Goal: Task Accomplishment & Management: Manage account settings

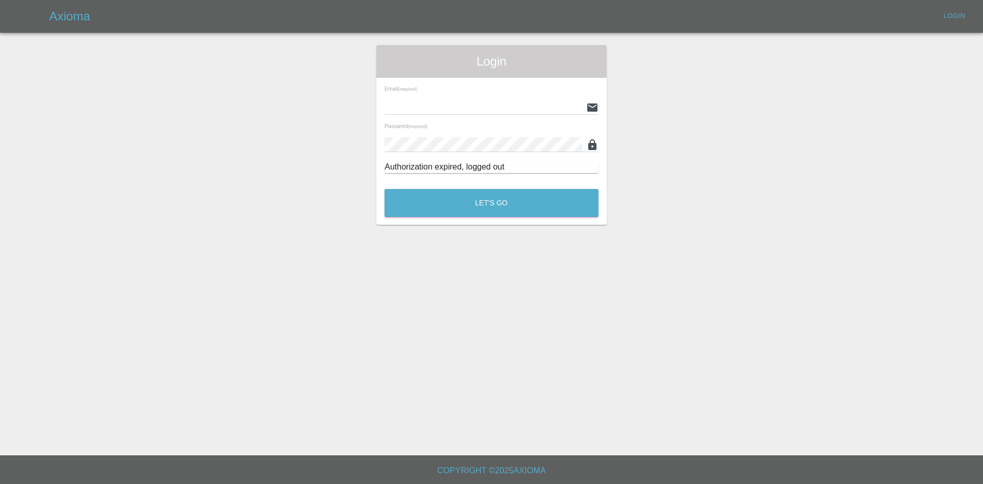
type input "[PERSON_NAME][EMAIL_ADDRESS][PERSON_NAME][DOMAIN_NAME]"
click at [500, 220] on div "Login Email (required) [PERSON_NAME][EMAIL_ADDRESS][PERSON_NAME][DOMAIN_NAME] P…" at bounding box center [491, 135] width 230 height 180
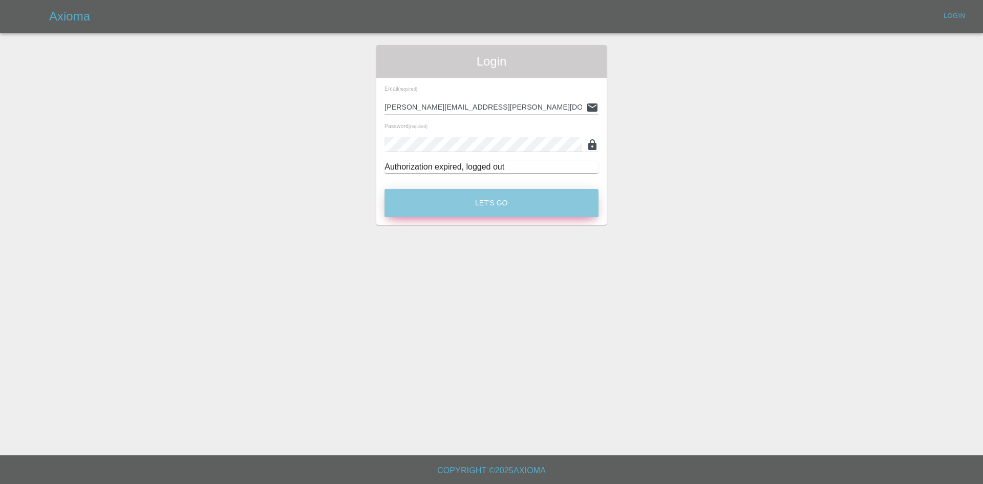
click at [504, 214] on button "Let's Go" at bounding box center [491, 203] width 214 height 28
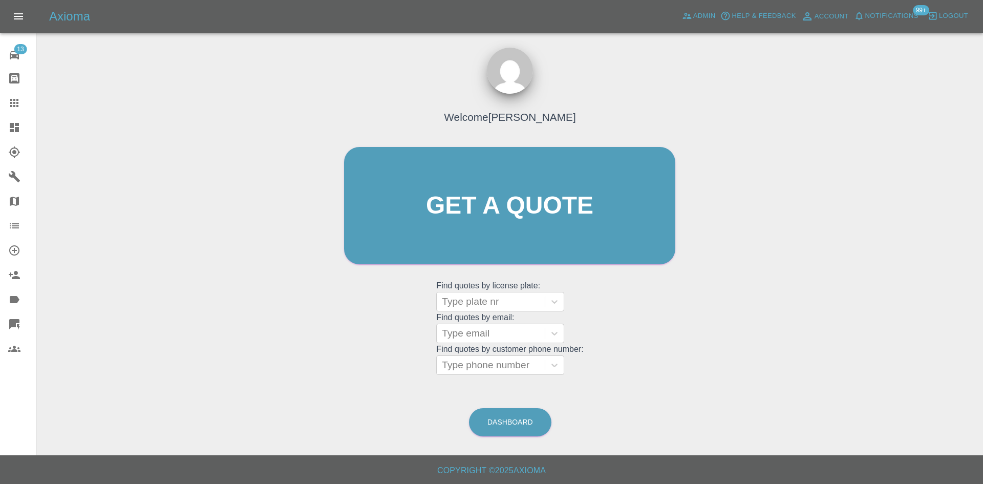
click at [21, 135] on link "Dashboard" at bounding box center [18, 127] width 36 height 25
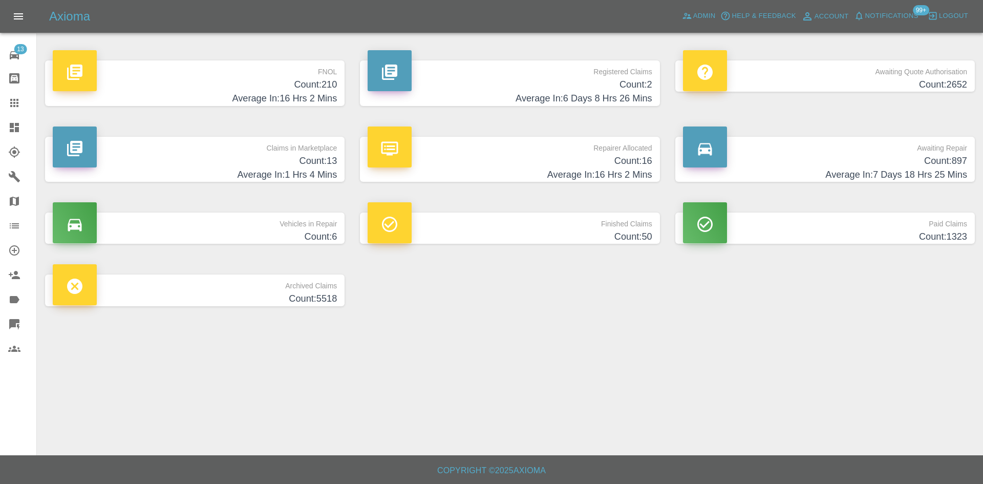
click at [243, 163] on h4 "Count: 13" at bounding box center [195, 161] width 284 height 14
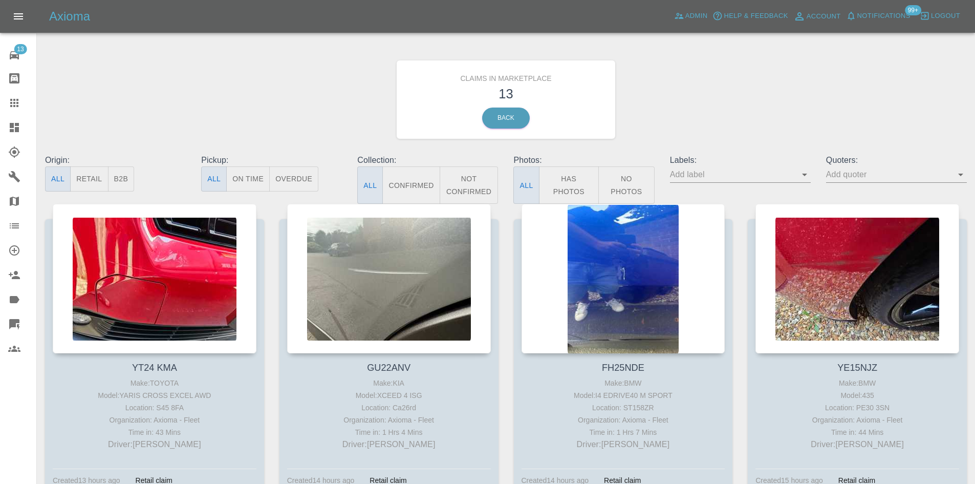
click at [129, 178] on button "B2B" at bounding box center [121, 178] width 27 height 25
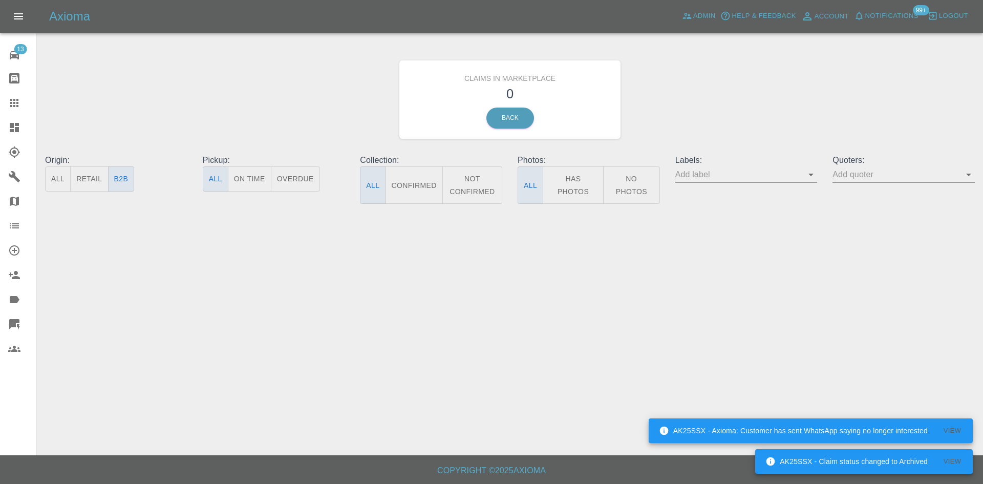
click at [58, 175] on button "All" at bounding box center [58, 178] width 26 height 25
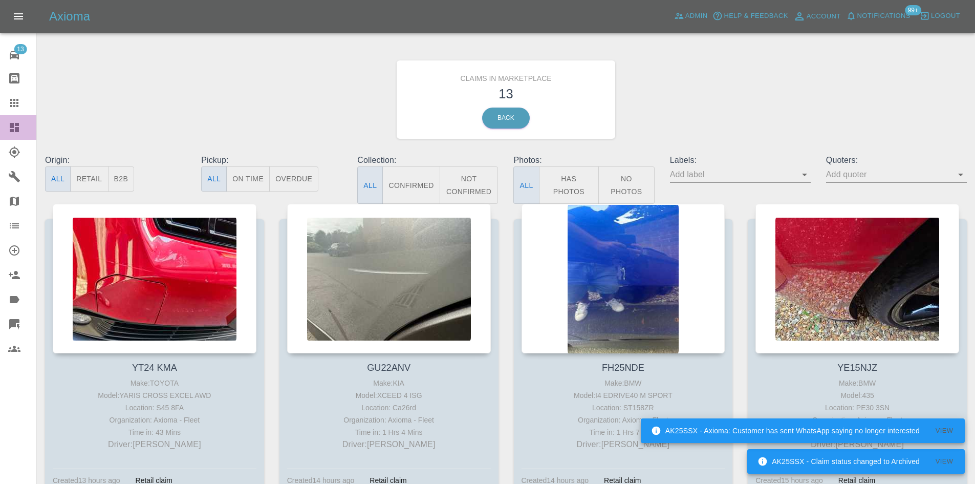
click at [14, 133] on icon at bounding box center [14, 127] width 12 height 12
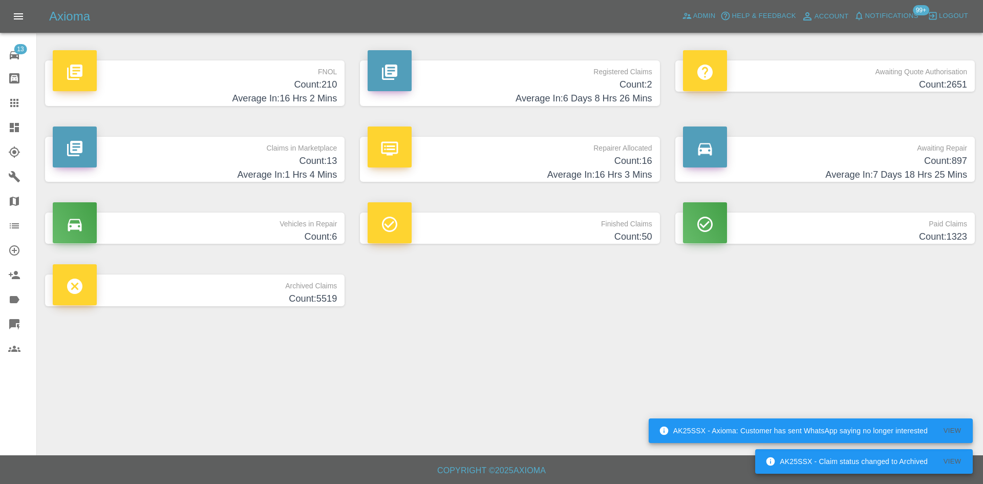
click at [563, 71] on p "Registered Claims" at bounding box center [510, 68] width 284 height 17
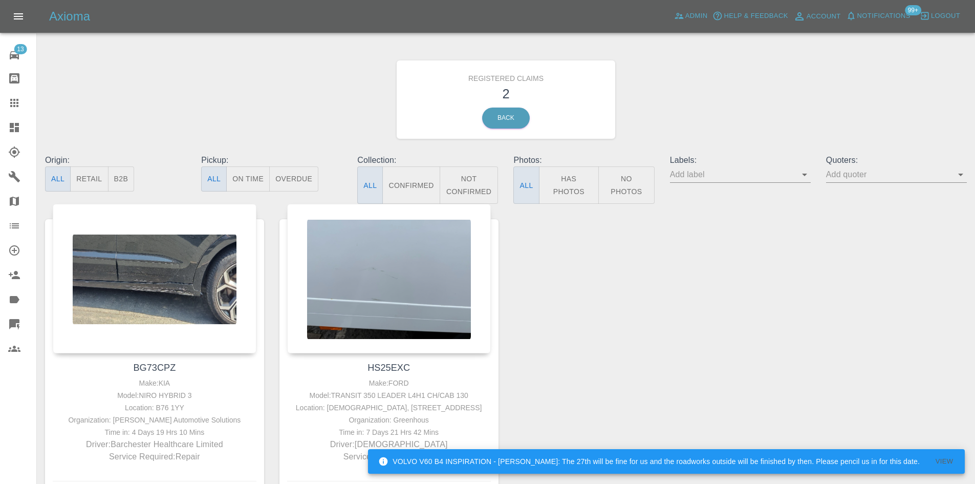
click at [15, 115] on link "Claims" at bounding box center [18, 103] width 36 height 25
click at [13, 124] on icon at bounding box center [14, 127] width 9 height 9
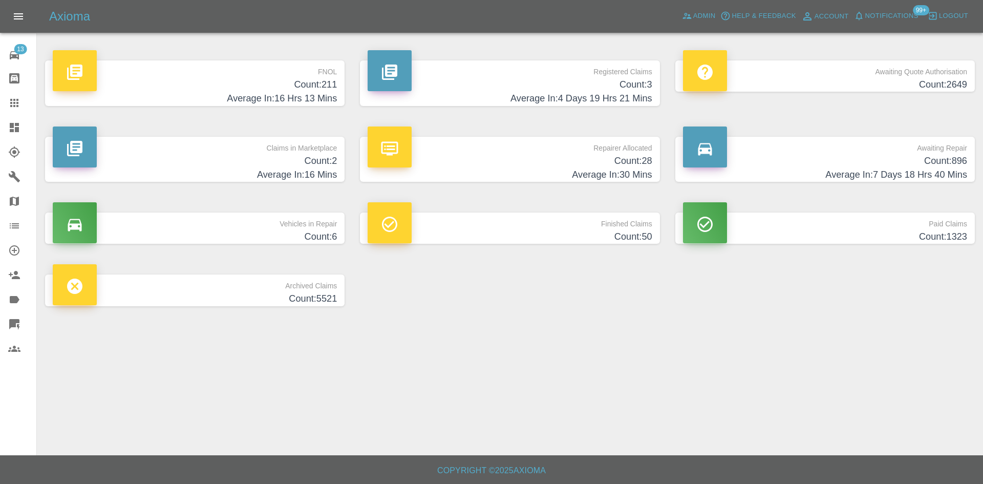
click at [207, 96] on h4 "Average In: 16 Hrs 13 Mins" at bounding box center [195, 99] width 284 height 14
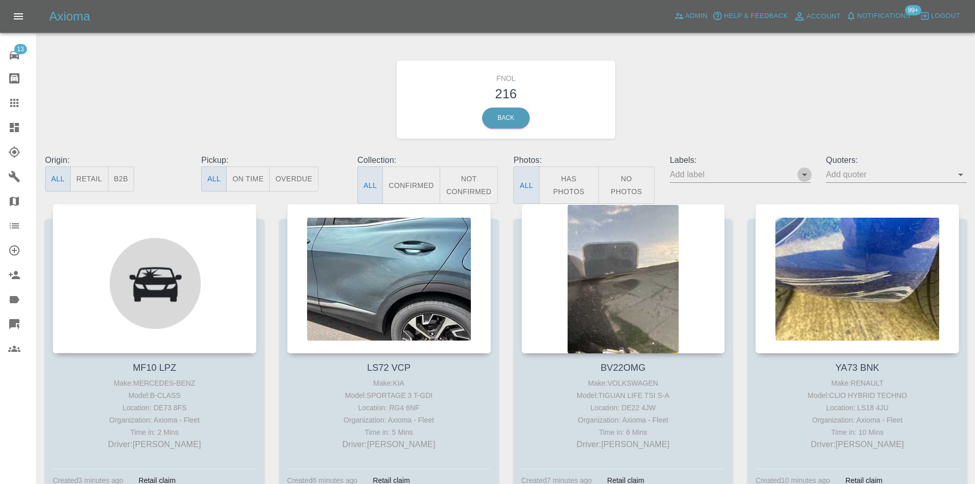
click at [805, 172] on icon "Open" at bounding box center [804, 174] width 12 height 12
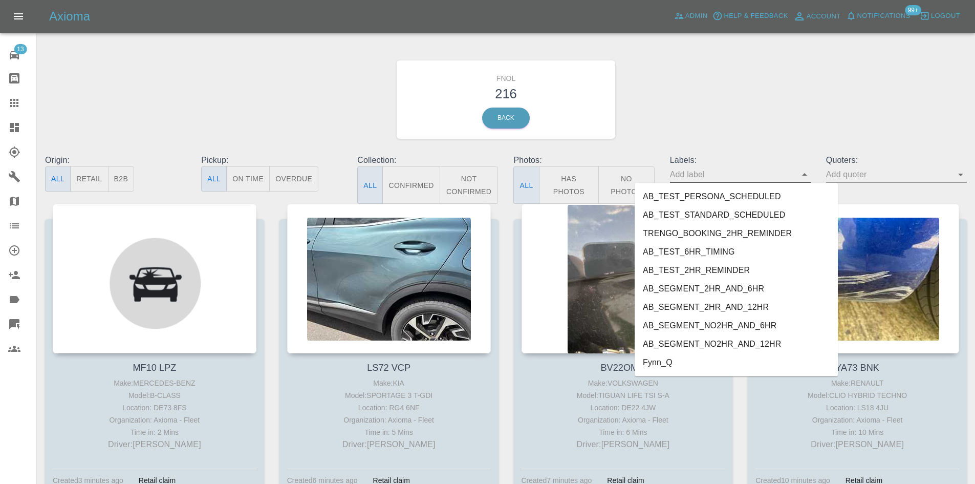
scroll to position [2118, 0]
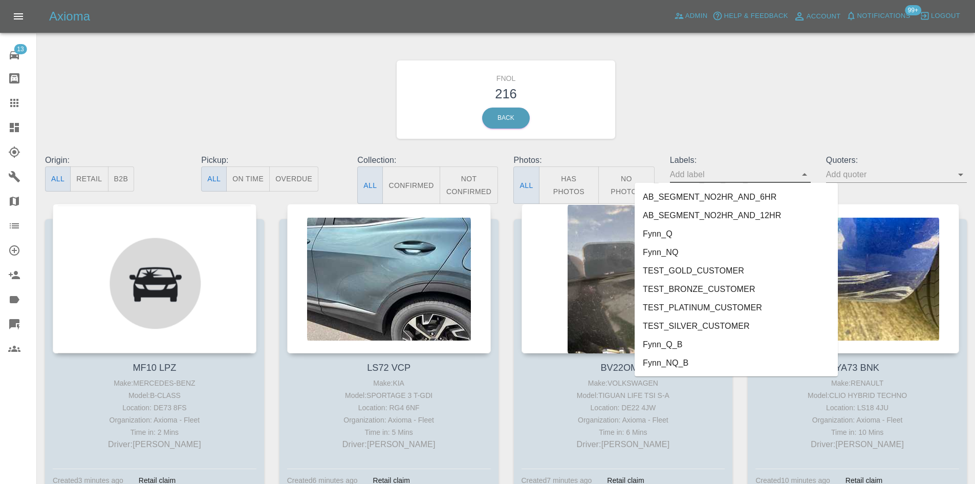
click at [705, 366] on li "Fynn_NQ_B" at bounding box center [736, 363] width 203 height 18
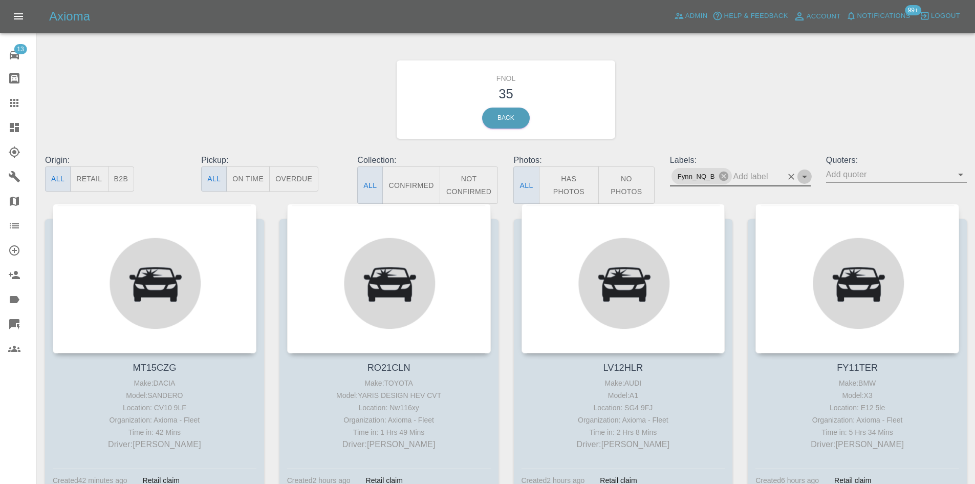
click at [807, 179] on icon "Open" at bounding box center [804, 176] width 12 height 12
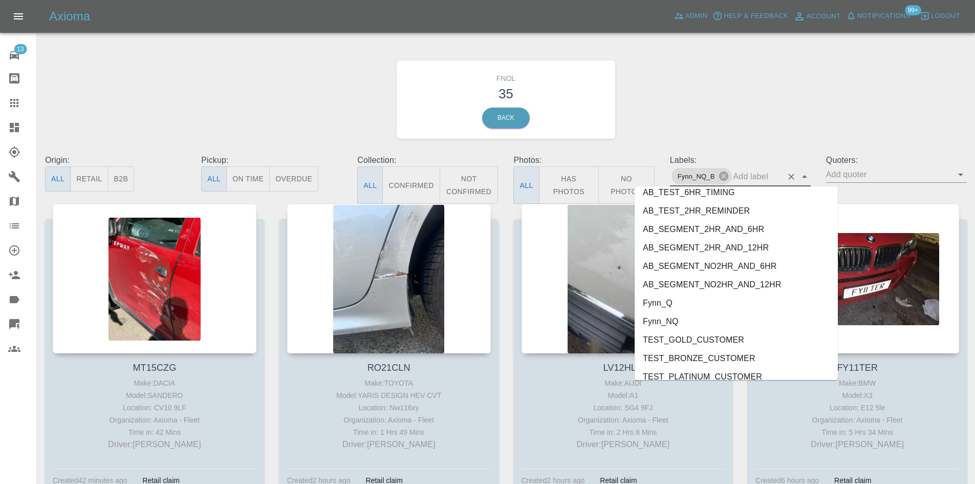
scroll to position [2100, 0]
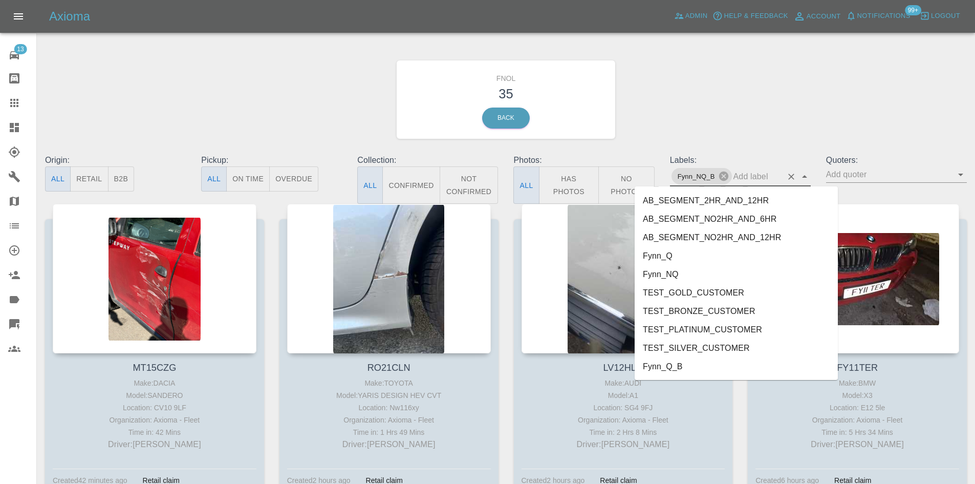
click at [697, 277] on li "Fynn_NQ" at bounding box center [736, 274] width 203 height 18
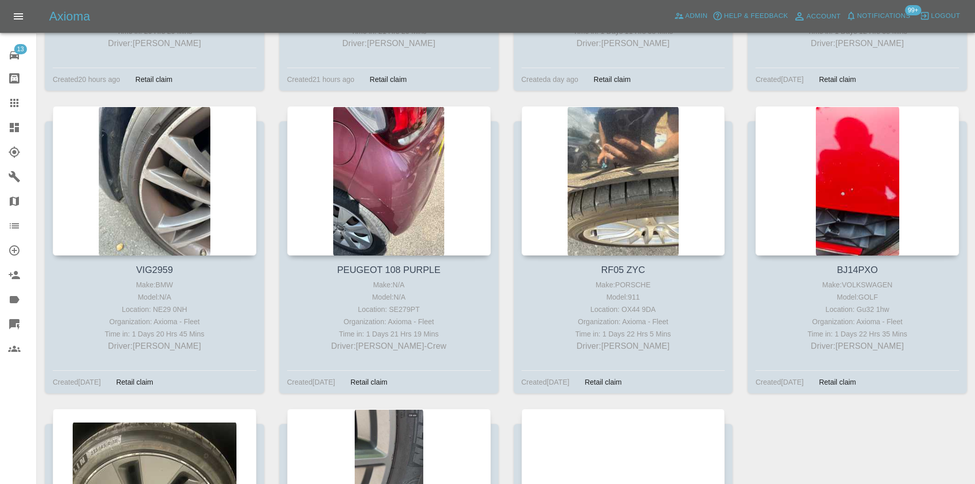
scroll to position [3698, 0]
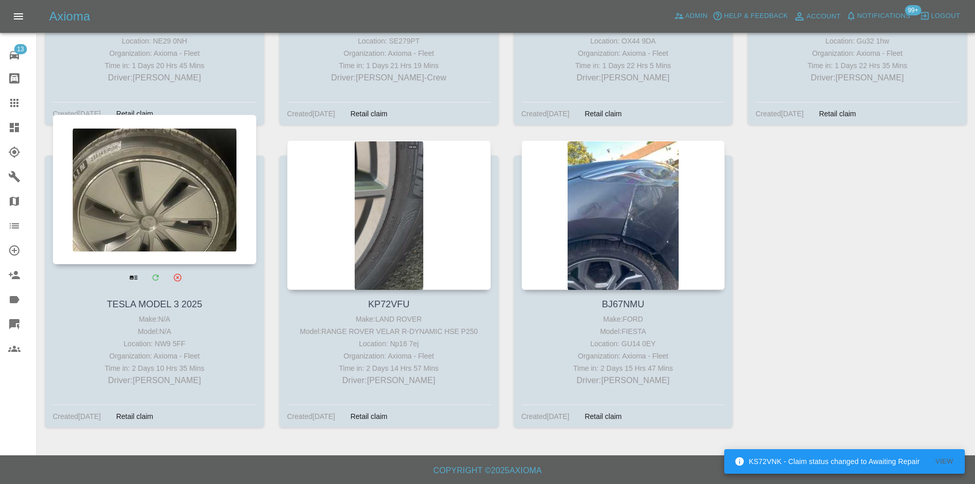
click at [184, 214] on div at bounding box center [155, 189] width 204 height 149
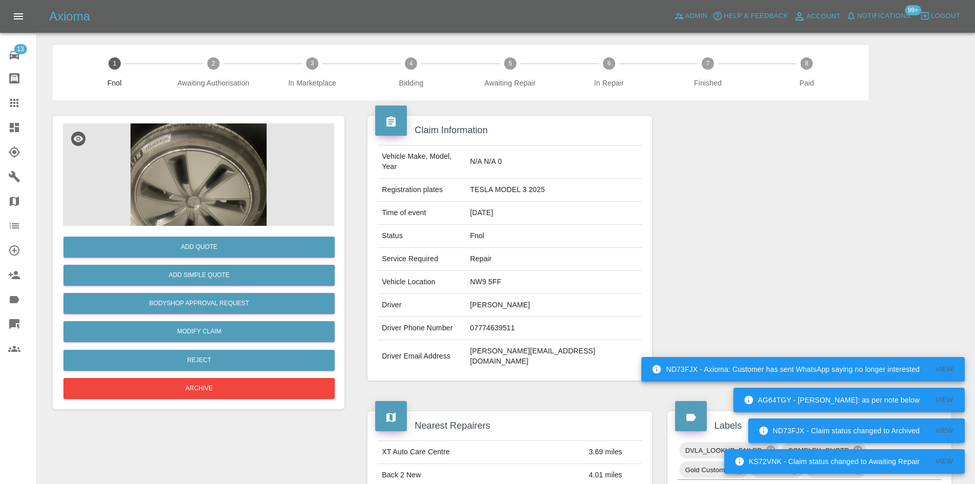
click at [146, 181] on img at bounding box center [198, 174] width 271 height 102
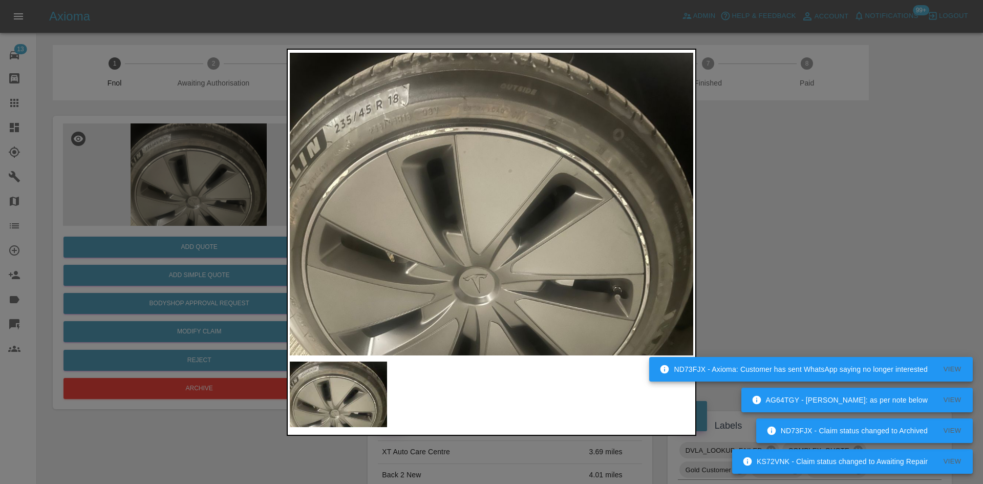
click at [773, 220] on div at bounding box center [491, 242] width 983 height 484
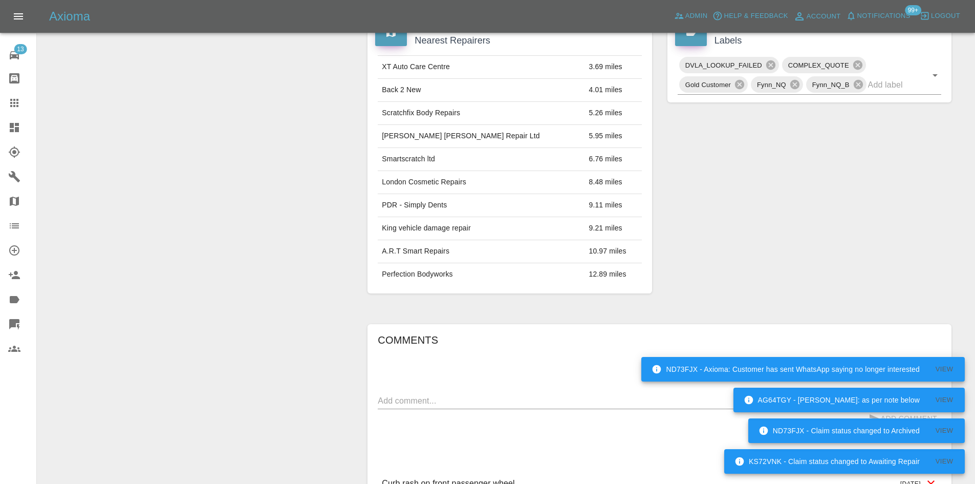
scroll to position [469, 0]
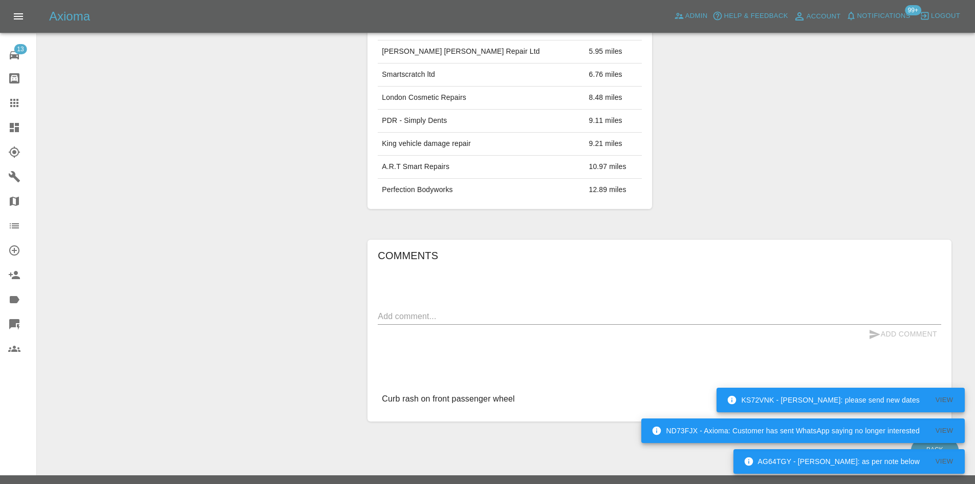
click at [6, 128] on link "Dashboard" at bounding box center [18, 127] width 36 height 25
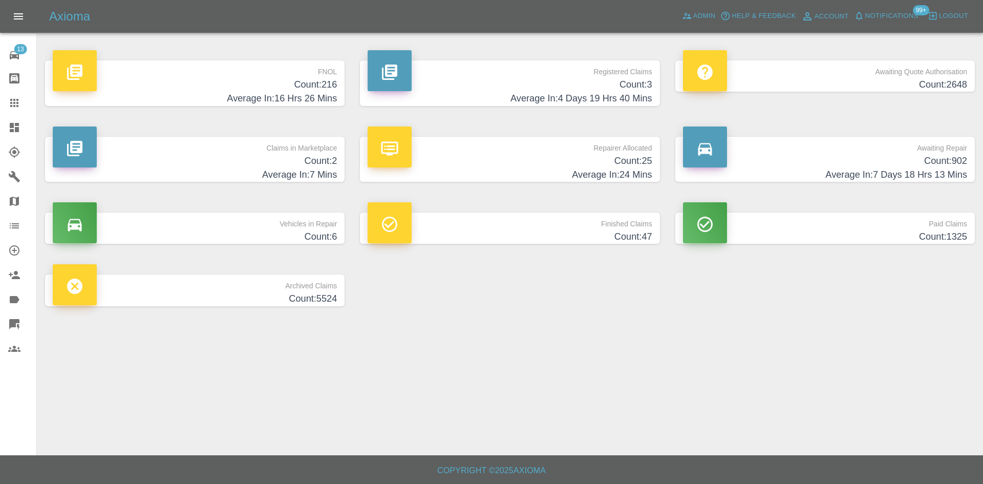
click at [548, 72] on p "Registered Claims" at bounding box center [510, 68] width 284 height 17
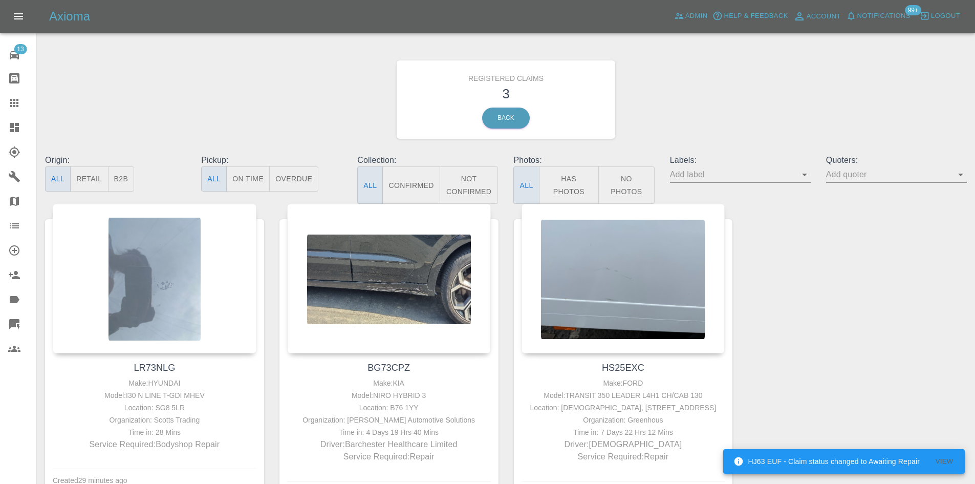
click at [861, 16] on span "Notifications" at bounding box center [883, 16] width 53 height 12
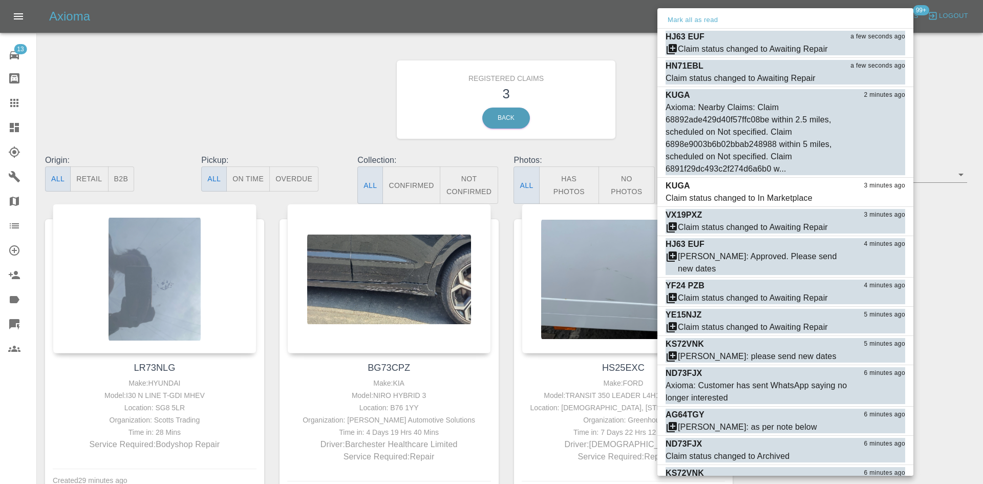
drag, startPoint x: 372, startPoint y: 77, endPoint x: 8, endPoint y: 130, distance: 367.8
click at [372, 77] on div at bounding box center [491, 242] width 983 height 484
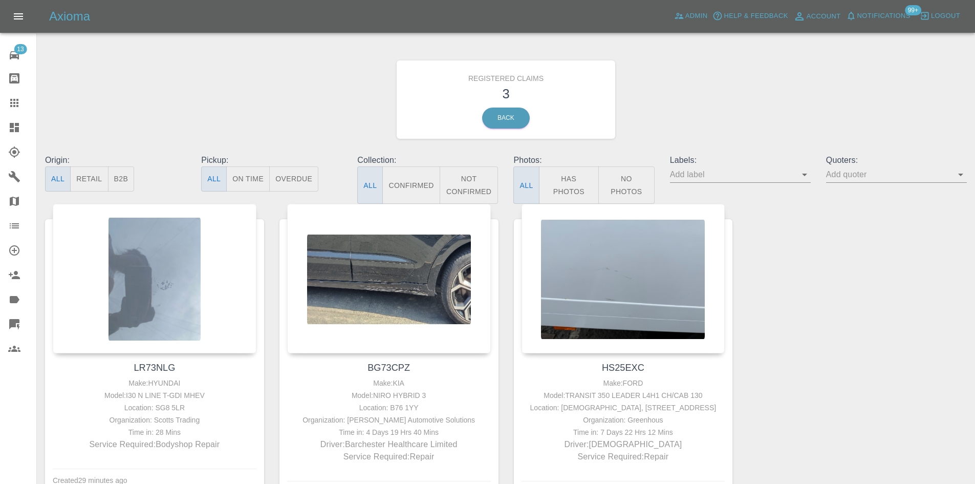
click at [8, 130] on div at bounding box center [487, 242] width 975 height 484
click at [8, 130] on icon at bounding box center [14, 127] width 12 height 12
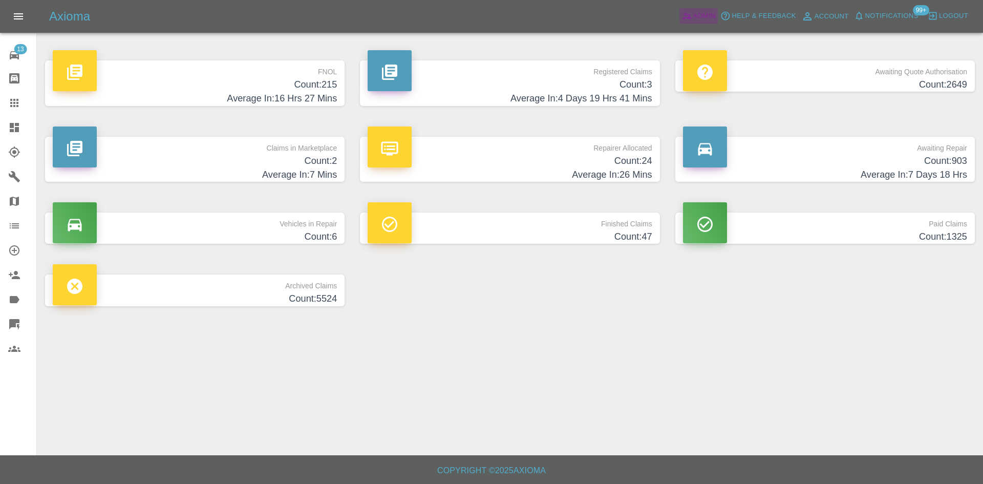
click at [703, 18] on span "Admin" at bounding box center [704, 16] width 23 height 12
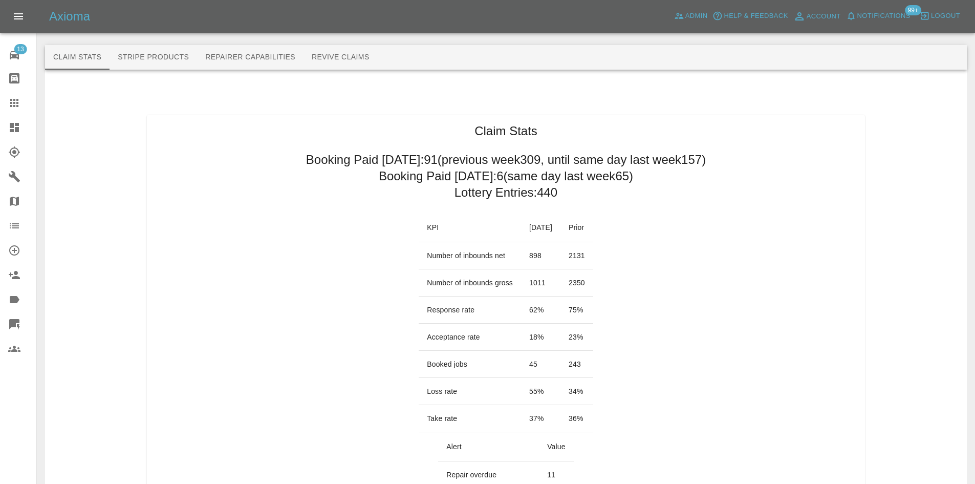
click at [8, 117] on link "Dashboard" at bounding box center [18, 127] width 36 height 25
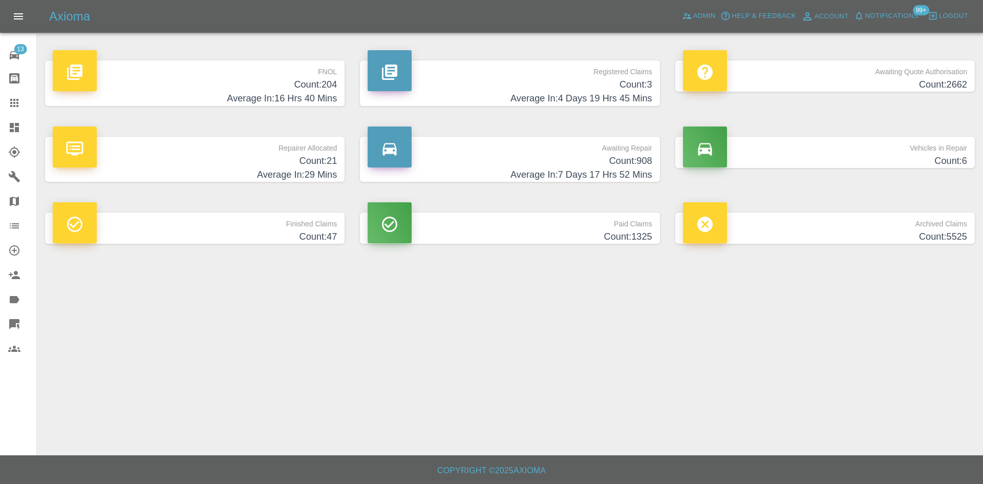
click at [299, 88] on h4 "Count: 204" at bounding box center [195, 85] width 284 height 14
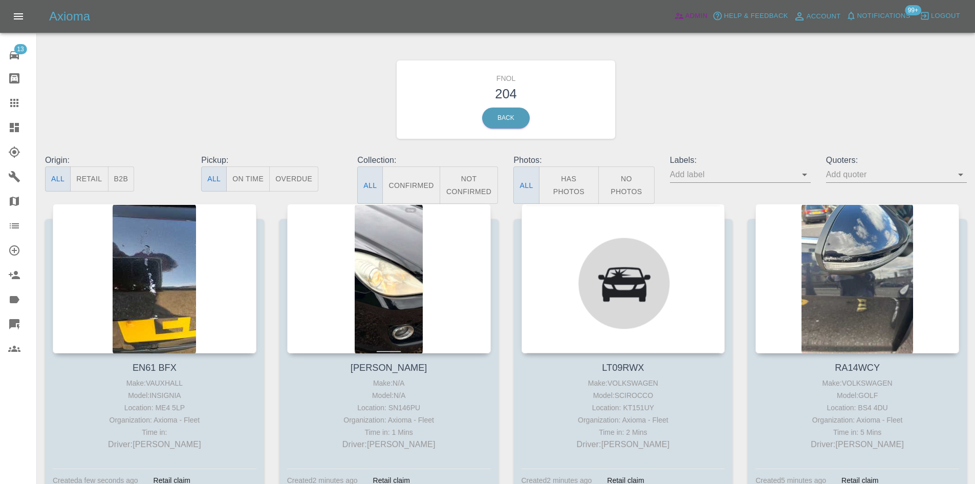
click at [689, 20] on span "Admin" at bounding box center [696, 16] width 23 height 12
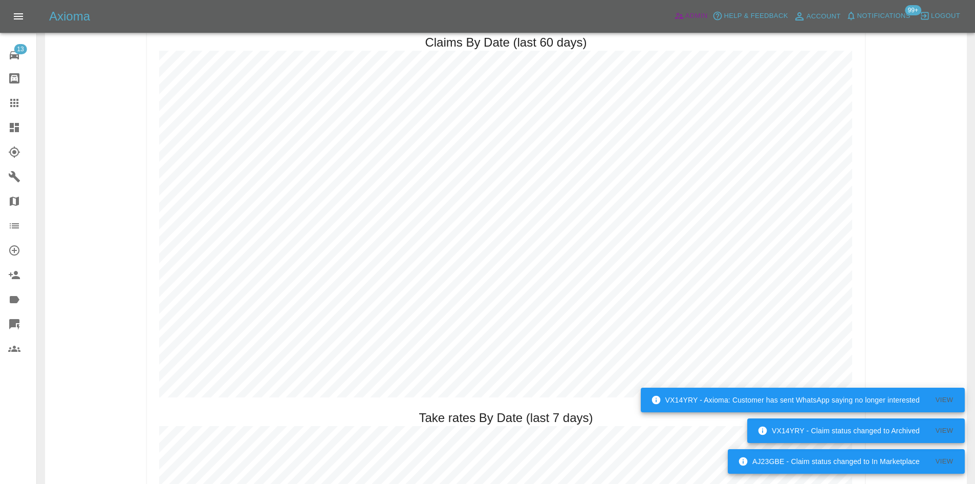
scroll to position [1433, 0]
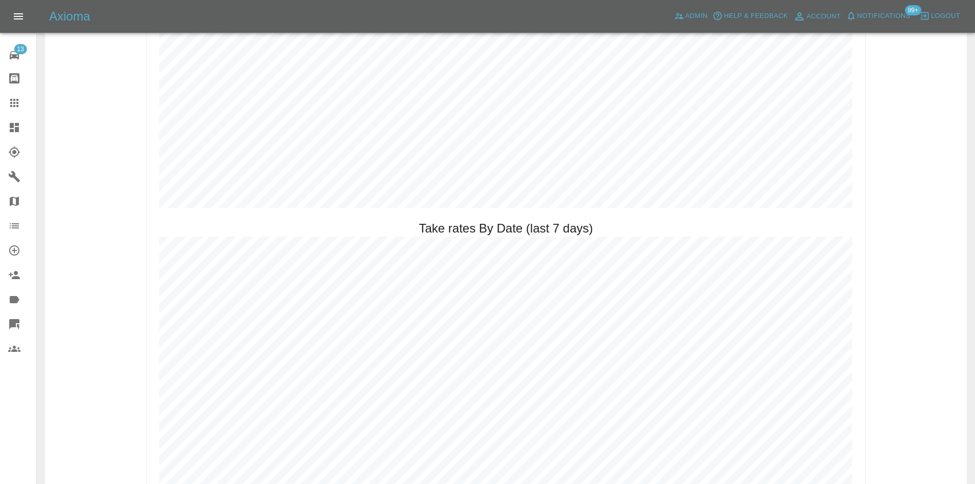
click at [14, 127] on icon at bounding box center [14, 127] width 9 height 9
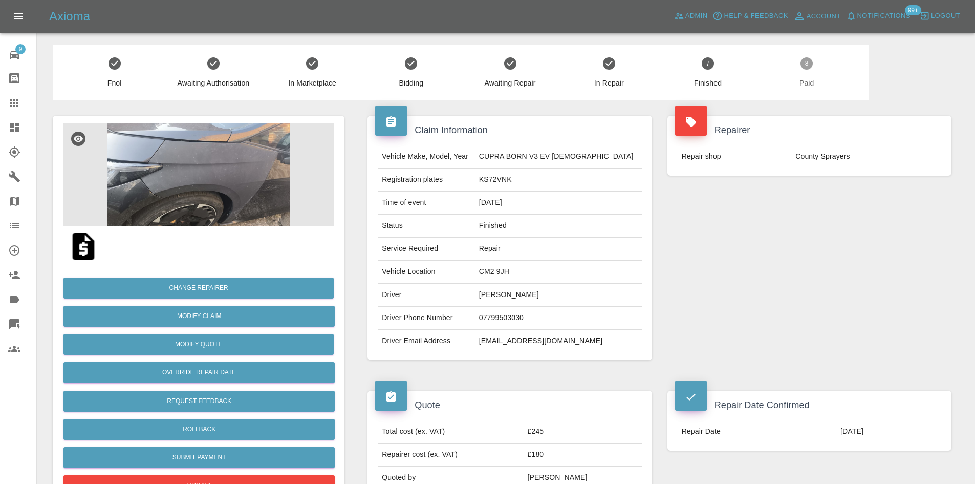
click at [243, 173] on img at bounding box center [198, 174] width 271 height 102
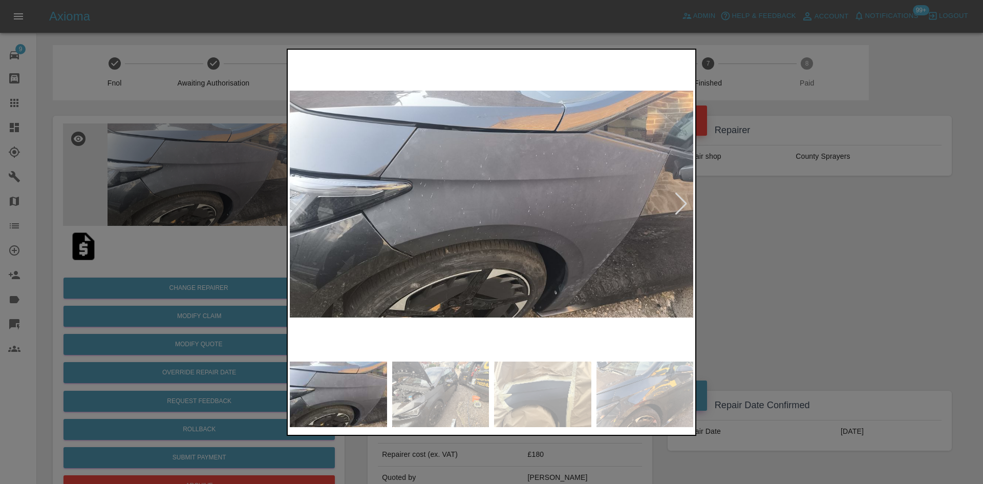
click at [682, 208] on div at bounding box center [681, 203] width 14 height 23
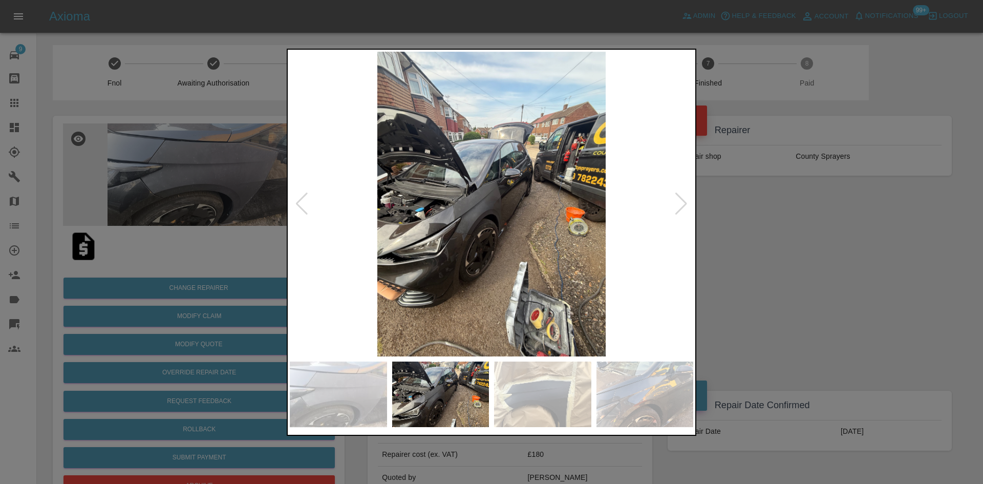
click at [682, 207] on div at bounding box center [681, 203] width 14 height 23
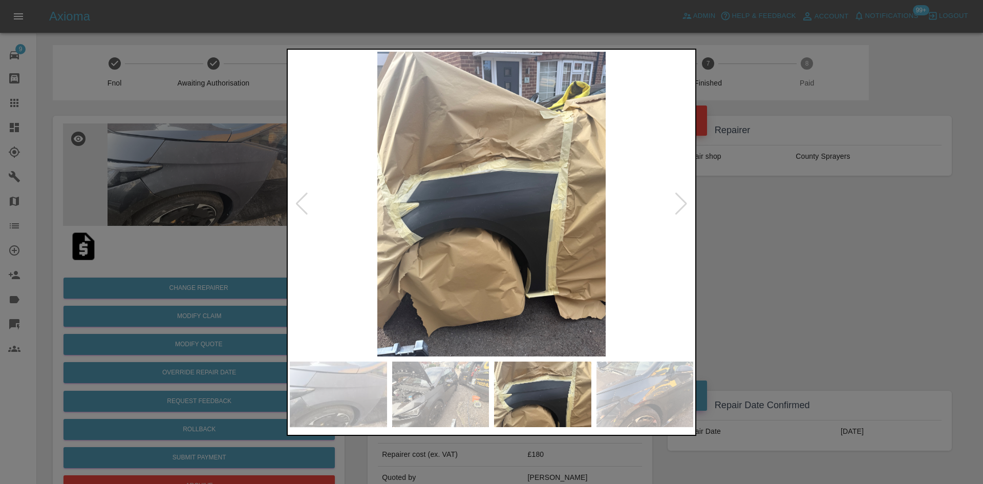
click at [682, 207] on div at bounding box center [681, 203] width 14 height 23
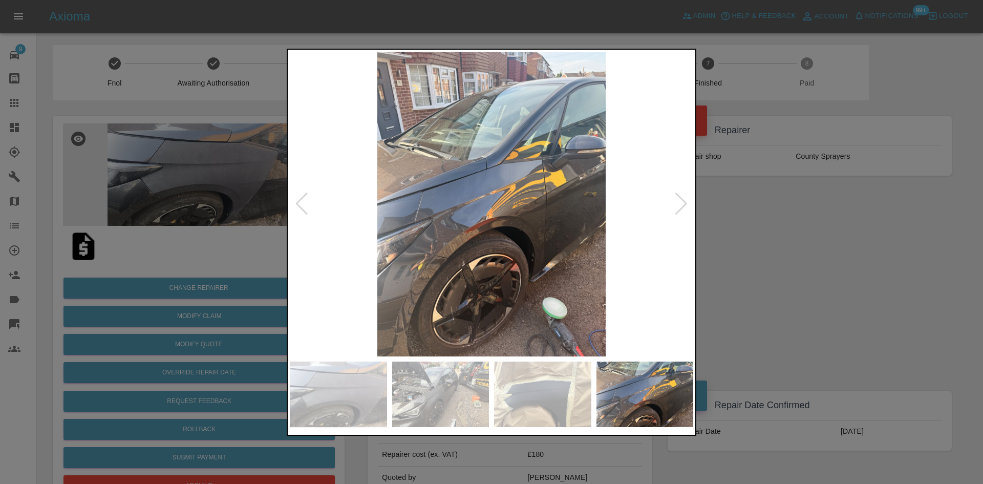
click at [682, 207] on div at bounding box center [681, 203] width 14 height 23
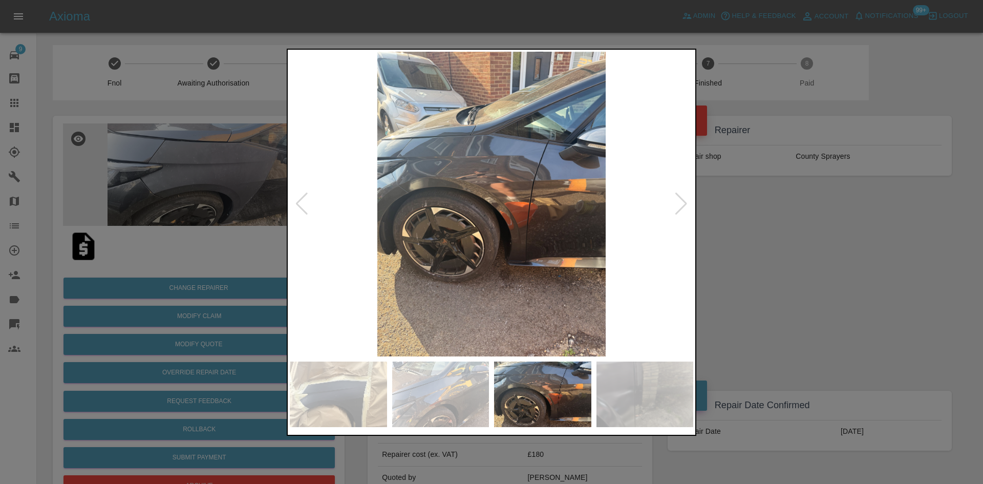
click at [682, 207] on div at bounding box center [681, 203] width 14 height 23
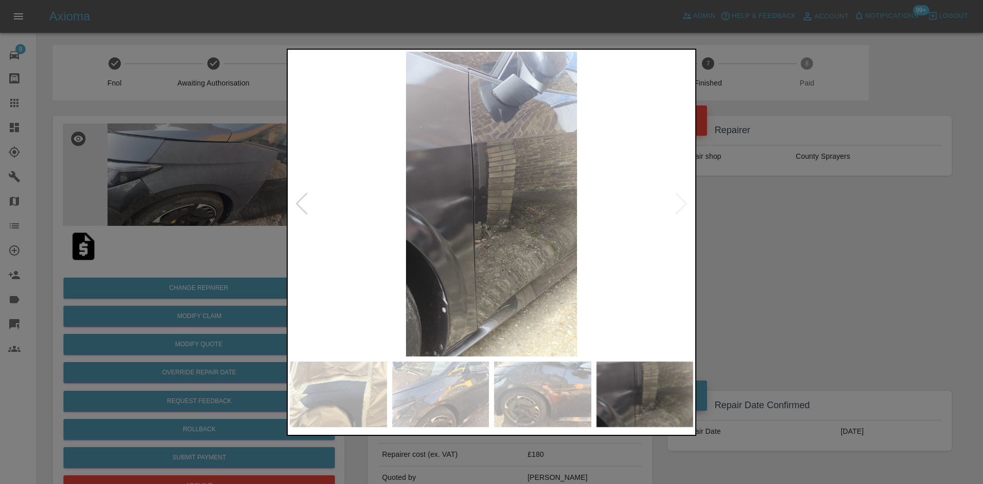
click at [682, 207] on img at bounding box center [491, 204] width 403 height 305
click at [765, 214] on div at bounding box center [491, 242] width 983 height 484
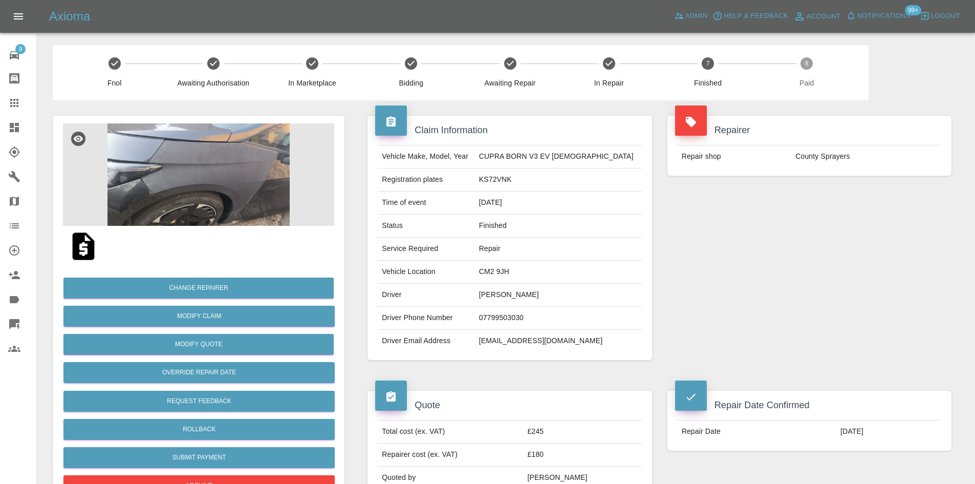
click at [8, 133] on icon at bounding box center [14, 127] width 12 height 12
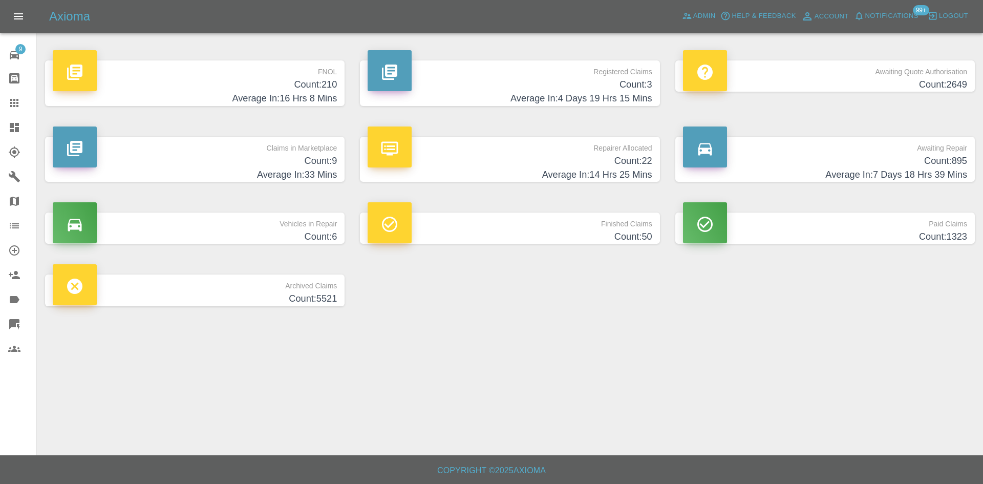
click at [542, 82] on h4 "Count: 3" at bounding box center [510, 85] width 284 height 14
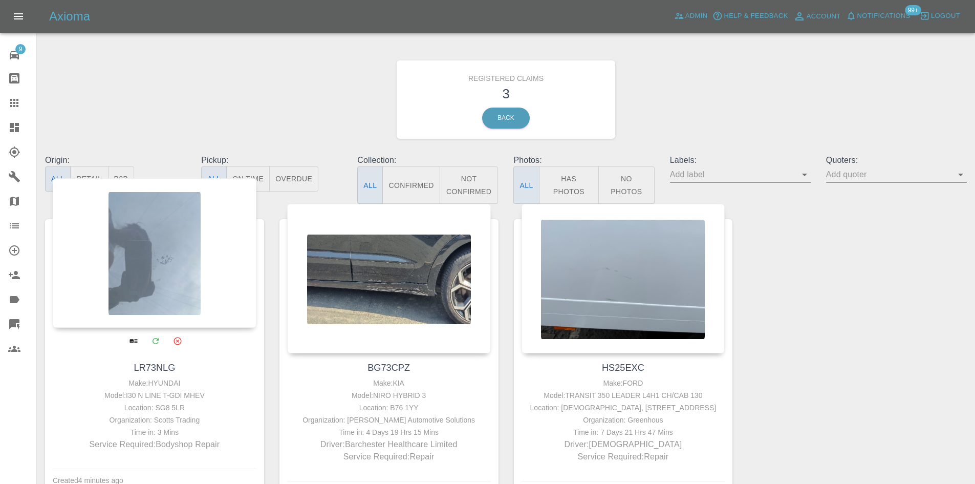
click at [142, 267] on div at bounding box center [155, 252] width 204 height 149
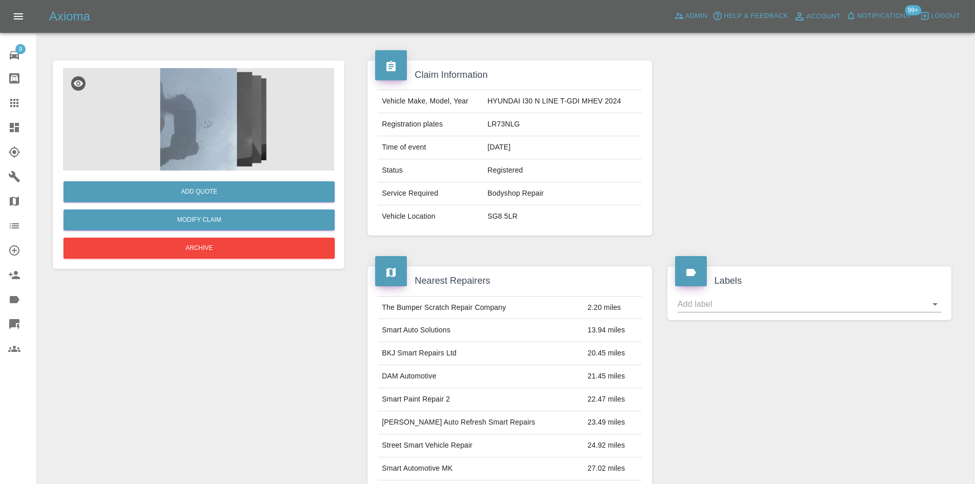
click at [182, 144] on img at bounding box center [198, 119] width 271 height 102
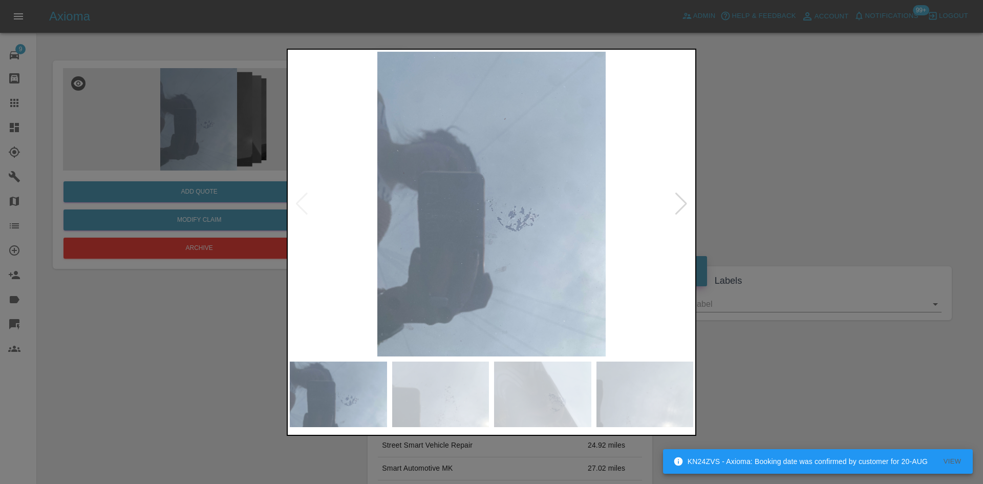
click at [685, 207] on div at bounding box center [681, 203] width 14 height 23
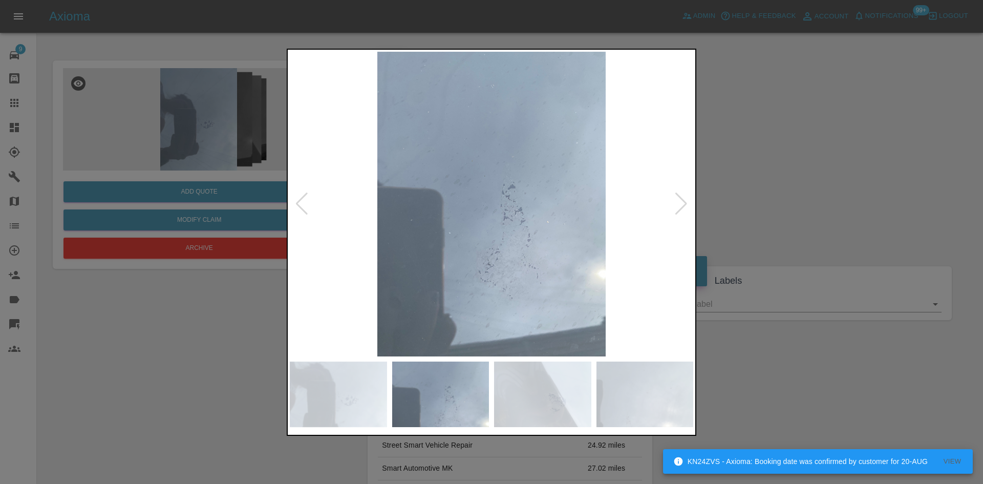
click at [685, 207] on div at bounding box center [681, 203] width 14 height 23
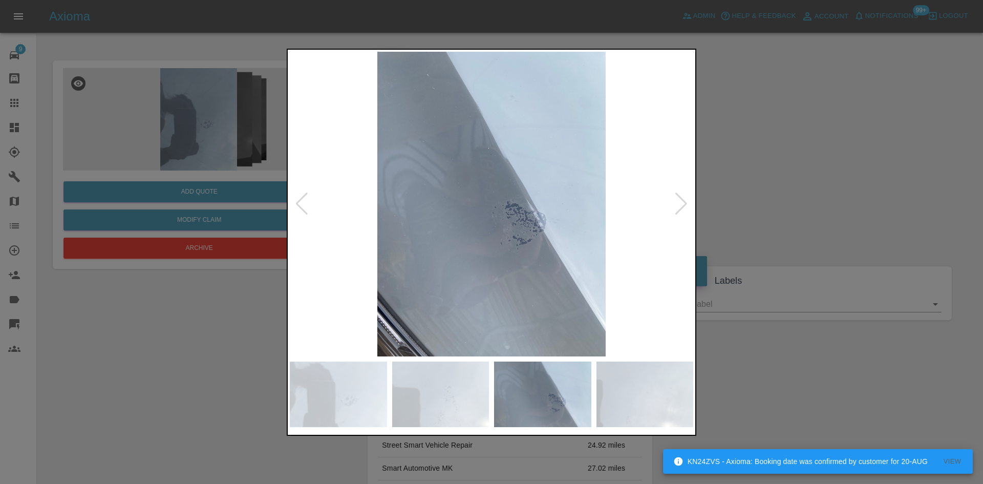
click at [685, 207] on div at bounding box center [681, 203] width 14 height 23
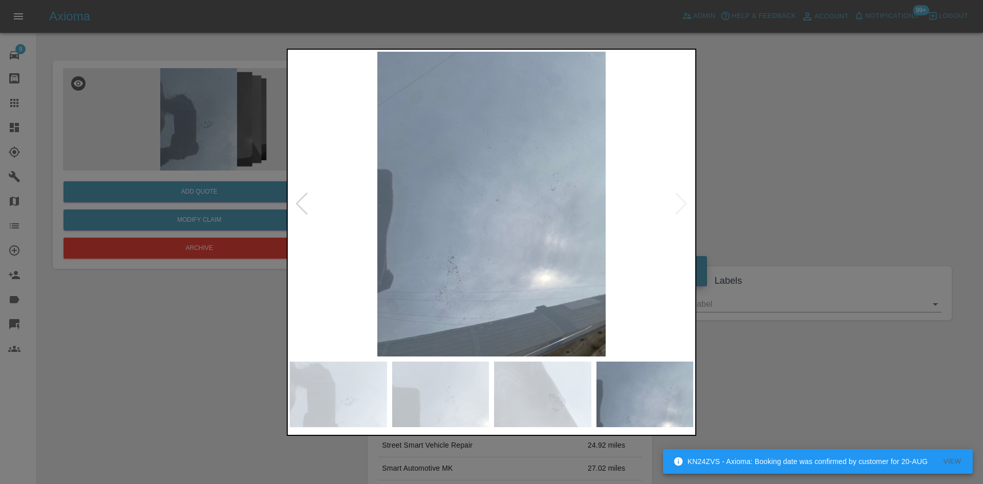
click at [685, 207] on img at bounding box center [491, 204] width 403 height 305
click at [857, 209] on div at bounding box center [491, 242] width 983 height 484
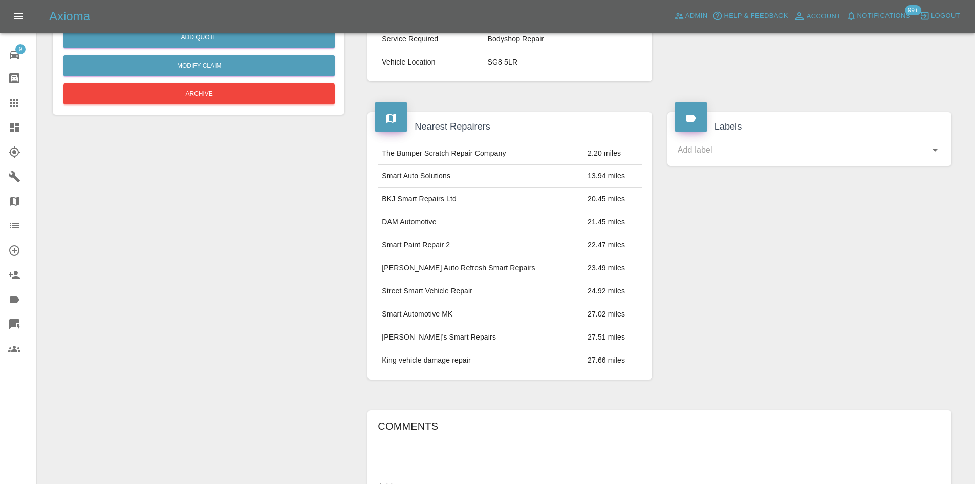
scroll to position [154, 0]
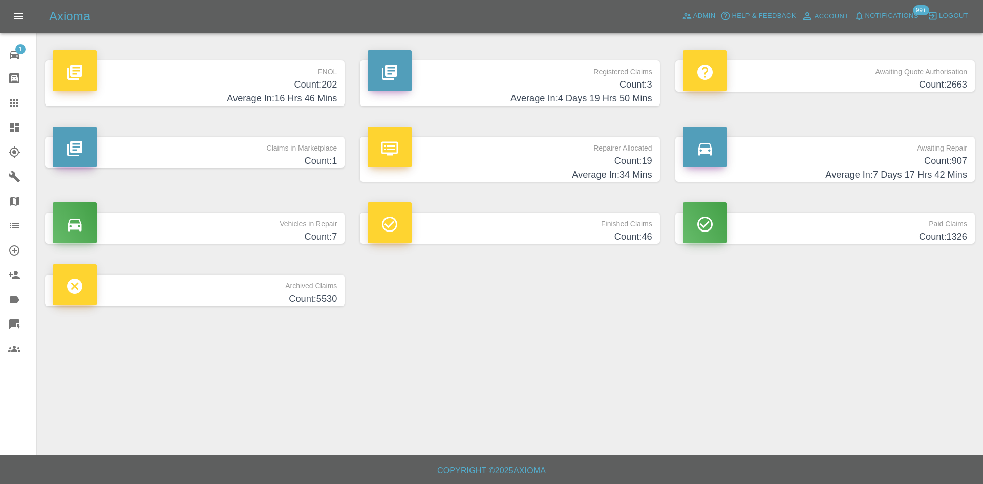
click at [892, 11] on span "Notifications" at bounding box center [891, 16] width 53 height 12
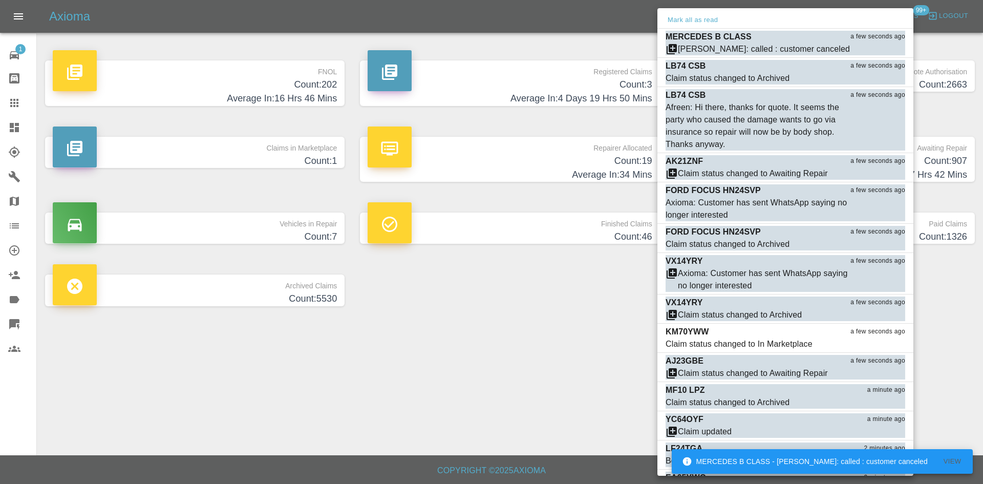
click at [523, 312] on div at bounding box center [491, 242] width 983 height 484
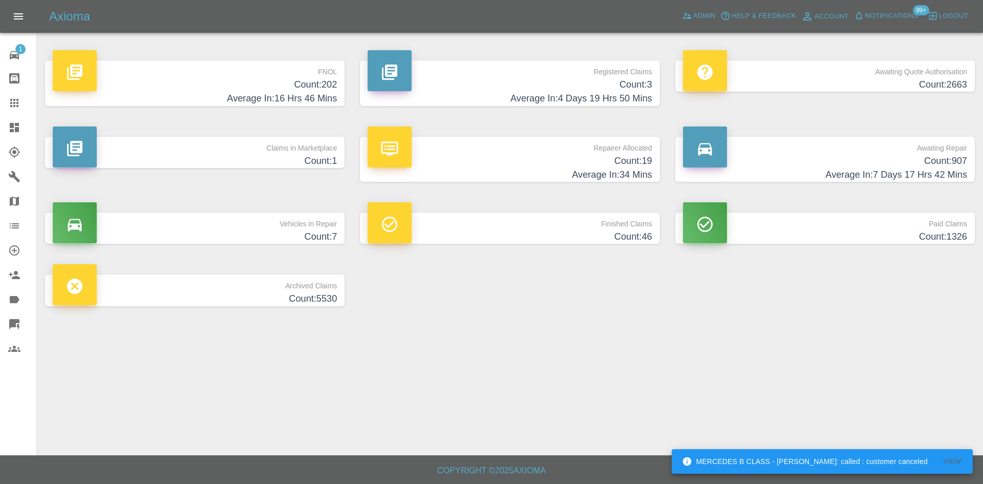
click at [695, 25] on div "Axioma Admin Help & Feedback Account Notifications 99+ Logout" at bounding box center [491, 16] width 983 height 33
click at [696, 13] on span "Admin" at bounding box center [704, 16] width 23 height 12
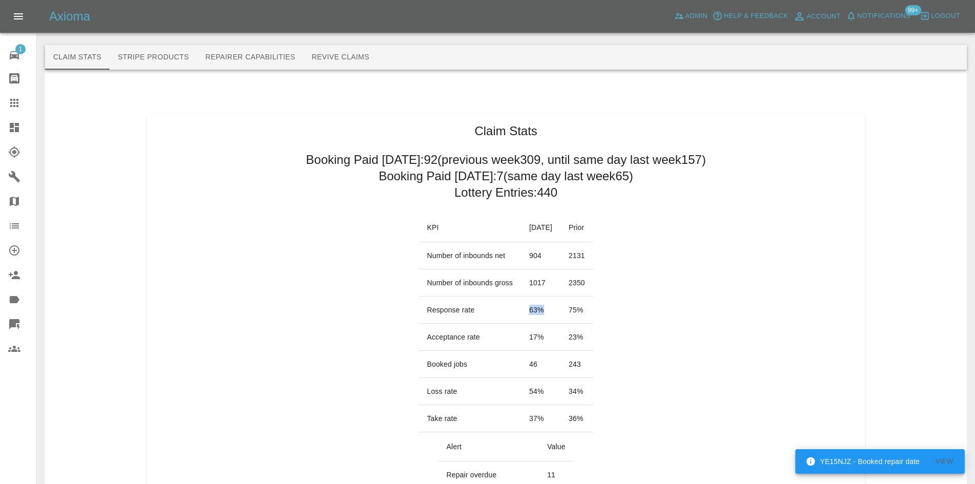
drag, startPoint x: 538, startPoint y: 310, endPoint x: 511, endPoint y: 311, distance: 27.1
click at [521, 311] on td "63 %" at bounding box center [540, 309] width 39 height 27
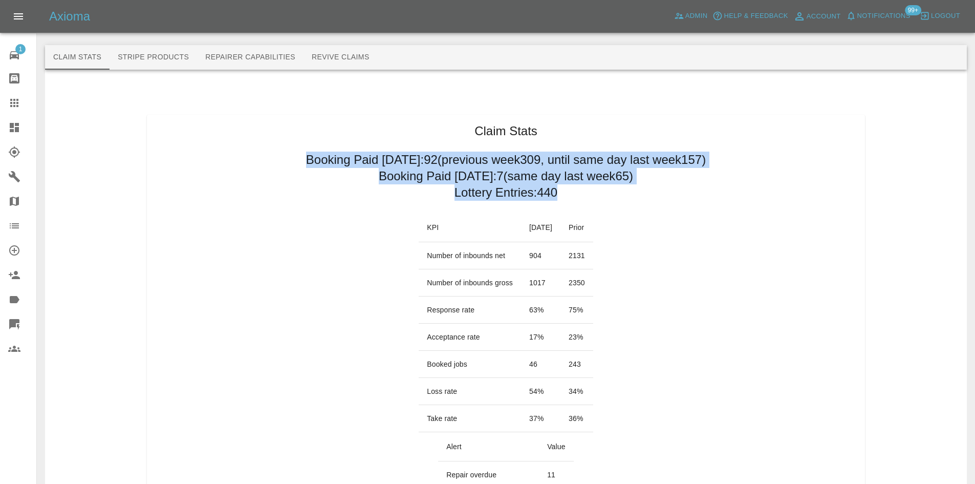
drag, startPoint x: 254, startPoint y: 146, endPoint x: 570, endPoint y: 196, distance: 320.1
click at [624, 183] on h2 "Booking Paid today: 7 (same day last week 65 )" at bounding box center [506, 176] width 254 height 16
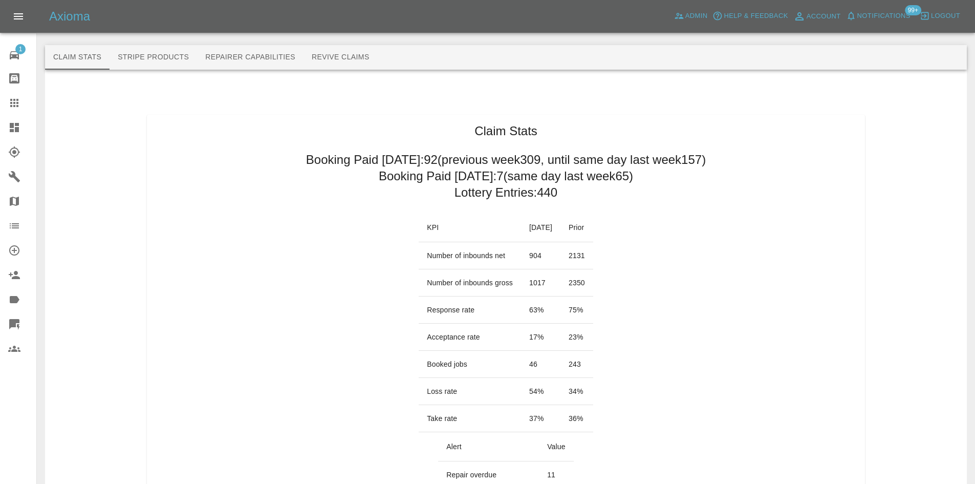
drag, startPoint x: 735, startPoint y: 161, endPoint x: 278, endPoint y: 157, distance: 457.1
click at [306, 157] on h2 "Booking Paid since Saturday: 92 (previous week 309 , until same day last week 1…" at bounding box center [506, 160] width 400 height 16
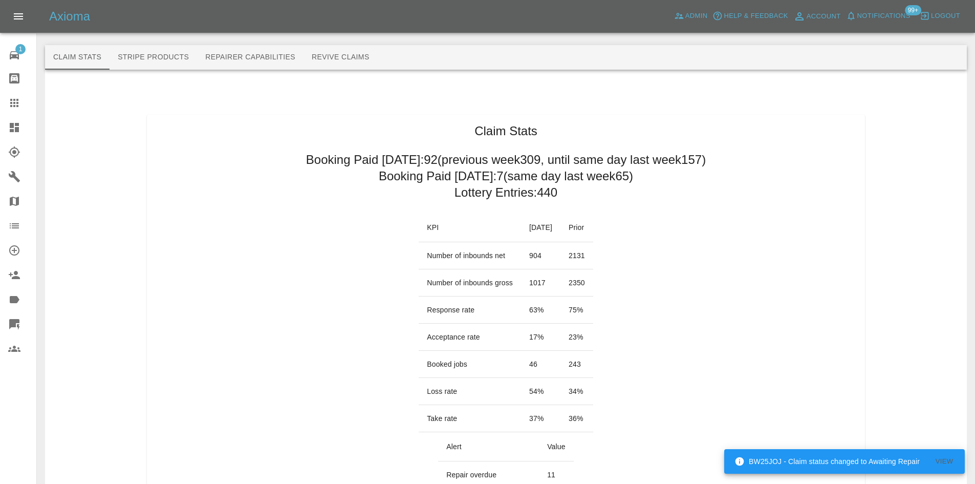
click at [396, 178] on h2 "Booking Paid today: 7 (same day last week 65 )" at bounding box center [506, 176] width 254 height 16
click at [306, 158] on h2 "Booking Paid since Saturday: 92 (previous week 309 , until same day last week 1…" at bounding box center [506, 160] width 400 height 16
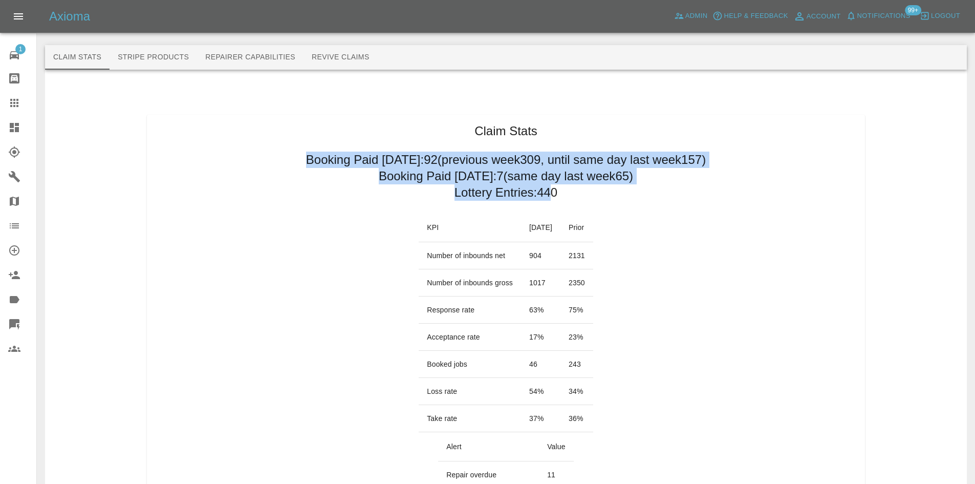
drag, startPoint x: 273, startPoint y: 157, endPoint x: 552, endPoint y: 192, distance: 281.8
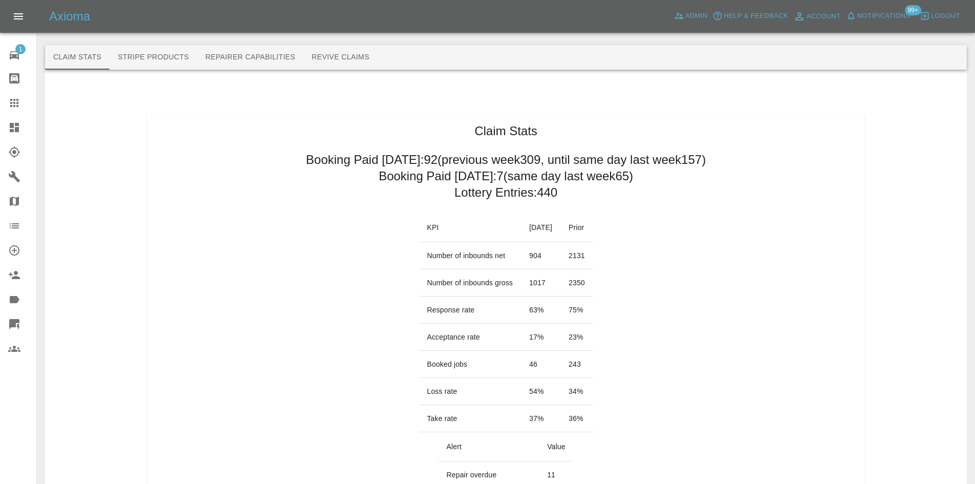
click at [521, 254] on td "904" at bounding box center [540, 255] width 39 height 27
click at [530, 333] on td "17 %" at bounding box center [540, 336] width 39 height 27
drag, startPoint x: 530, startPoint y: 337, endPoint x: 412, endPoint y: 343, distance: 118.4
click at [419, 343] on tr "Acceptance rate 17 % 23 %" at bounding box center [506, 336] width 175 height 27
click at [534, 339] on td "17 %" at bounding box center [540, 336] width 39 height 27
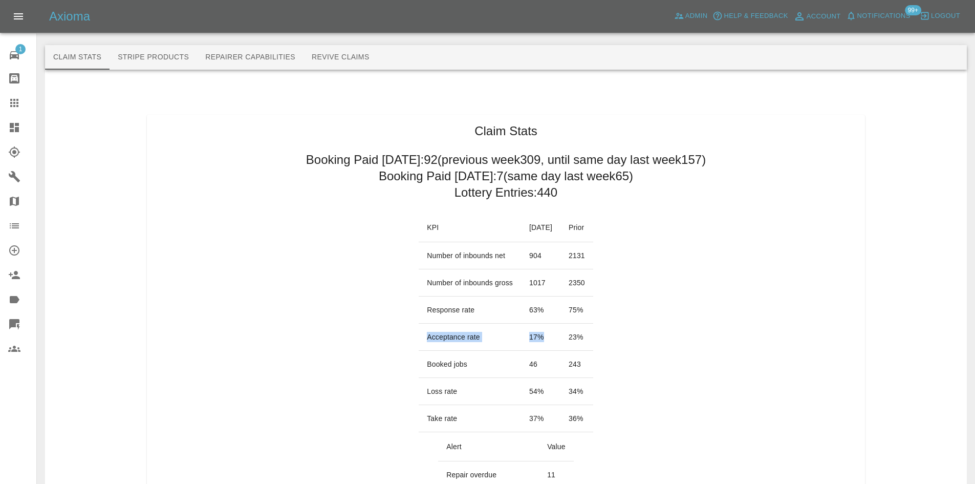
drag, startPoint x: 542, startPoint y: 341, endPoint x: 412, endPoint y: 347, distance: 129.6
click at [419, 347] on tr "Acceptance rate 17 % 23 %" at bounding box center [506, 336] width 175 height 27
drag, startPoint x: 508, startPoint y: 336, endPoint x: 515, endPoint y: 337, distance: 6.7
click at [521, 337] on td "17 %" at bounding box center [540, 336] width 39 height 27
click at [526, 311] on td "63 %" at bounding box center [540, 309] width 39 height 27
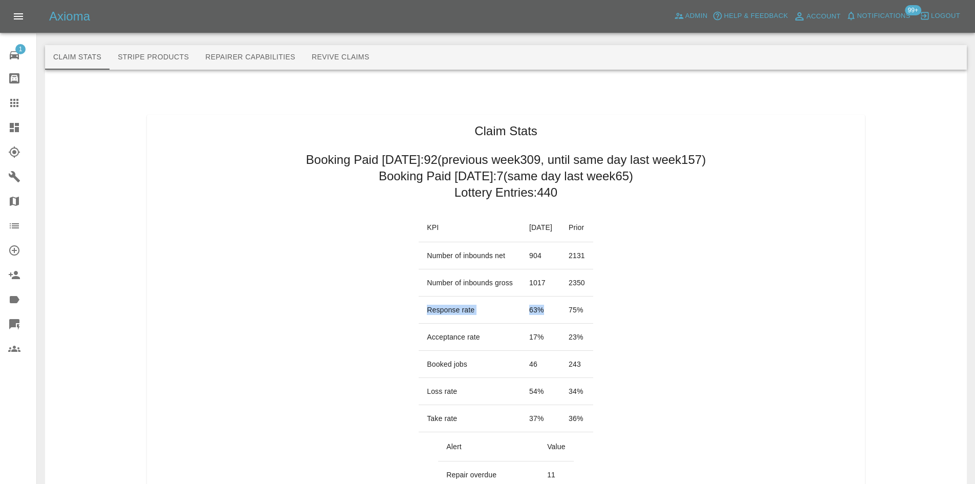
drag, startPoint x: 529, startPoint y: 312, endPoint x: 413, endPoint y: 312, distance: 115.7
click at [419, 312] on tr "Response rate 63 % 75 %" at bounding box center [506, 309] width 175 height 27
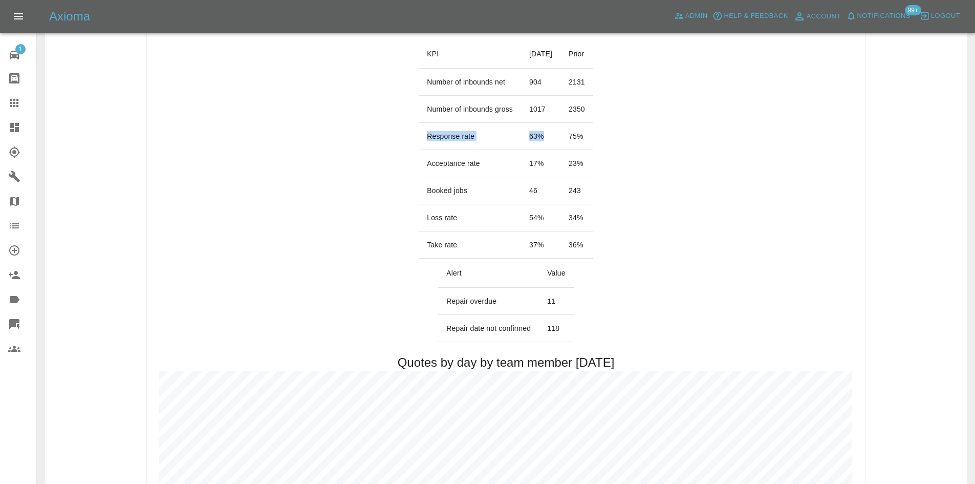
scroll to position [307, 0]
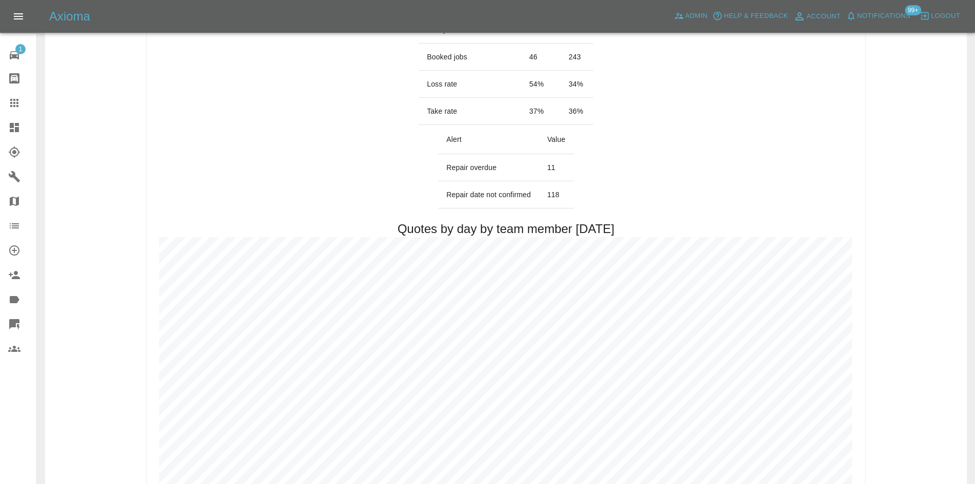
click at [550, 165] on td "11" at bounding box center [556, 167] width 35 height 27
drag, startPoint x: 566, startPoint y: 194, endPoint x: 447, endPoint y: 202, distance: 119.0
click at [444, 201] on tr "Repair date not confirmed 118" at bounding box center [505, 194] width 135 height 27
click at [550, 204] on td "118" at bounding box center [556, 194] width 35 height 27
click at [554, 199] on td "118" at bounding box center [556, 194] width 35 height 27
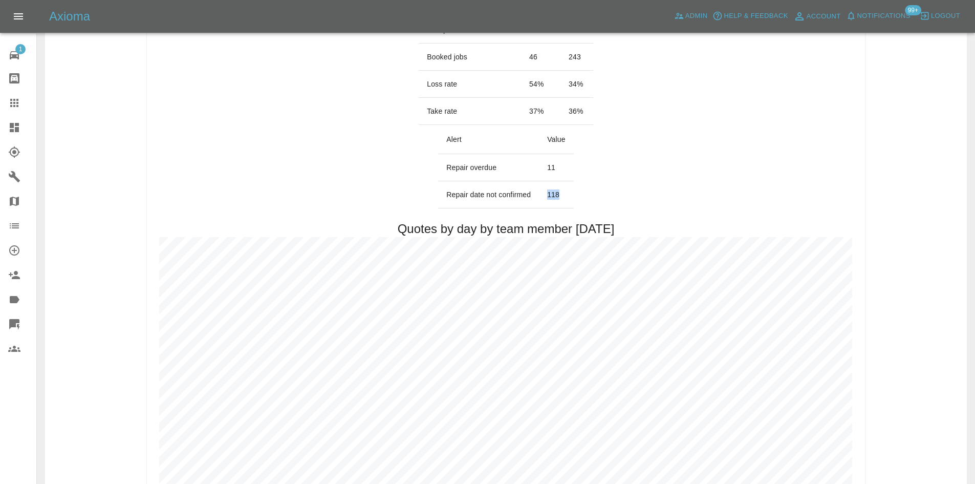
click at [554, 199] on td "118" at bounding box center [556, 194] width 35 height 27
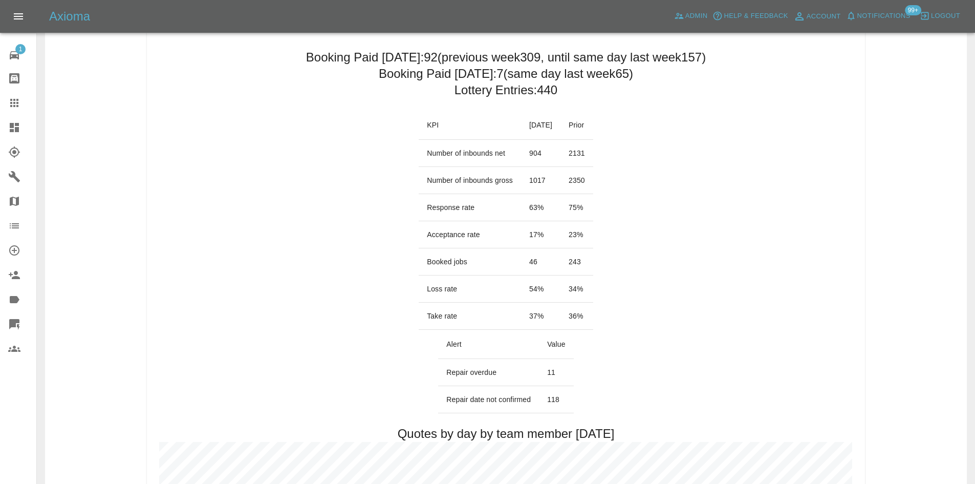
click at [532, 275] on td "54 %" at bounding box center [540, 288] width 39 height 27
drag, startPoint x: 531, startPoint y: 288, endPoint x: 515, endPoint y: 286, distance: 15.4
click at [521, 286] on td "54 %" at bounding box center [540, 288] width 39 height 27
click at [541, 294] on td "54 %" at bounding box center [540, 288] width 39 height 27
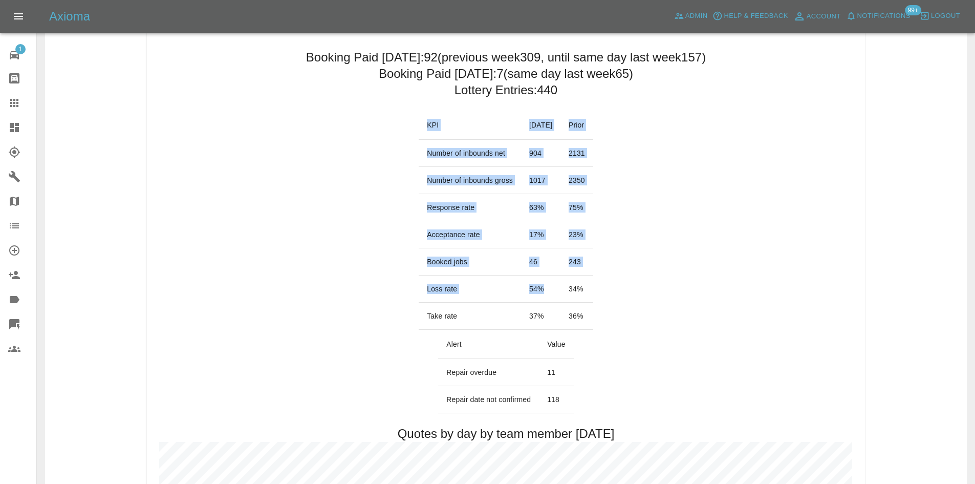
drag, startPoint x: 532, startPoint y: 294, endPoint x: 404, endPoint y: 297, distance: 128.0
click at [523, 290] on td "54 %" at bounding box center [540, 288] width 39 height 27
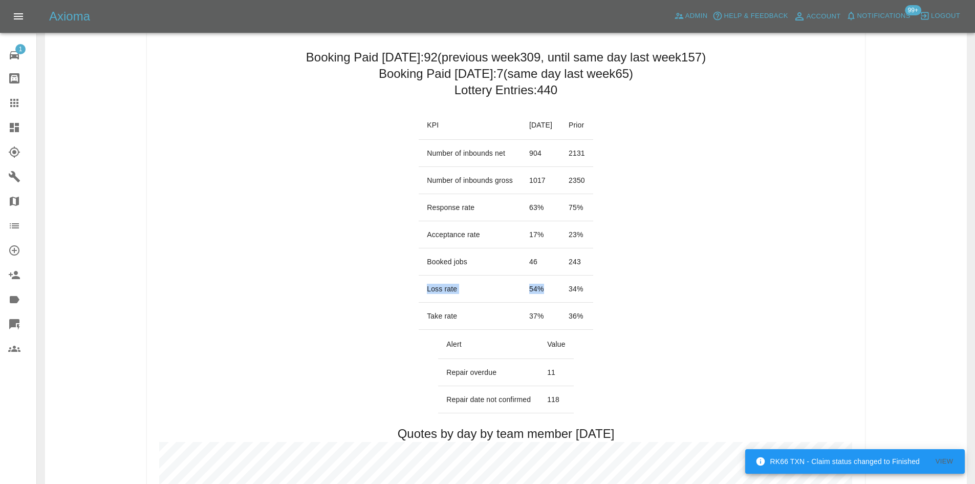
drag, startPoint x: 528, startPoint y: 286, endPoint x: 406, endPoint y: 286, distance: 121.8
click at [419, 286] on tr "Loss rate 54 % 34 %" at bounding box center [506, 288] width 175 height 27
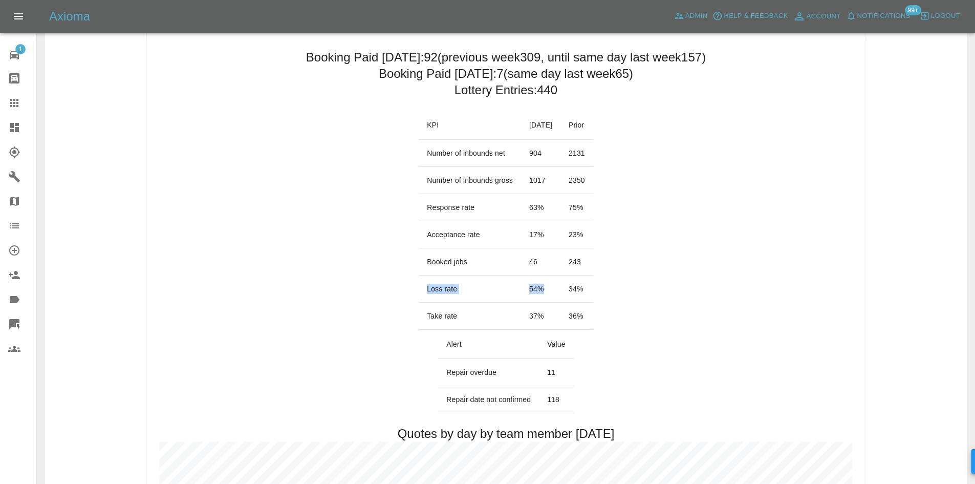
click at [544, 291] on td "54 %" at bounding box center [540, 288] width 39 height 27
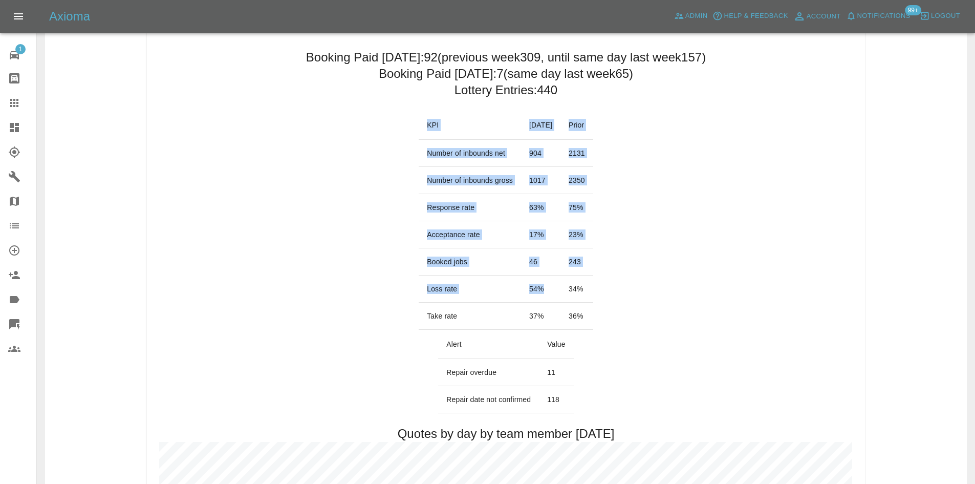
drag, startPoint x: 544, startPoint y: 291, endPoint x: 376, endPoint y: 292, distance: 167.9
click at [540, 286] on td "54 %" at bounding box center [540, 288] width 39 height 27
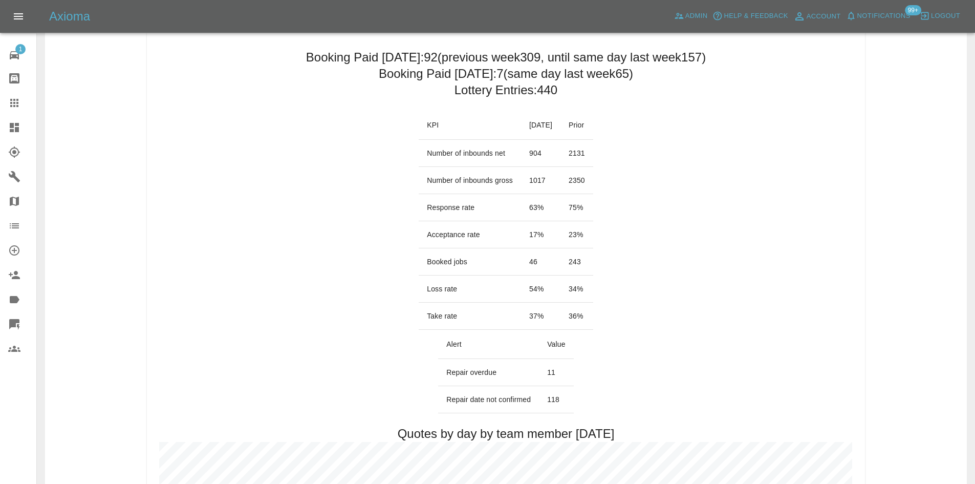
click at [591, 280] on td "34 %" at bounding box center [576, 288] width 33 height 27
drag, startPoint x: 577, startPoint y: 287, endPoint x: 601, endPoint y: 289, distance: 24.7
click at [593, 289] on td "34 %" at bounding box center [576, 288] width 33 height 27
click at [593, 290] on td "34 %" at bounding box center [576, 288] width 33 height 27
click at [593, 303] on td "36 %" at bounding box center [576, 315] width 33 height 27
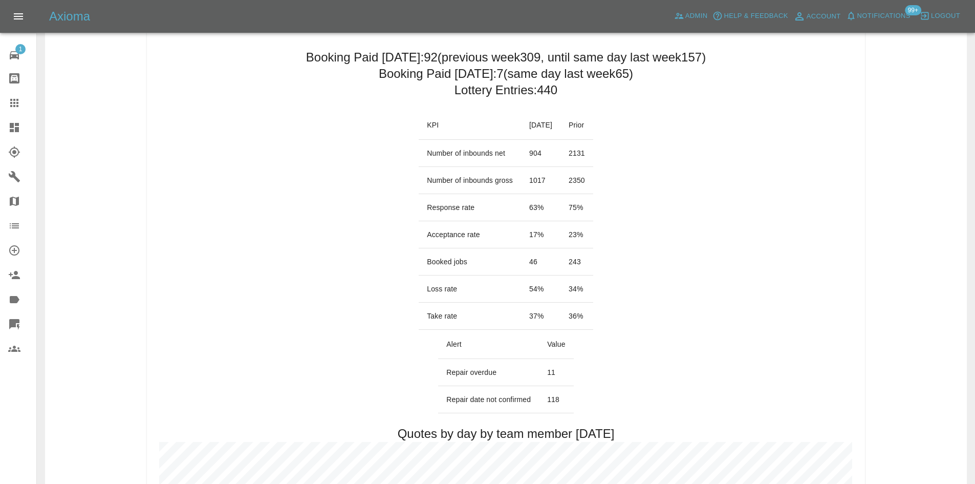
click at [593, 298] on td "34 %" at bounding box center [576, 288] width 33 height 27
drag, startPoint x: 594, startPoint y: 288, endPoint x: 578, endPoint y: 291, distance: 15.7
click at [578, 291] on td "34 %" at bounding box center [576, 288] width 33 height 27
click at [593, 265] on td "243" at bounding box center [576, 261] width 33 height 27
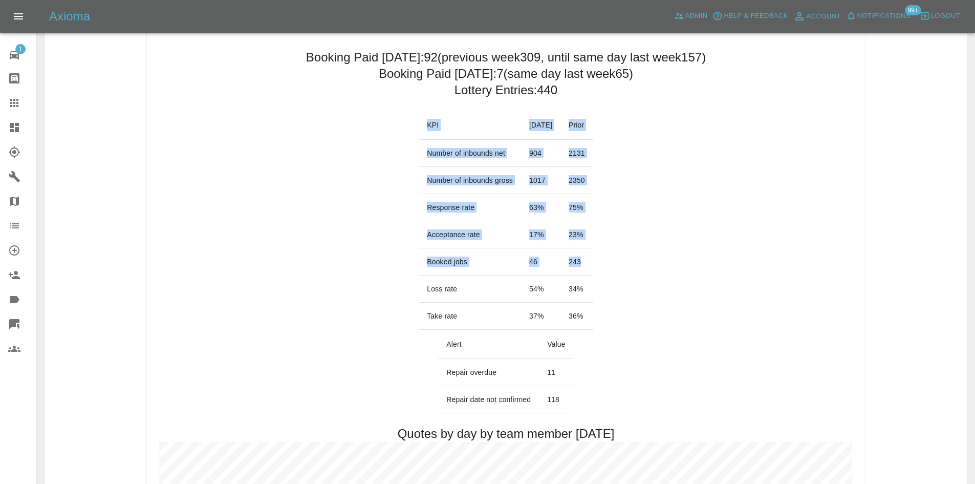
drag, startPoint x: 600, startPoint y: 262, endPoint x: 394, endPoint y: 273, distance: 206.1
click at [575, 268] on td "243" at bounding box center [576, 261] width 33 height 27
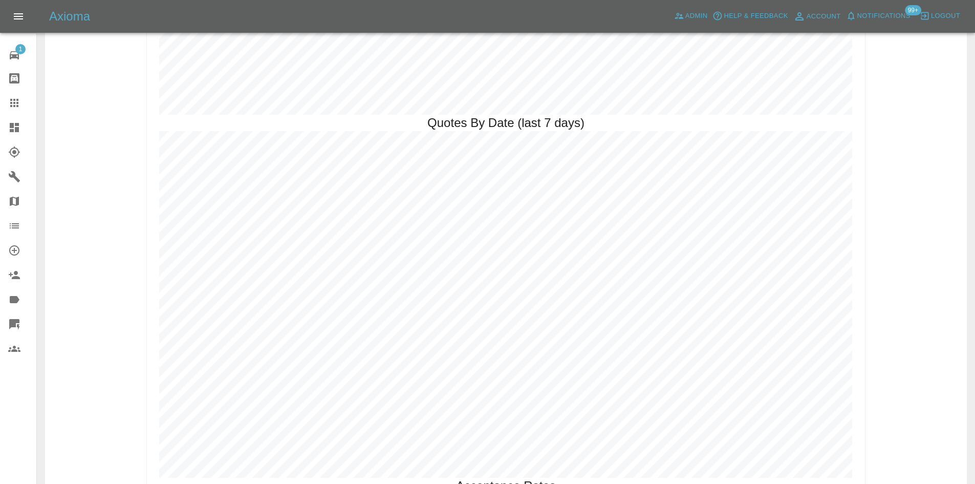
scroll to position [1773, 0]
click at [16, 126] on icon at bounding box center [14, 127] width 9 height 9
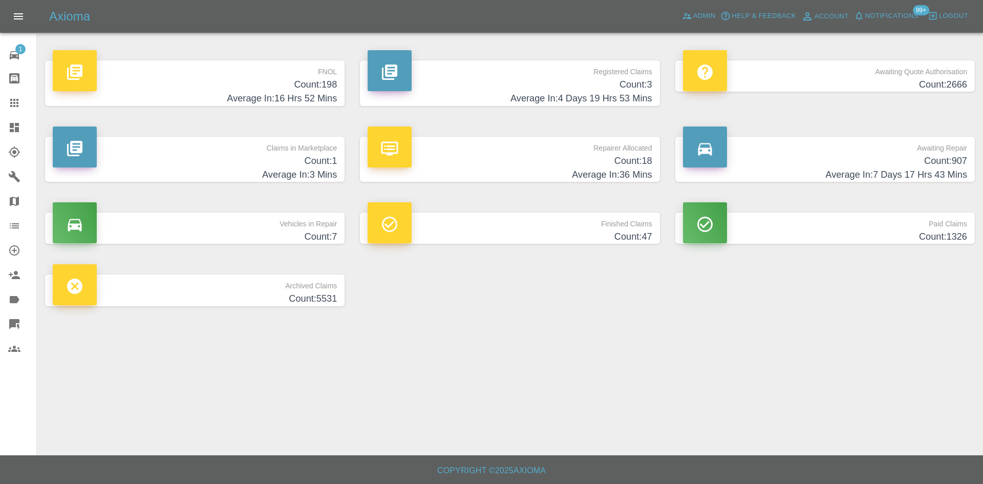
click at [561, 92] on h4 "Average In: 4 Days 19 Hrs 53 Mins" at bounding box center [510, 99] width 284 height 14
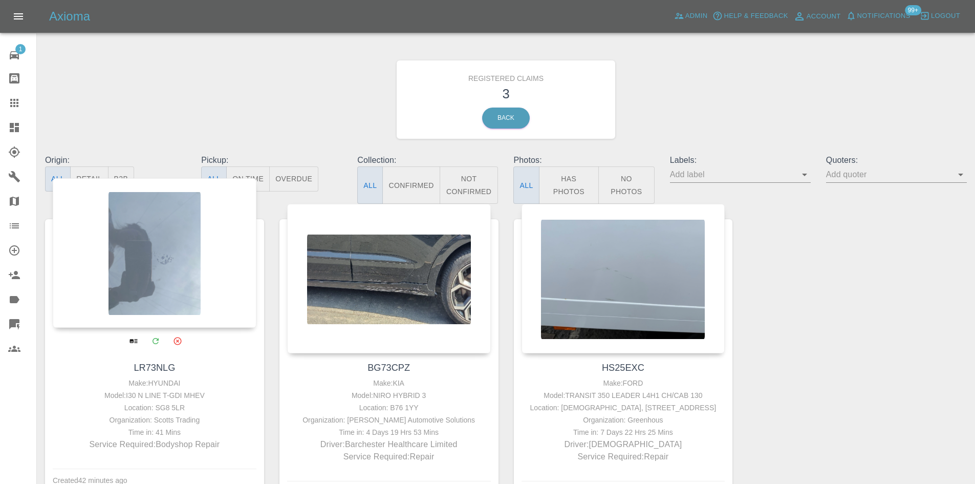
click at [171, 247] on div at bounding box center [155, 252] width 204 height 149
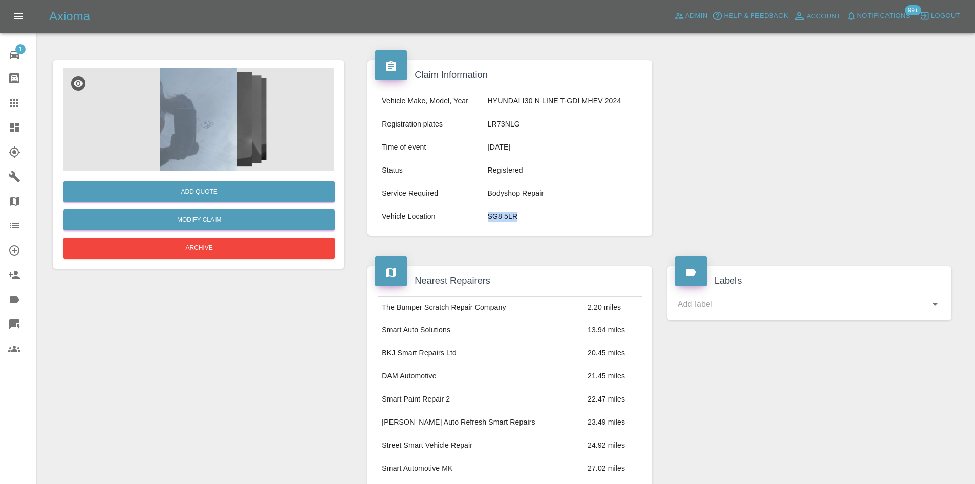
drag, startPoint x: 521, startPoint y: 218, endPoint x: 487, endPoint y: 223, distance: 34.6
click at [487, 223] on td "SG8 5LR" at bounding box center [563, 216] width 158 height 23
click at [227, 160] on img at bounding box center [198, 119] width 271 height 102
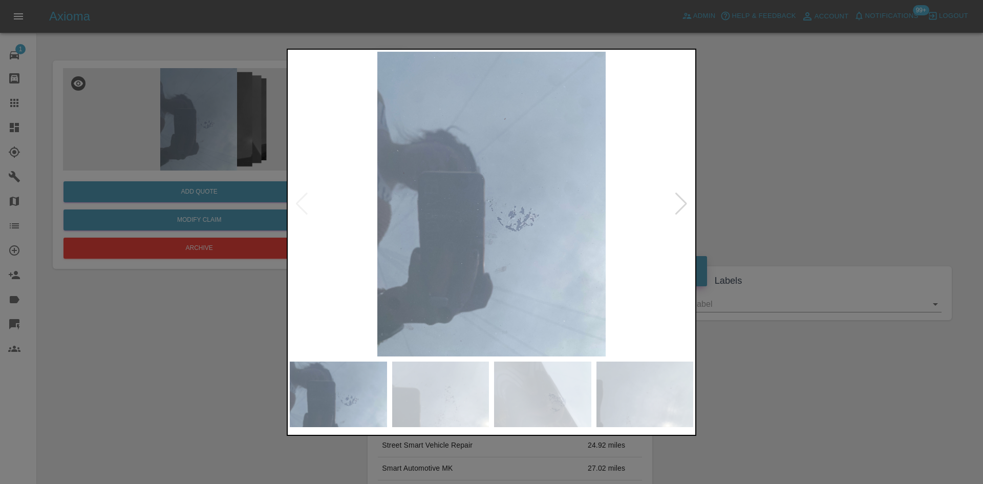
click at [677, 206] on div at bounding box center [681, 203] width 14 height 23
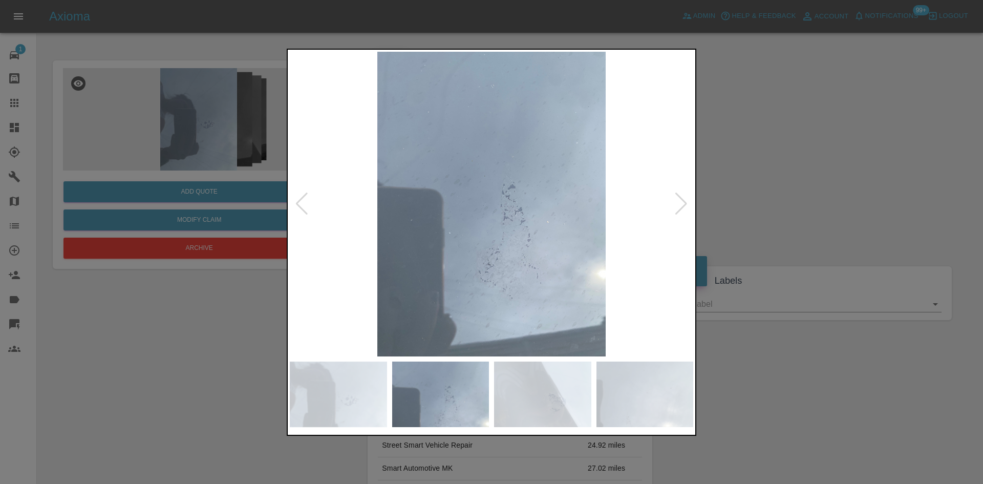
click at [677, 206] on div at bounding box center [681, 203] width 14 height 23
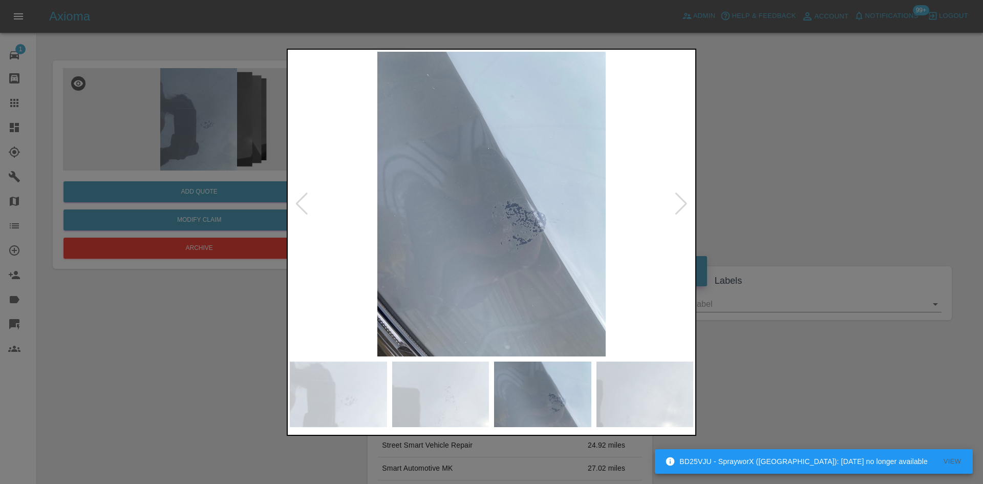
click at [677, 206] on div at bounding box center [681, 203] width 14 height 23
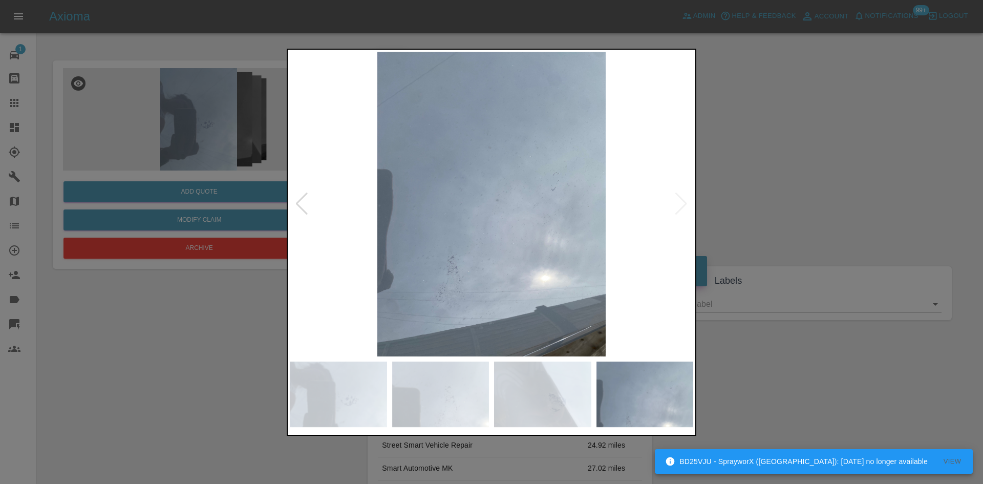
click at [677, 206] on img at bounding box center [491, 204] width 403 height 305
click at [309, 212] on img at bounding box center [491, 204] width 403 height 305
click at [301, 211] on div at bounding box center [302, 203] width 14 height 23
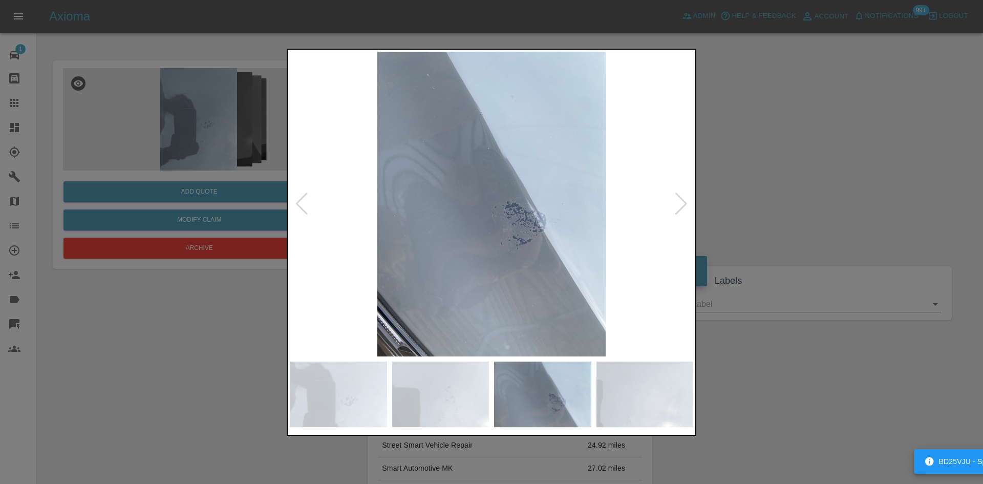
click at [301, 211] on div at bounding box center [302, 203] width 14 height 23
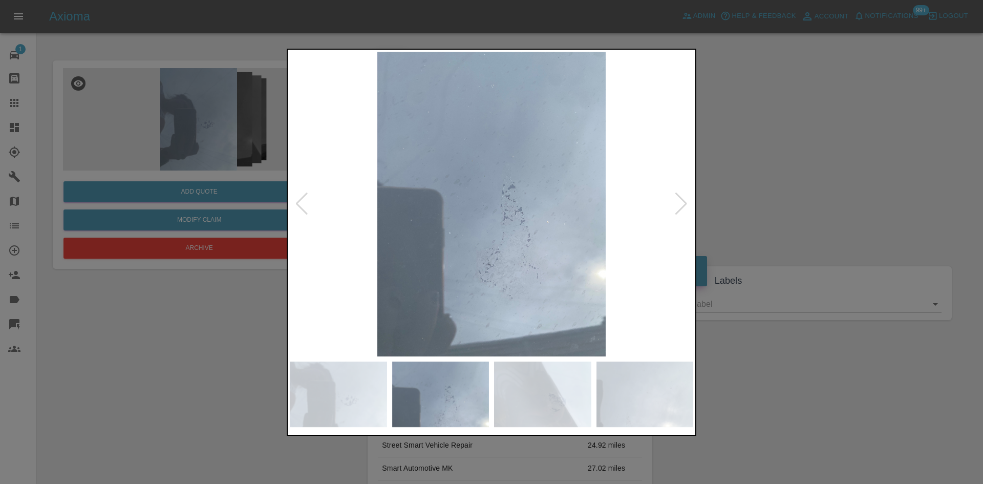
click at [302, 212] on div at bounding box center [302, 203] width 14 height 23
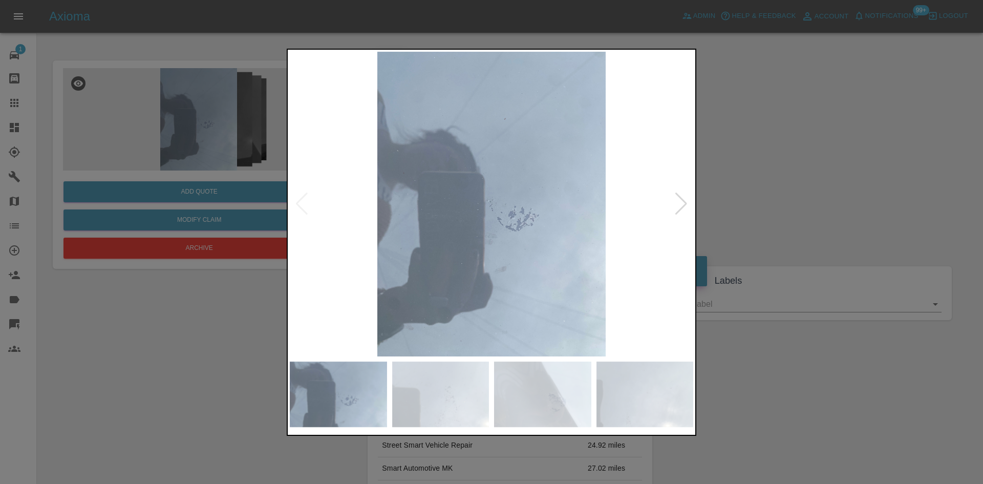
click at [302, 212] on img at bounding box center [491, 204] width 403 height 305
click at [790, 201] on div at bounding box center [491, 242] width 983 height 484
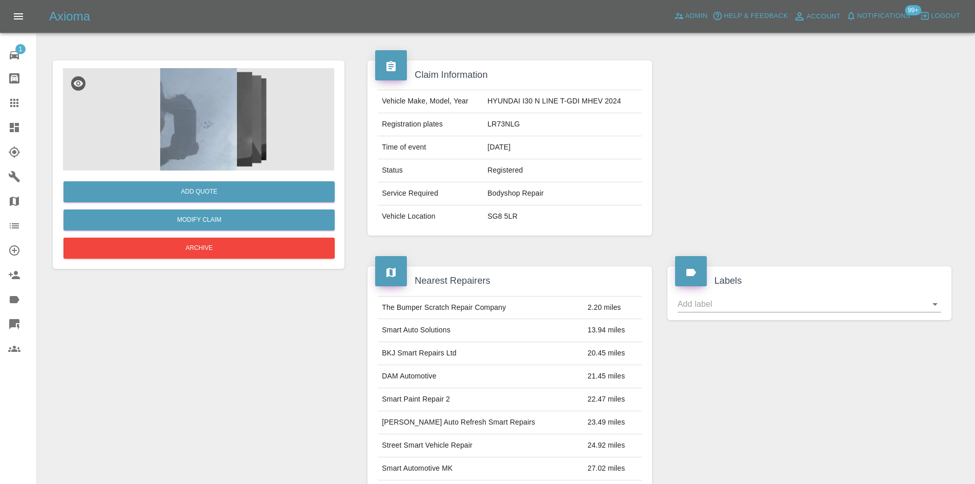
click at [529, 110] on td "HYUNDAI I30 N LINE T-GDI MHEV 2024" at bounding box center [563, 101] width 158 height 23
click at [524, 127] on td "LR73NLG" at bounding box center [563, 124] width 158 height 23
click at [499, 126] on td "LR73NLG" at bounding box center [563, 124] width 158 height 23
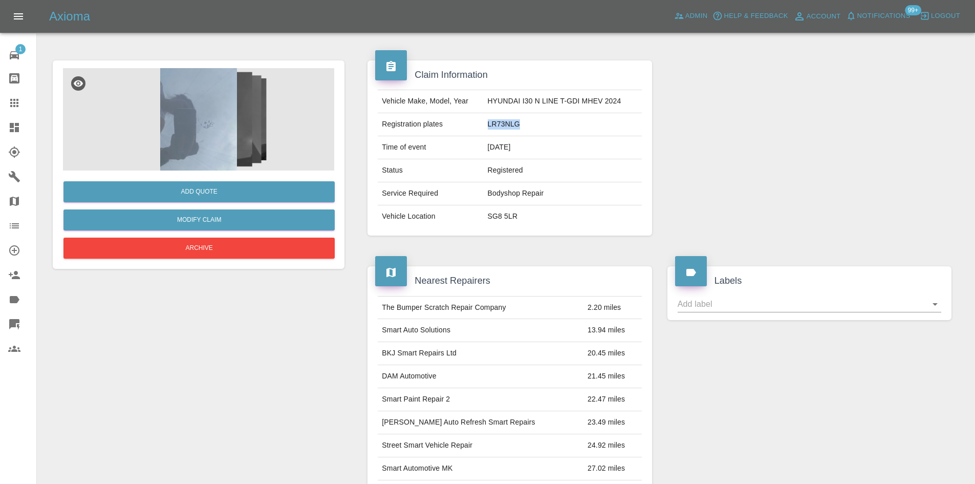
click at [499, 126] on td "LR73NLG" at bounding box center [563, 124] width 158 height 23
click at [517, 104] on td "HYUNDAI I30 N LINE T-GDI MHEV 2024" at bounding box center [563, 101] width 158 height 23
click at [534, 95] on td "HYUNDAI I30 N LINE T-GDI MHEV 2024" at bounding box center [563, 101] width 158 height 23
click at [495, 101] on td "HYUNDAI I30 N LINE T-GDI MHEV 2024" at bounding box center [563, 101] width 158 height 23
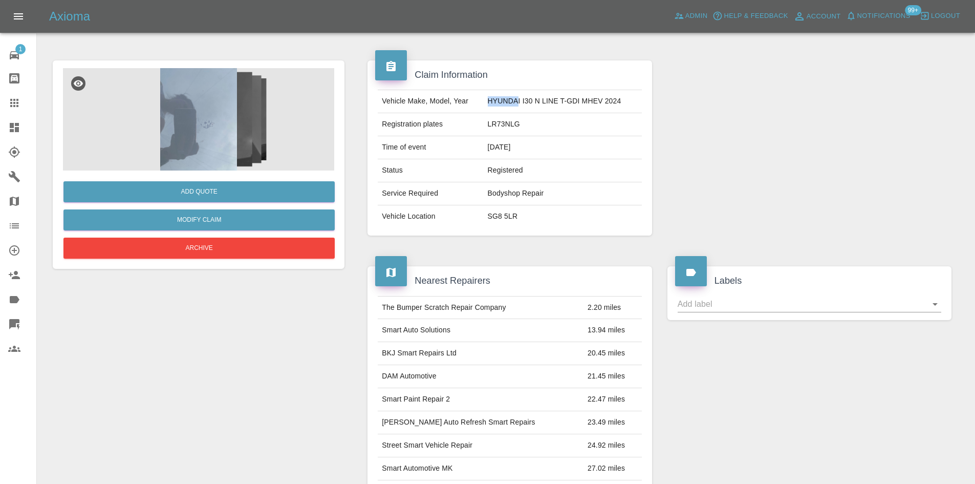
drag, startPoint x: 487, startPoint y: 102, endPoint x: 517, endPoint y: 111, distance: 31.4
click at [517, 111] on td "HYUNDAI I30 N LINE T-GDI MHEV 2024" at bounding box center [563, 101] width 158 height 23
click at [536, 232] on div "Vehicle Make, Model, Year HYUNDAI I30 N LINE T-GDI MHEV 2024 Registration plate…" at bounding box center [510, 159] width 284 height 154
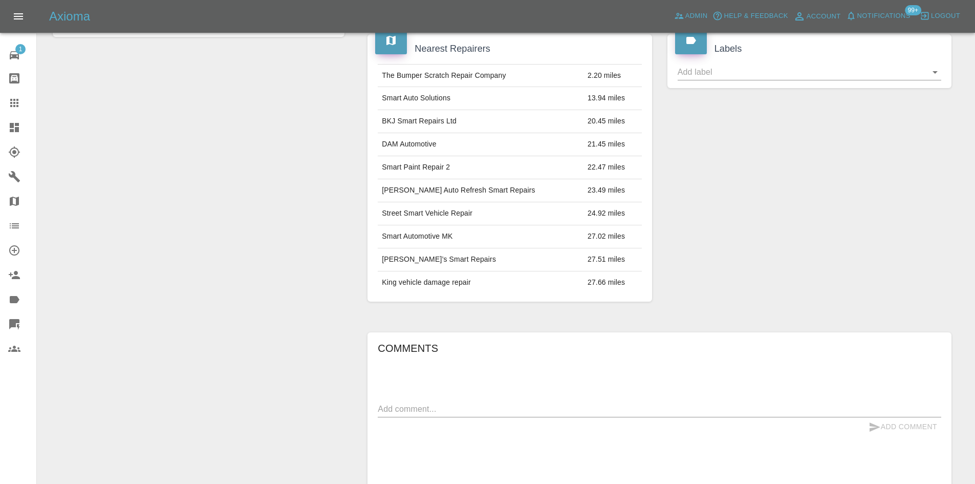
scroll to position [358, 0]
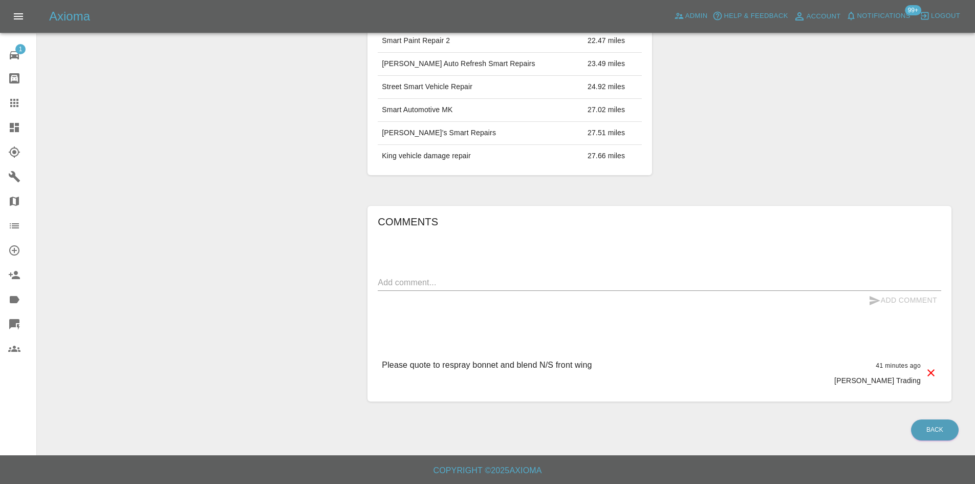
click at [467, 290] on div "x" at bounding box center [660, 282] width 564 height 16
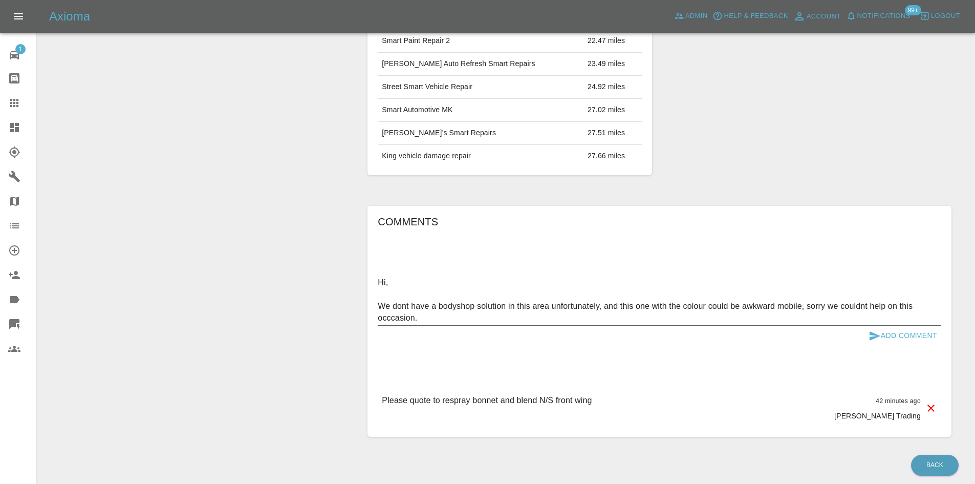
type textarea "Hi, We dont have a bodyshop solution in this area unfortunately, and this one w…"
click at [929, 338] on button "Add Comment" at bounding box center [903, 335] width 77 height 19
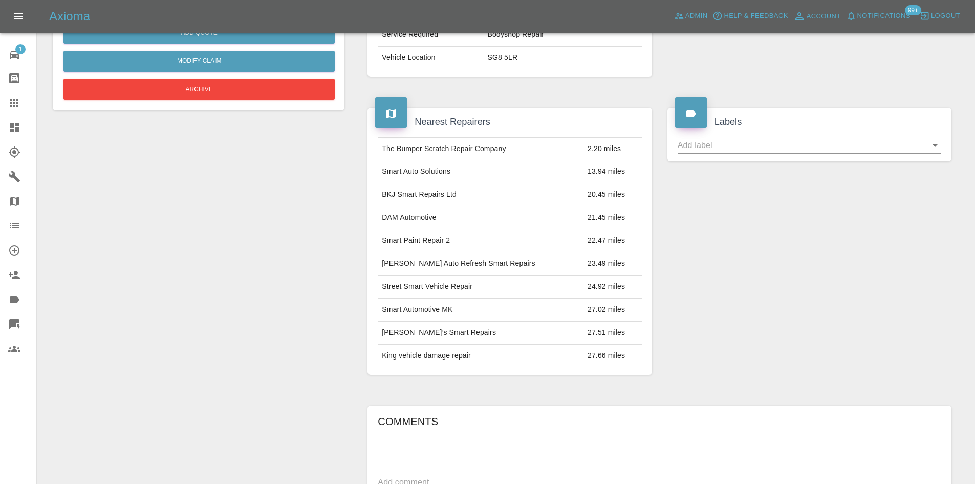
scroll to position [0, 0]
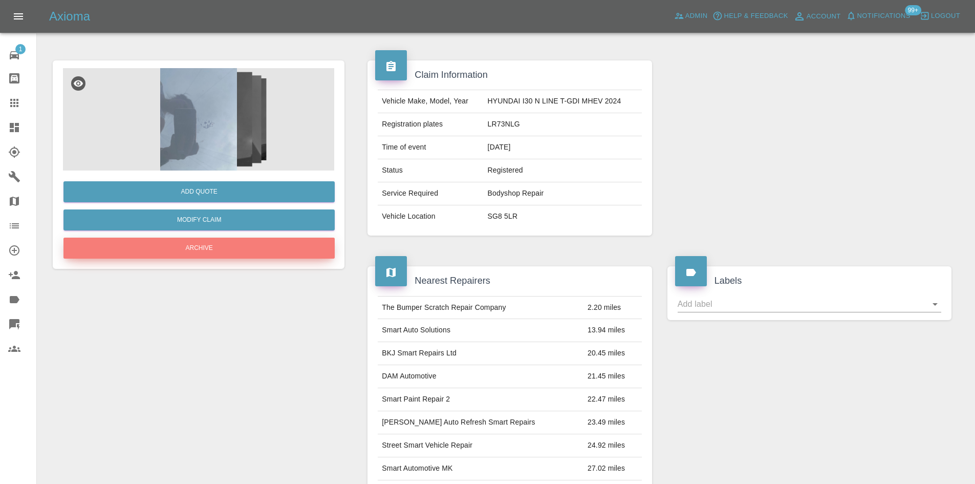
click at [280, 253] on button "Archive" at bounding box center [198, 247] width 271 height 21
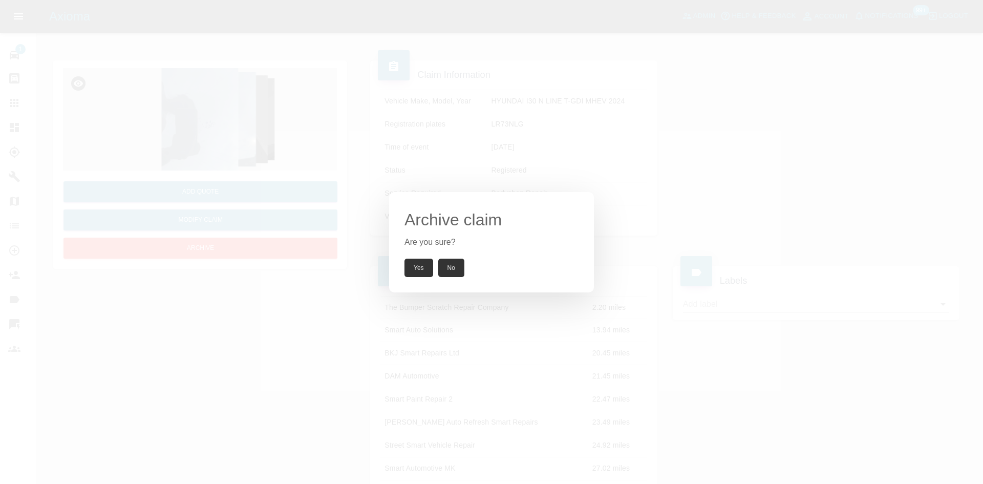
click at [408, 263] on button "Yes" at bounding box center [418, 267] width 29 height 18
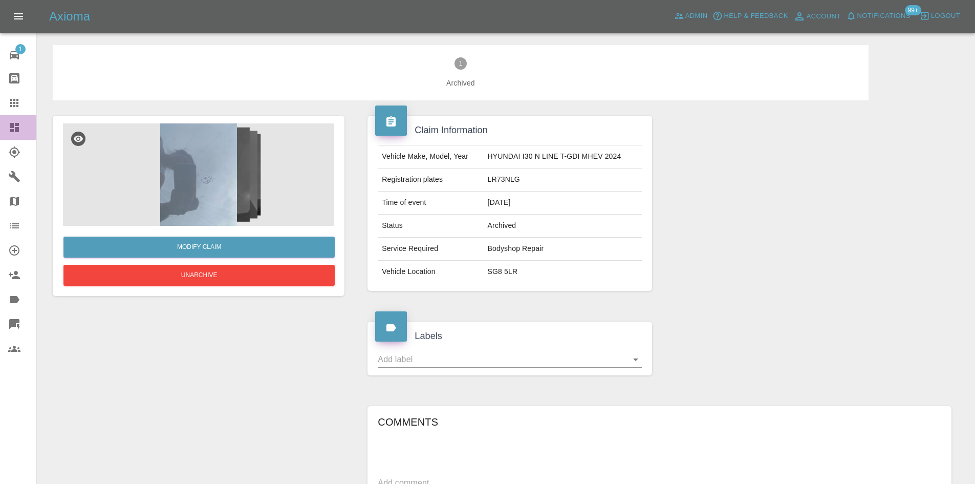
click at [0, 133] on link "Dashboard" at bounding box center [18, 127] width 36 height 25
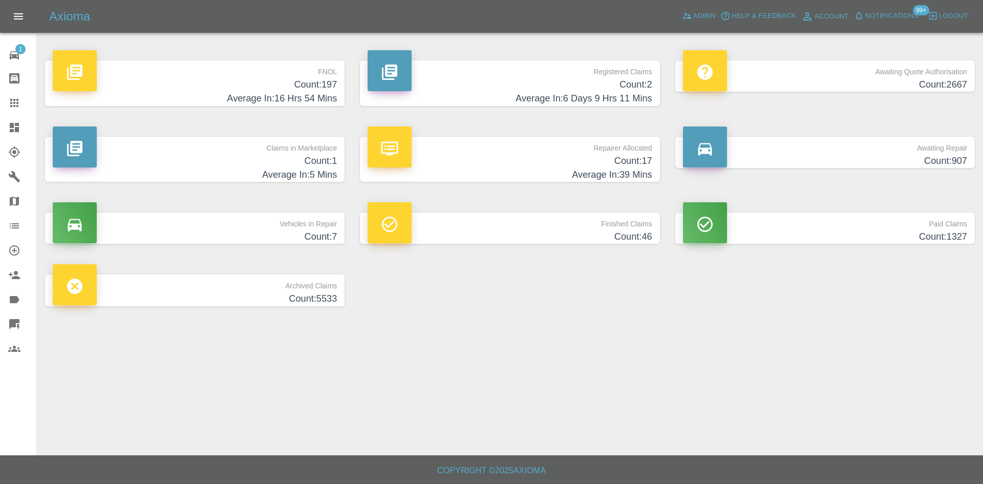
click at [489, 75] on p "Registered Claims" at bounding box center [510, 68] width 284 height 17
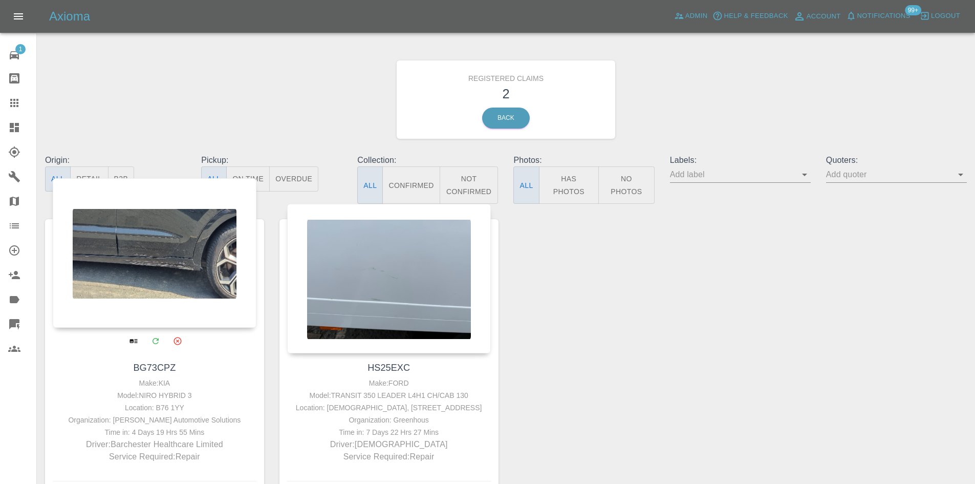
click at [197, 253] on div at bounding box center [155, 252] width 204 height 149
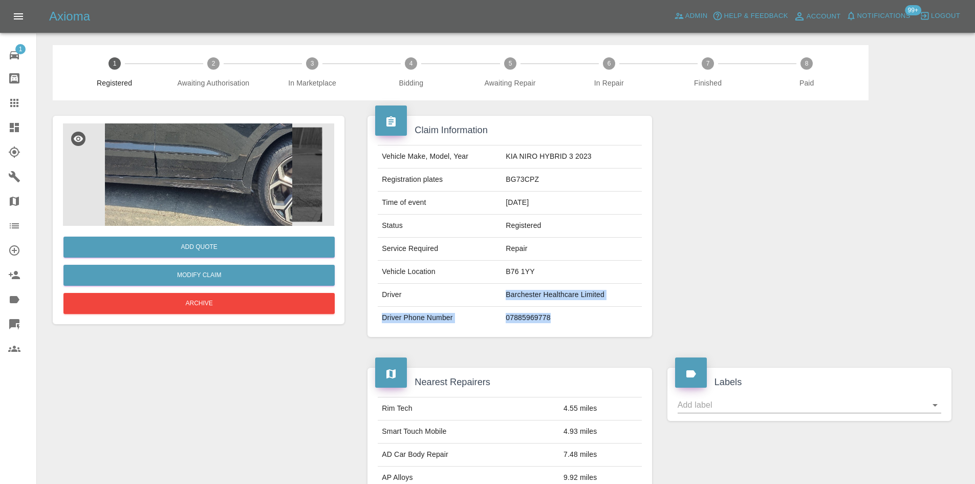
drag, startPoint x: 563, startPoint y: 319, endPoint x: 501, endPoint y: 296, distance: 66.7
click at [501, 296] on tbody "Vehicle Make, Model, Year KIA NIRO HYBRID 3 2023 Registration plates BG73CPZ Ti…" at bounding box center [510, 237] width 264 height 184
click at [531, 300] on td "Barchester Healthcare Limited" at bounding box center [572, 295] width 140 height 23
click at [514, 321] on td "07885969778" at bounding box center [572, 318] width 140 height 23
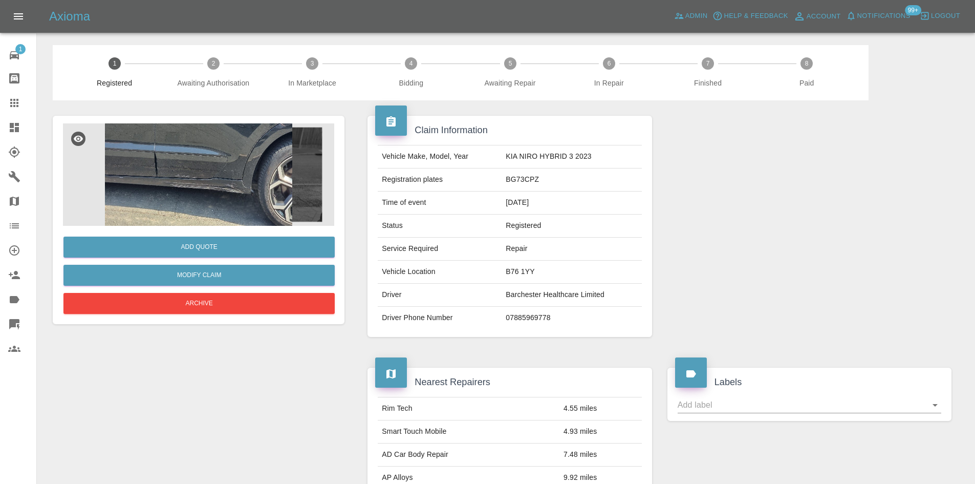
click at [537, 297] on td "Barchester Healthcare Limited" at bounding box center [572, 295] width 140 height 23
click at [185, 153] on img at bounding box center [198, 174] width 271 height 102
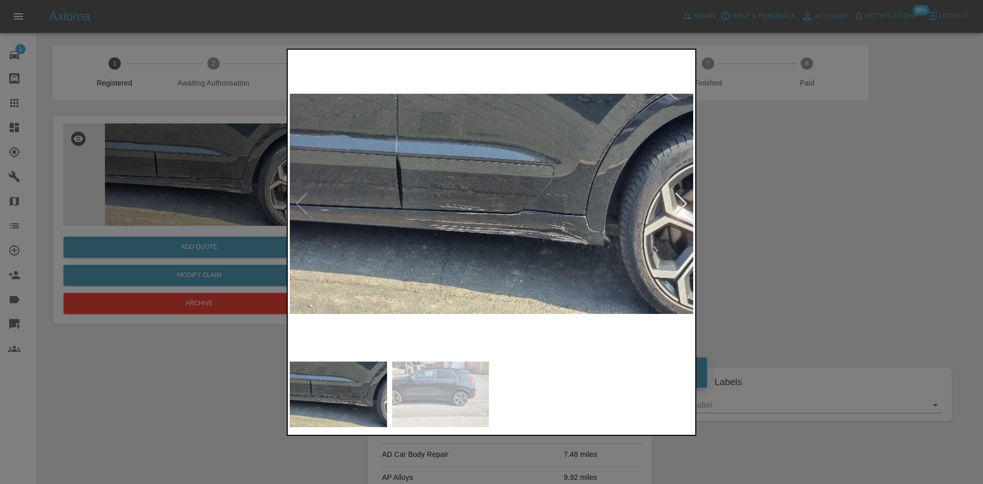
click at [522, 189] on img at bounding box center [491, 204] width 403 height 305
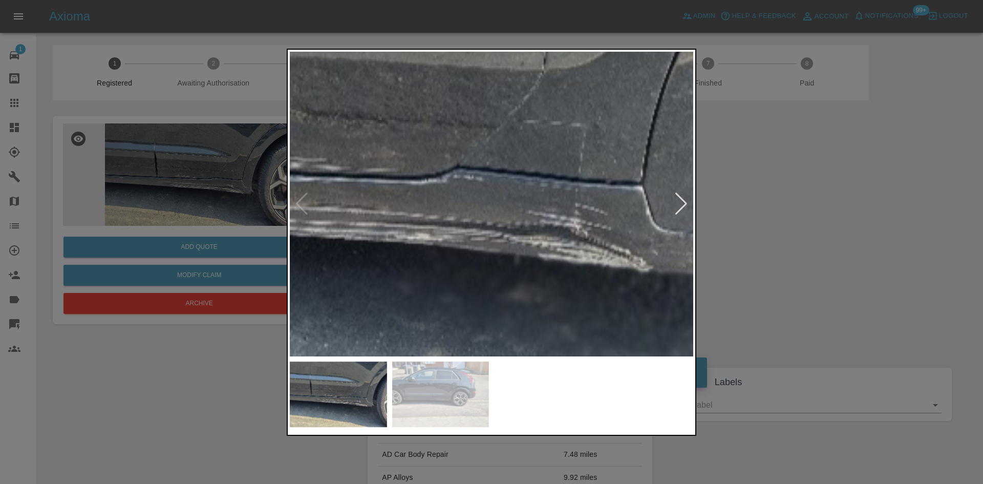
click at [500, 129] on img at bounding box center [360, 149] width 1210 height 914
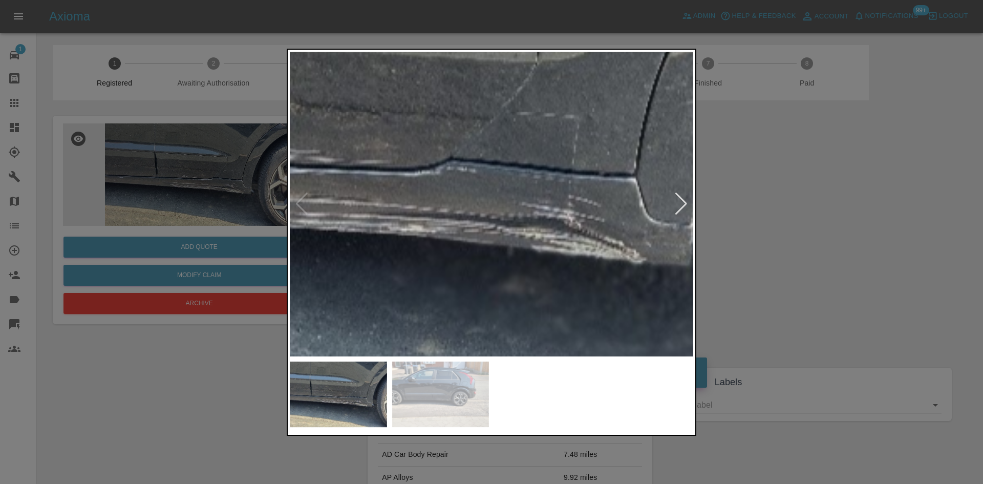
click at [567, 245] on img at bounding box center [354, 141] width 1210 height 914
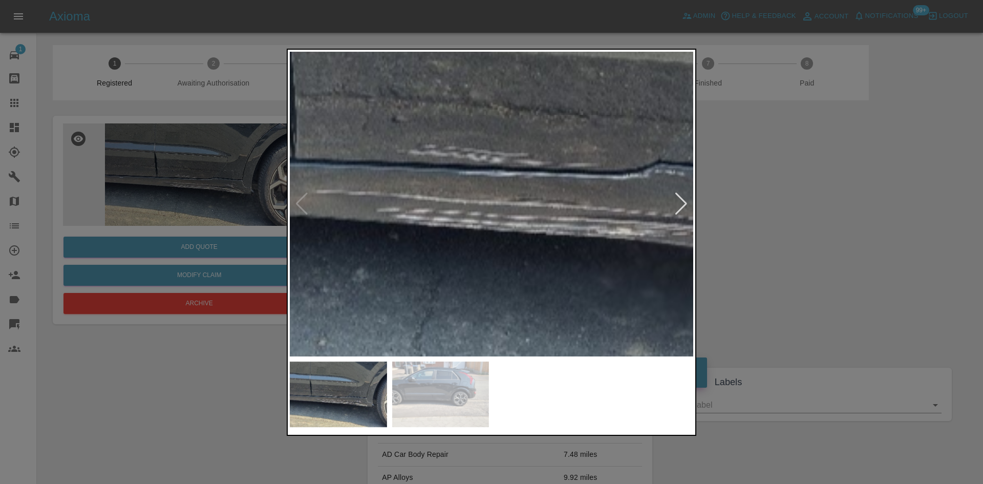
click at [794, 255] on div at bounding box center [491, 242] width 983 height 484
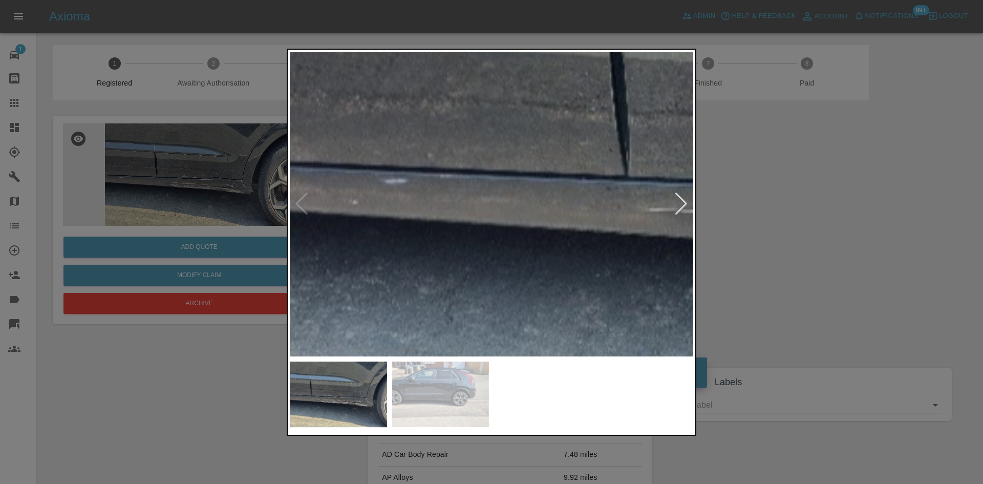
click at [610, 239] on img at bounding box center [895, 163] width 1210 height 914
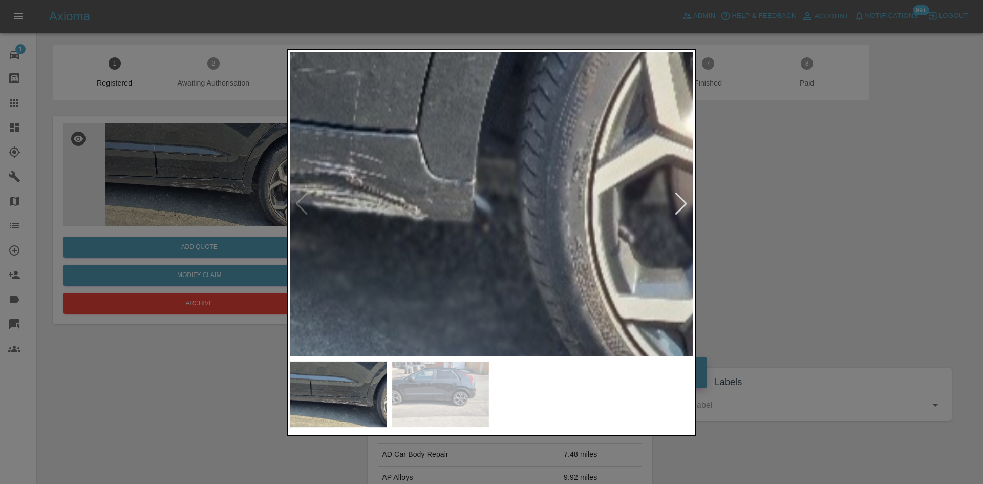
click at [610, 239] on img at bounding box center [135, 98] width 1210 height 914
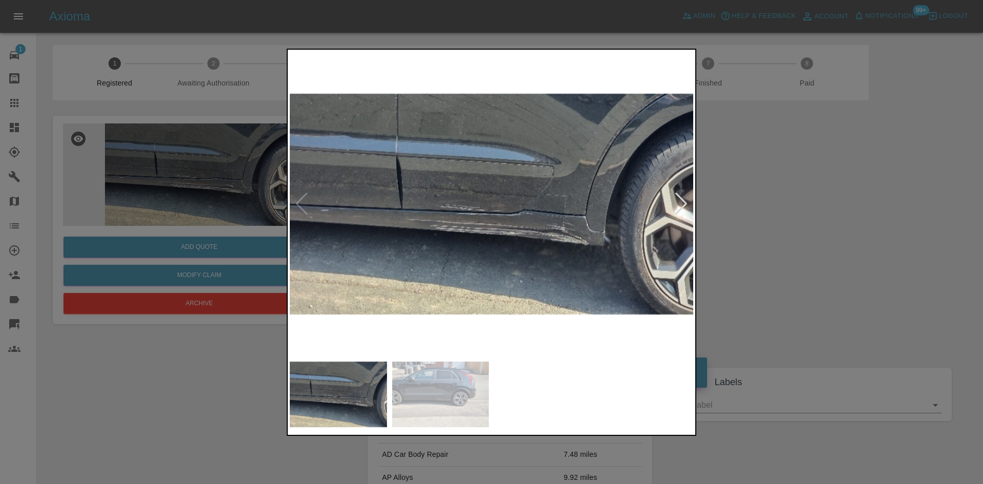
click at [172, 205] on div at bounding box center [491, 242] width 983 height 484
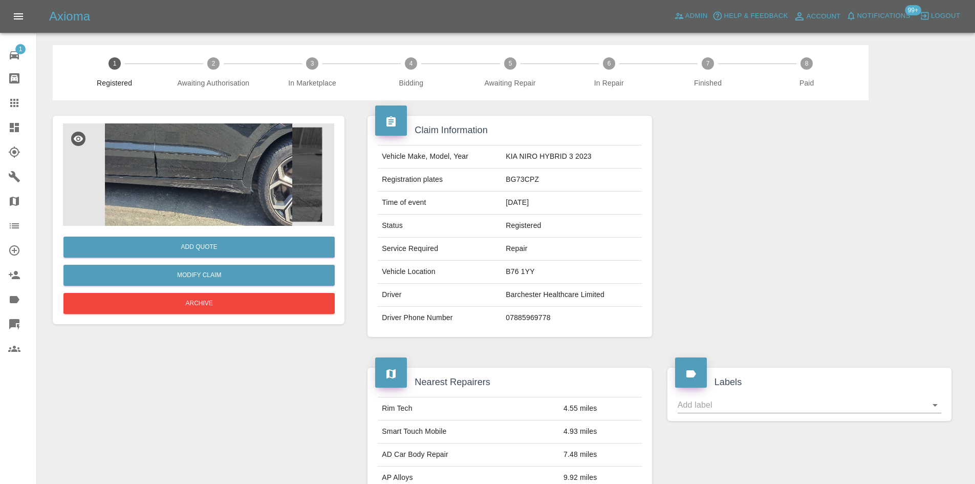
click at [329, 185] on img at bounding box center [198, 174] width 271 height 102
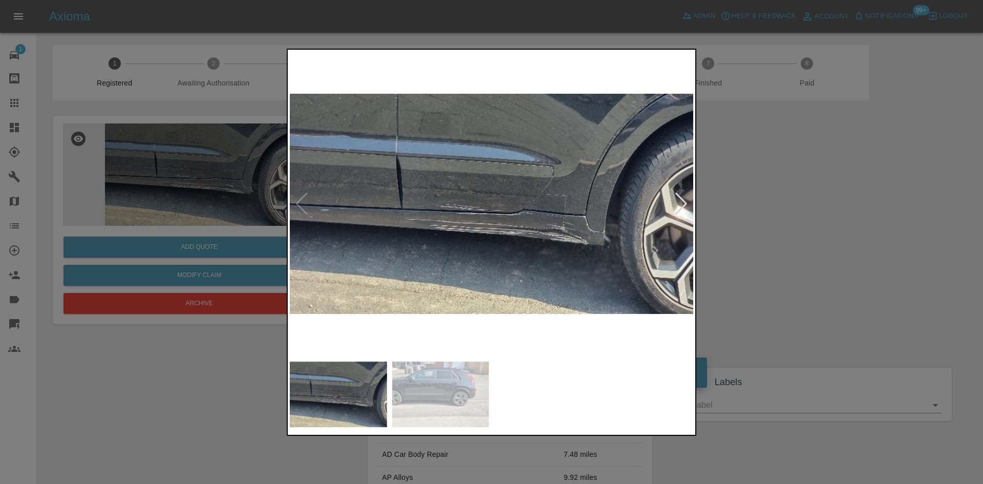
click at [676, 209] on div at bounding box center [681, 203] width 14 height 23
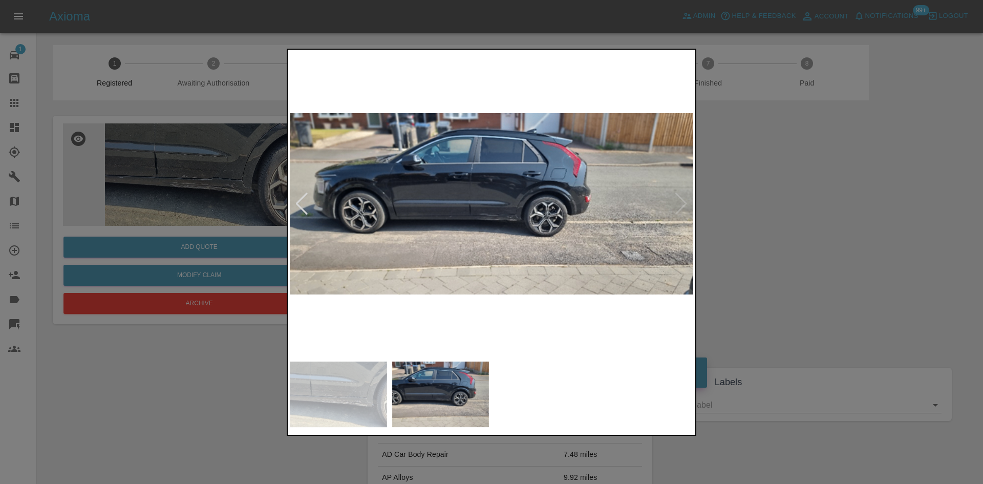
click at [802, 213] on div at bounding box center [491, 242] width 983 height 484
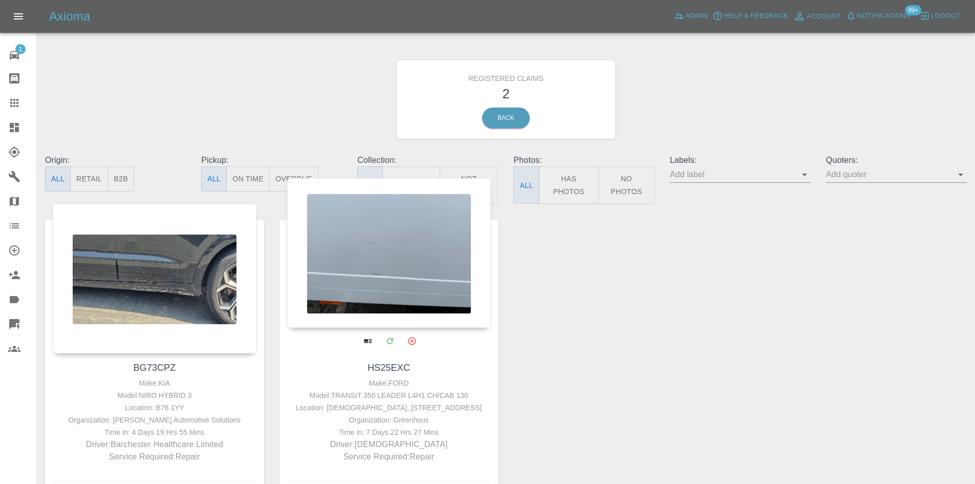
click at [410, 258] on div at bounding box center [389, 252] width 204 height 149
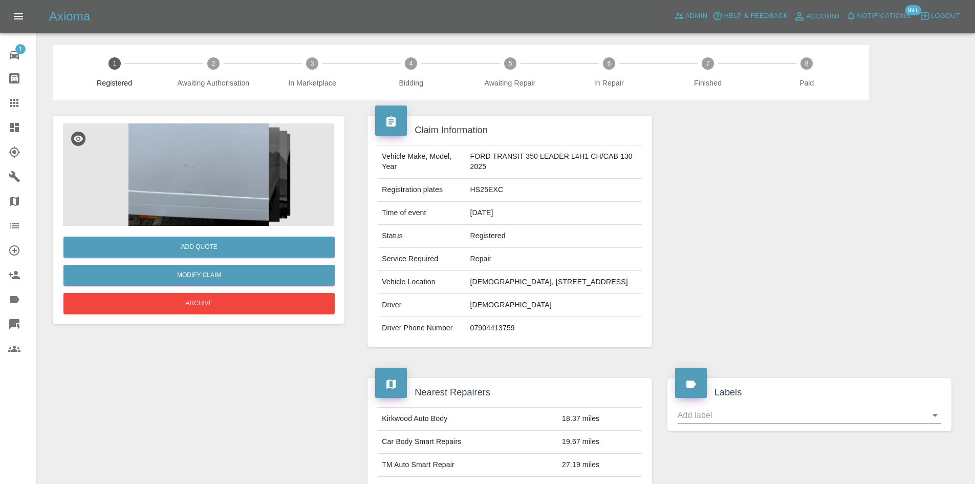
click at [204, 132] on img at bounding box center [198, 174] width 271 height 102
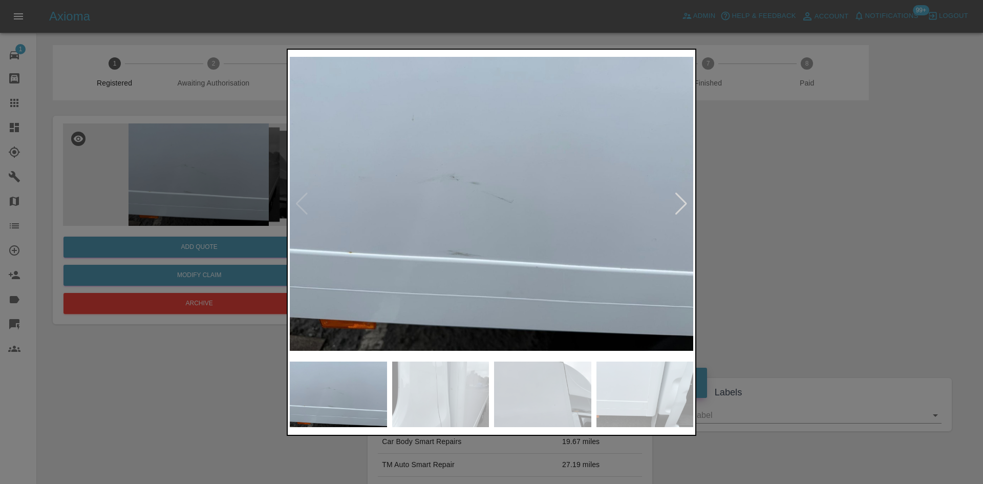
click at [680, 205] on div at bounding box center [681, 203] width 14 height 23
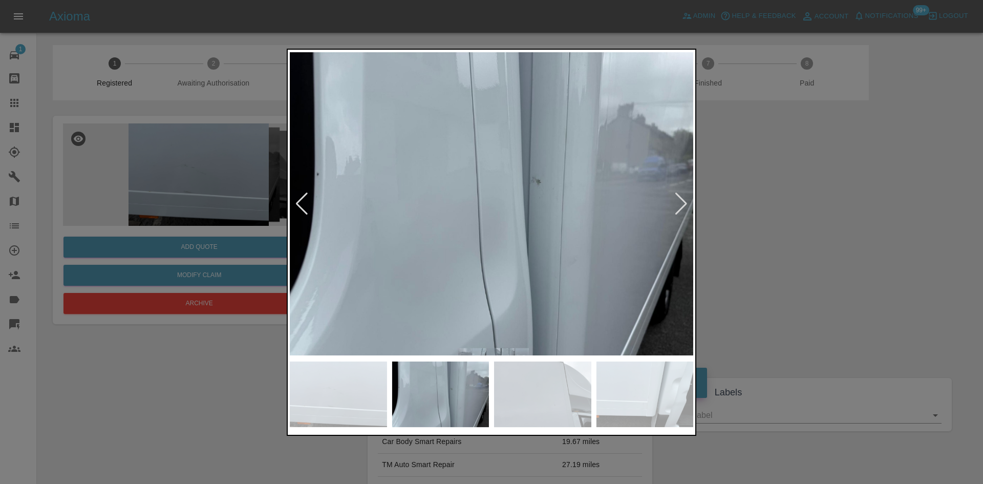
click at [680, 205] on div at bounding box center [681, 203] width 14 height 23
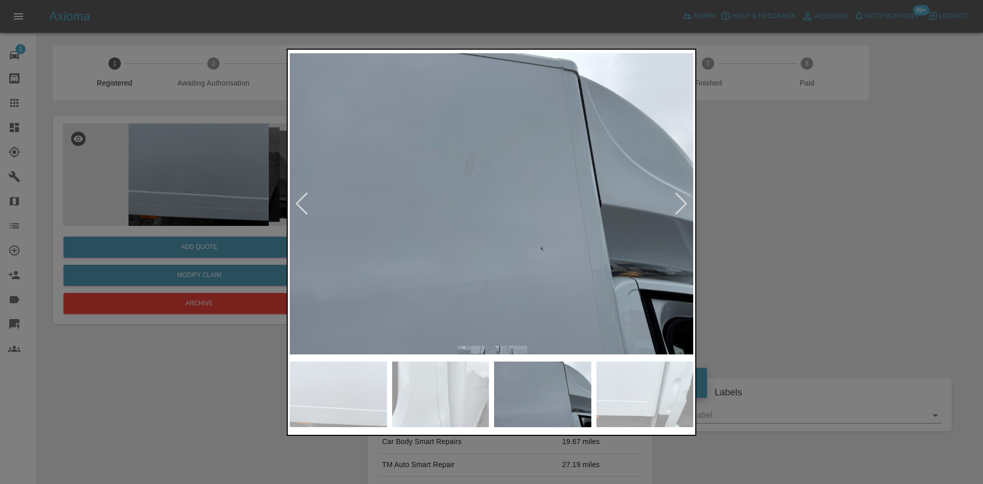
click at [680, 205] on div at bounding box center [681, 203] width 14 height 23
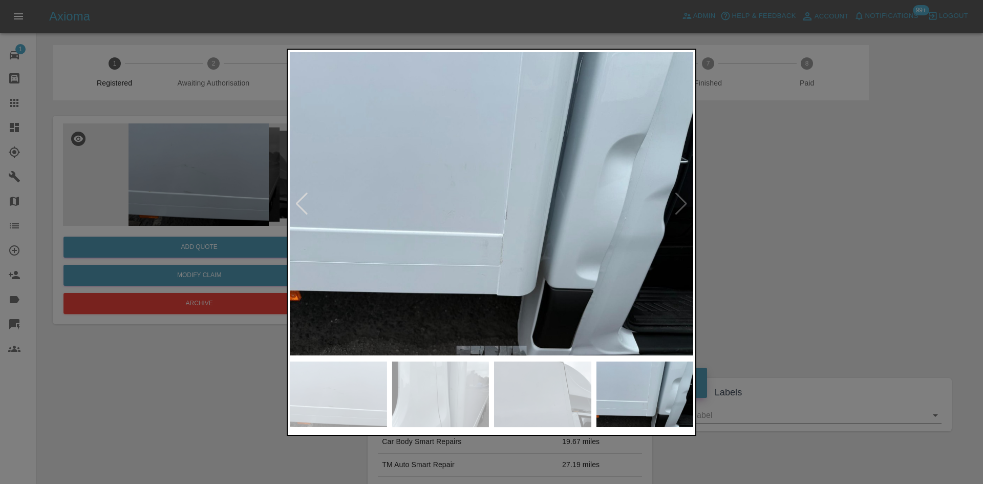
click at [680, 205] on img at bounding box center [491, 204] width 403 height 305
click at [765, 215] on div at bounding box center [491, 242] width 983 height 484
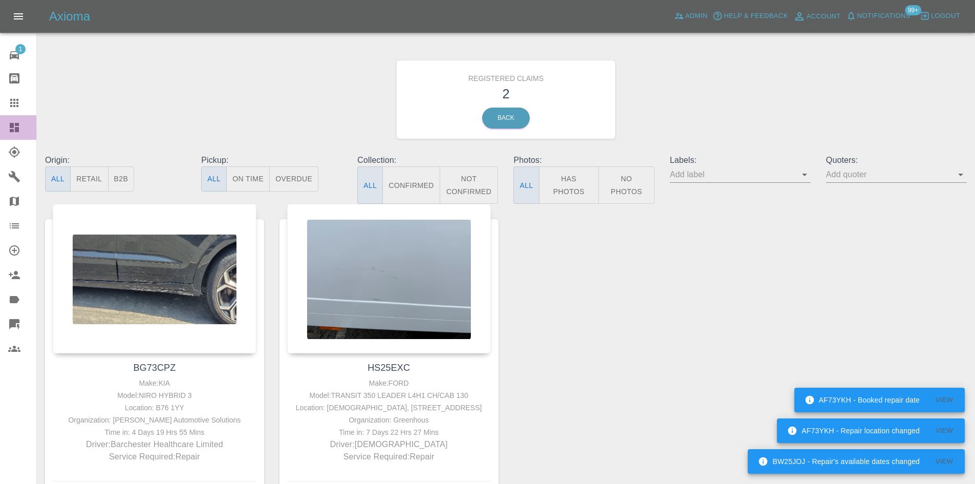
click at [1, 118] on link "Dashboard" at bounding box center [18, 127] width 36 height 25
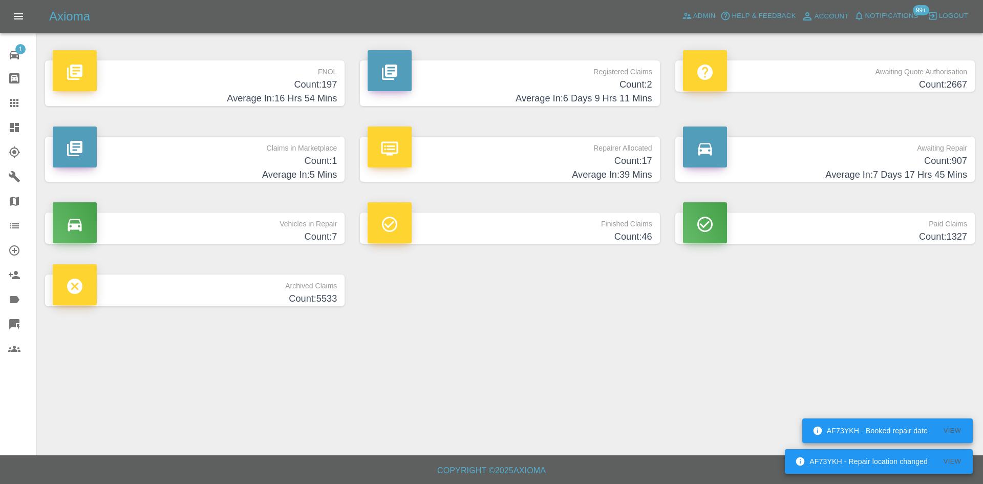
click at [817, 83] on h4 "Count: 2667" at bounding box center [825, 85] width 284 height 14
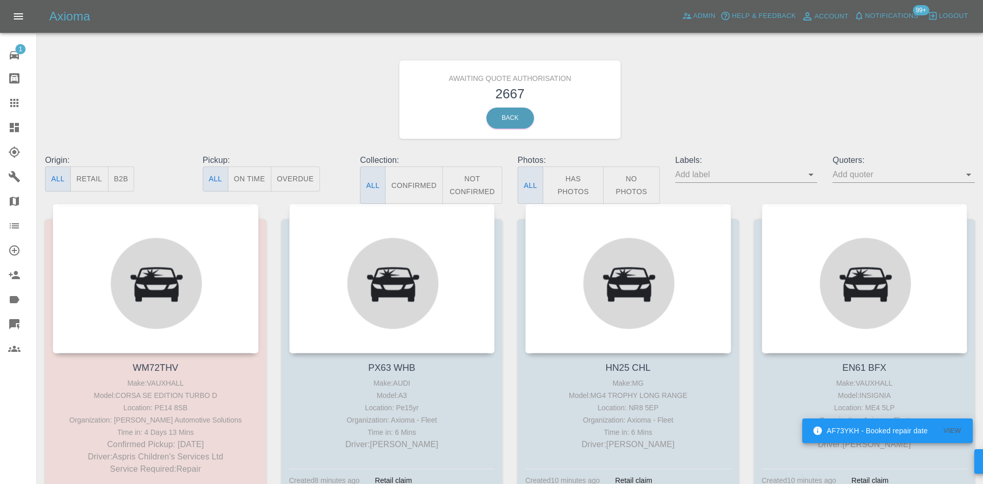
click at [133, 178] on button "B2B" at bounding box center [121, 178] width 27 height 25
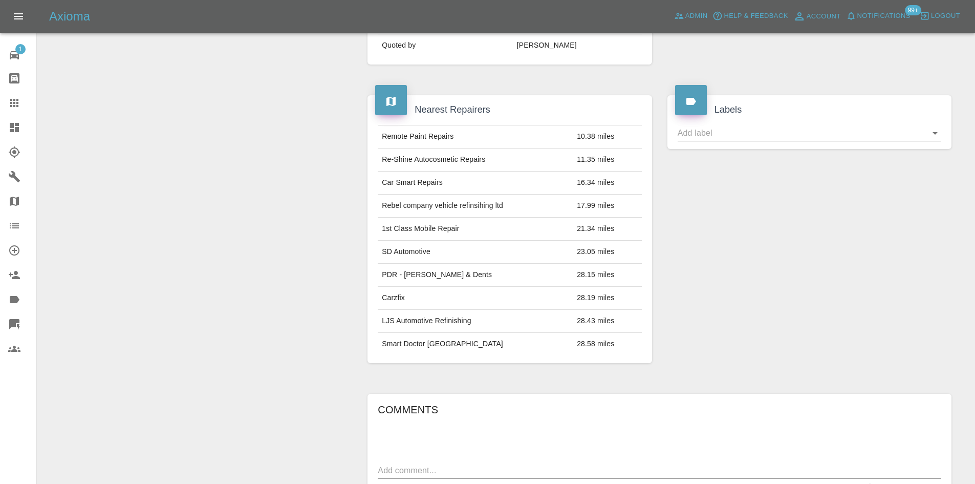
scroll to position [614, 0]
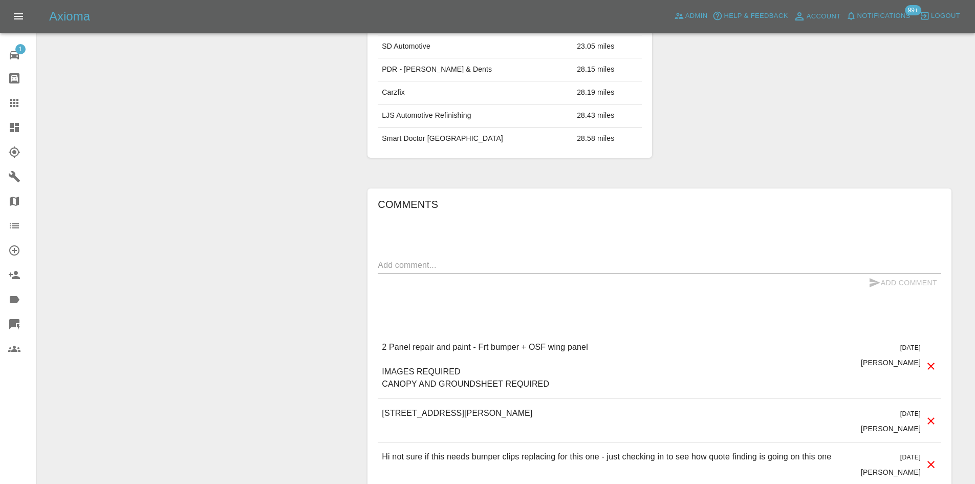
click at [549, 376] on p "2 Panel repair and paint - Frt bumper + OSF wing panel IMAGES REQUIRED CANOPY A…" at bounding box center [573, 365] width 382 height 49
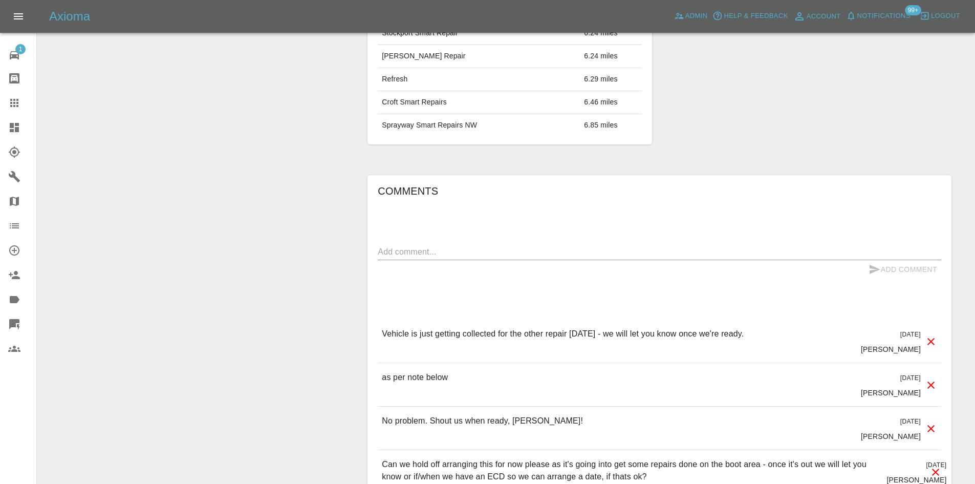
scroll to position [768, 0]
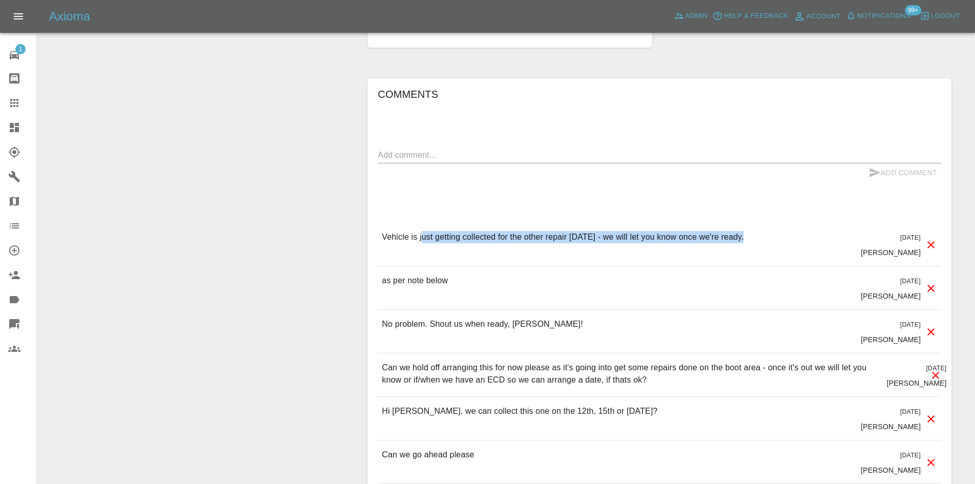
drag, startPoint x: 787, startPoint y: 240, endPoint x: 421, endPoint y: 229, distance: 366.6
click at [421, 229] on div "Vehicle is just getting collected for the other repair [DATE] - we will let you…" at bounding box center [660, 244] width 564 height 43
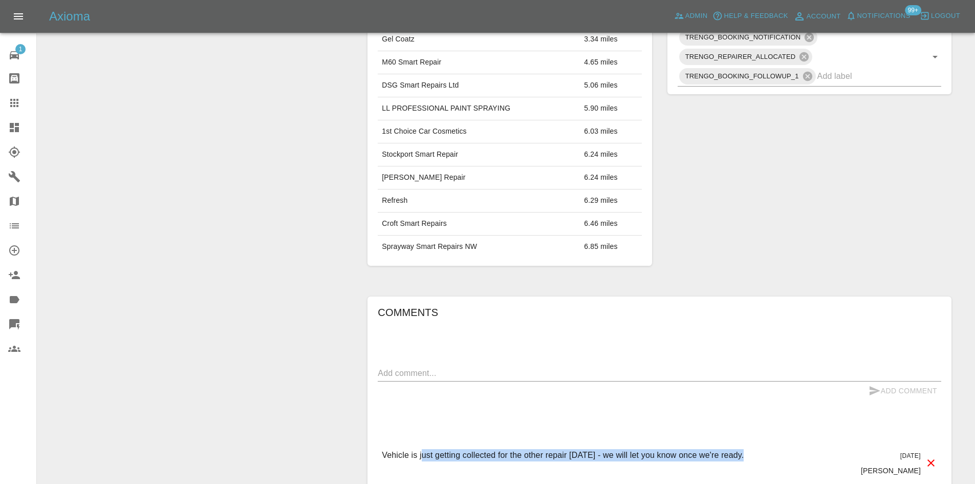
scroll to position [461, 0]
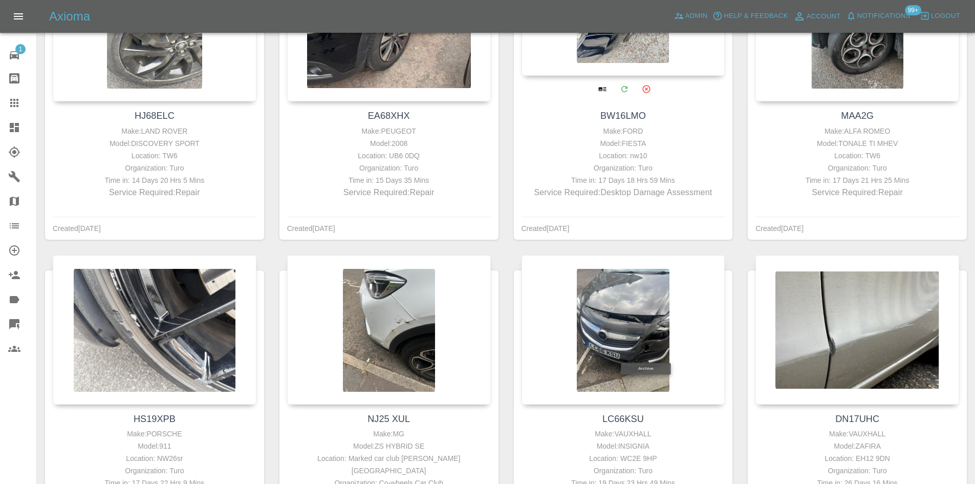
scroll to position [1126, 0]
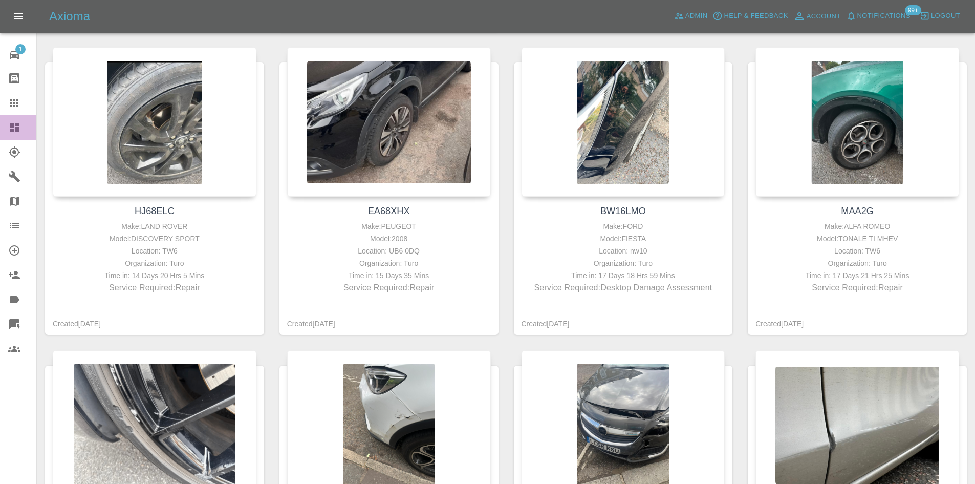
click at [4, 126] on link "Dashboard" at bounding box center [18, 127] width 36 height 25
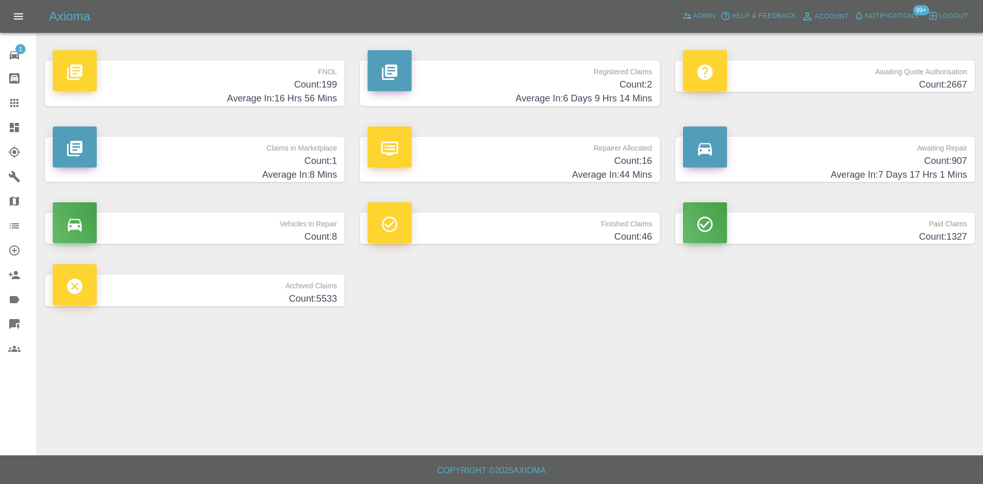
click at [213, 161] on h4 "Count: 1" at bounding box center [195, 161] width 284 height 14
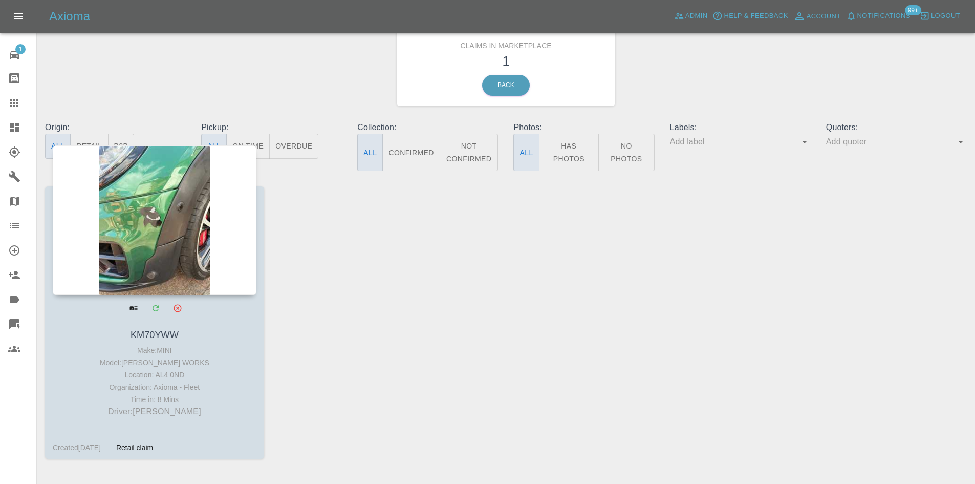
scroll to position [64, 0]
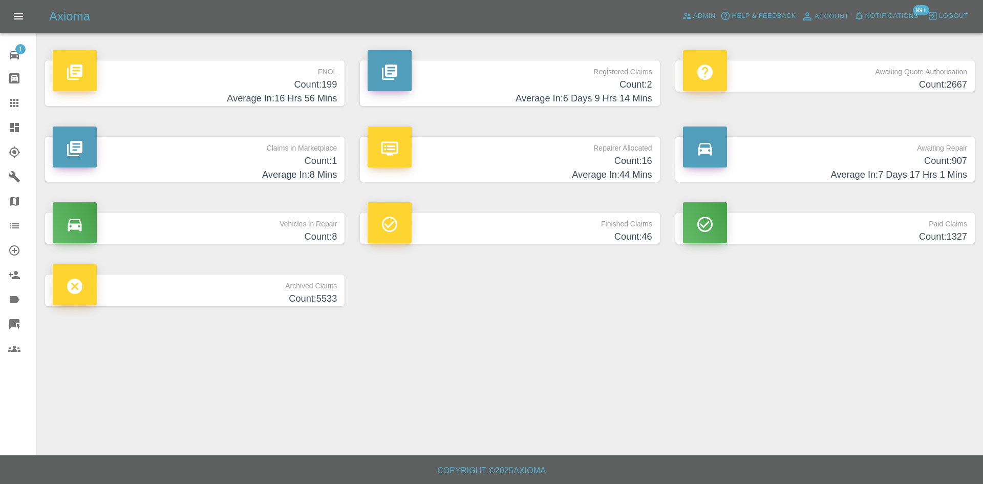
click at [553, 158] on h4 "Count: 16" at bounding box center [510, 161] width 284 height 14
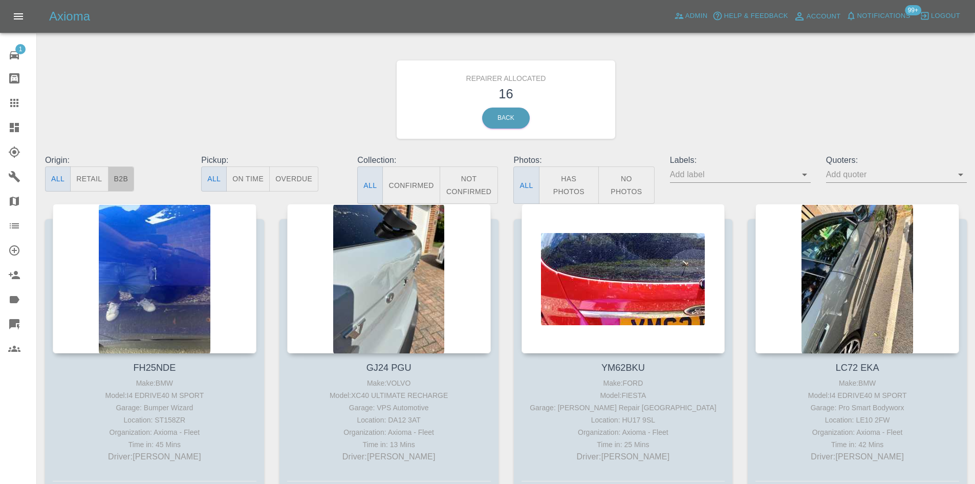
click at [123, 175] on button "B2B" at bounding box center [121, 178] width 27 height 25
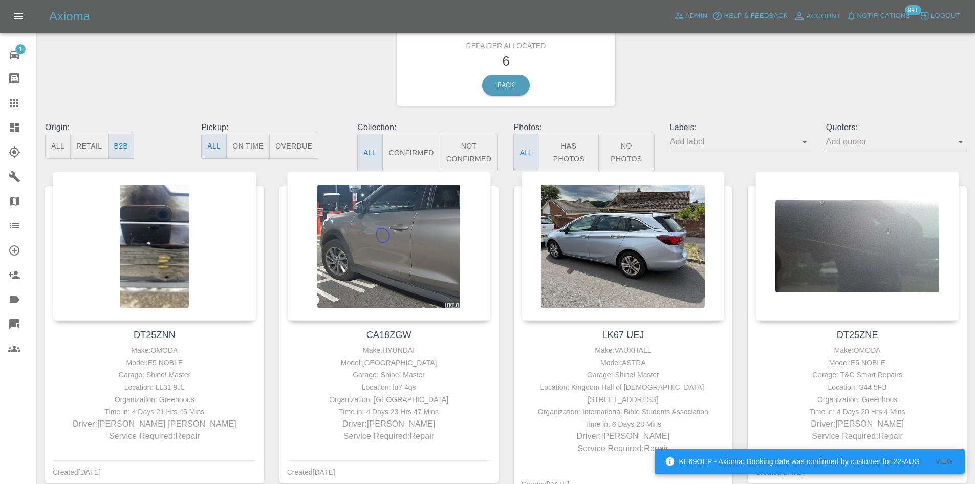
scroll to position [51, 0]
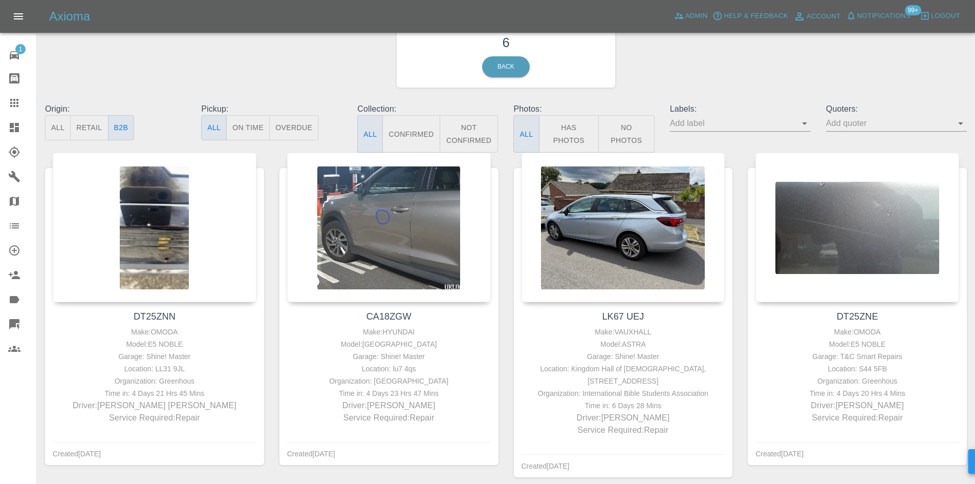
drag, startPoint x: 25, startPoint y: 122, endPoint x: 30, endPoint y: 126, distance: 6.6
click at [25, 122] on div at bounding box center [22, 127] width 29 height 12
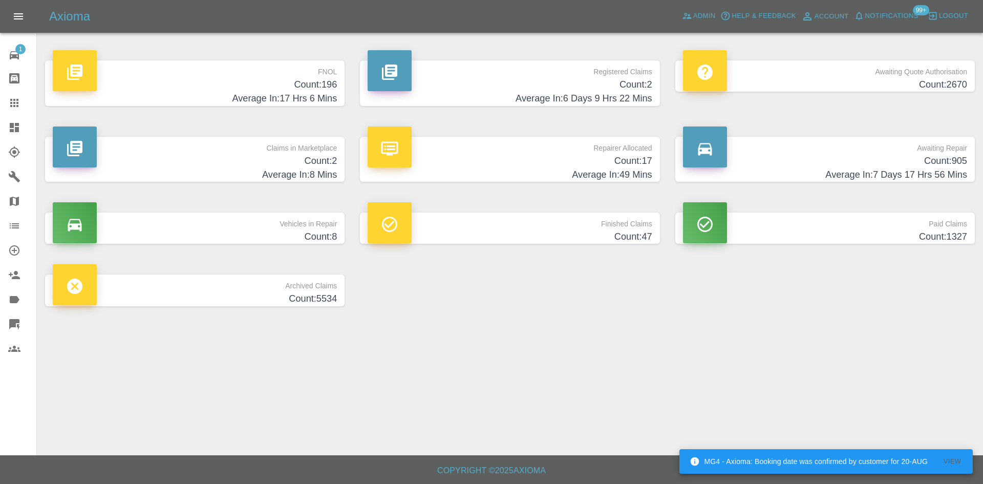
click at [807, 163] on h4 "Count: 905" at bounding box center [825, 161] width 284 height 14
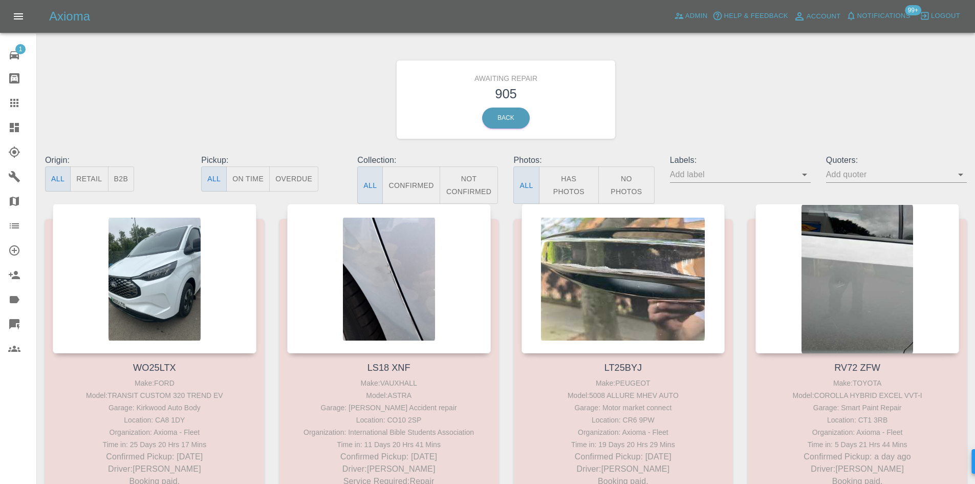
click at [113, 180] on button "B2B" at bounding box center [121, 178] width 27 height 25
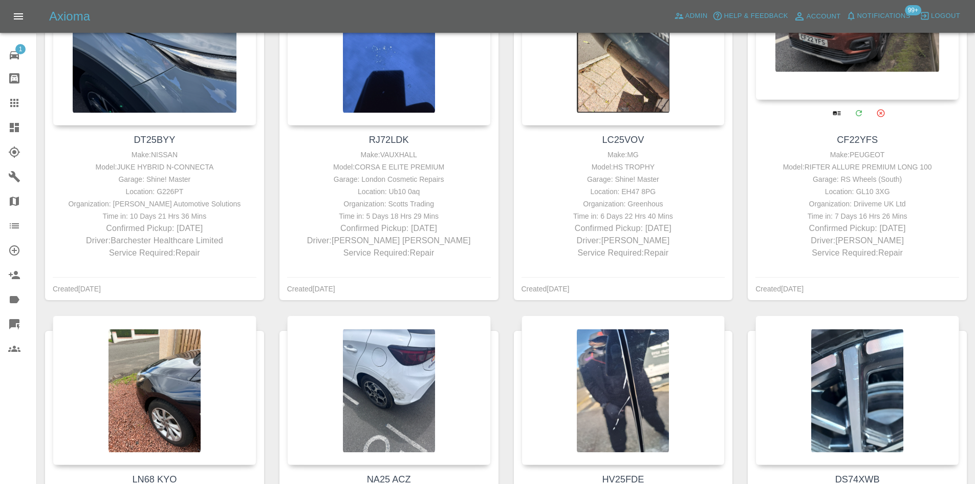
scroll to position [819, 0]
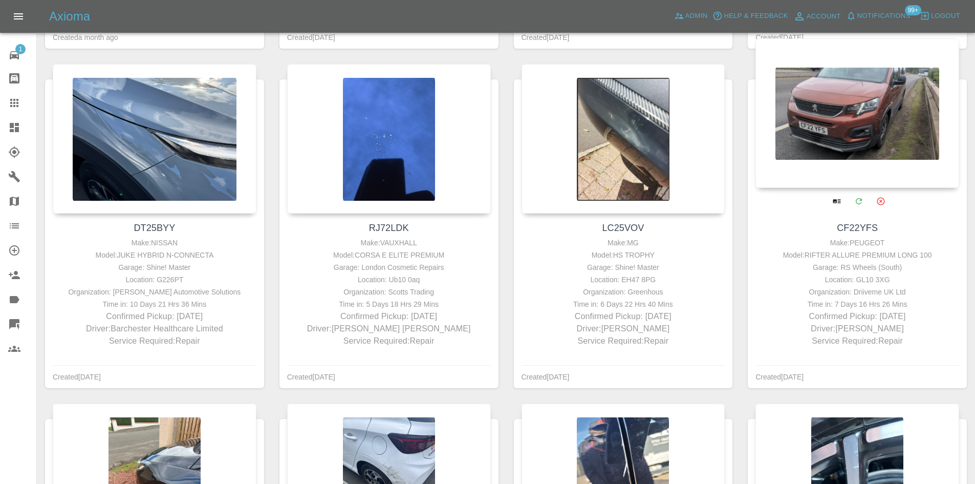
click at [817, 115] on div at bounding box center [857, 112] width 204 height 149
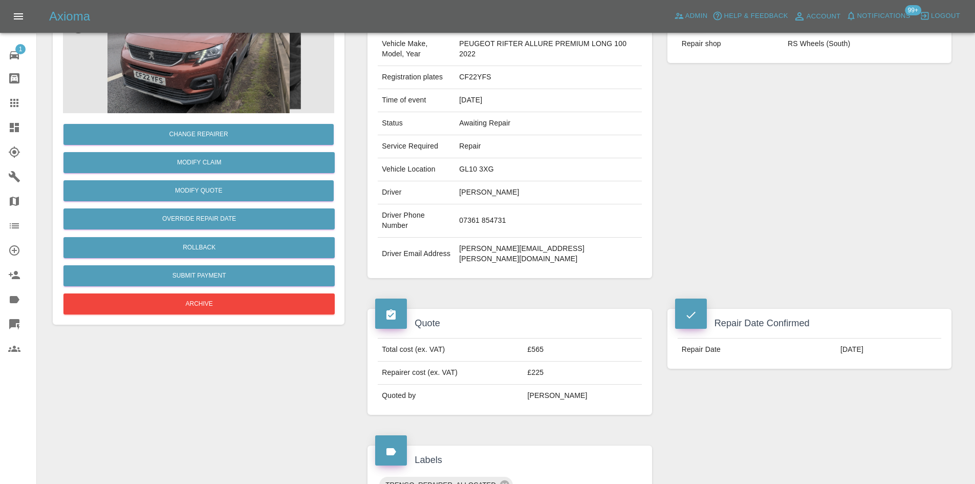
scroll to position [307, 0]
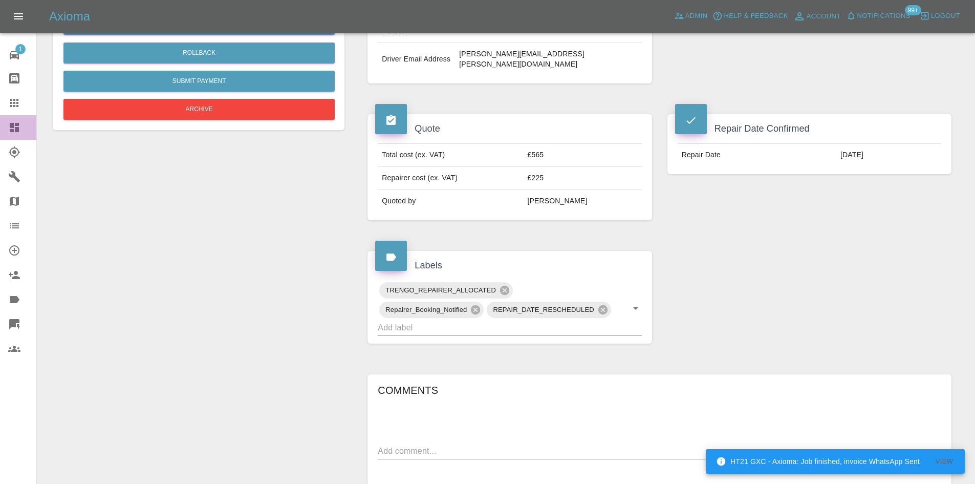
click at [5, 126] on link "Dashboard" at bounding box center [18, 127] width 36 height 25
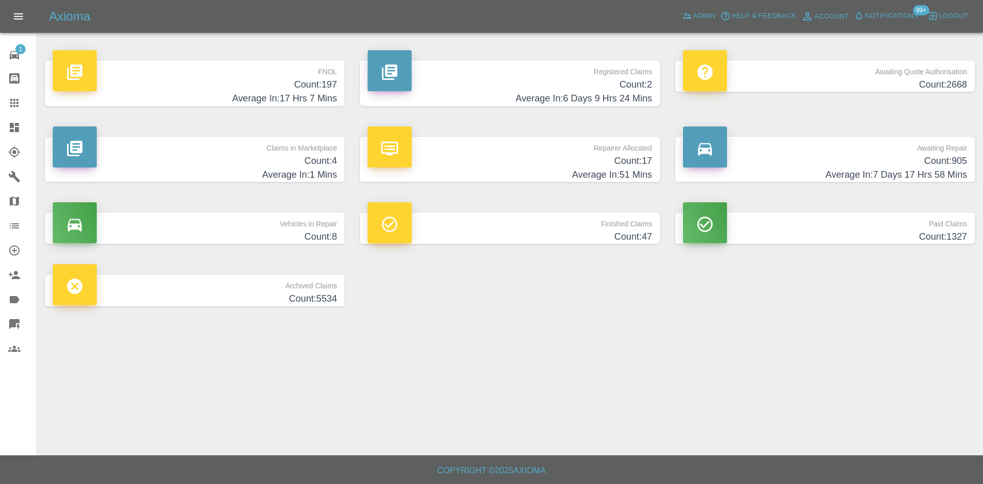
click at [503, 96] on h4 "Average In: 6 Days 9 Hrs 24 Mins" at bounding box center [510, 99] width 284 height 14
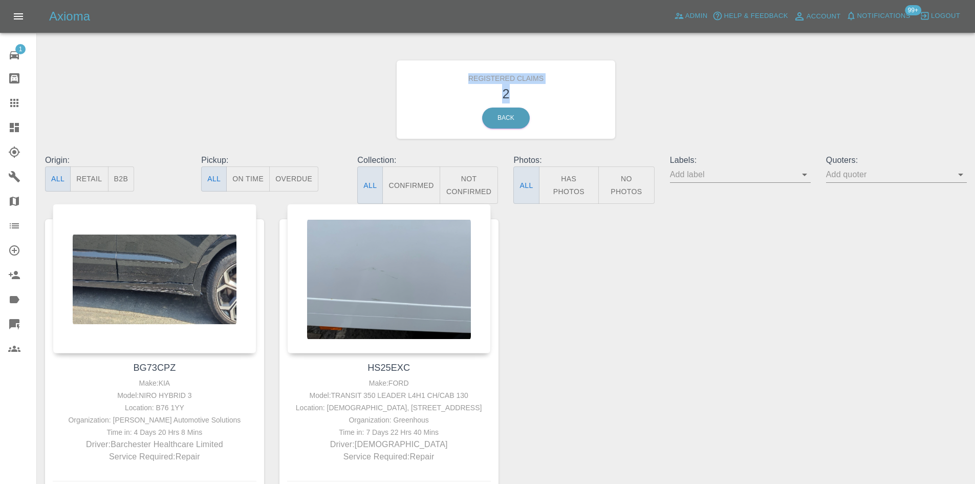
drag, startPoint x: 509, startPoint y: 92, endPoint x: 463, endPoint y: 68, distance: 52.4
click at [463, 68] on div "Registered Claims 2 Back" at bounding box center [506, 99] width 219 height 78
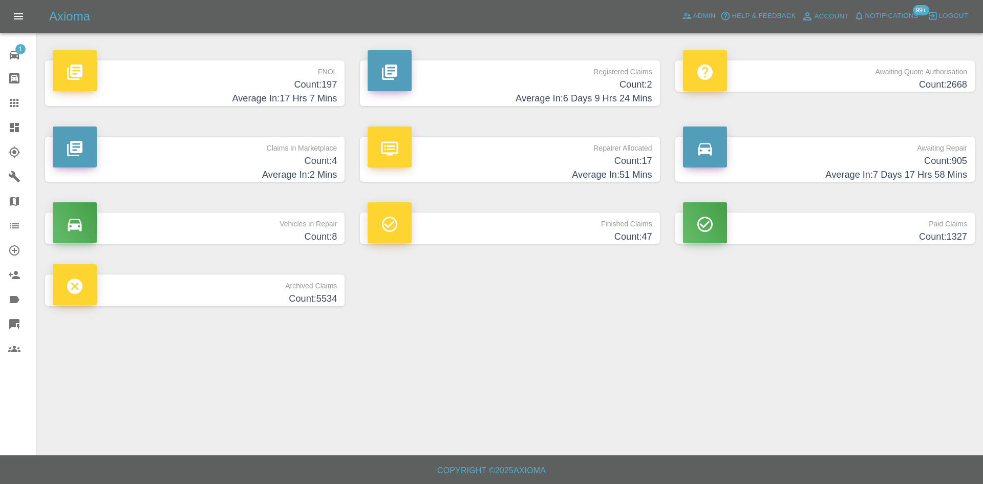
click at [782, 74] on p "Awaiting Quote Authorisation" at bounding box center [825, 68] width 284 height 17
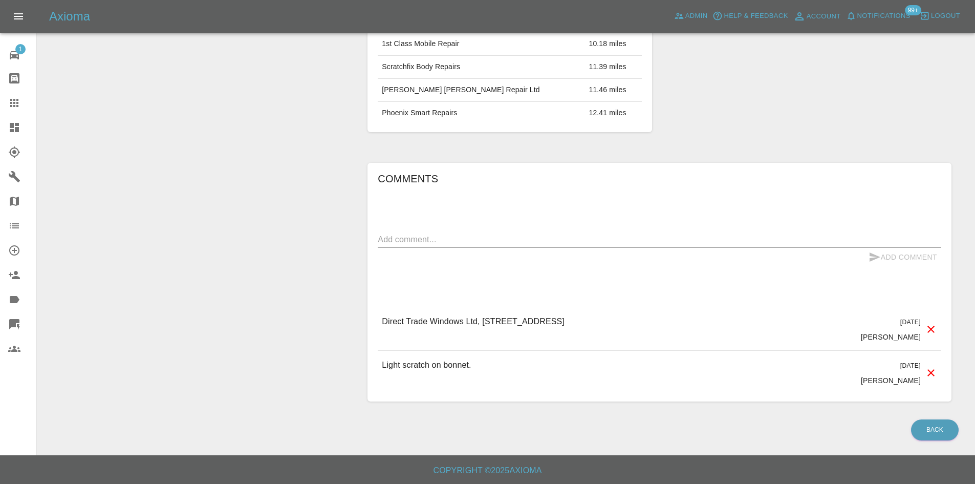
scroll to position [640, 0]
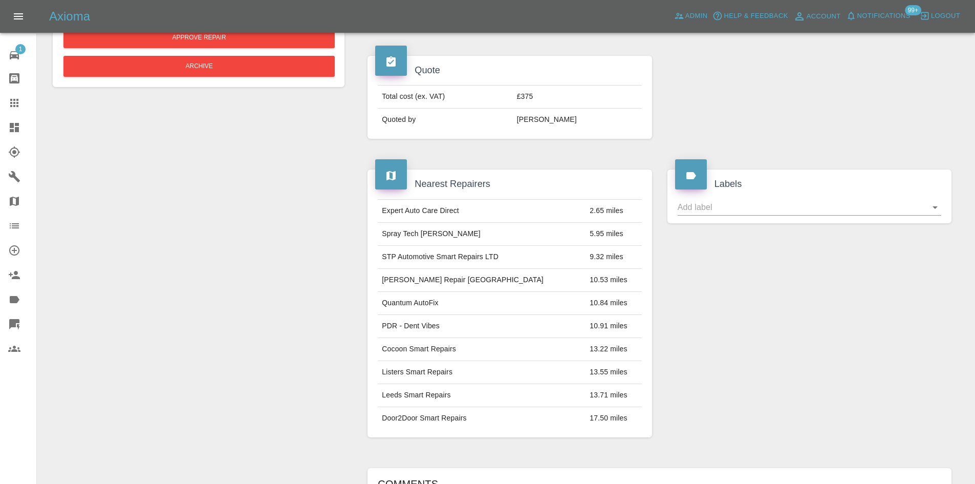
scroll to position [205, 0]
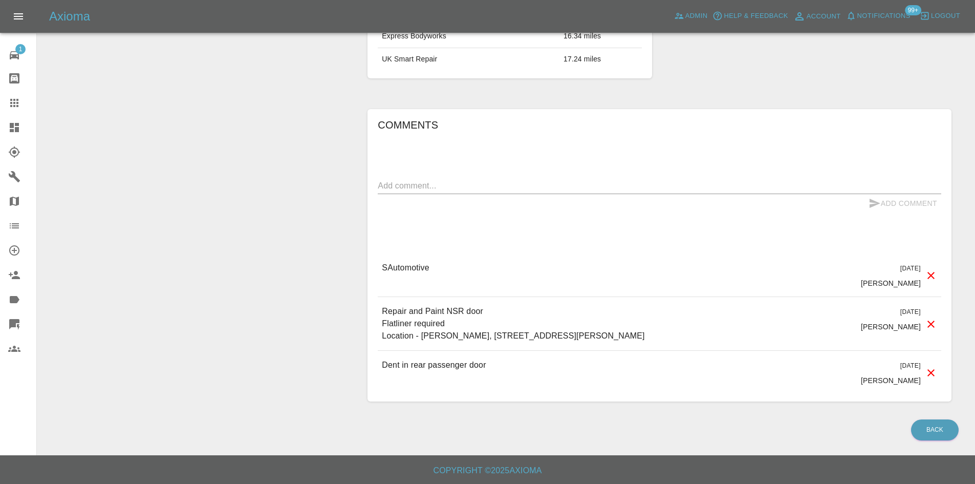
scroll to position [592, 0]
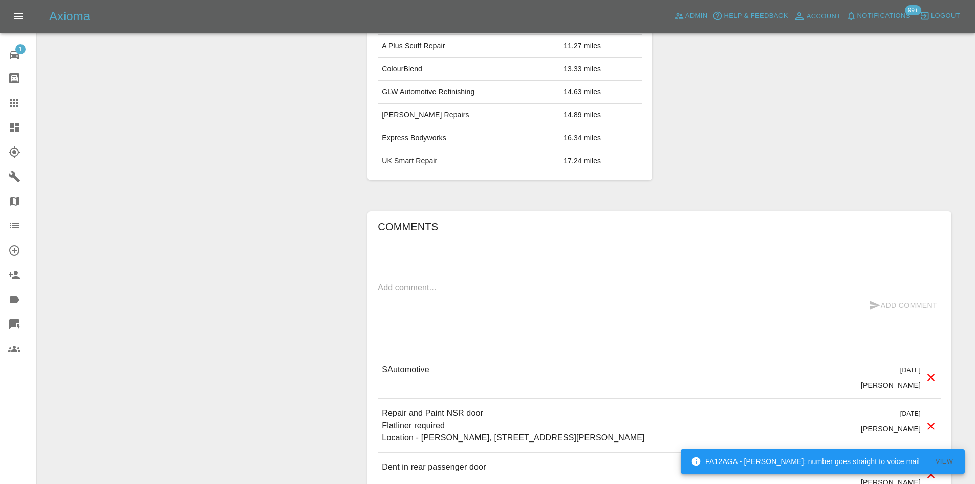
click at [933, 379] on icon at bounding box center [930, 377] width 7 height 7
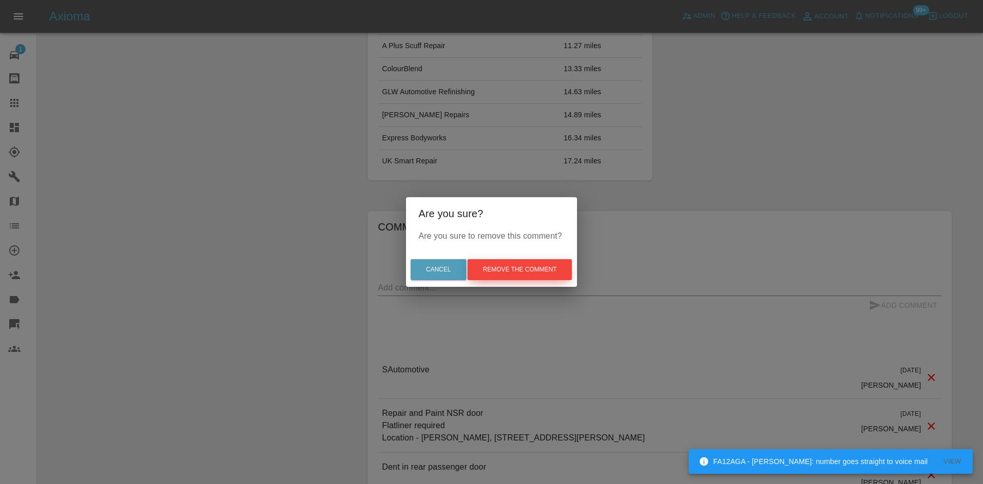
click at [523, 273] on button "Remove the comment" at bounding box center [519, 269] width 104 height 21
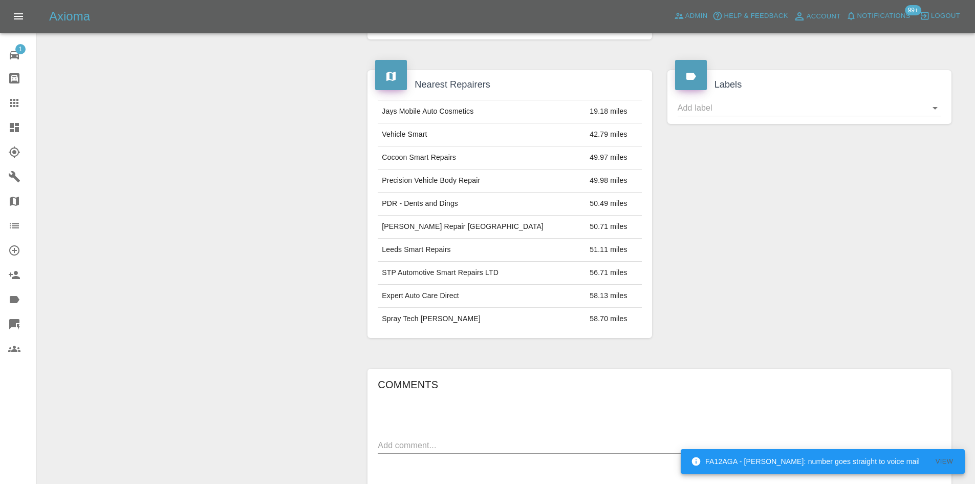
scroll to position [563, 0]
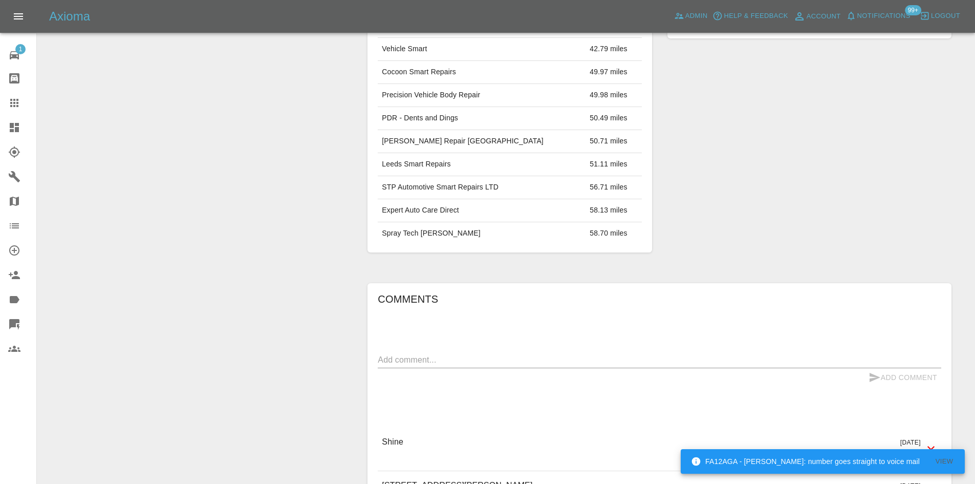
click at [924, 436] on div "[DATE] [PERSON_NAME]" at bounding box center [899, 449] width 76 height 27
click at [930, 446] on icon at bounding box center [930, 449] width 7 height 7
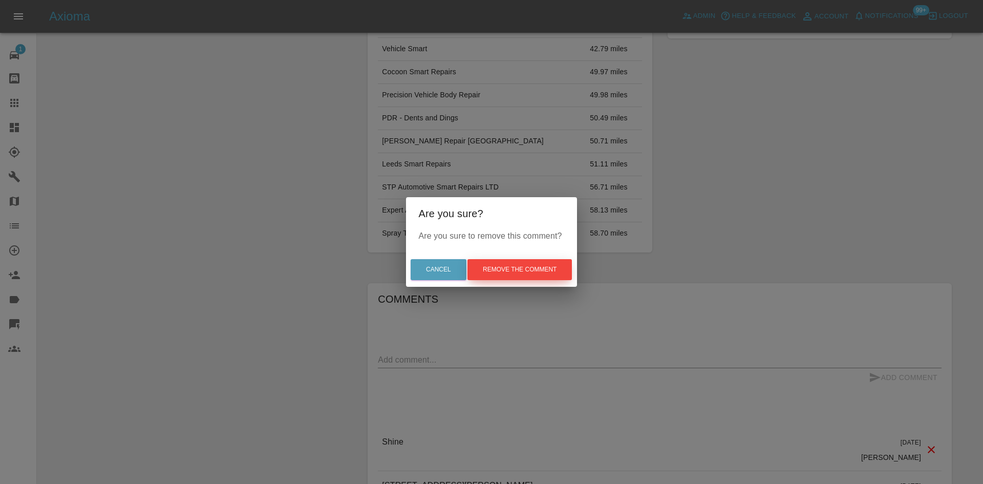
click at [490, 272] on button "Remove the comment" at bounding box center [519, 269] width 104 height 21
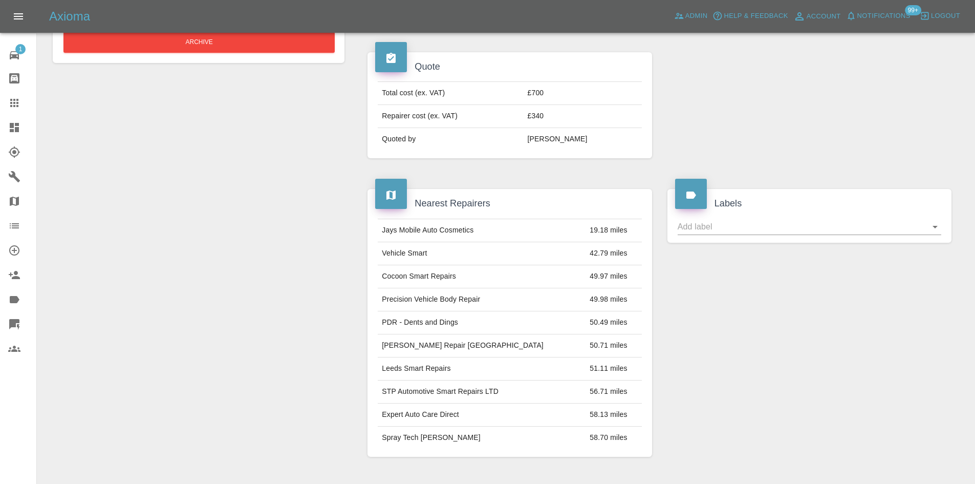
scroll to position [205, 0]
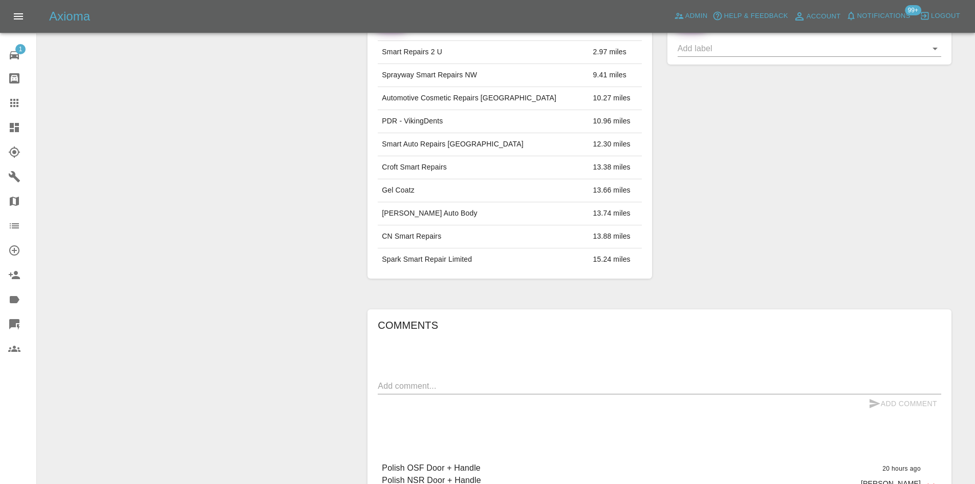
scroll to position [256, 0]
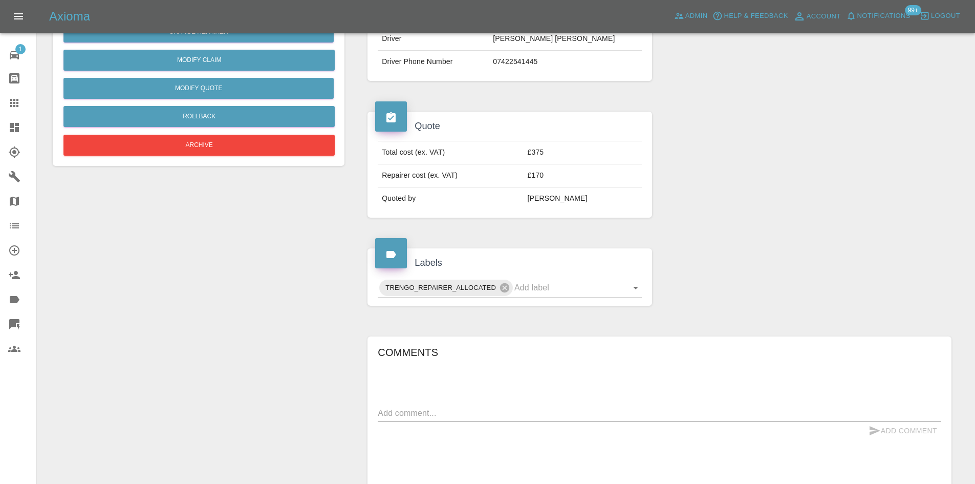
scroll to position [583, 0]
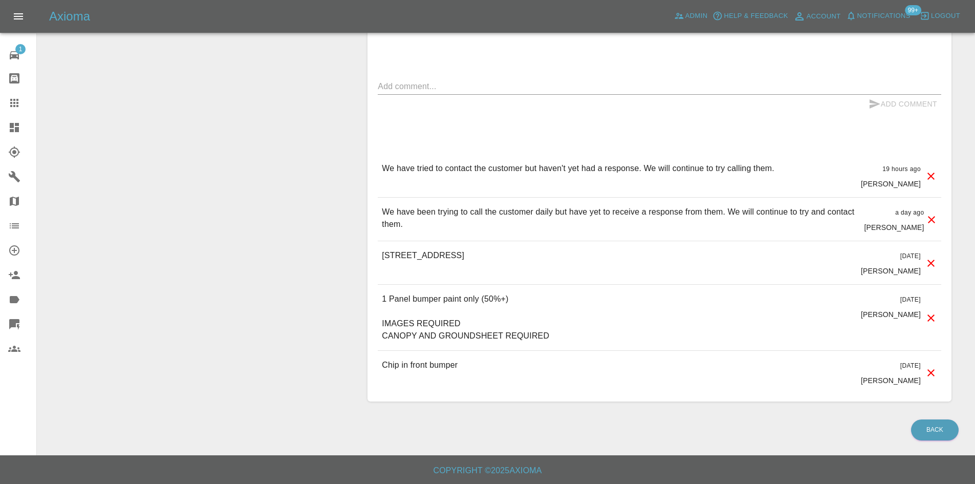
drag, startPoint x: 801, startPoint y: 168, endPoint x: 341, endPoint y: 161, distance: 459.7
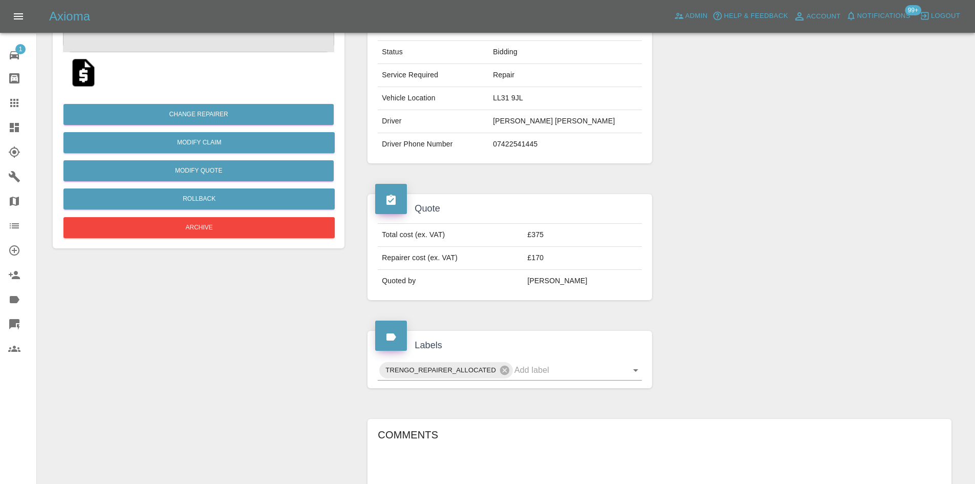
scroll to position [20, 0]
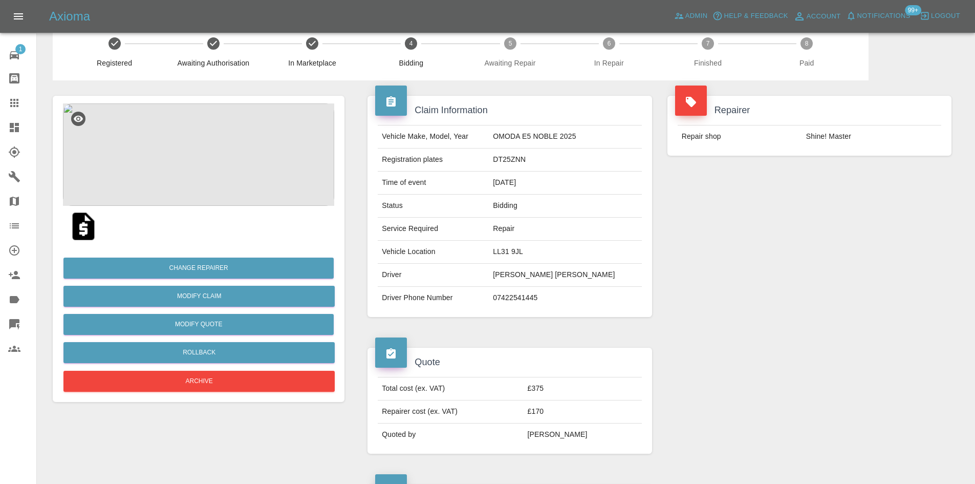
click at [467, 196] on td "Status" at bounding box center [433, 206] width 111 height 23
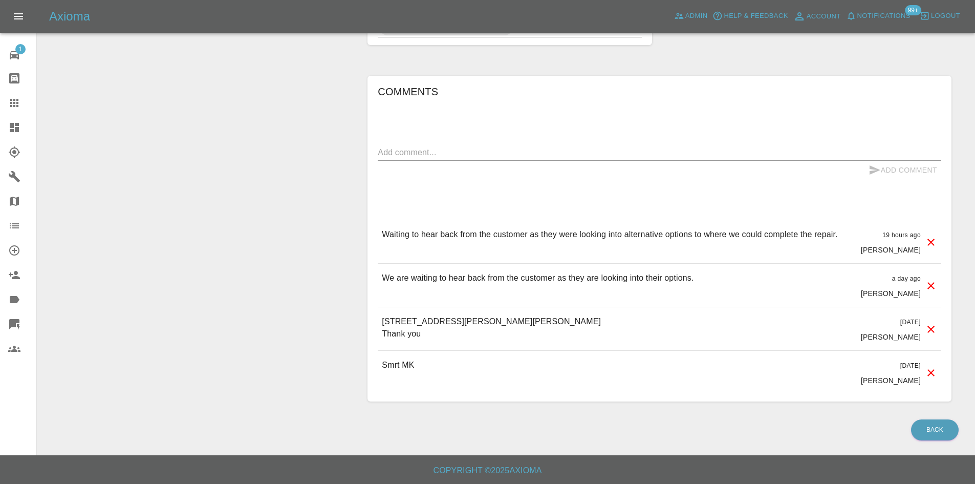
scroll to position [517, 0]
drag, startPoint x: 599, startPoint y: 323, endPoint x: 371, endPoint y: 313, distance: 229.0
click at [371, 313] on div "Comments x Add Comment Waiting to hear back from the customer as they were look…" at bounding box center [660, 239] width 584 height 326
copy p "[STREET_ADDRESS][PERSON_NAME][PERSON_NAME]"
click at [421, 316] on p "[STREET_ADDRESS][PERSON_NAME][PERSON_NAME] Thank you" at bounding box center [492, 327] width 221 height 25
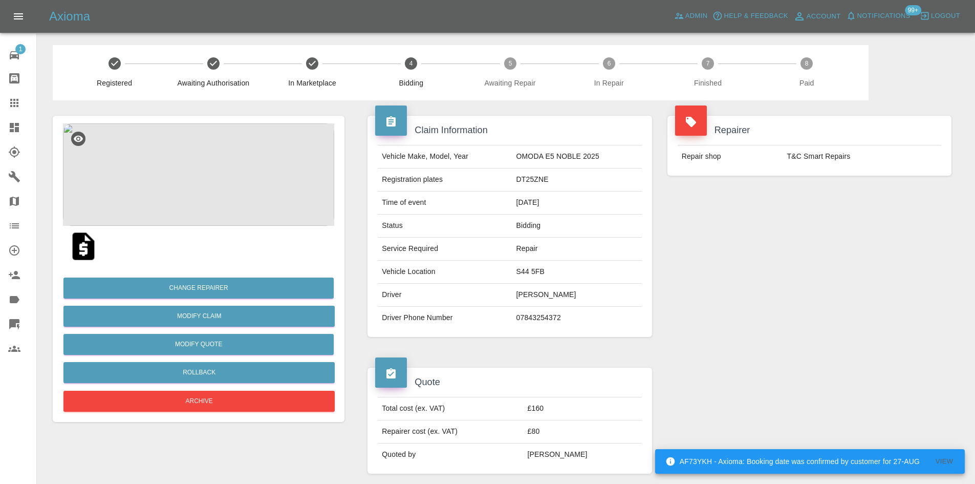
click at [211, 188] on img at bounding box center [198, 174] width 271 height 102
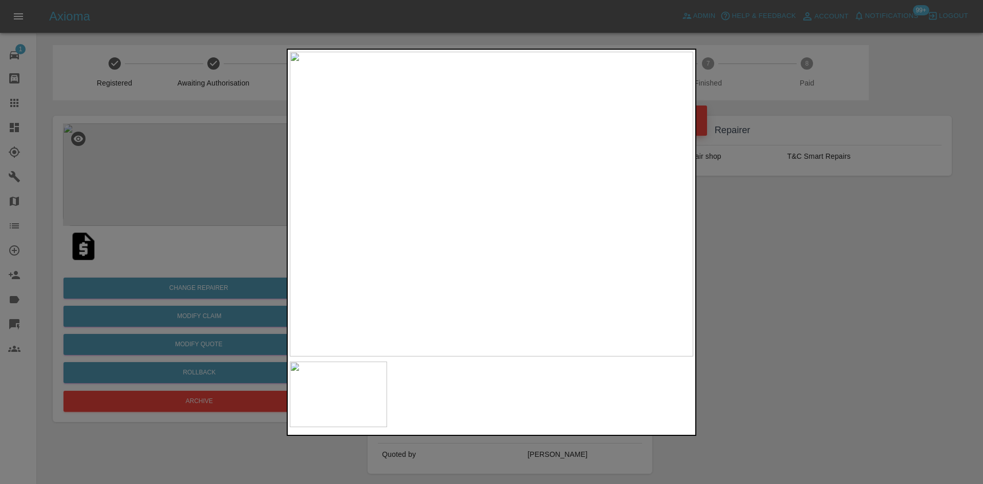
click at [759, 25] on div at bounding box center [491, 242] width 983 height 484
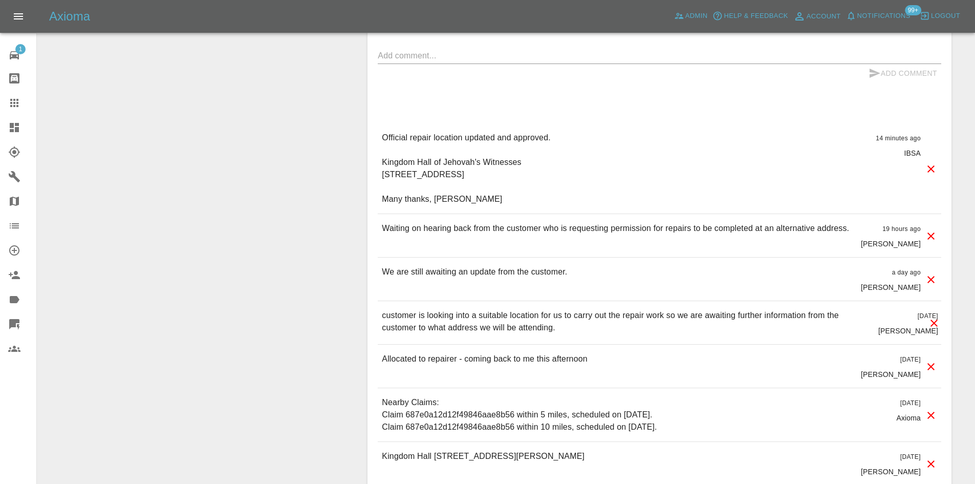
scroll to position [665, 0]
drag, startPoint x: 460, startPoint y: 260, endPoint x: 380, endPoint y: 152, distance: 135.0
click at [380, 152] on div "Official repair location updated and approved. Kingdom Hall of Jehovah's Witnes…" at bounding box center [660, 170] width 564 height 90
click at [499, 181] on p "Official repair location updated and approved. Kingdom Hall of Jehovah's Witnes…" at bounding box center [467, 170] width 171 height 74
drag, startPoint x: 475, startPoint y: 176, endPoint x: 374, endPoint y: 176, distance: 101.3
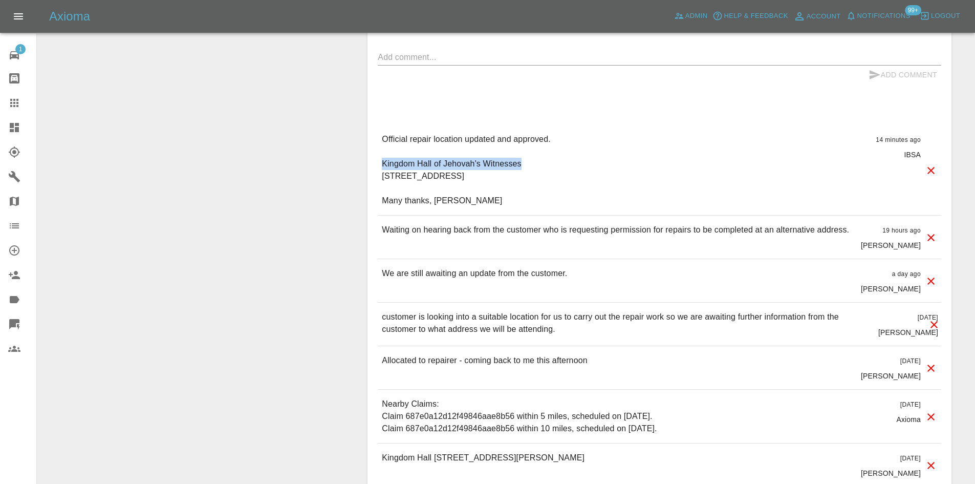
click at [374, 176] on div "Comments x Add Comment Official repair location updated and approved. Kingdom H…" at bounding box center [660, 271] width 584 height 580
click at [517, 207] on p "Official repair location updated and approved. Kingdom Hall of Jehovah's Witnes…" at bounding box center [467, 170] width 171 height 74
drag, startPoint x: 456, startPoint y: 266, endPoint x: 378, endPoint y: 145, distance: 143.7
click at [378, 145] on div "Official repair location updated and approved. Kingdom Hall of Jehovah's Witnes…" at bounding box center [660, 170] width 564 height 90
copy p "Official repair location updated and approved. Kingdom Hall of Jehovah's Witnes…"
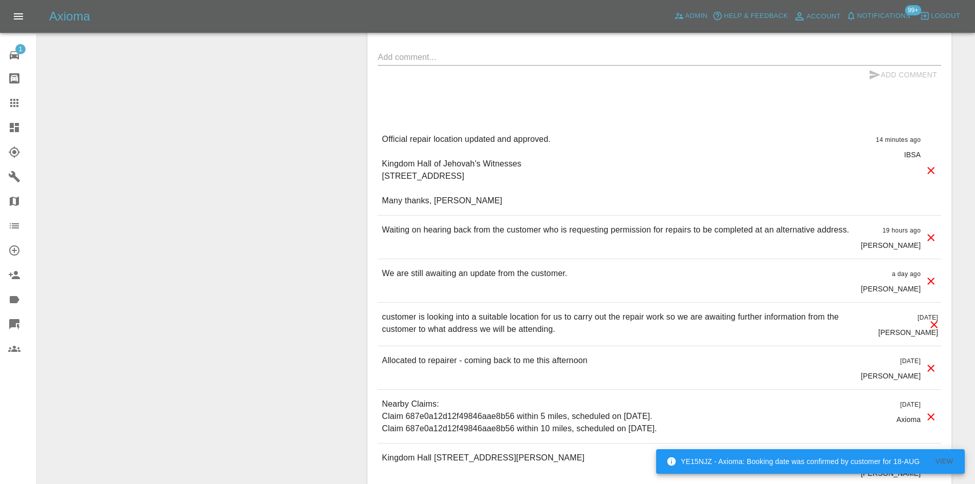
click at [620, 210] on div "Official repair location updated and approved. Kingdom Hall of Jehovah's Witnes…" at bounding box center [660, 170] width 564 height 90
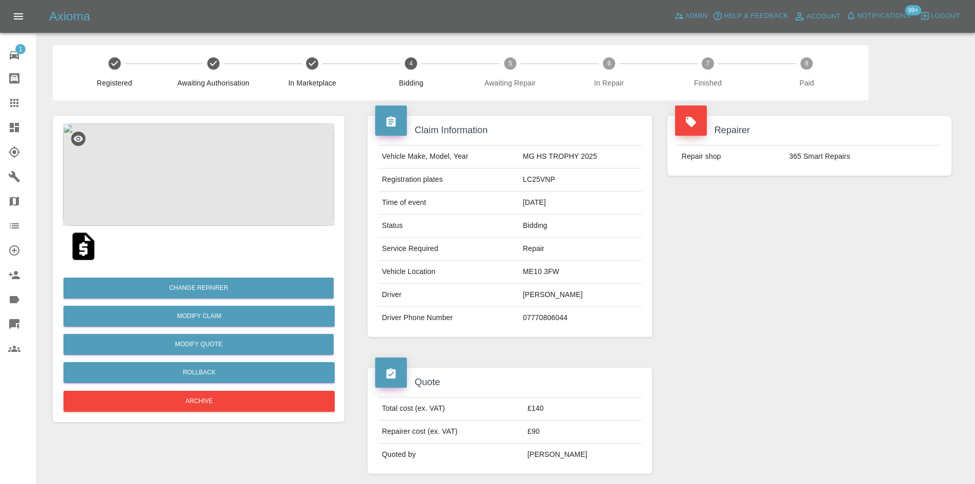
click at [222, 174] on img at bounding box center [198, 174] width 271 height 102
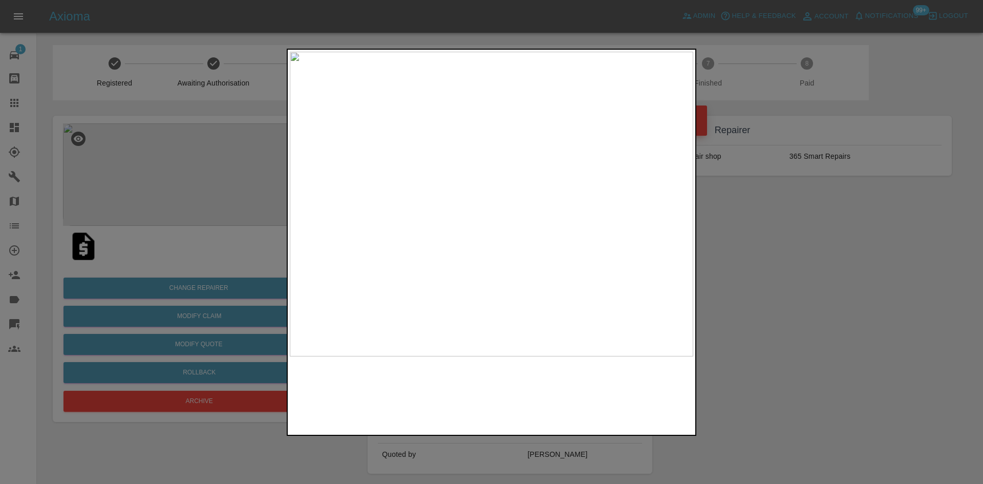
click at [430, 225] on img at bounding box center [491, 204] width 403 height 305
click at [326, 124] on img at bounding box center [491, 24] width 1210 height 914
click at [364, 141] on img at bounding box center [491, 24] width 1210 height 914
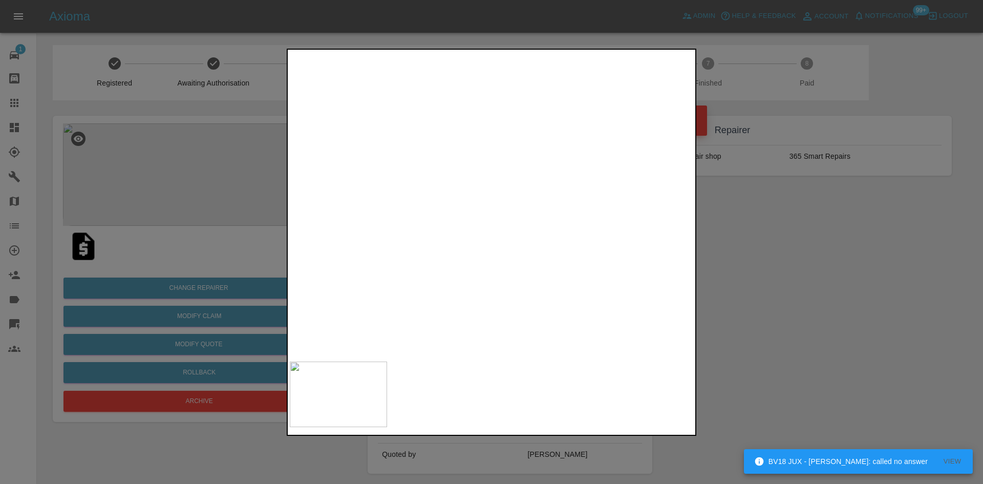
click at [364, 141] on img at bounding box center [491, 24] width 1210 height 914
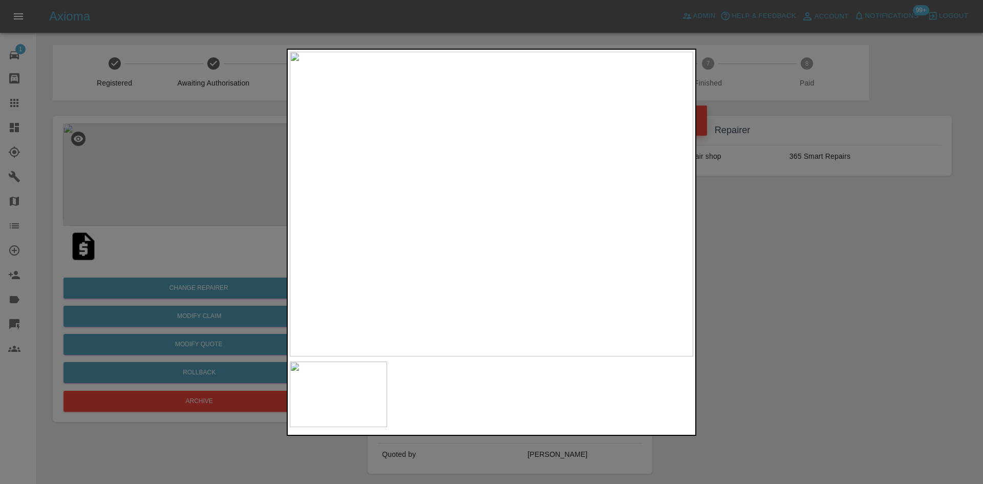
click at [746, 184] on div at bounding box center [491, 242] width 983 height 484
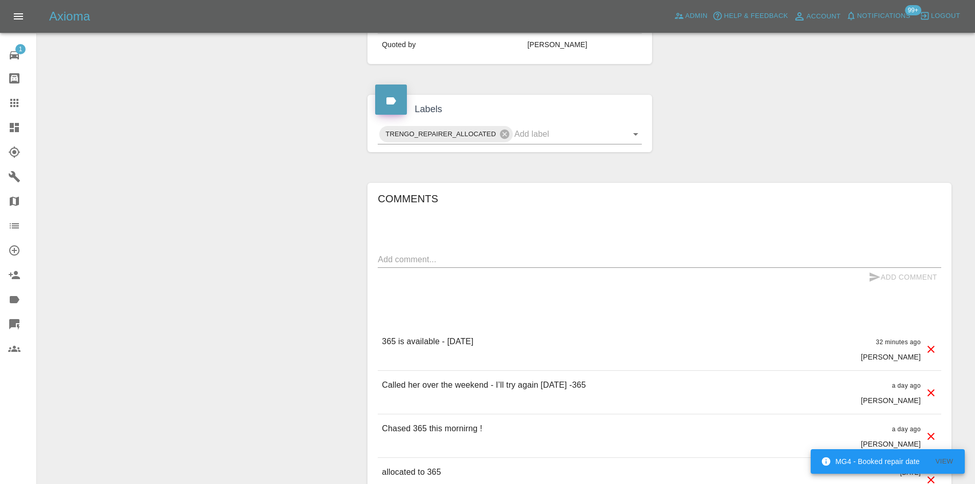
scroll to position [461, 0]
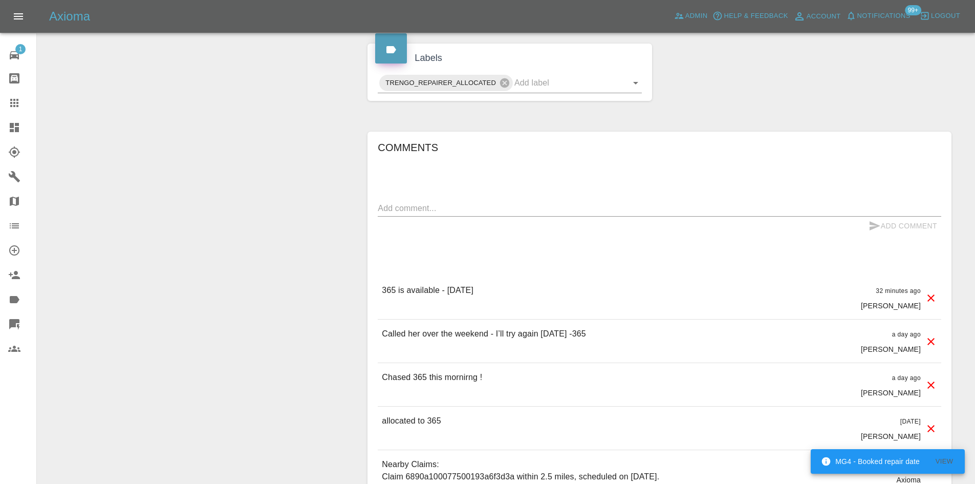
drag, startPoint x: 544, startPoint y: 287, endPoint x: 392, endPoint y: 271, distance: 152.9
click at [375, 286] on div "Comments x Add Comment 365 is available - [DATE] [PERSON_NAME] 365 is available…" at bounding box center [660, 405] width 584 height 547
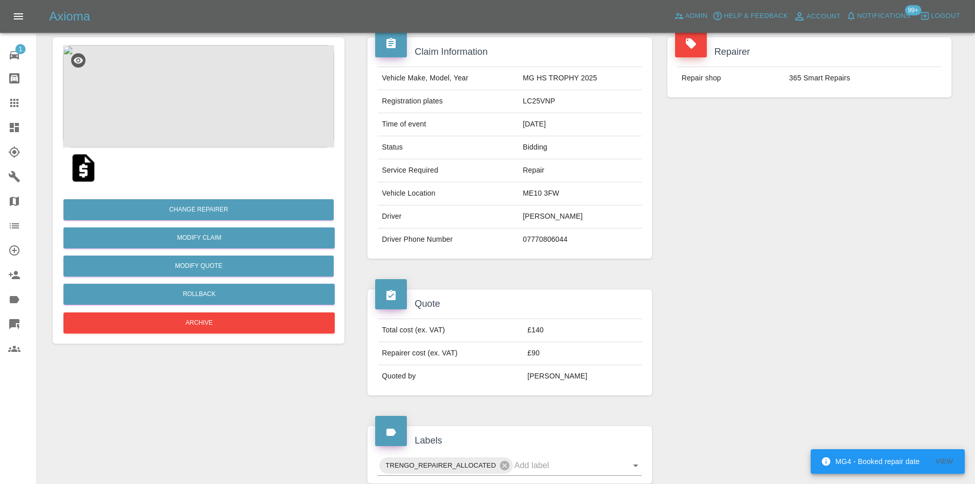
scroll to position [0, 0]
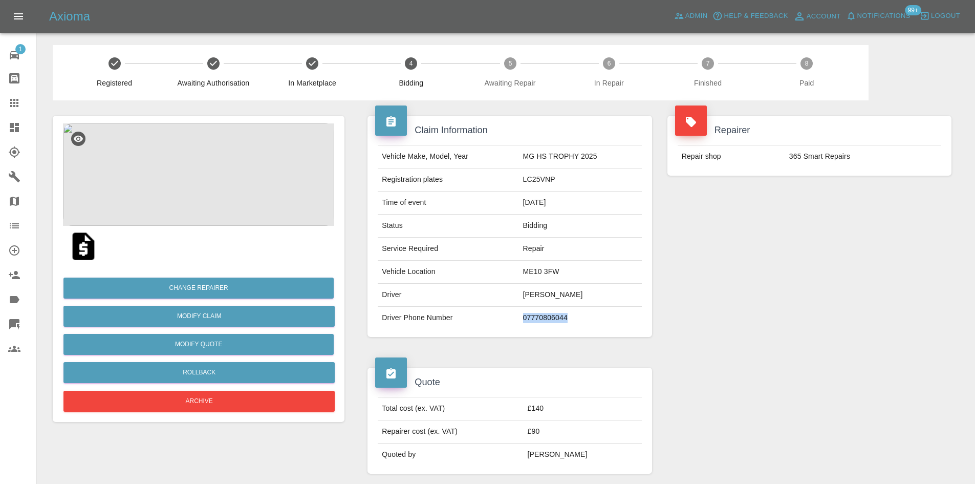
drag, startPoint x: 595, startPoint y: 315, endPoint x: 509, endPoint y: 314, distance: 86.0
click at [509, 314] on tr "Driver Phone Number [PHONE_NUMBER]" at bounding box center [510, 318] width 264 height 23
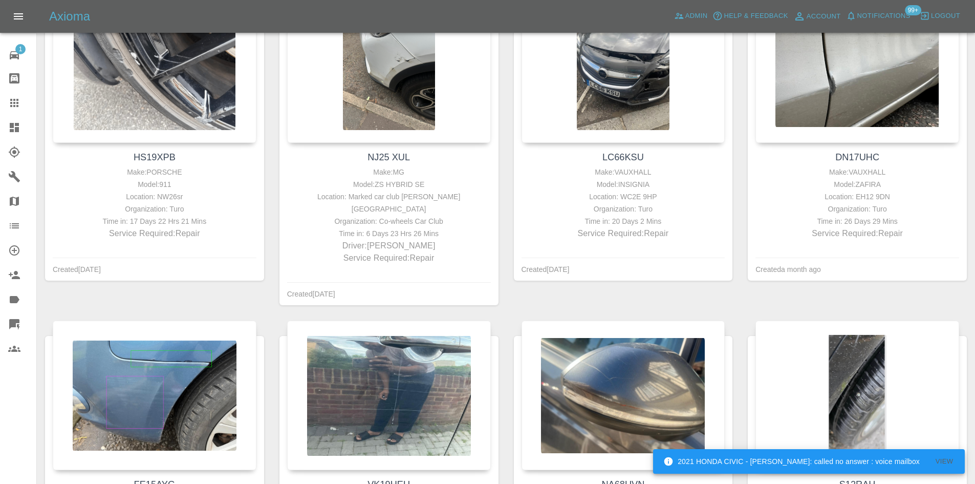
scroll to position [1433, 0]
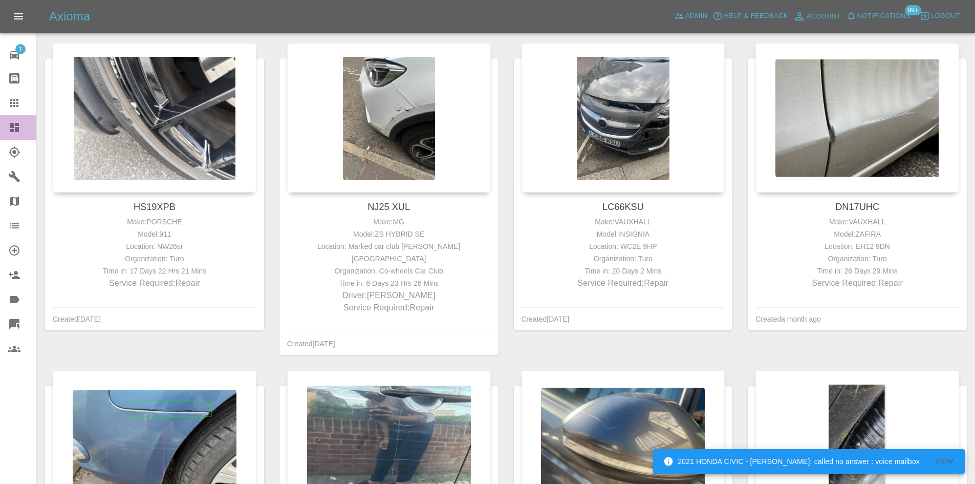
click at [9, 115] on link "Dashboard" at bounding box center [18, 127] width 36 height 25
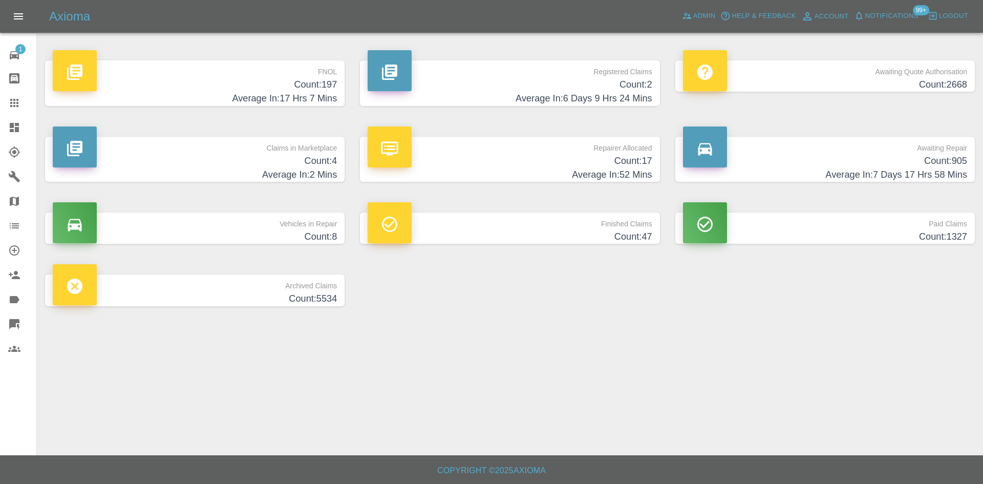
click at [569, 170] on h4 "Average In: 52 Mins" at bounding box center [510, 175] width 284 height 14
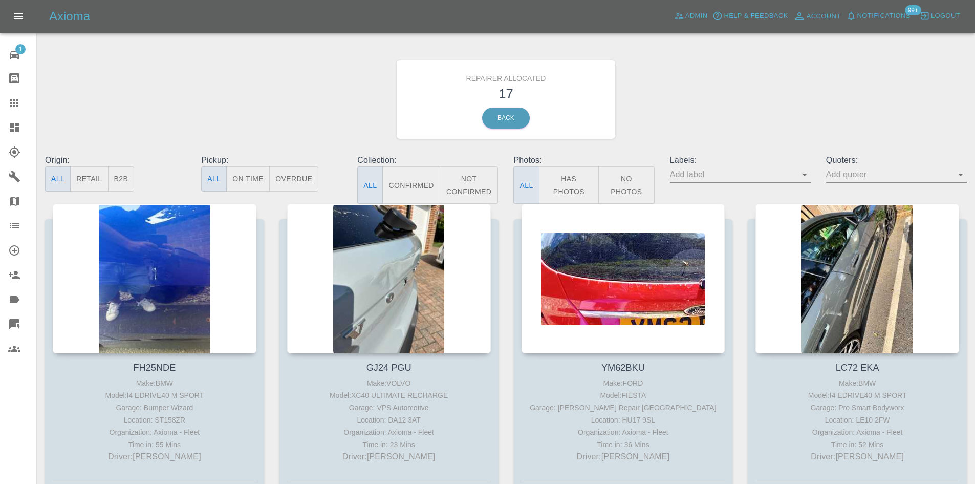
click at [126, 189] on button "B2B" at bounding box center [121, 178] width 27 height 25
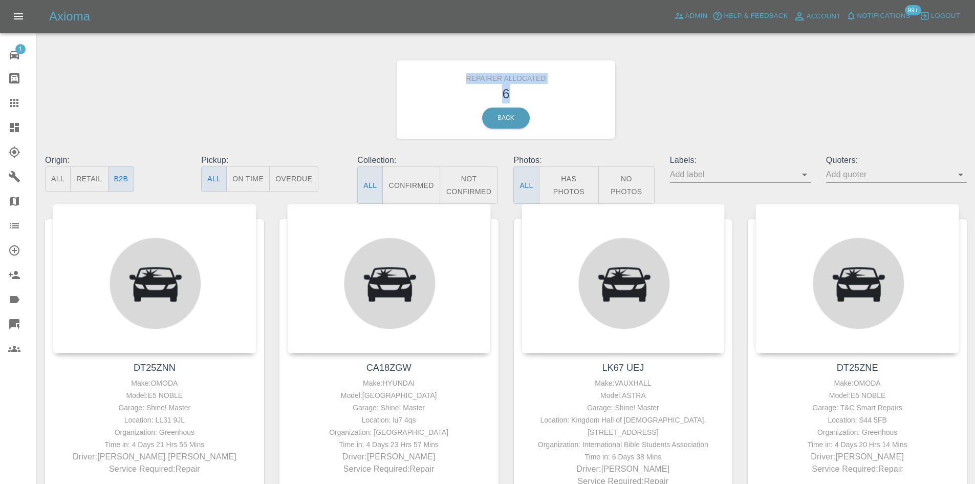
drag, startPoint x: 489, startPoint y: 88, endPoint x: 457, endPoint y: 75, distance: 34.7
click at [457, 75] on div "Repairer Allocated 6 Back" at bounding box center [506, 99] width 219 height 78
click at [11, 131] on icon at bounding box center [14, 127] width 9 height 9
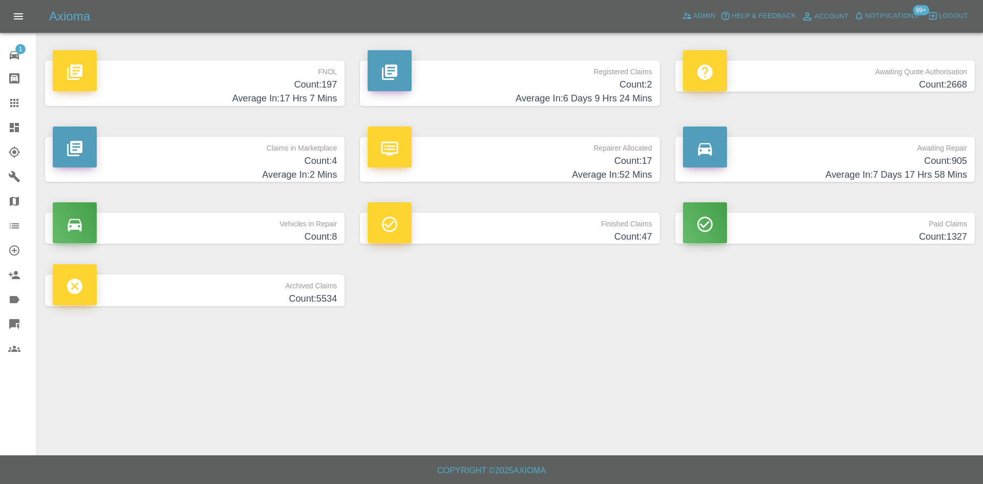
click at [776, 175] on h4 "Average In: 7 Days 17 Hrs 58 Mins" at bounding box center [825, 175] width 284 height 14
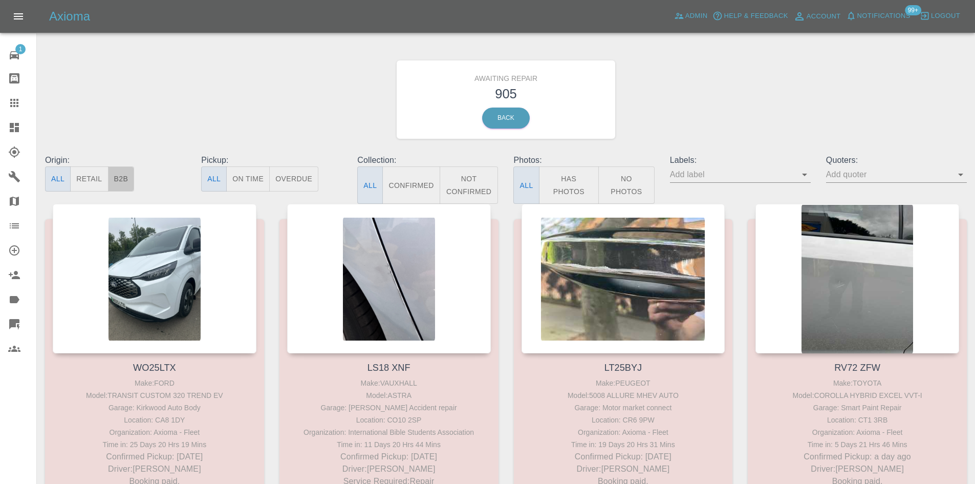
click at [132, 176] on button "B2B" at bounding box center [121, 178] width 27 height 25
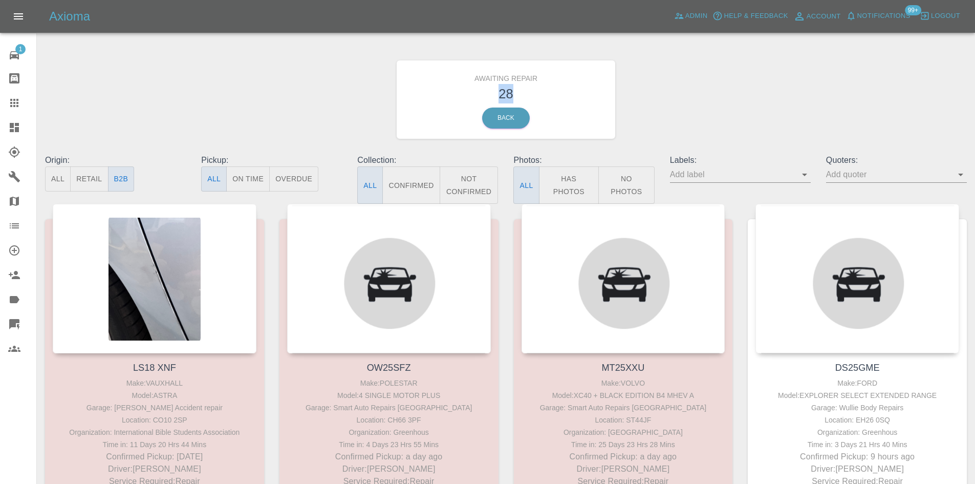
drag, startPoint x: 517, startPoint y: 97, endPoint x: 482, endPoint y: 87, distance: 36.8
click at [482, 87] on h3 "28" at bounding box center [506, 93] width 204 height 19
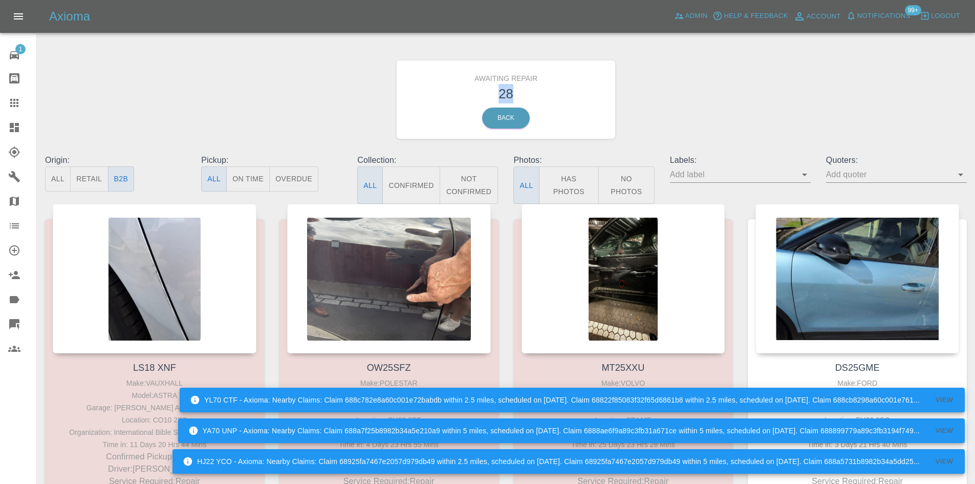
click at [498, 95] on h3 "28" at bounding box center [506, 93] width 204 height 19
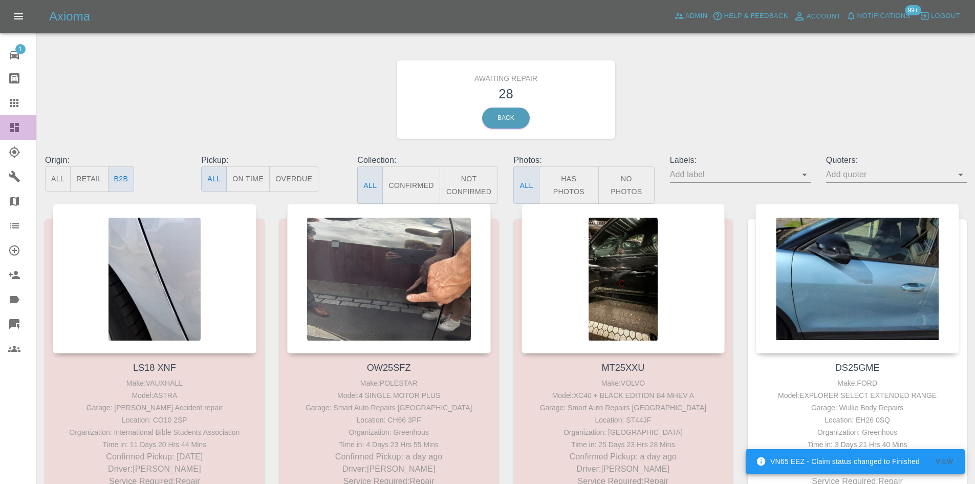
click at [9, 123] on icon at bounding box center [14, 127] width 12 height 12
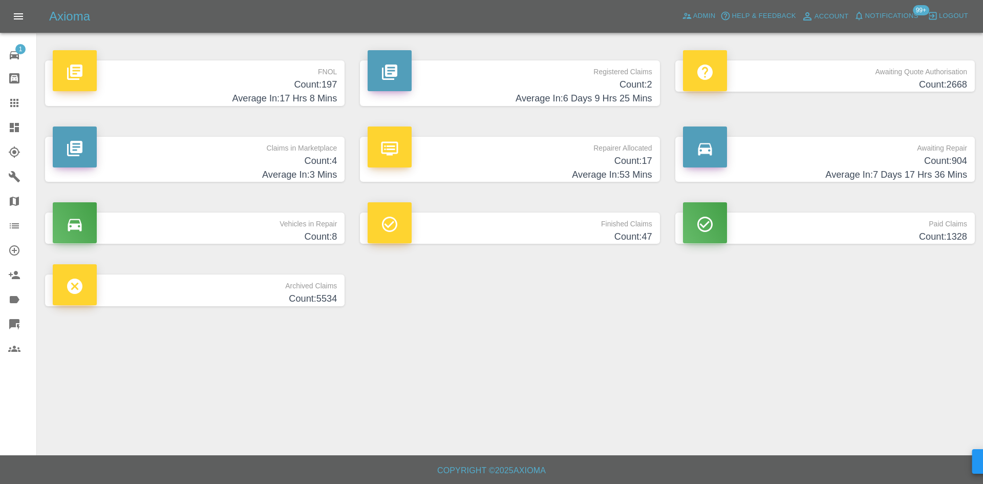
click at [463, 172] on h4 "Average In: 53 Mins" at bounding box center [510, 175] width 284 height 14
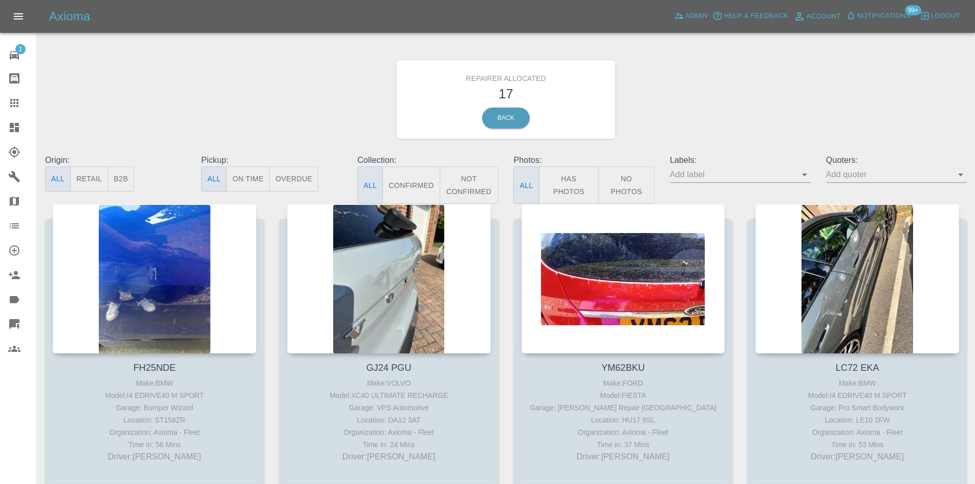
click at [121, 181] on button "B2B" at bounding box center [121, 178] width 27 height 25
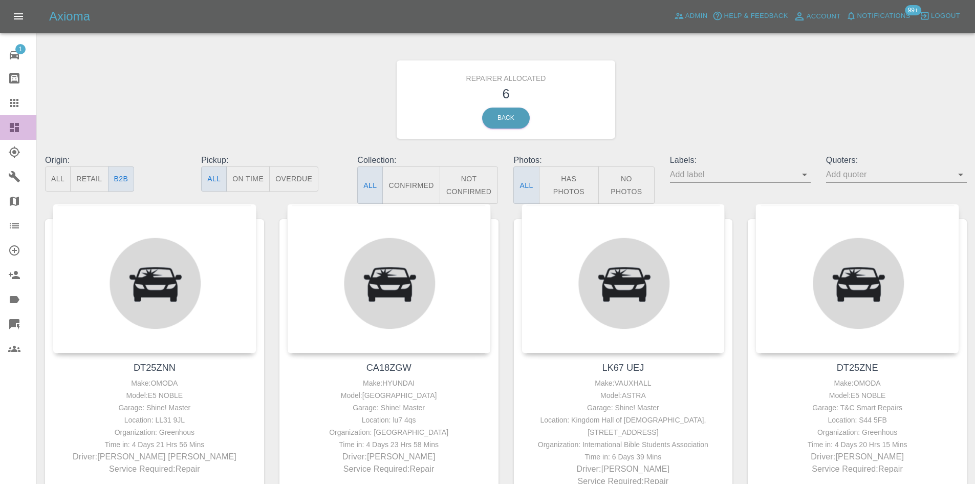
click at [10, 125] on icon at bounding box center [14, 127] width 9 height 9
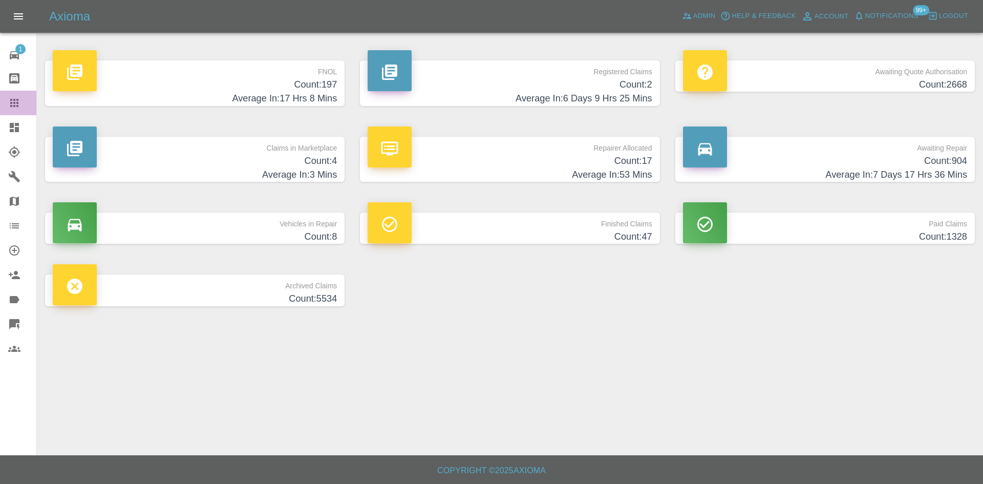
click at [14, 103] on icon at bounding box center [14, 103] width 8 height 8
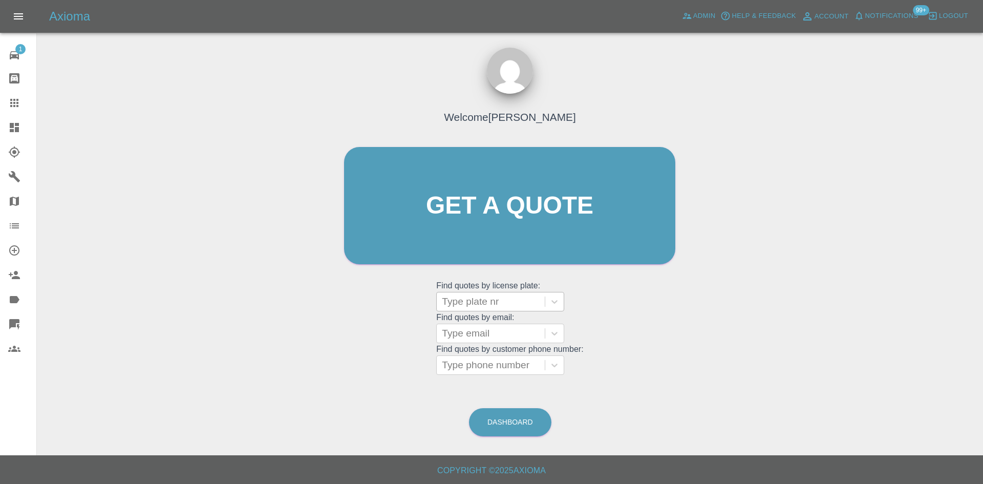
click at [478, 305] on div at bounding box center [491, 301] width 98 height 14
paste input "LO23FOA"
type input "LO23FOA"
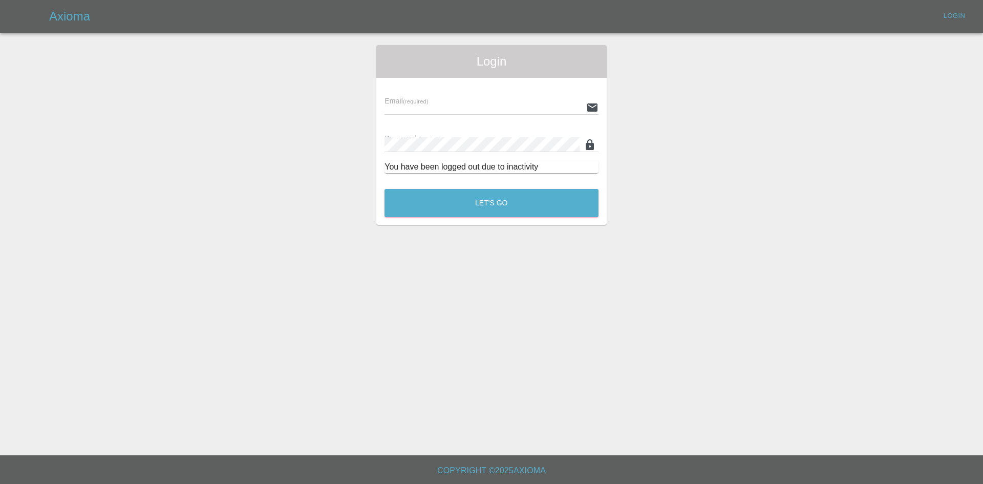
type input "[PERSON_NAME][EMAIL_ADDRESS][PERSON_NAME][DOMAIN_NAME]"
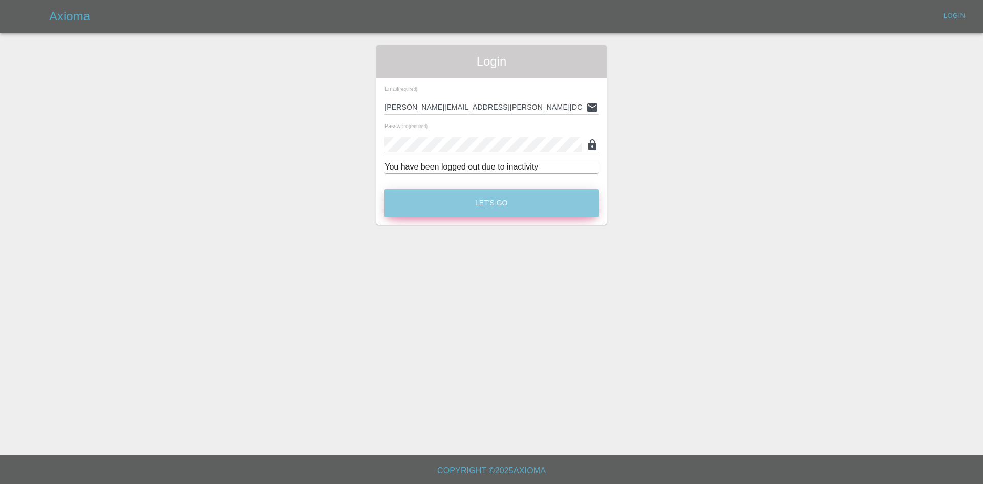
click at [468, 206] on button "Let's Go" at bounding box center [491, 203] width 214 height 28
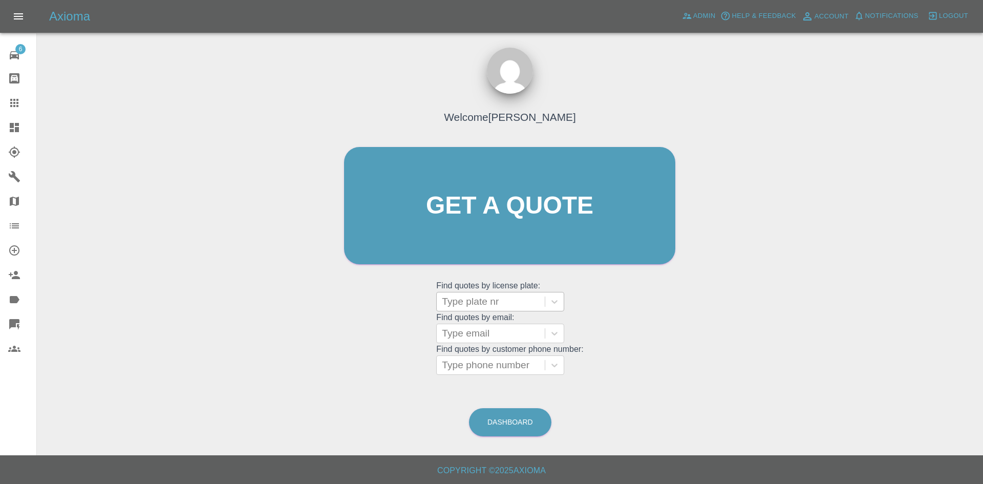
click at [462, 302] on div at bounding box center [491, 301] width 98 height 14
paste input "LO23FOA"
type input "LO23FOA"
click at [479, 328] on div "LO23FOA, Finished" at bounding box center [500, 327] width 128 height 20
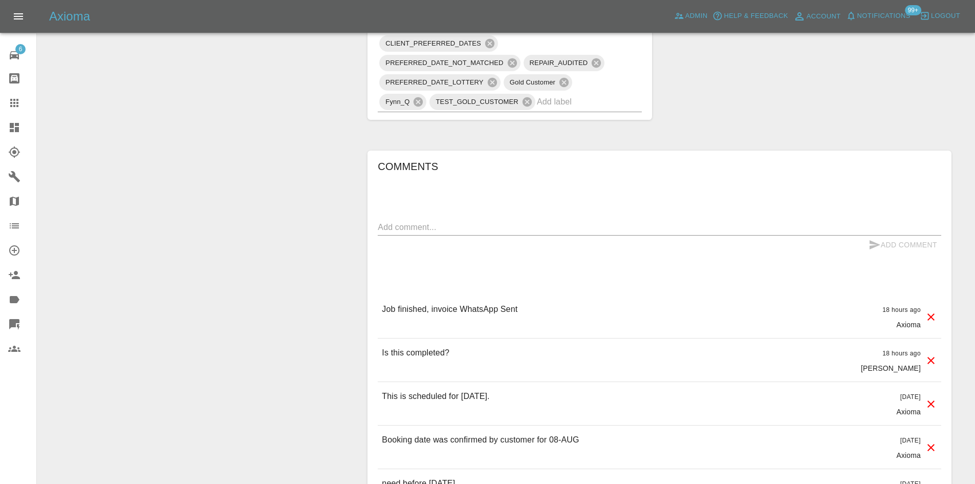
scroll to position [768, 0]
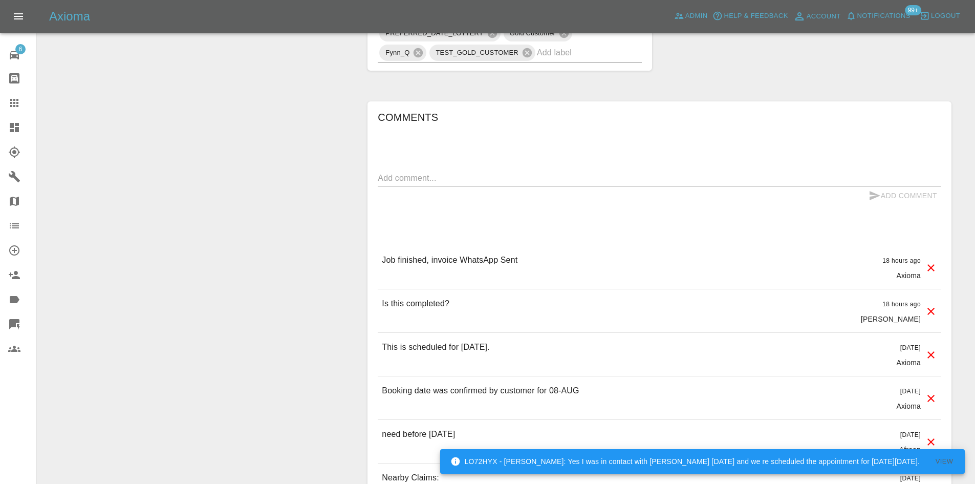
click at [14, 128] on icon at bounding box center [14, 127] width 12 height 12
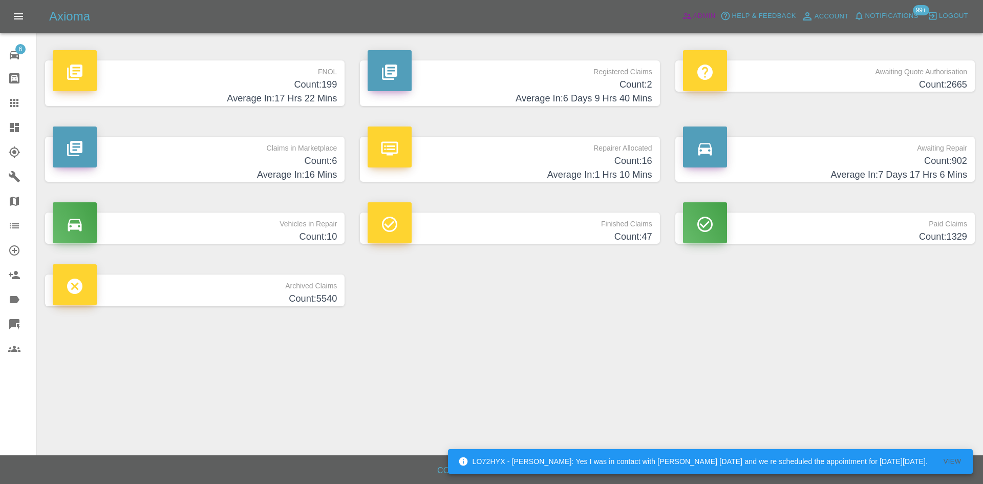
click at [714, 11] on span "Admin" at bounding box center [704, 16] width 23 height 12
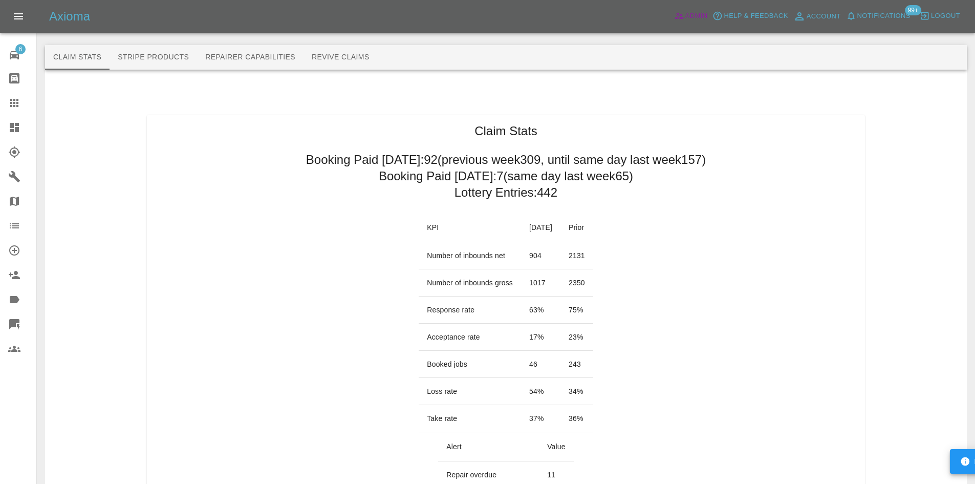
scroll to position [665, 0]
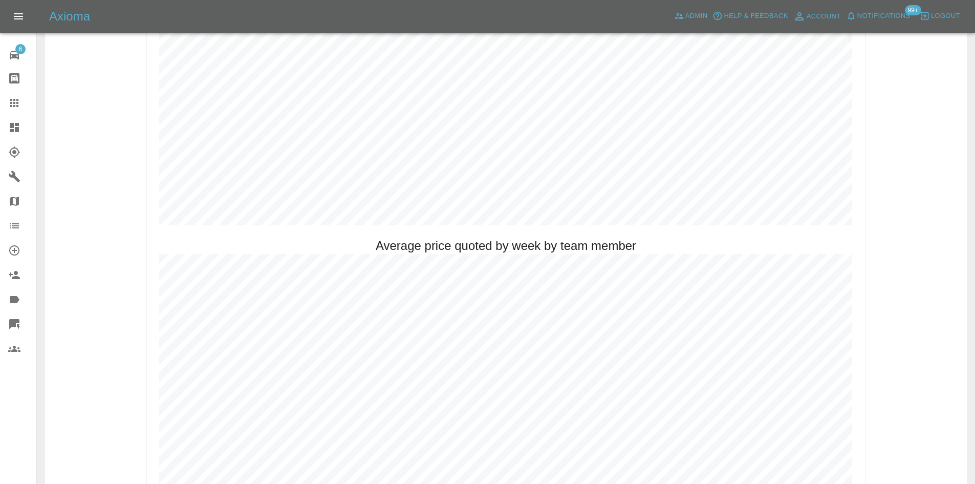
click at [6, 123] on link "Dashboard" at bounding box center [18, 127] width 36 height 25
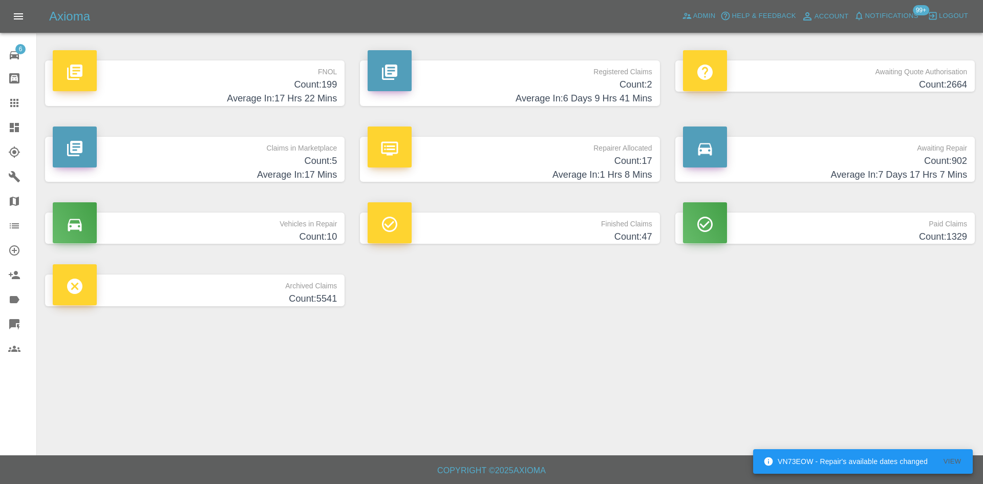
click at [21, 122] on div at bounding box center [22, 127] width 29 height 12
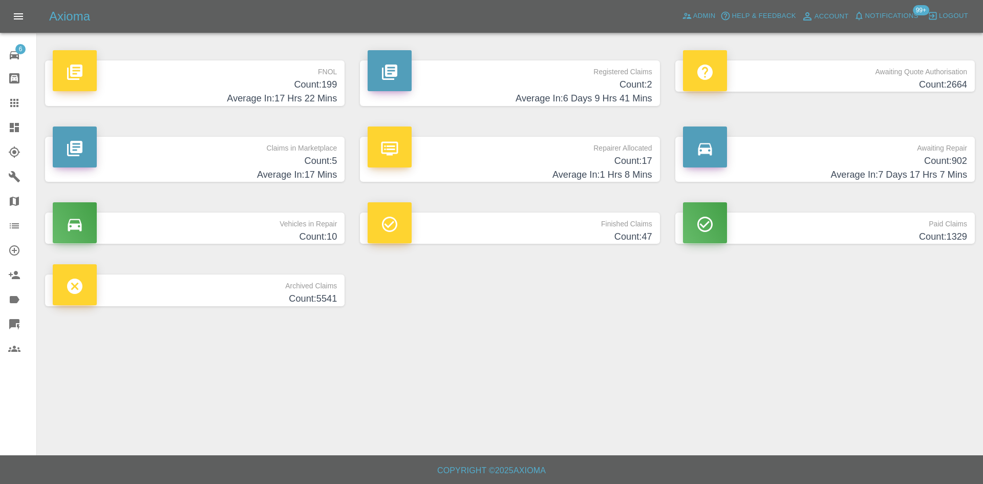
click at [19, 133] on icon at bounding box center [14, 127] width 12 height 12
click at [245, 136] on div "Claims in Marketplace Count: 5 Average In: 17 Mins" at bounding box center [194, 159] width 315 height 76
click at [272, 161] on h4 "Count: 5" at bounding box center [195, 161] width 284 height 14
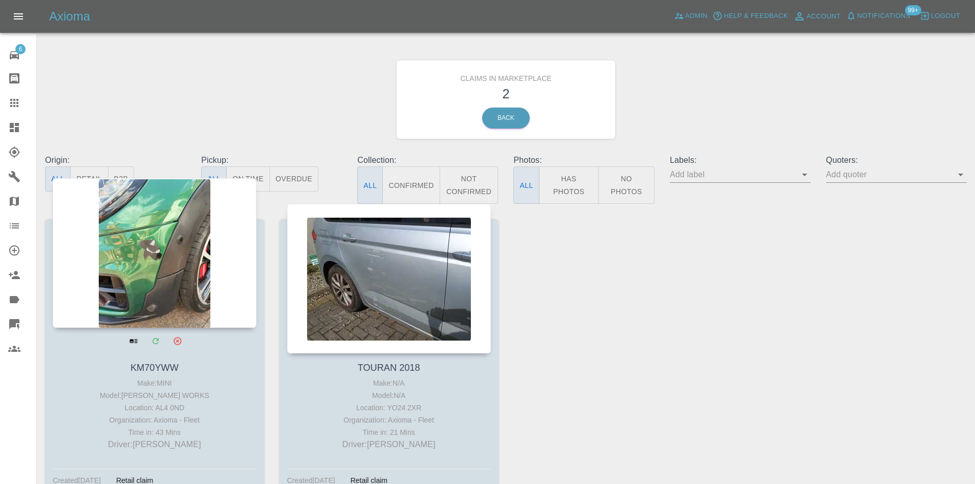
click at [215, 223] on div at bounding box center [155, 252] width 204 height 149
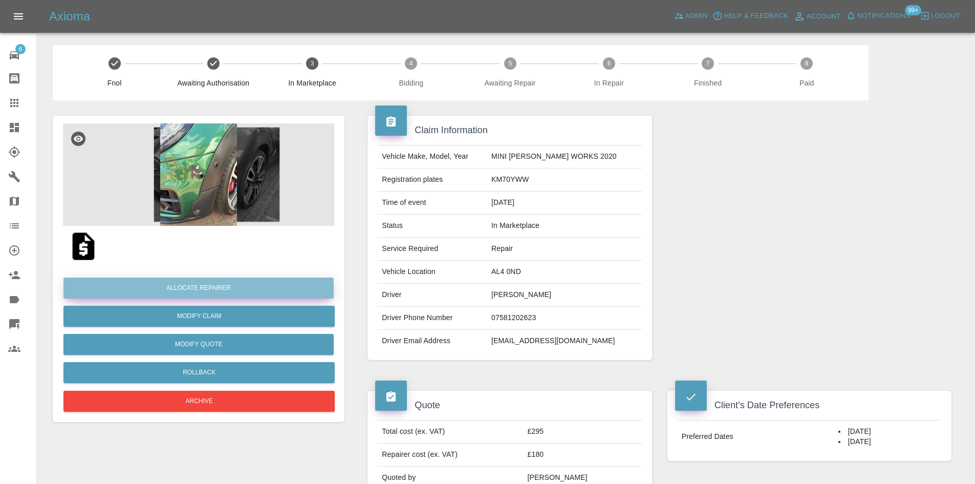
click at [250, 290] on button "Allocate Repairer" at bounding box center [198, 287] width 270 height 21
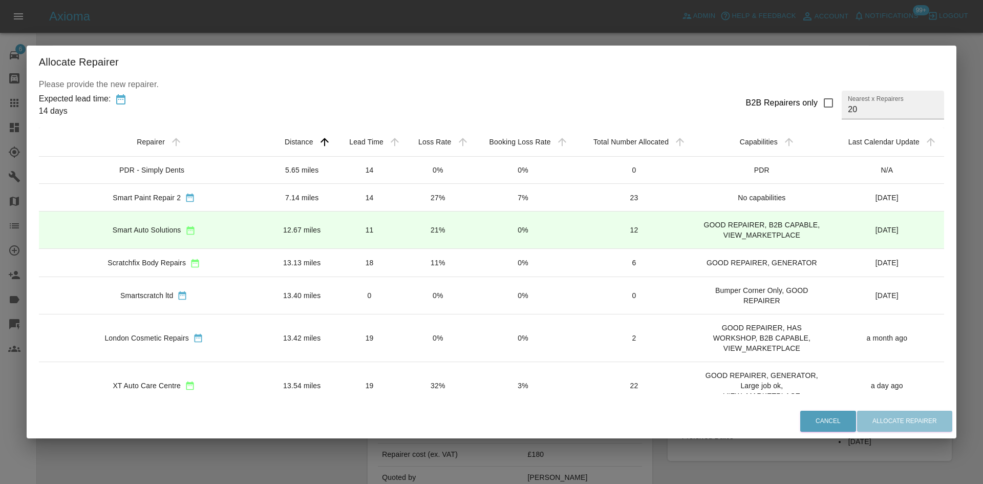
click at [186, 235] on icon "sortable table" at bounding box center [190, 230] width 10 height 10
click at [212, 230] on div "Smart Auto Solutions" at bounding box center [154, 230] width 214 height 11
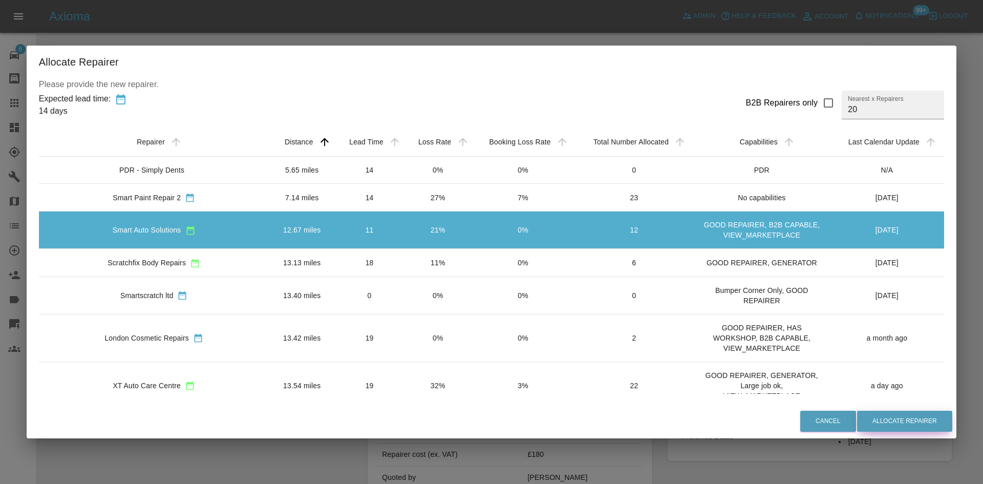
click at [875, 415] on button "Allocate Repairer" at bounding box center [904, 420] width 95 height 21
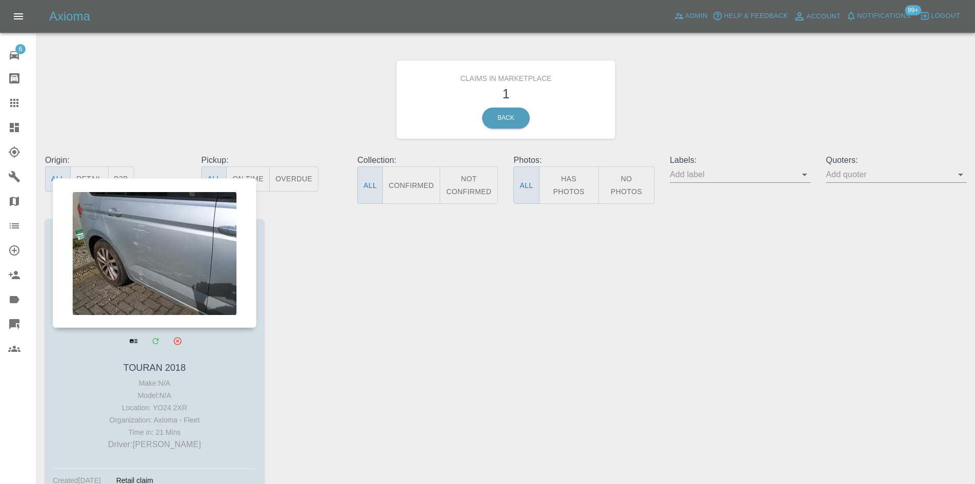
click at [141, 249] on div at bounding box center [155, 252] width 204 height 149
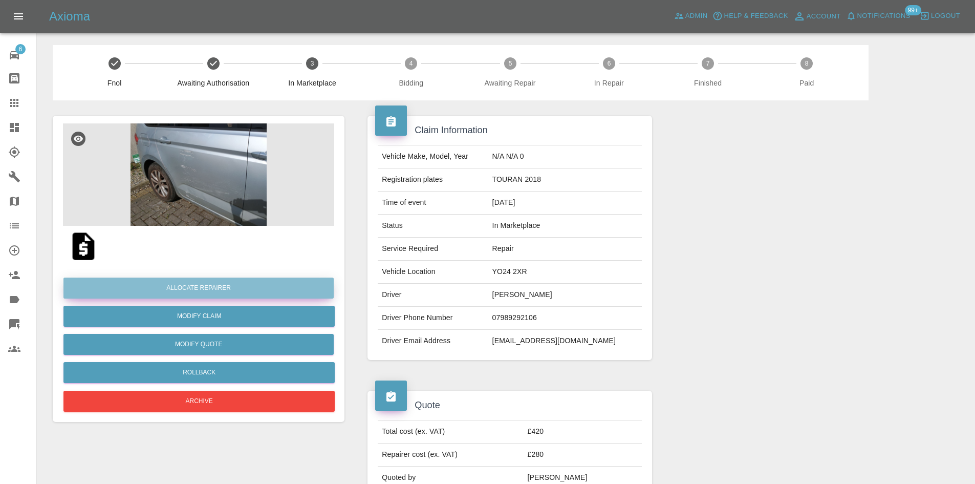
click at [192, 289] on button "Allocate Repairer" at bounding box center [198, 287] width 270 height 21
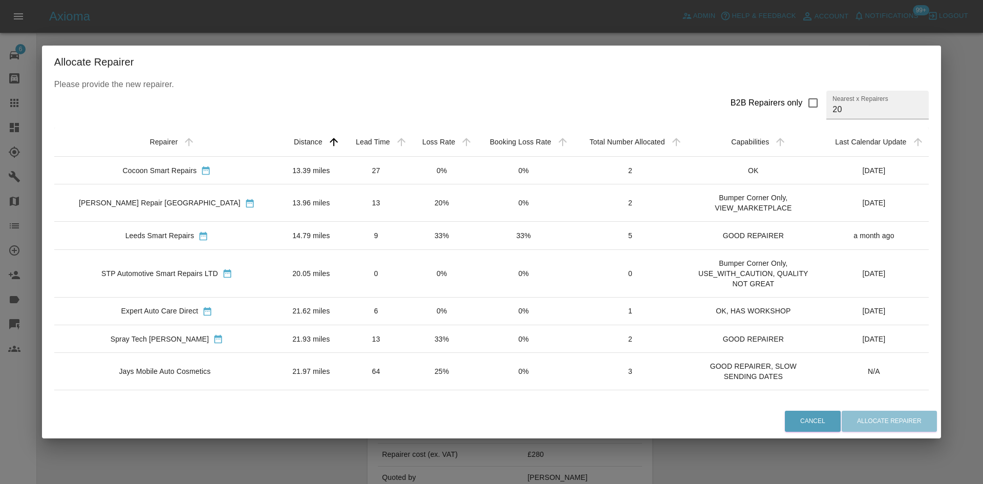
click at [245, 178] on td "Cocoon Smart Repairs" at bounding box center [166, 171] width 225 height 28
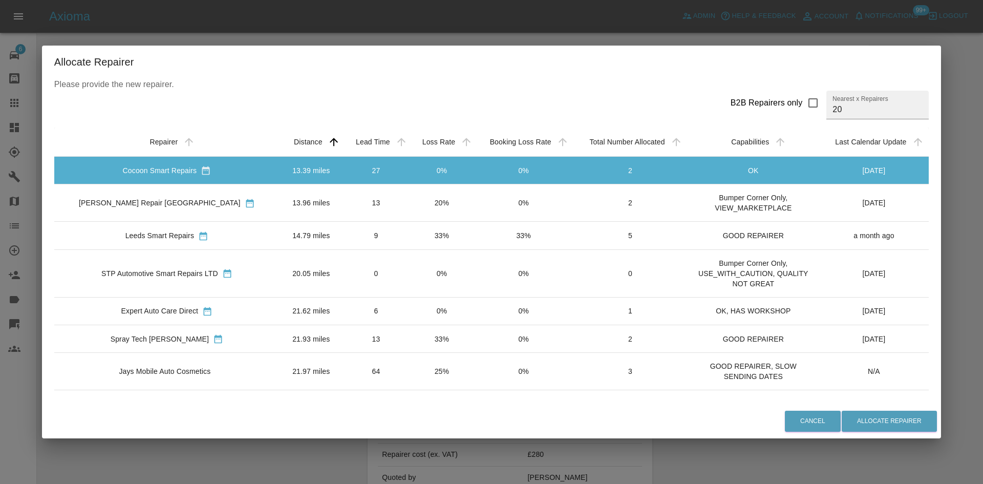
click at [243, 196] on td "JK Smart Repair Leeds" at bounding box center [166, 202] width 225 height 37
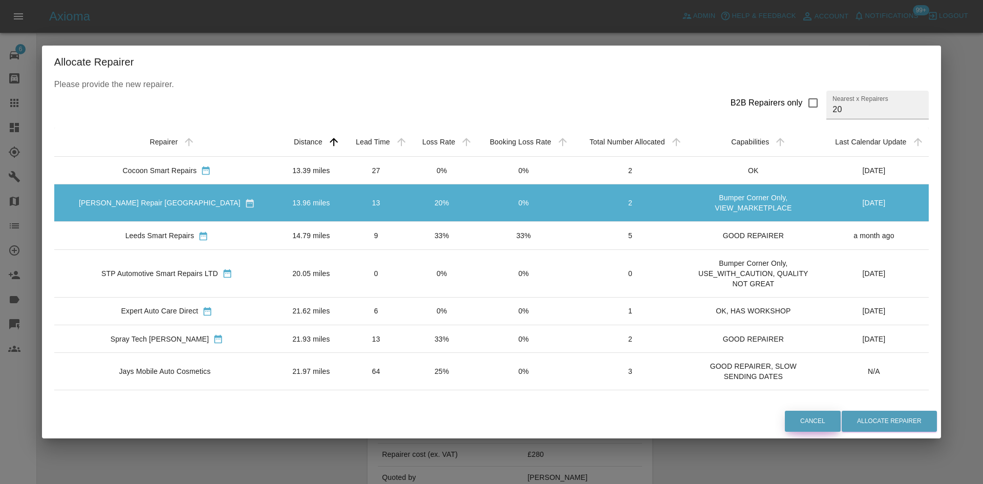
click at [796, 415] on button "Cancel" at bounding box center [813, 420] width 56 height 21
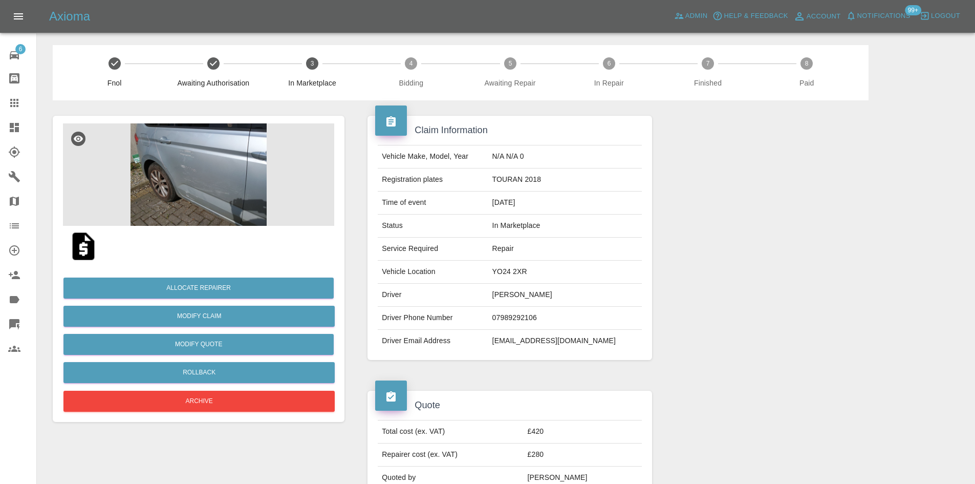
click at [162, 193] on img at bounding box center [198, 174] width 271 height 102
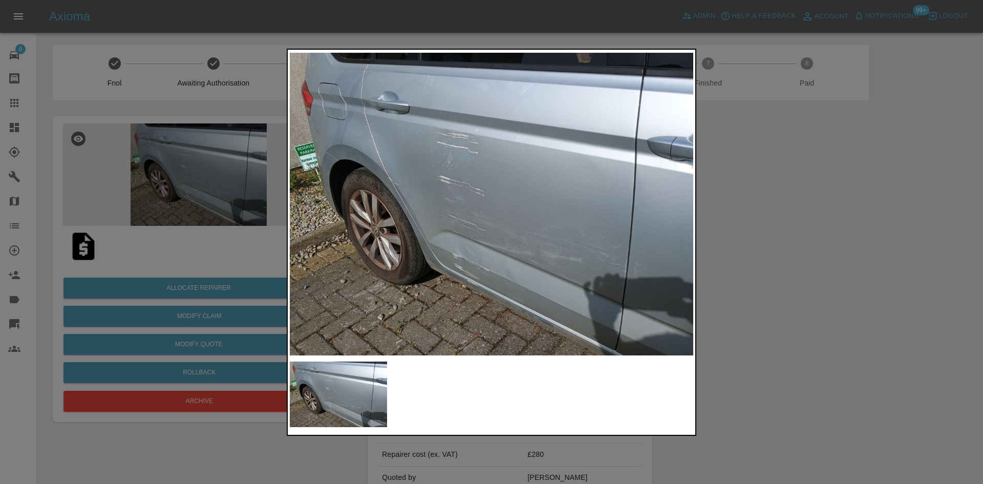
drag, startPoint x: 911, startPoint y: 279, endPoint x: 382, endPoint y: 251, distance: 529.5
click at [908, 279] on div at bounding box center [491, 242] width 983 height 484
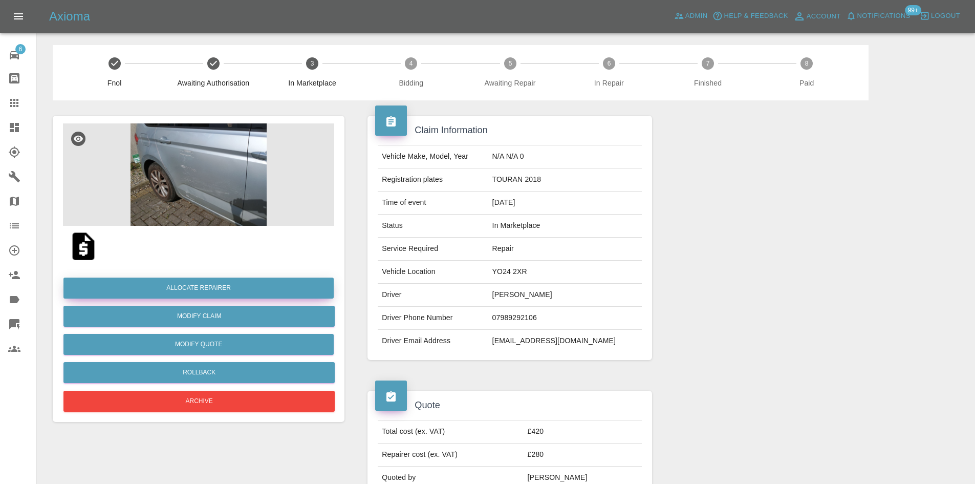
click at [223, 280] on button "Allocate Repairer" at bounding box center [198, 287] width 270 height 21
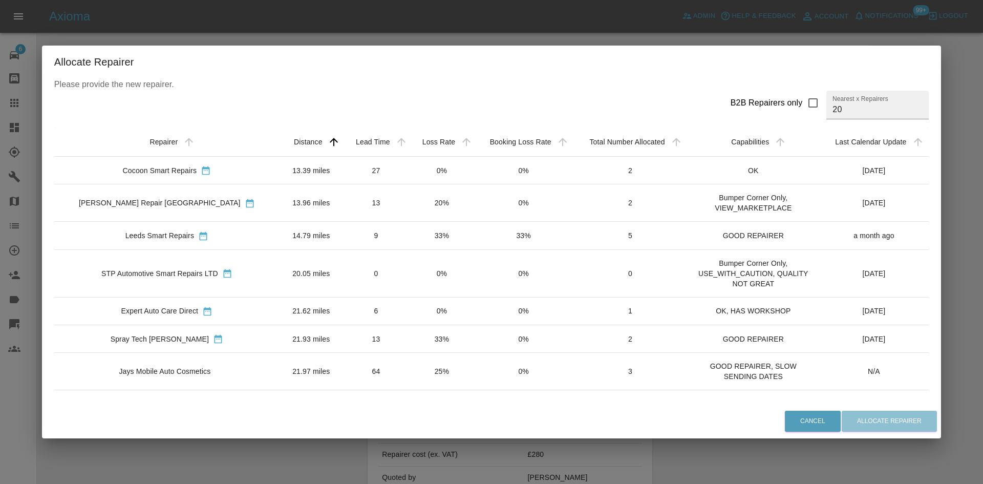
click at [299, 203] on td "13.96 miles" at bounding box center [310, 202] width 63 height 37
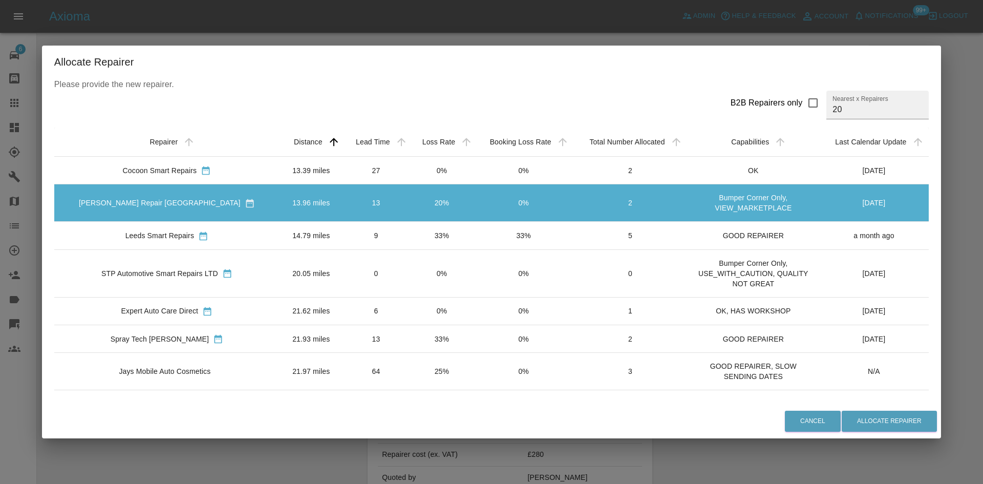
click at [650, 232] on td "5" at bounding box center [630, 236] width 115 height 28
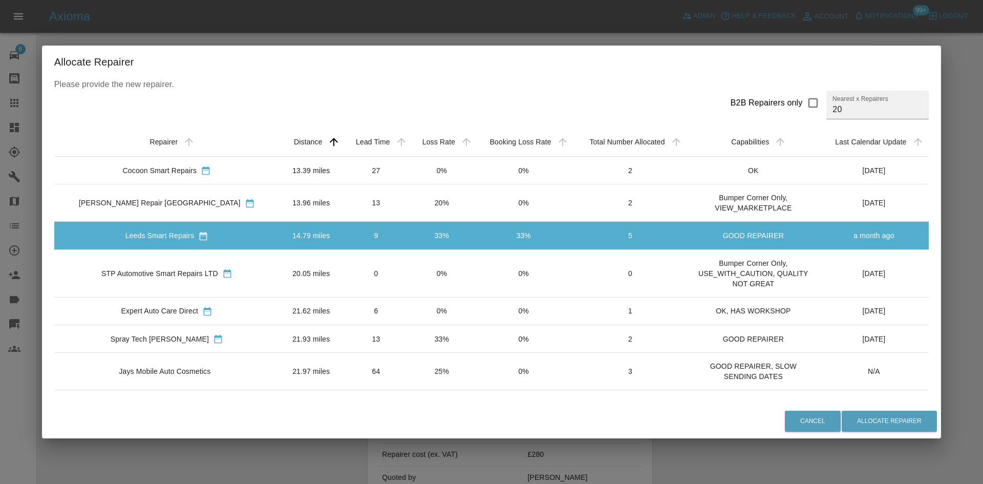
click at [652, 209] on td "2" at bounding box center [630, 202] width 115 height 37
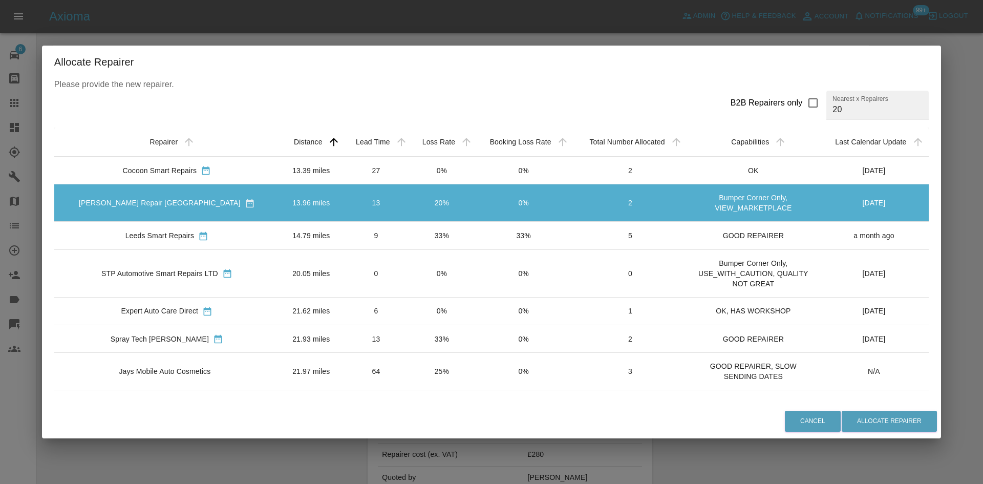
click at [647, 230] on td "5" at bounding box center [630, 236] width 115 height 28
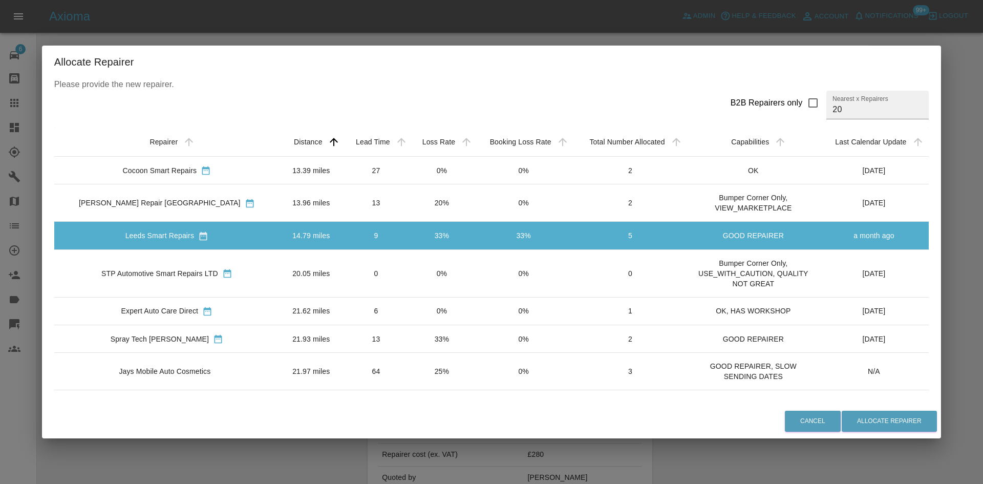
click at [644, 215] on td "2" at bounding box center [630, 202] width 115 height 37
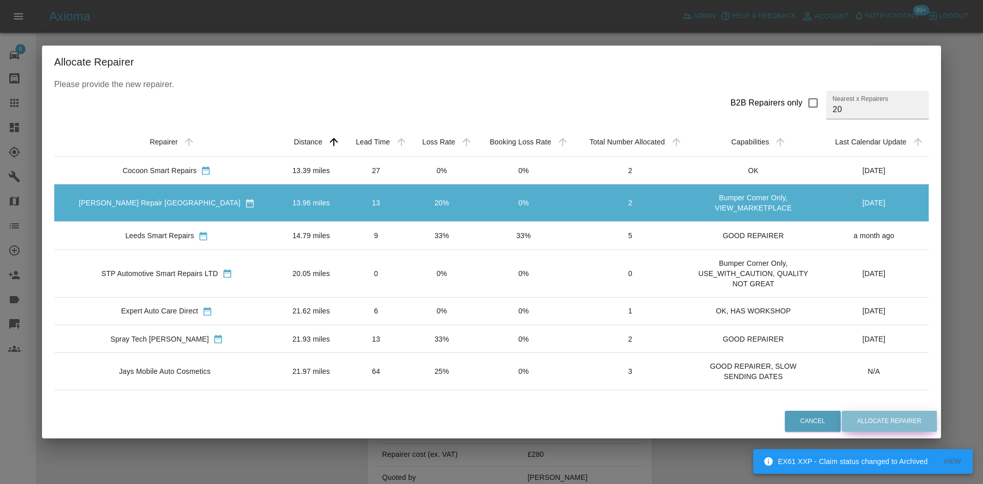
click at [897, 423] on button "Allocate Repairer" at bounding box center [888, 420] width 95 height 21
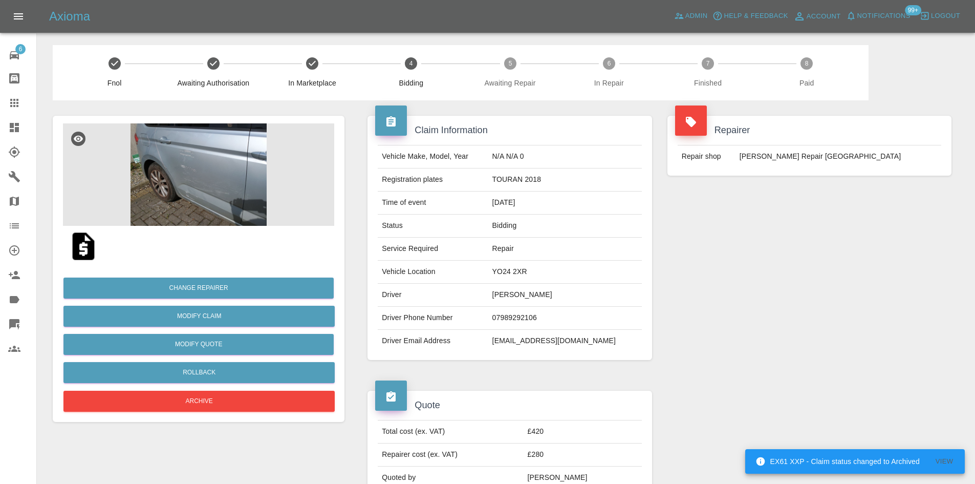
click at [11, 127] on icon at bounding box center [14, 127] width 9 height 9
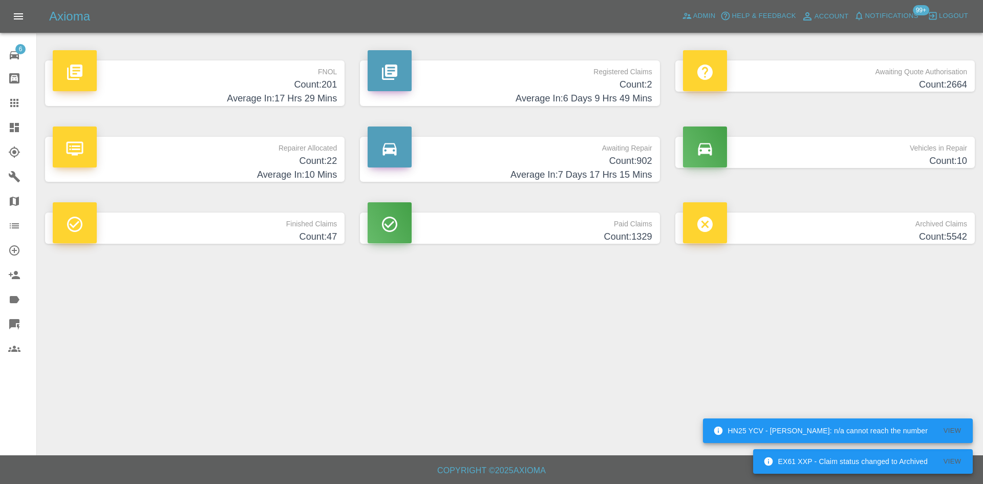
click at [16, 102] on icon at bounding box center [14, 103] width 12 height 12
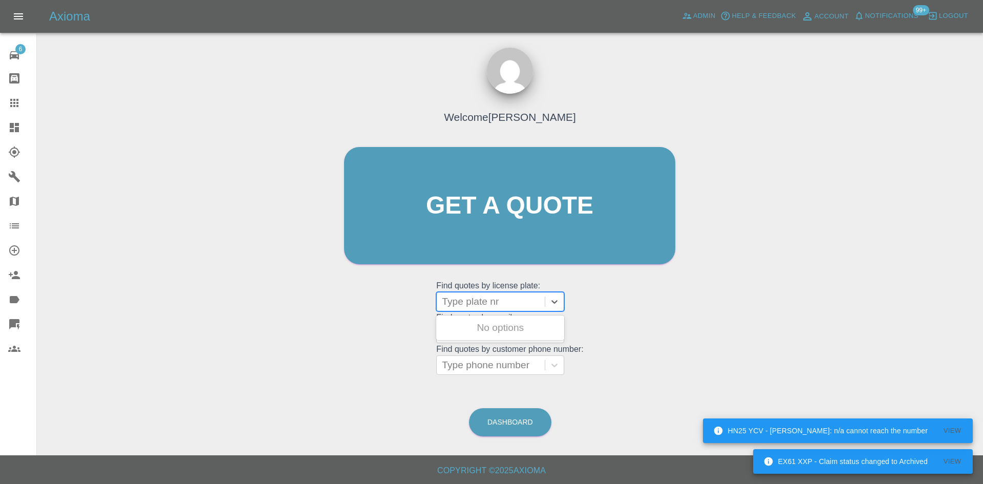
click at [462, 301] on div at bounding box center [491, 301] width 98 height 14
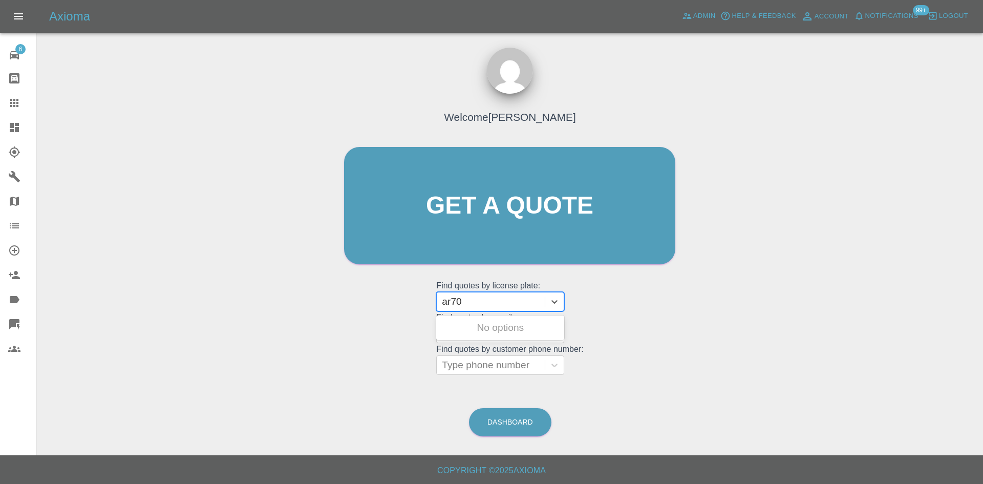
type input "ar70"
click at [15, 118] on link "Dashboard" at bounding box center [18, 127] width 36 height 25
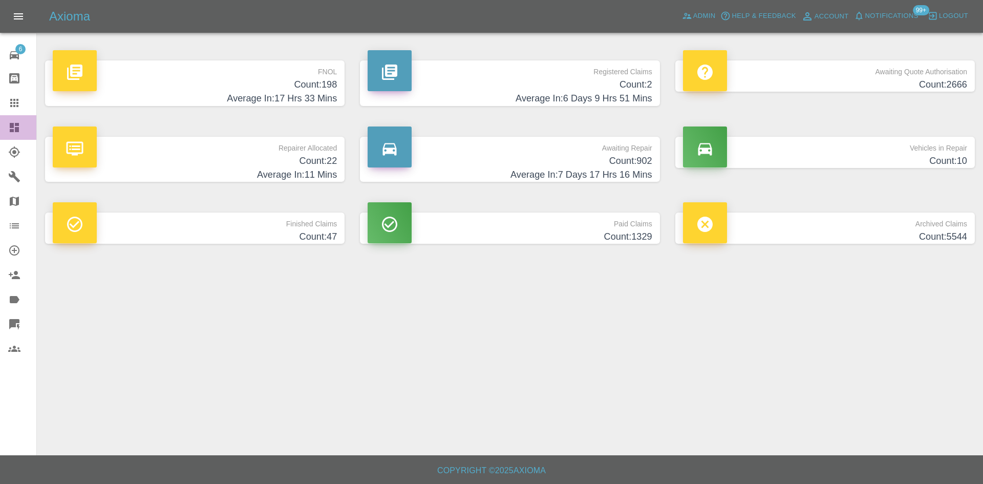
click at [18, 135] on link "Dashboard" at bounding box center [18, 127] width 36 height 25
click at [31, 134] on link "Dashboard" at bounding box center [18, 127] width 36 height 25
click at [297, 87] on h4 "Count: 198" at bounding box center [195, 85] width 284 height 14
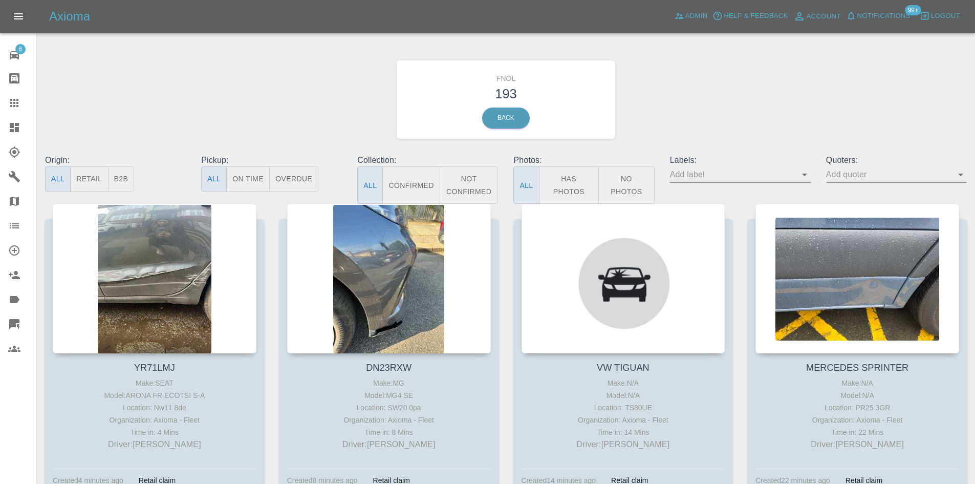
click at [898, 17] on span "Notifications" at bounding box center [883, 16] width 53 height 12
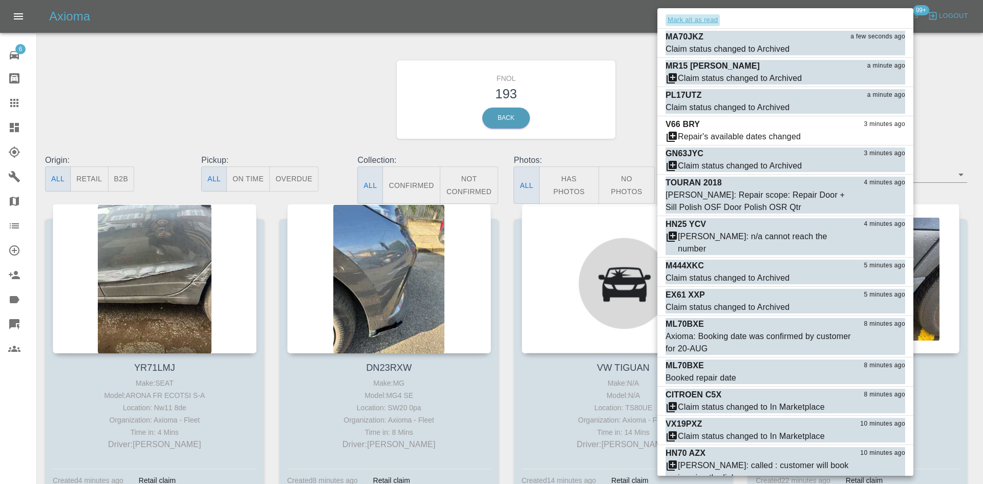
click at [690, 19] on button "Mark all as read" at bounding box center [692, 20] width 54 height 12
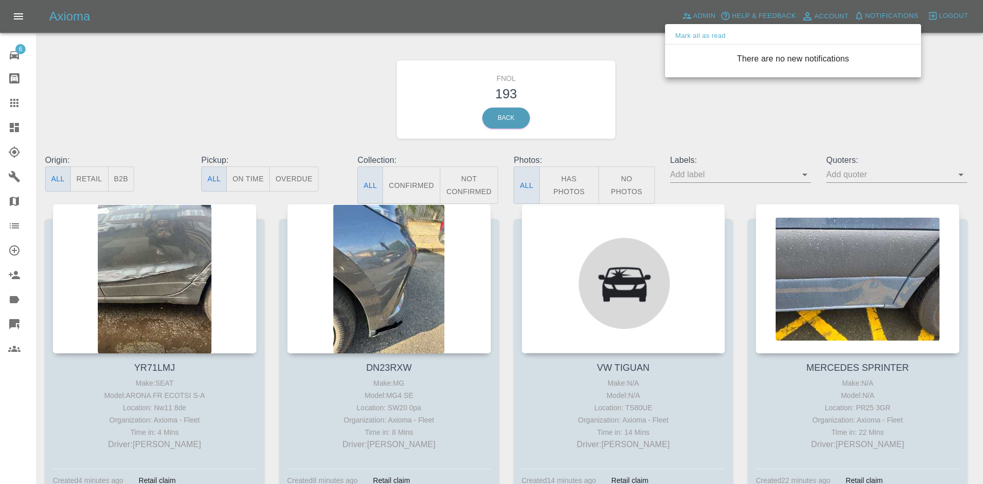
click at [3, 117] on div at bounding box center [491, 242] width 983 height 484
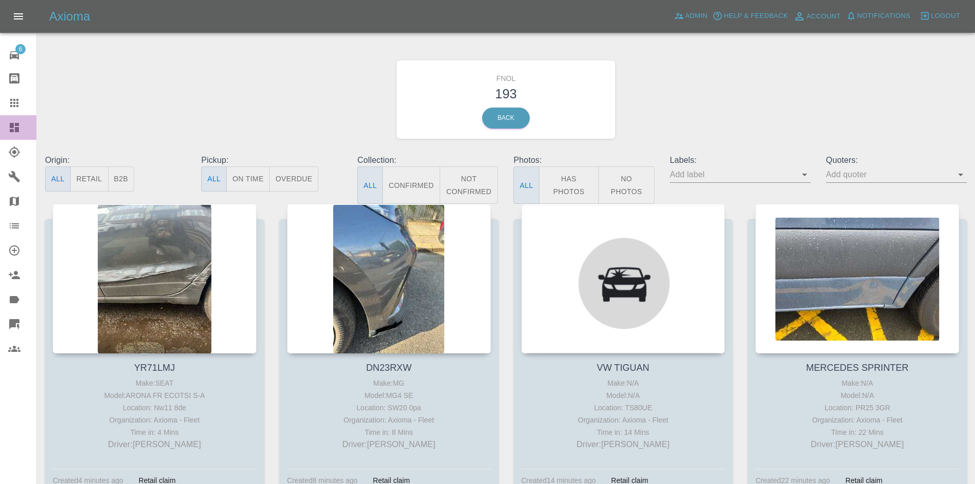
click at [10, 123] on icon at bounding box center [14, 127] width 9 height 9
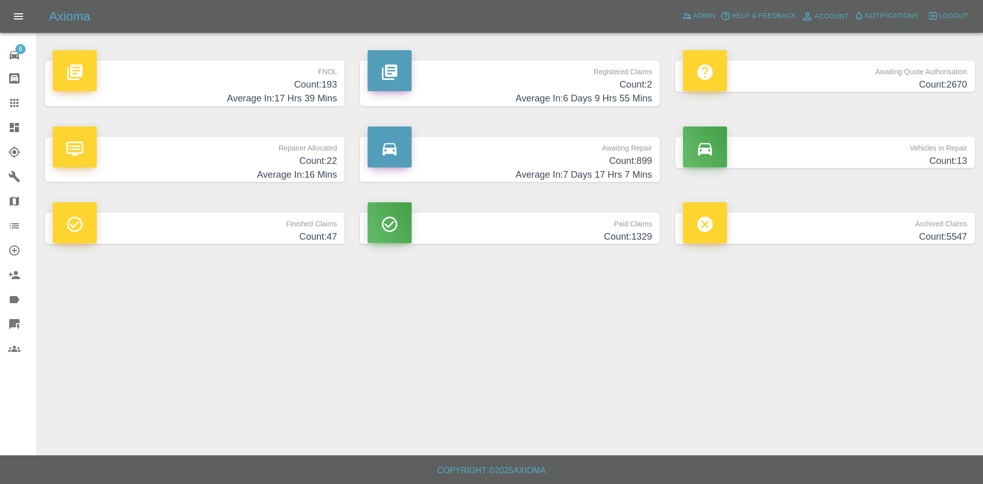
click at [764, 149] on p "Vehicles in Repair" at bounding box center [825, 145] width 284 height 17
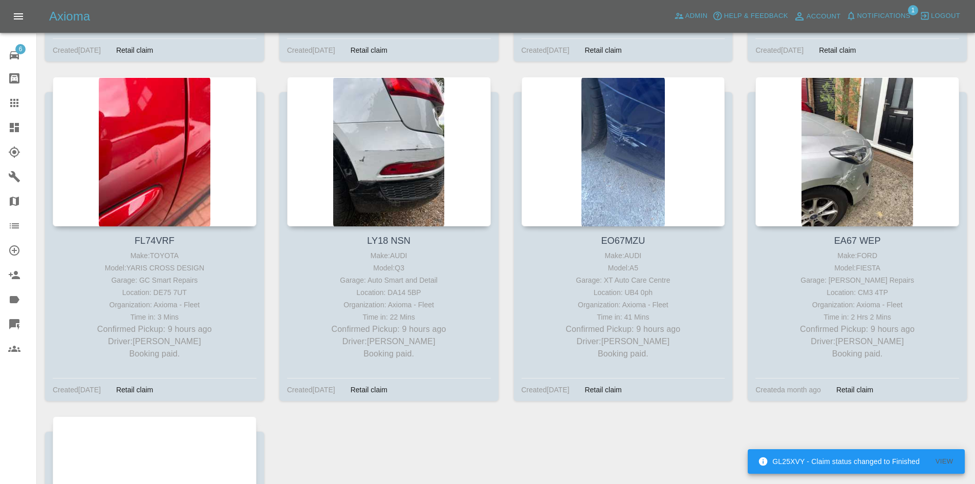
scroll to position [1024, 0]
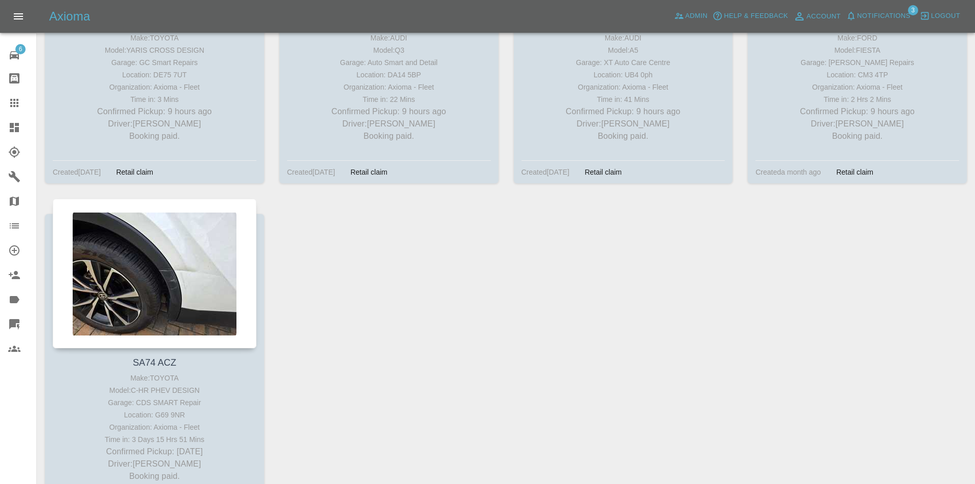
click at [9, 125] on icon at bounding box center [14, 127] width 12 height 12
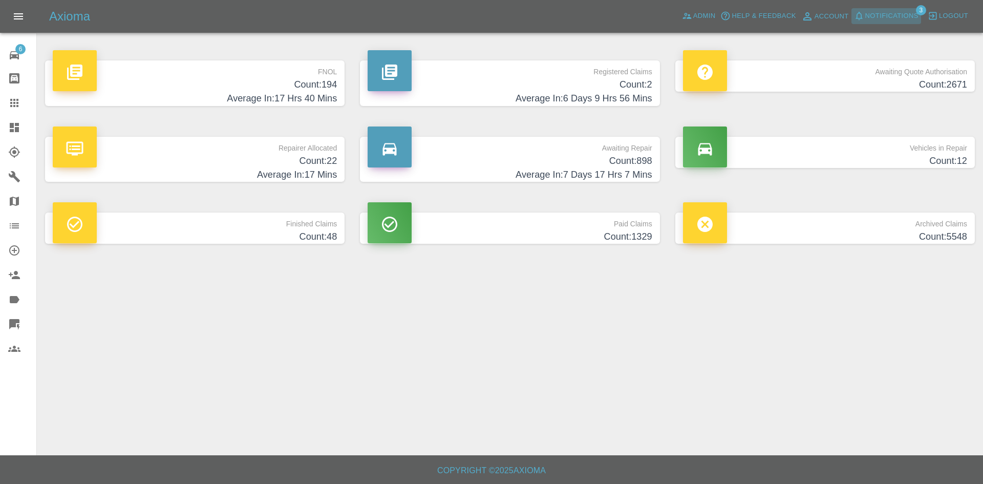
click at [893, 17] on span "Notifications" at bounding box center [891, 16] width 53 height 12
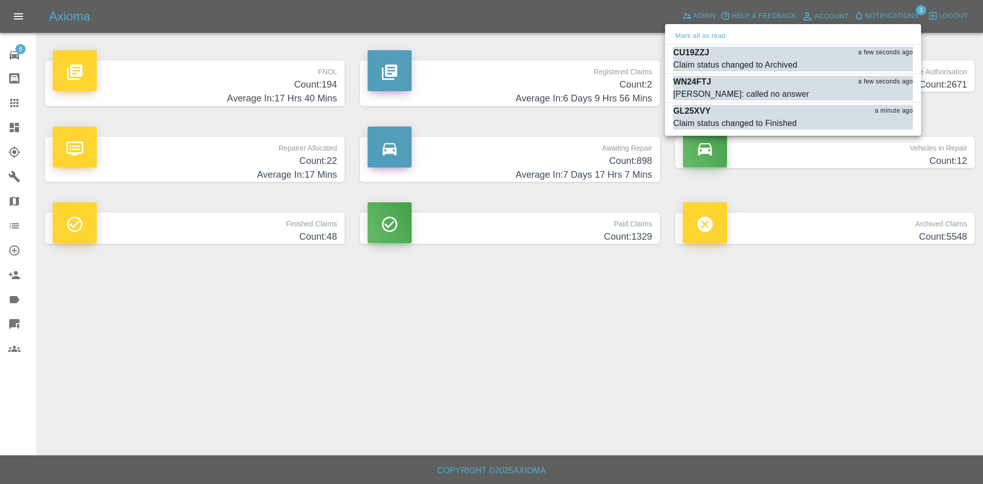
click at [542, 384] on div at bounding box center [491, 242] width 983 height 484
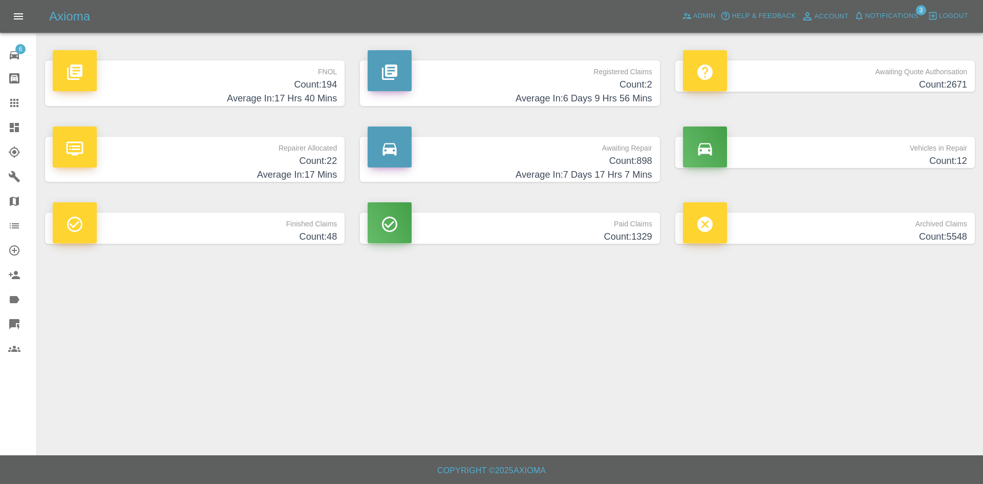
click at [258, 93] on h4 "Average In: 17 Hrs 40 Mins" at bounding box center [195, 99] width 284 height 14
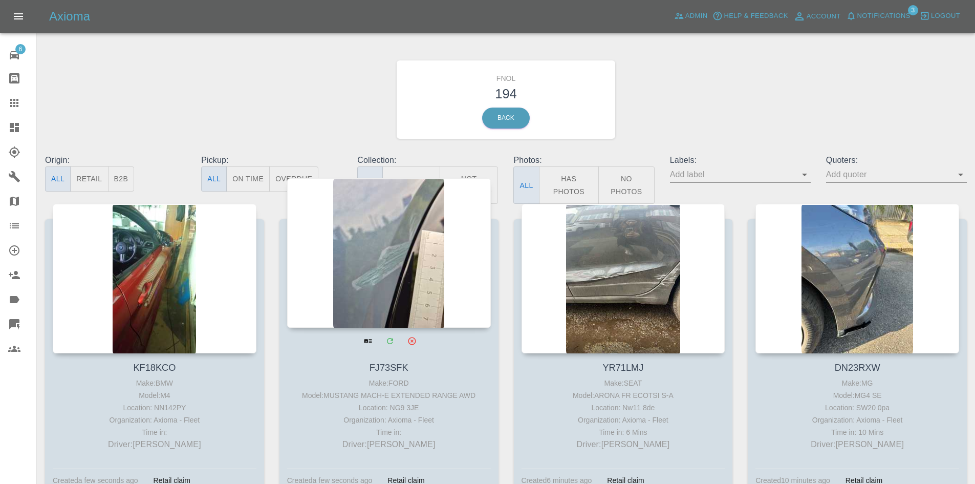
click at [406, 230] on div at bounding box center [389, 252] width 204 height 149
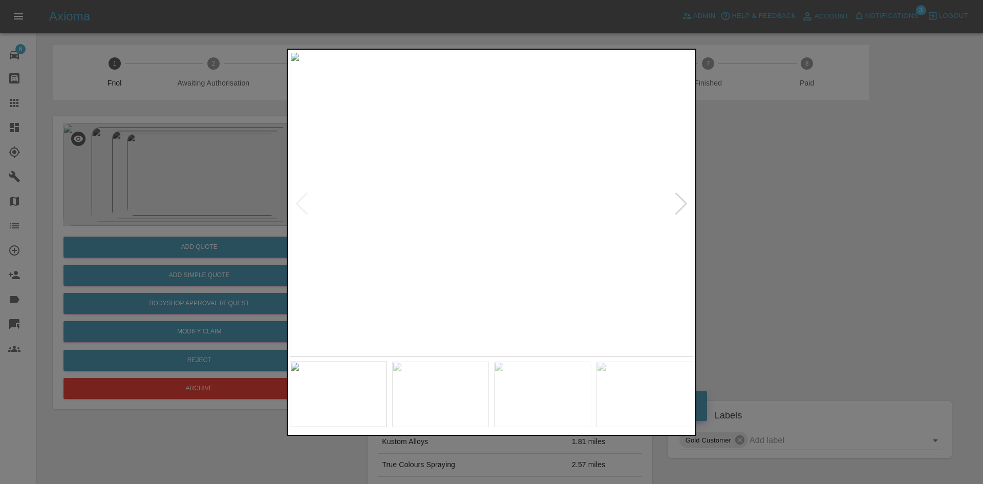
click at [709, 191] on div at bounding box center [491, 242] width 983 height 484
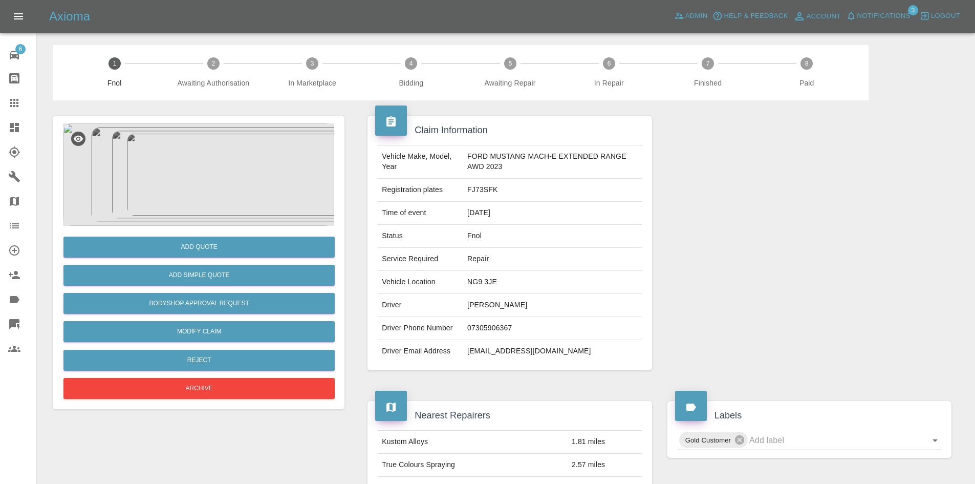
click at [231, 201] on img at bounding box center [198, 174] width 271 height 102
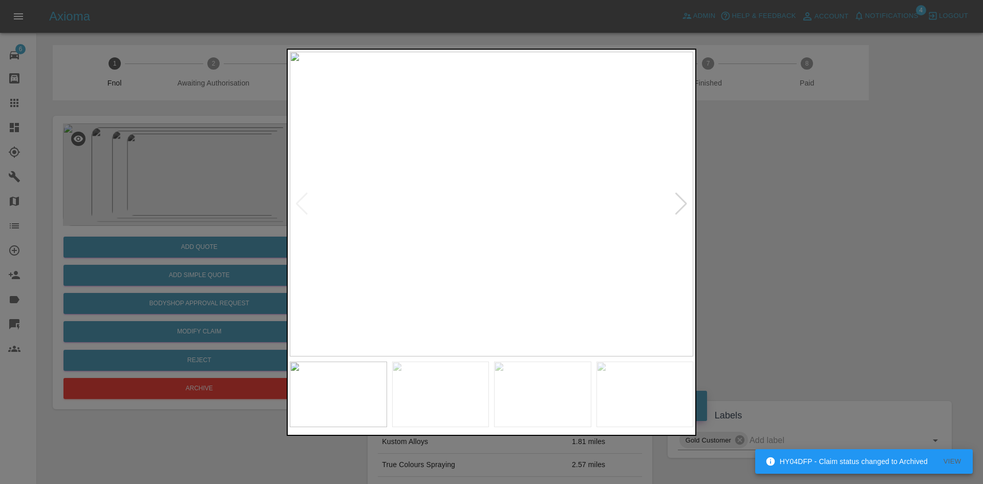
click at [675, 206] on div at bounding box center [681, 203] width 14 height 23
click at [909, 213] on div at bounding box center [491, 242] width 983 height 484
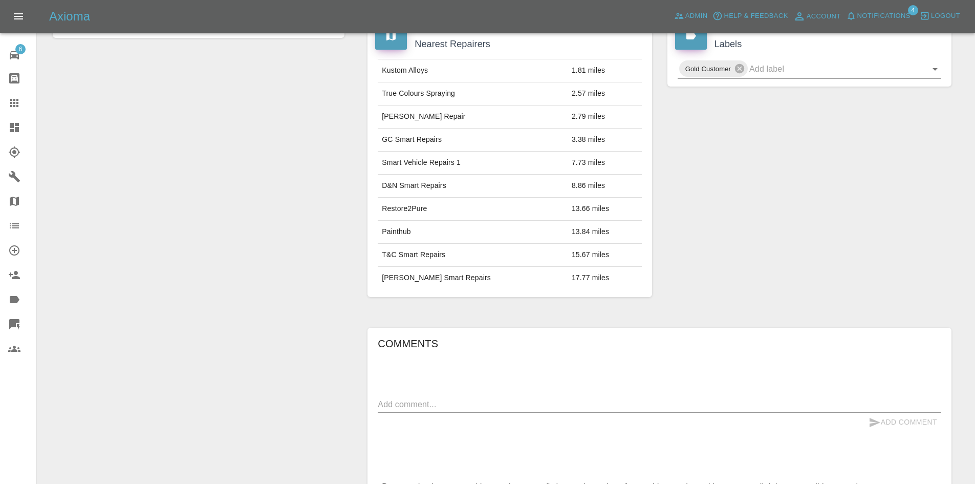
scroll to position [235, 0]
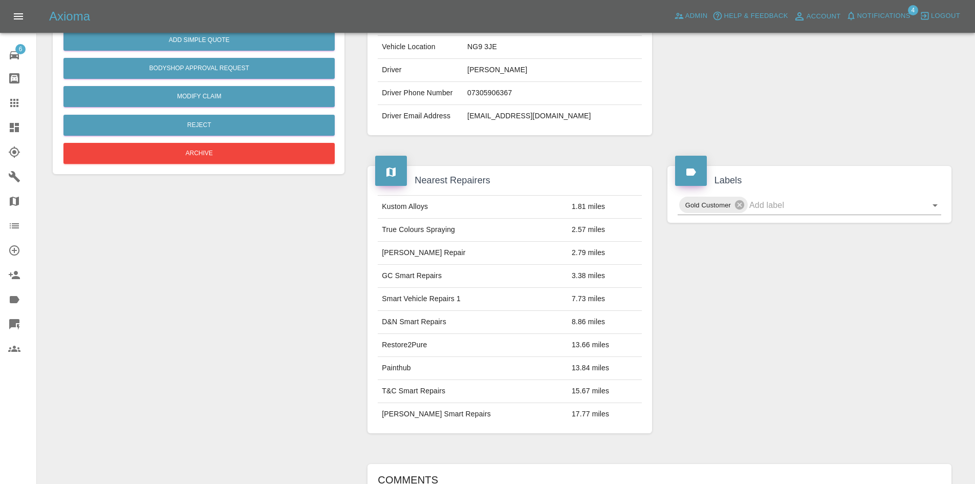
click at [4, 134] on link "Dashboard" at bounding box center [18, 127] width 36 height 25
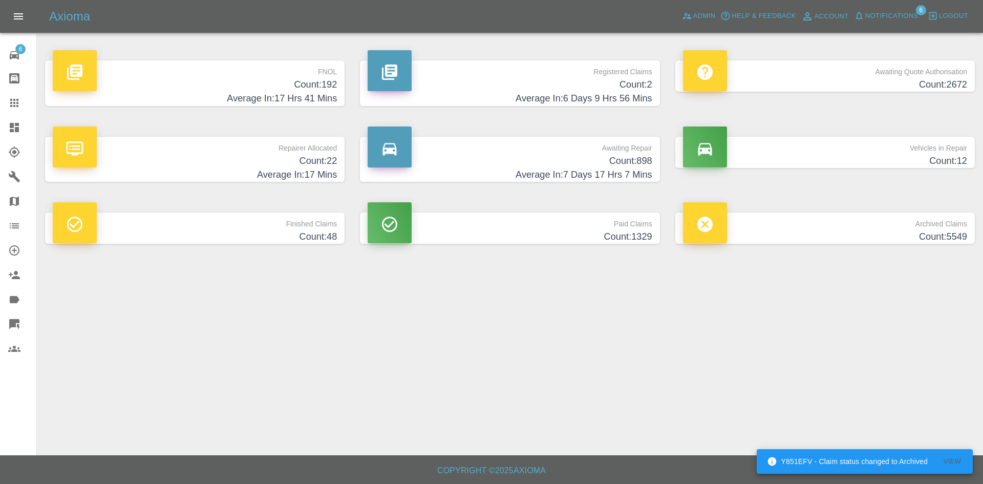
click at [162, 97] on h4 "Average In: 17 Hrs 41 Mins" at bounding box center [195, 99] width 284 height 14
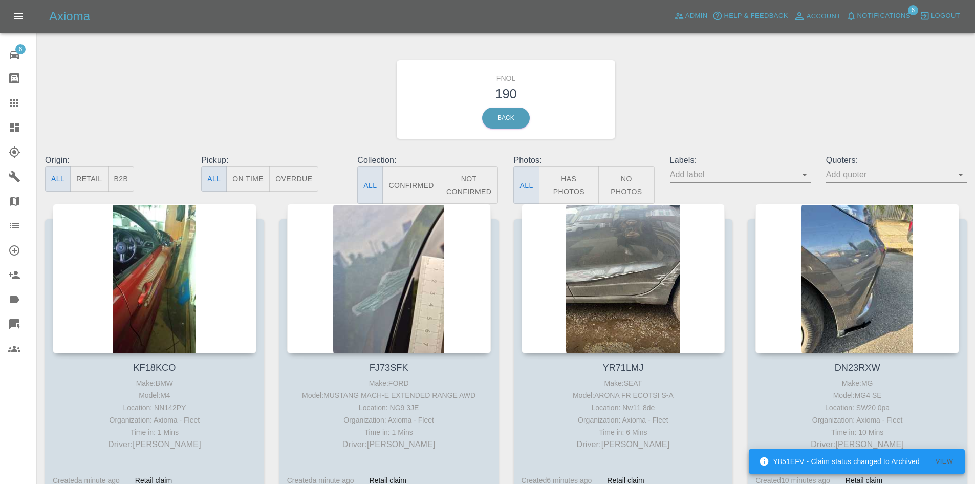
click at [13, 325] on icon at bounding box center [14, 324] width 10 height 10
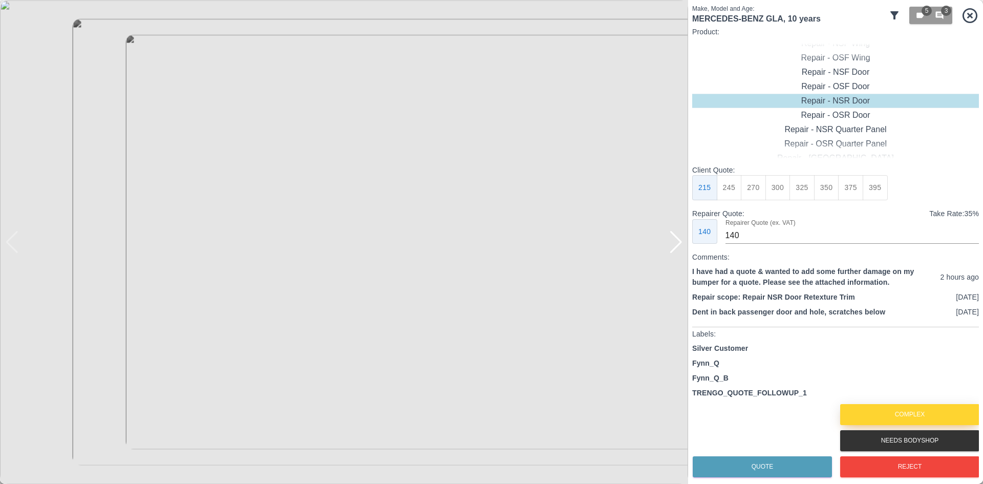
click at [911, 412] on button "Complex" at bounding box center [909, 414] width 139 height 21
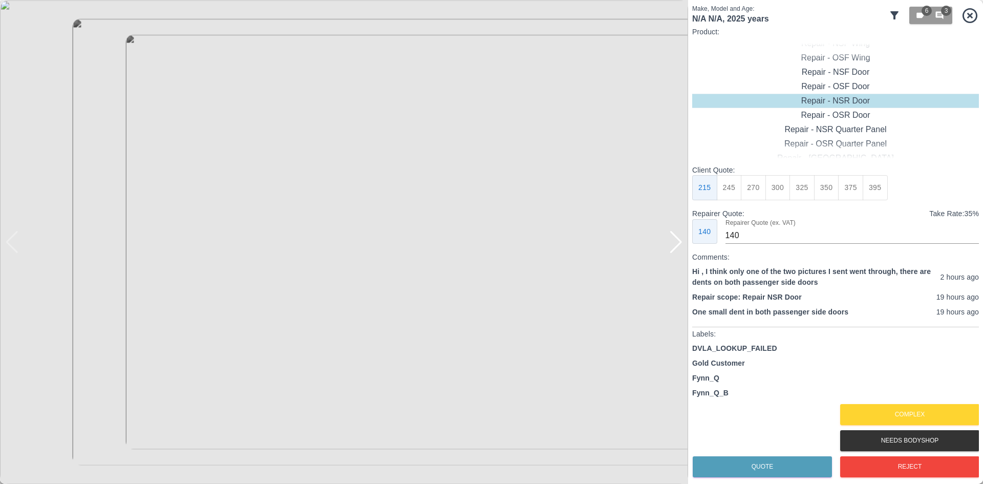
click at [664, 249] on img at bounding box center [344, 242] width 688 height 484
click at [666, 249] on img at bounding box center [344, 242] width 688 height 484
click at [670, 249] on div at bounding box center [676, 242] width 14 height 23
click at [674, 249] on div at bounding box center [676, 242] width 14 height 23
click at [674, 249] on div at bounding box center [344, 242] width 688 height 484
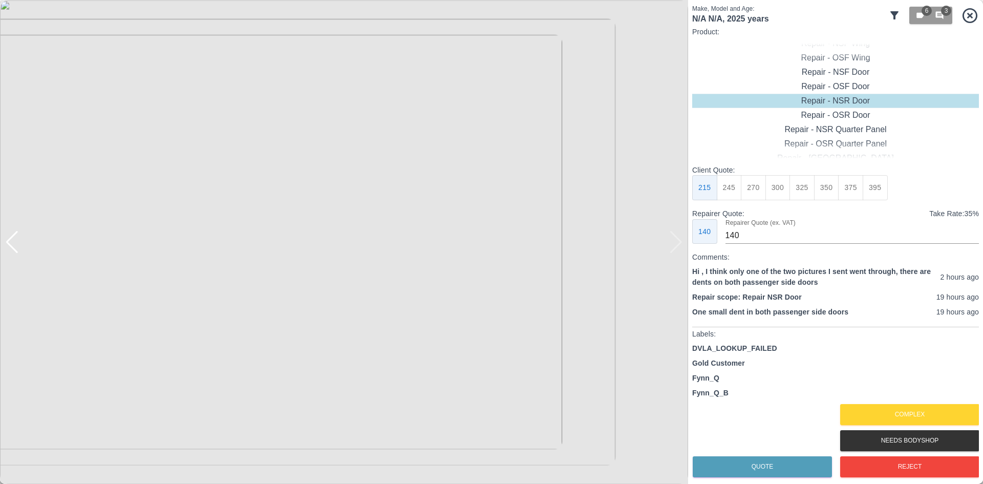
click at [674, 249] on img at bounding box center [344, 242] width 688 height 484
click at [877, 406] on button "Complex" at bounding box center [909, 414] width 139 height 21
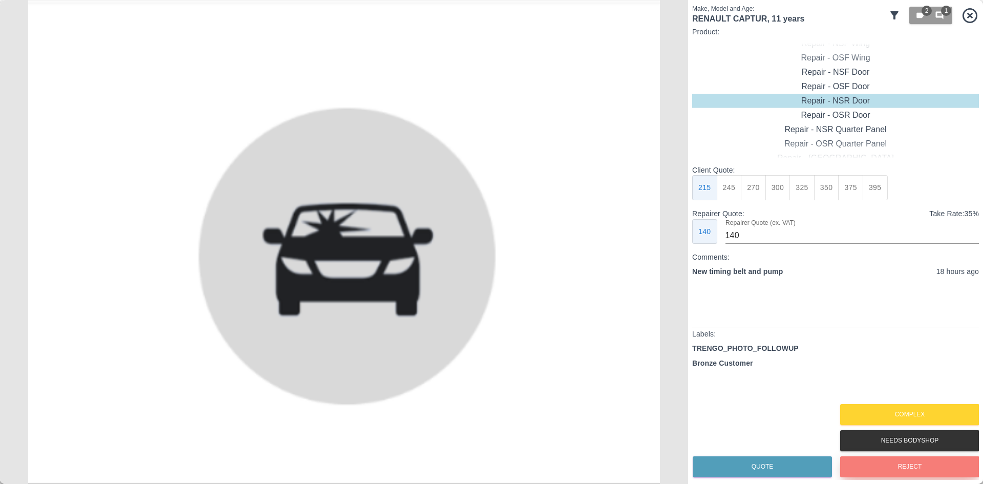
click at [923, 468] on button "Reject" at bounding box center [909, 466] width 139 height 21
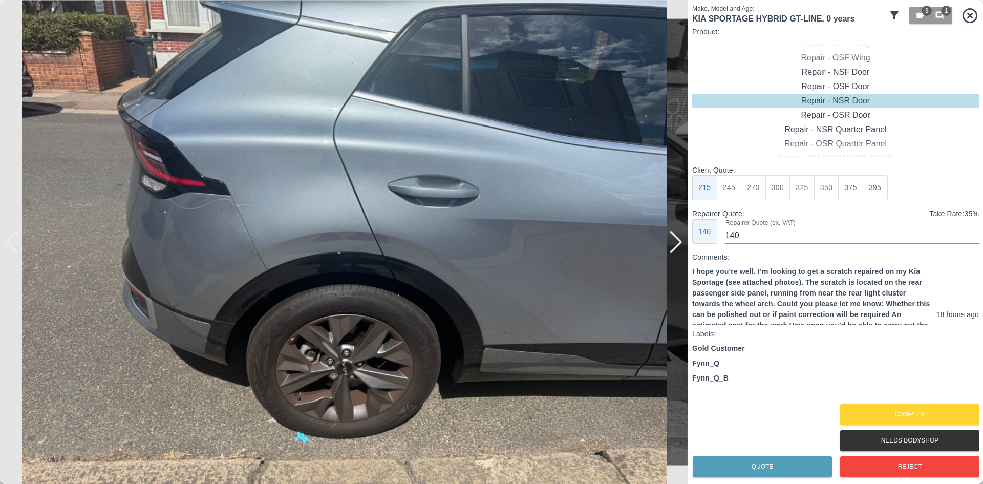
click at [670, 240] on div at bounding box center [676, 242] width 14 height 23
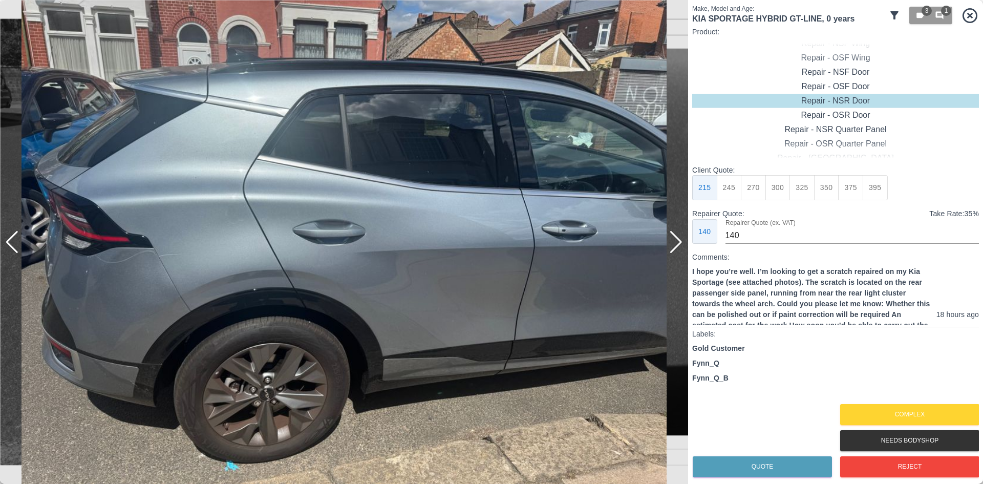
click at [677, 243] on div at bounding box center [676, 242] width 14 height 23
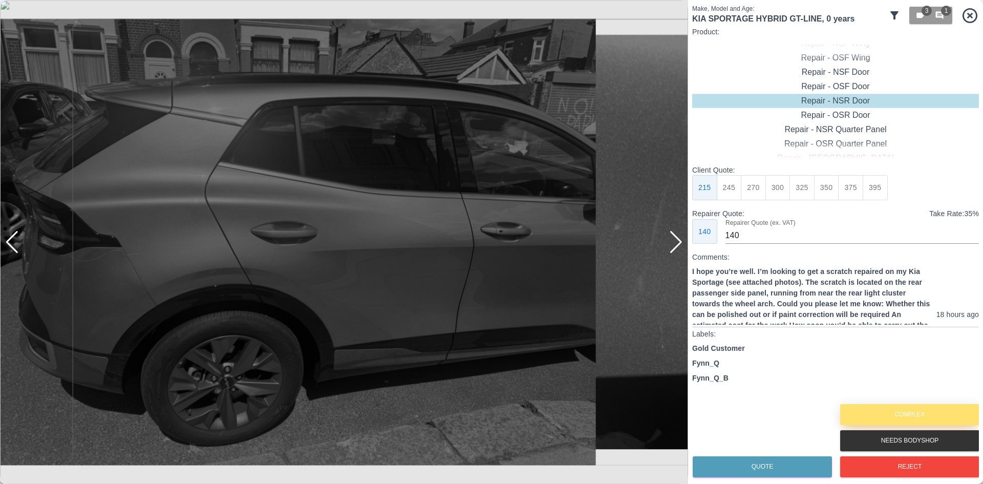
click at [856, 406] on button "Complex" at bounding box center [909, 414] width 139 height 21
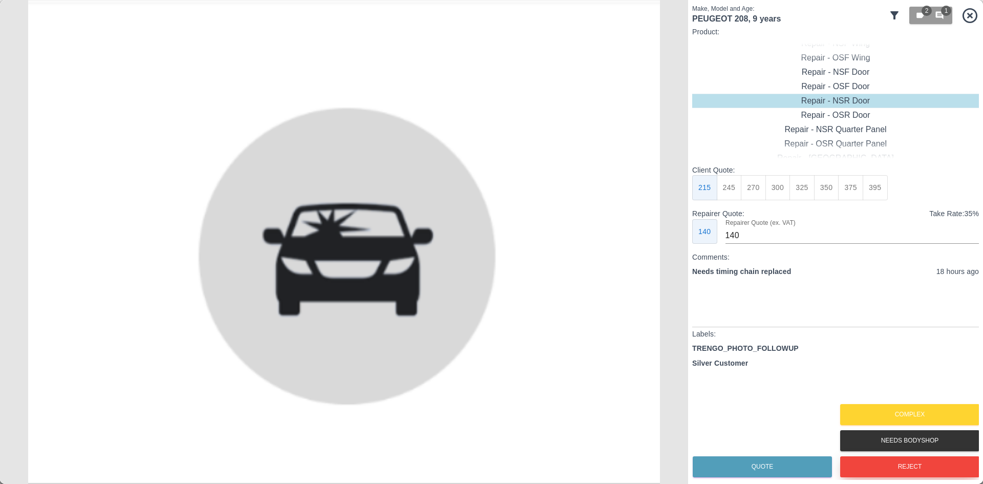
click at [890, 463] on button "Reject" at bounding box center [909, 466] width 139 height 21
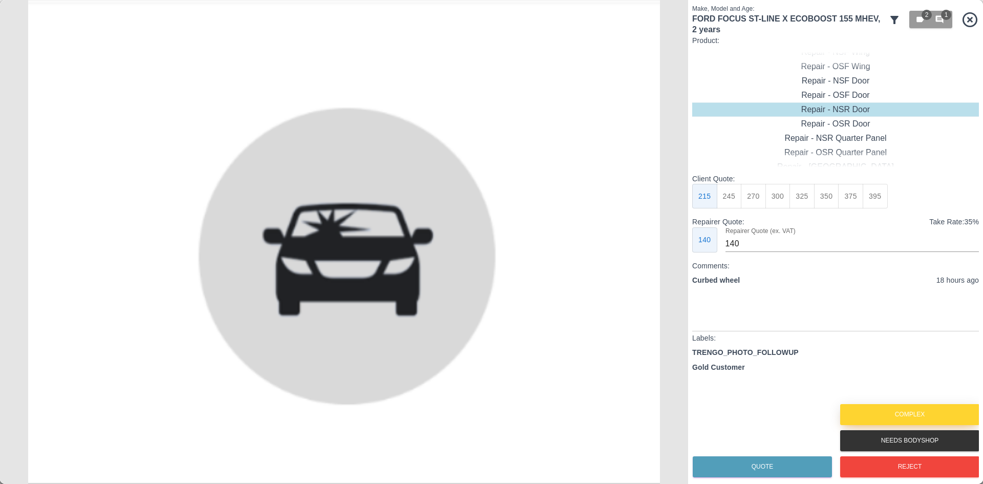
click at [879, 423] on button "Complex" at bounding box center [909, 414] width 139 height 21
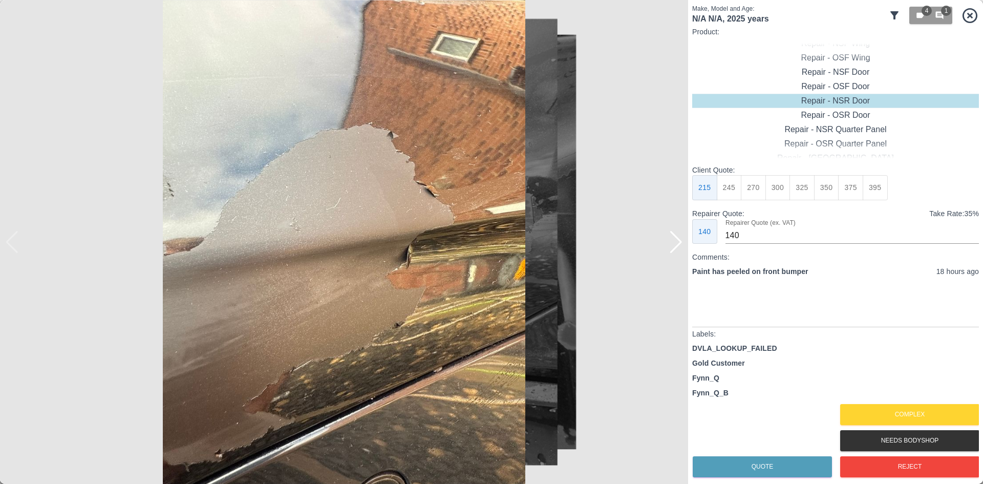
click at [686, 244] on img at bounding box center [344, 242] width 688 height 484
click at [681, 244] on div at bounding box center [676, 242] width 14 height 23
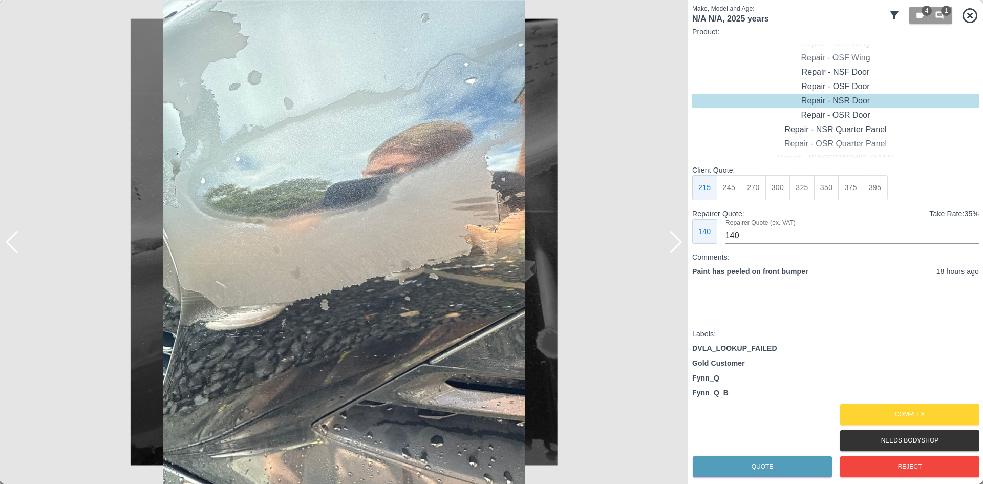
click at [681, 244] on div at bounding box center [676, 242] width 14 height 23
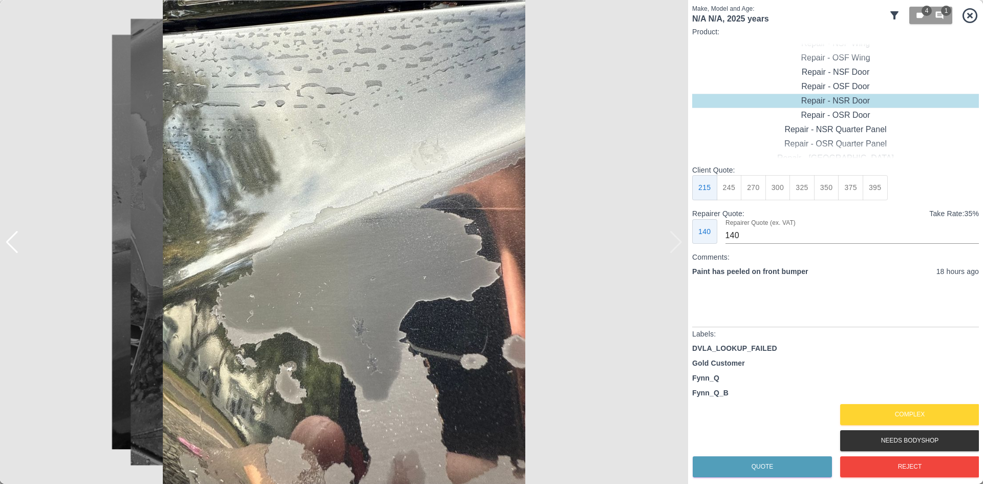
click at [681, 244] on img at bounding box center [344, 242] width 688 height 484
click at [853, 84] on div "Repair - Front Bumper" at bounding box center [835, 86] width 287 height 14
click at [866, 189] on div "Client Quote: 295 310 350 375 400 425 450" at bounding box center [835, 182] width 287 height 35
click at [858, 188] on button "450" at bounding box center [850, 187] width 25 height 25
type input "260"
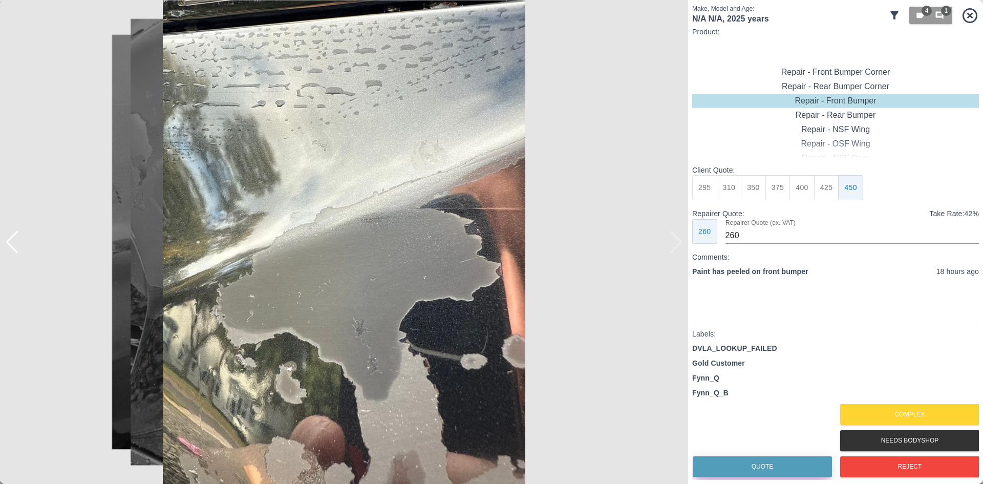
click at [783, 460] on button "Quote" at bounding box center [762, 466] width 139 height 21
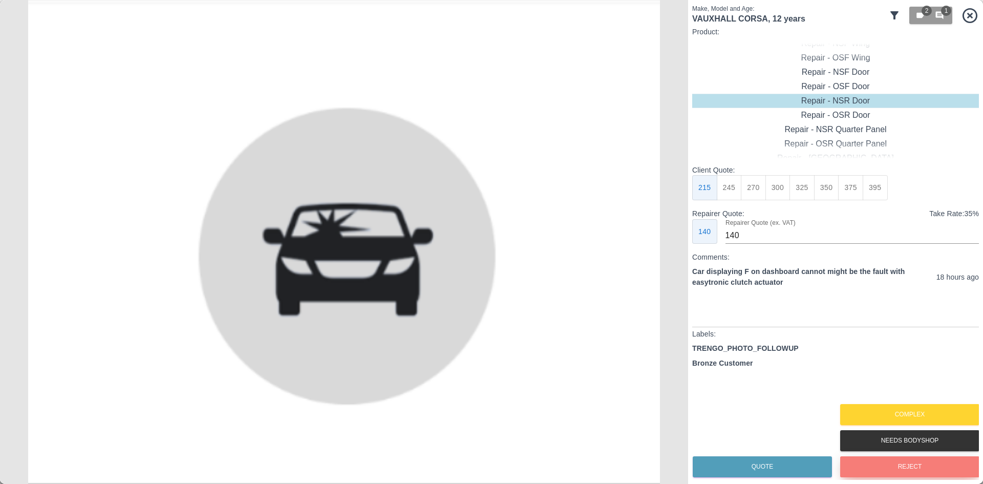
click at [909, 470] on button "Reject" at bounding box center [909, 466] width 139 height 21
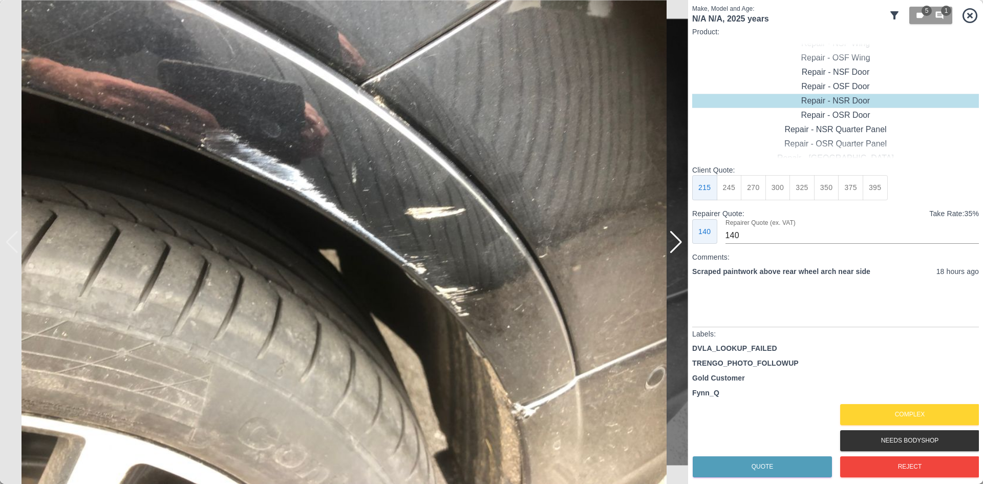
click at [679, 241] on div at bounding box center [676, 242] width 14 height 23
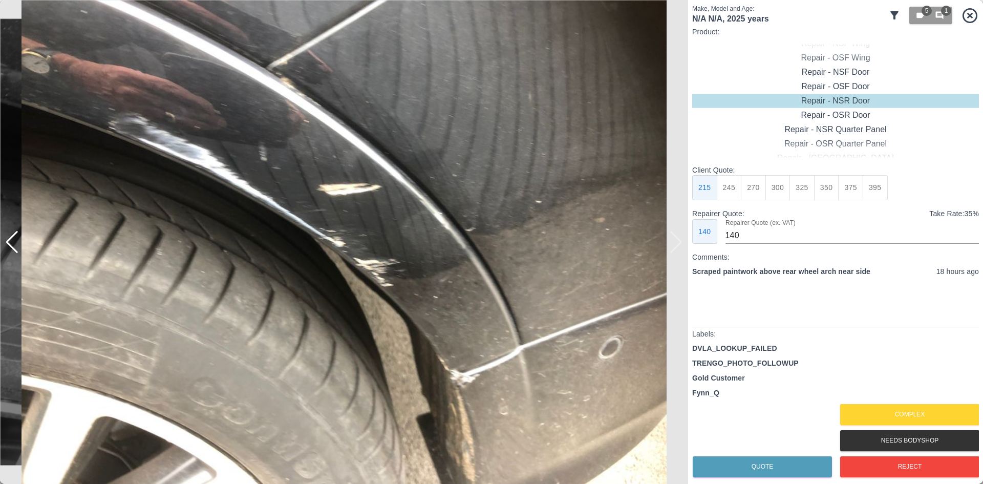
click at [679, 241] on img at bounding box center [344, 242] width 688 height 484
click at [859, 407] on button "Complex" at bounding box center [909, 414] width 139 height 21
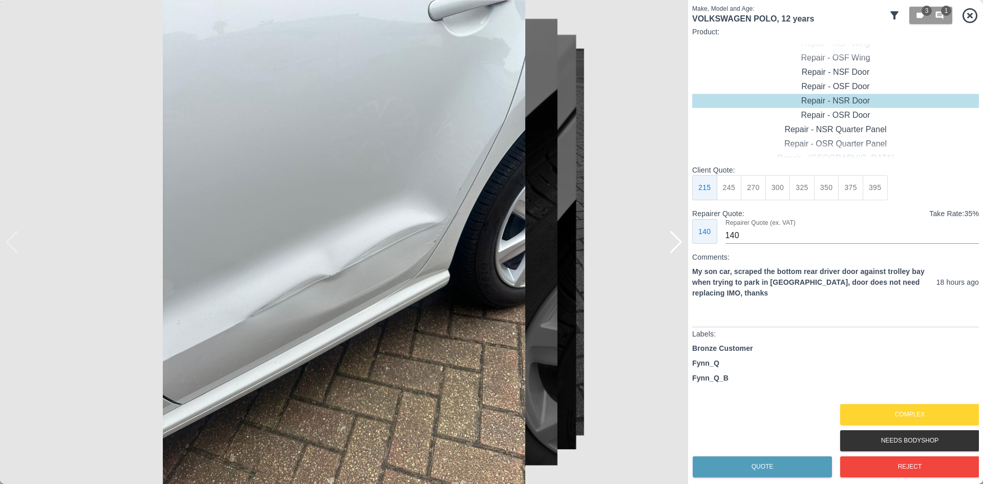
click at [678, 256] on img at bounding box center [344, 242] width 688 height 484
click at [676, 248] on div at bounding box center [676, 242] width 14 height 23
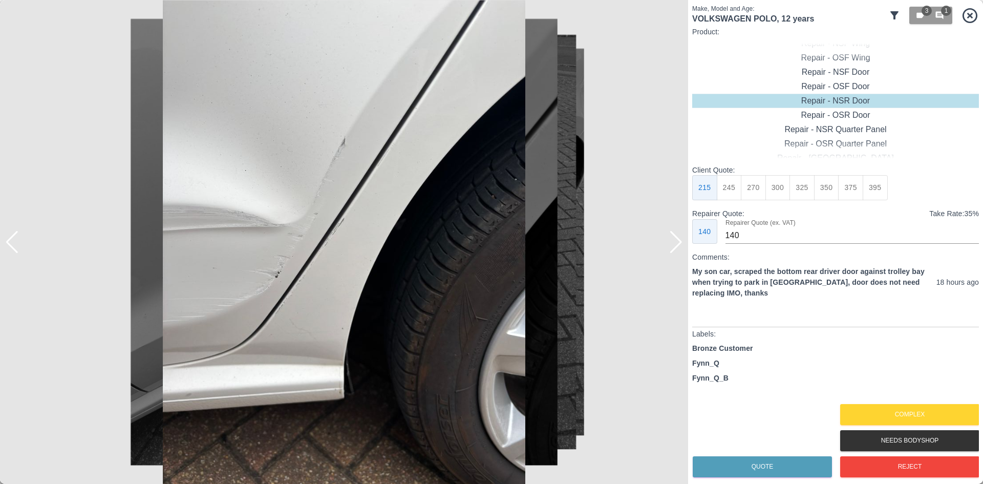
click at [676, 248] on div at bounding box center [676, 242] width 14 height 23
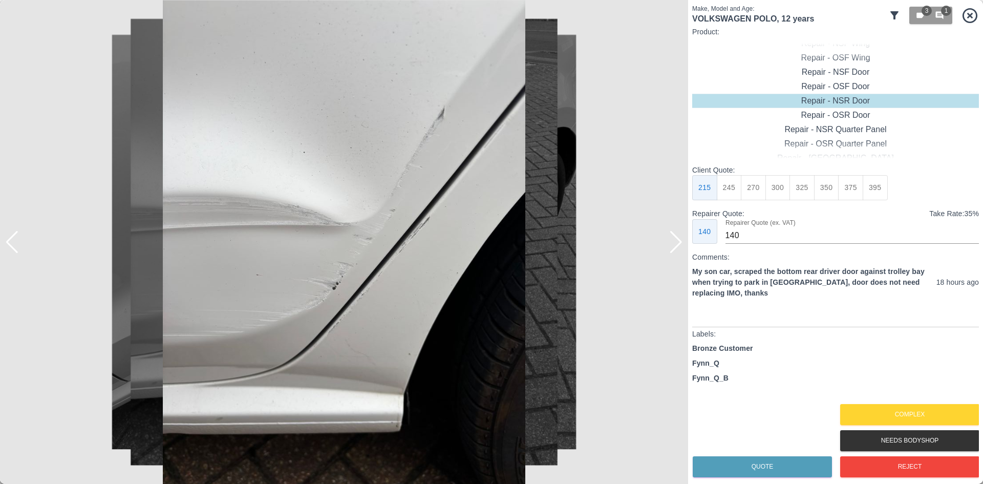
click at [676, 248] on div at bounding box center [676, 242] width 14 height 23
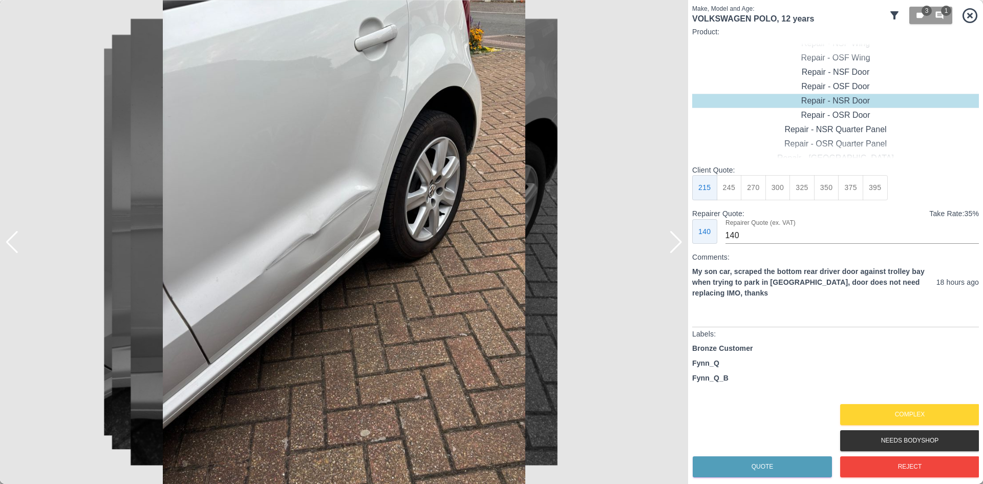
click at [676, 248] on div at bounding box center [676, 242] width 14 height 23
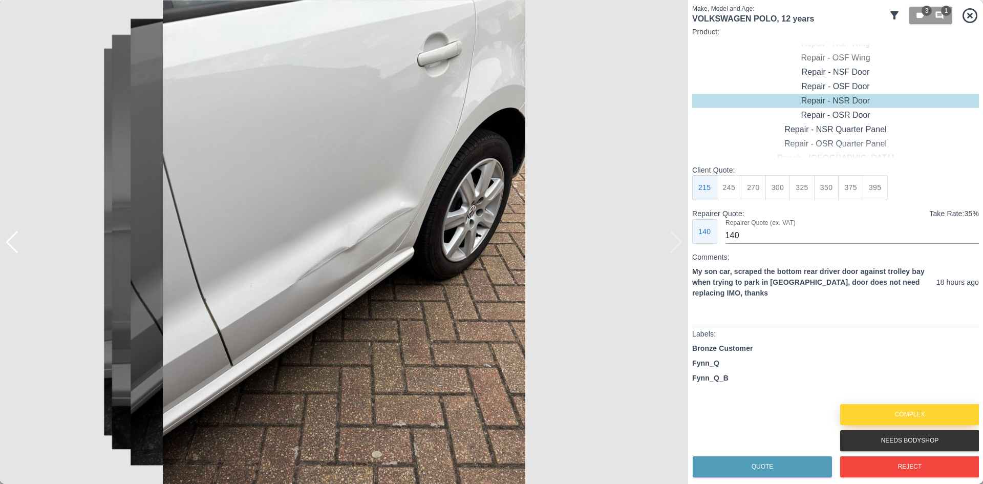
click at [926, 412] on button "Complex" at bounding box center [909, 414] width 139 height 21
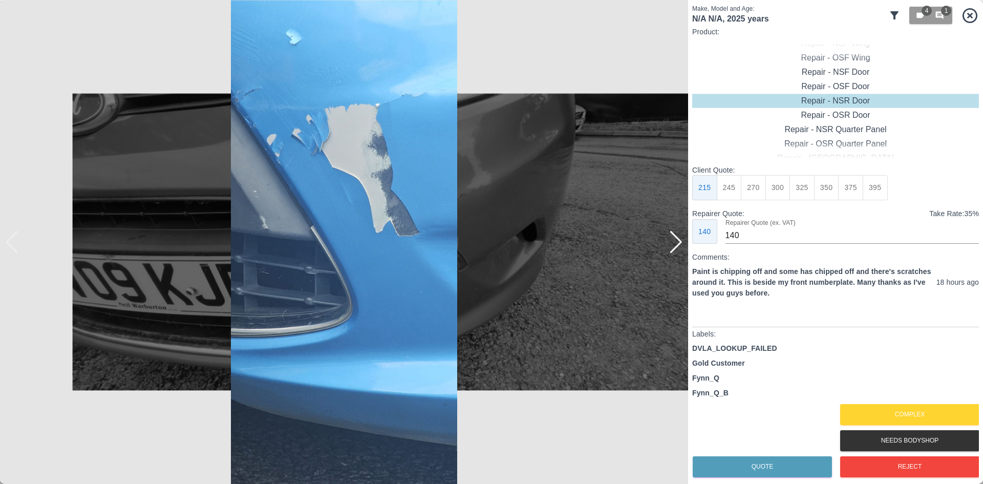
click at [678, 241] on div at bounding box center [676, 242] width 14 height 23
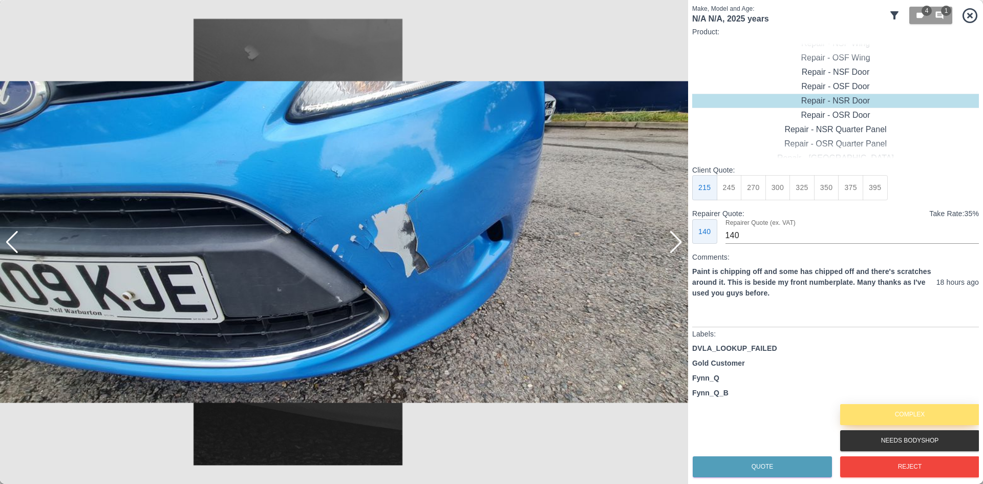
click at [869, 413] on button "Complex" at bounding box center [909, 414] width 139 height 21
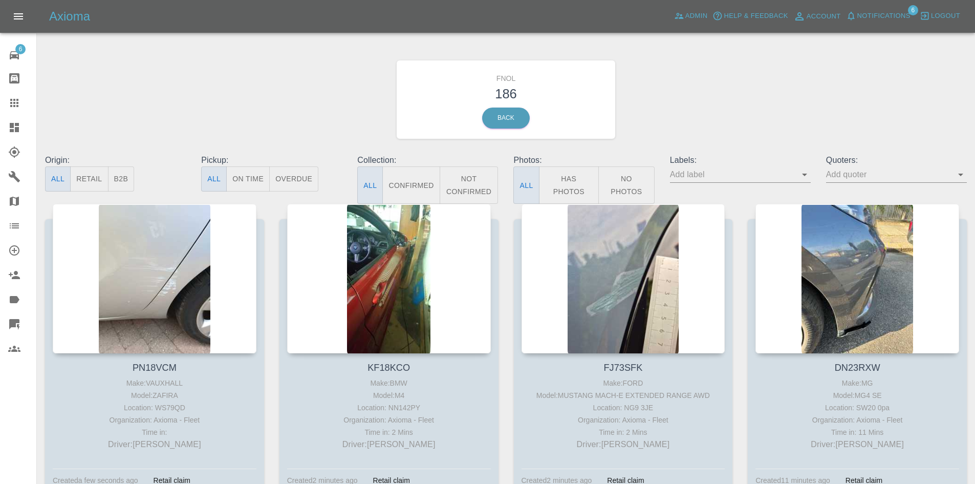
click at [13, 124] on icon at bounding box center [14, 127] width 9 height 9
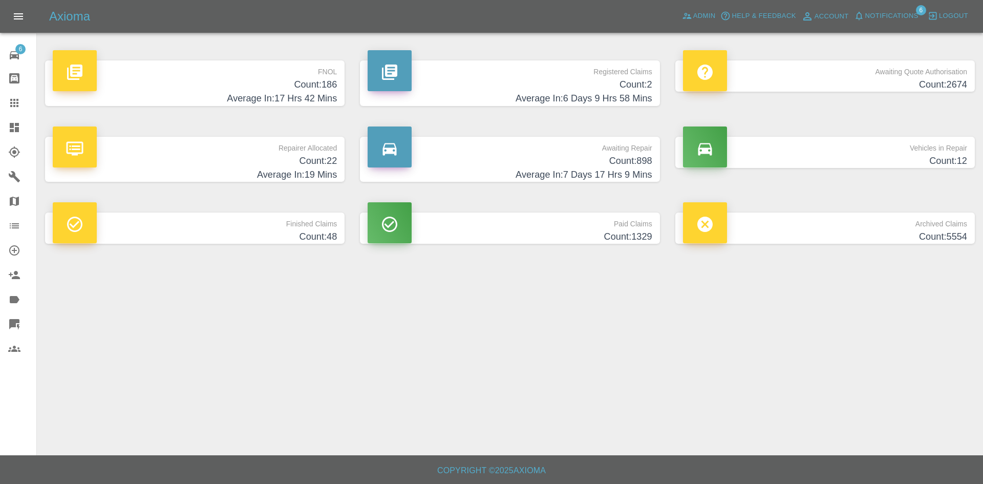
click at [516, 89] on h4 "Count: 2" at bounding box center [510, 85] width 284 height 14
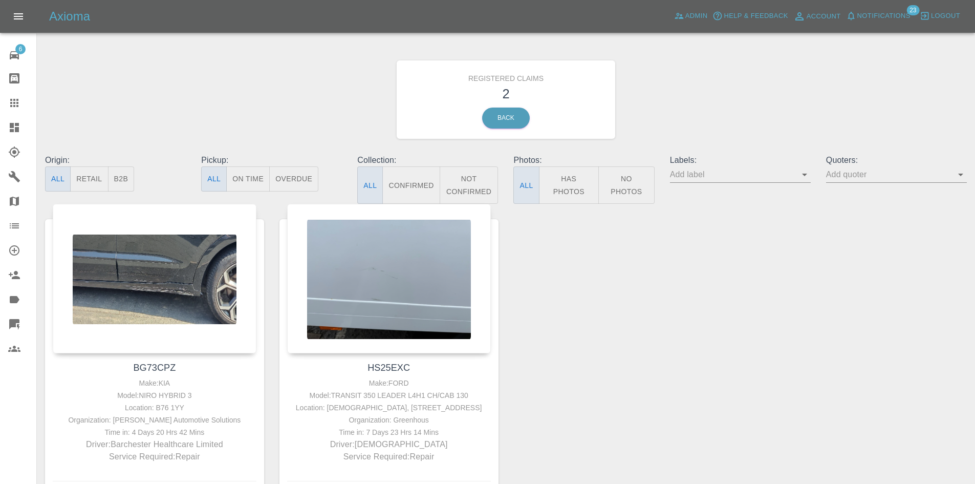
click at [17, 134] on link "Dashboard" at bounding box center [18, 127] width 36 height 25
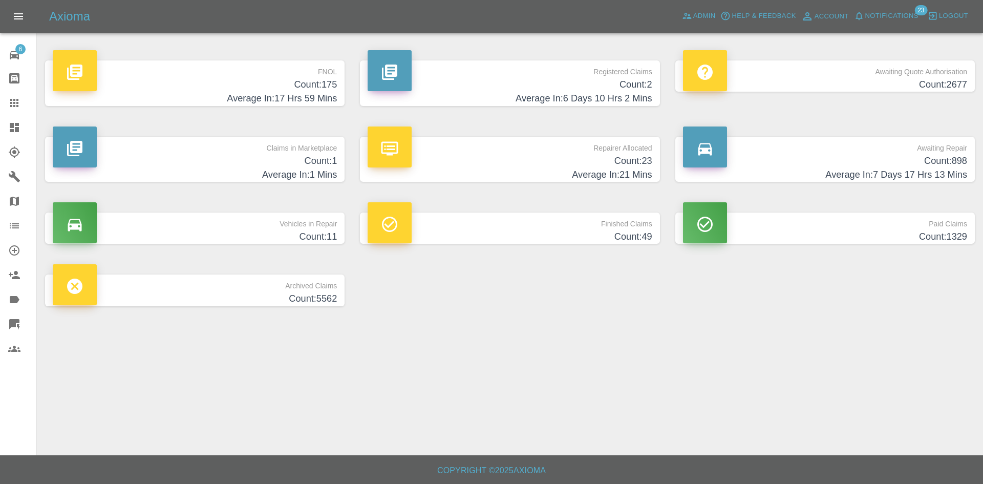
click at [531, 78] on h4 "Count: 2" at bounding box center [510, 85] width 284 height 14
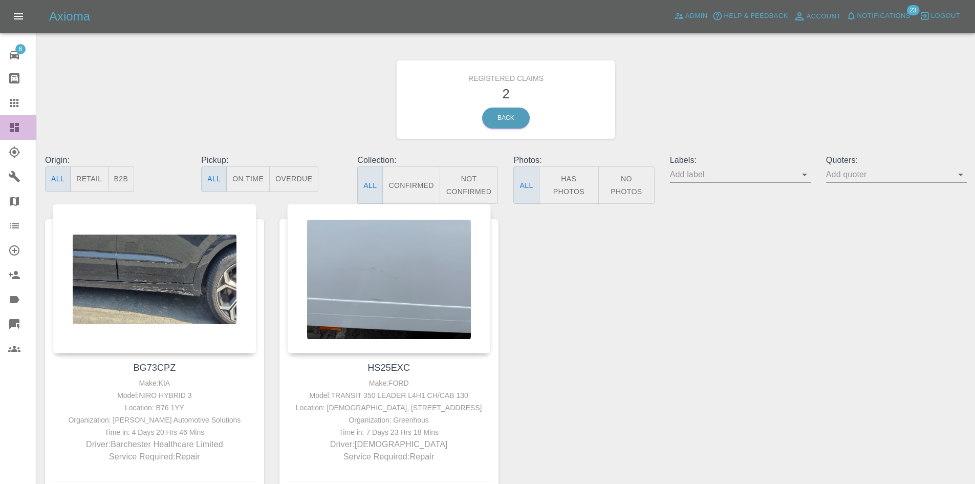
click at [4, 119] on link "Dashboard" at bounding box center [18, 127] width 36 height 25
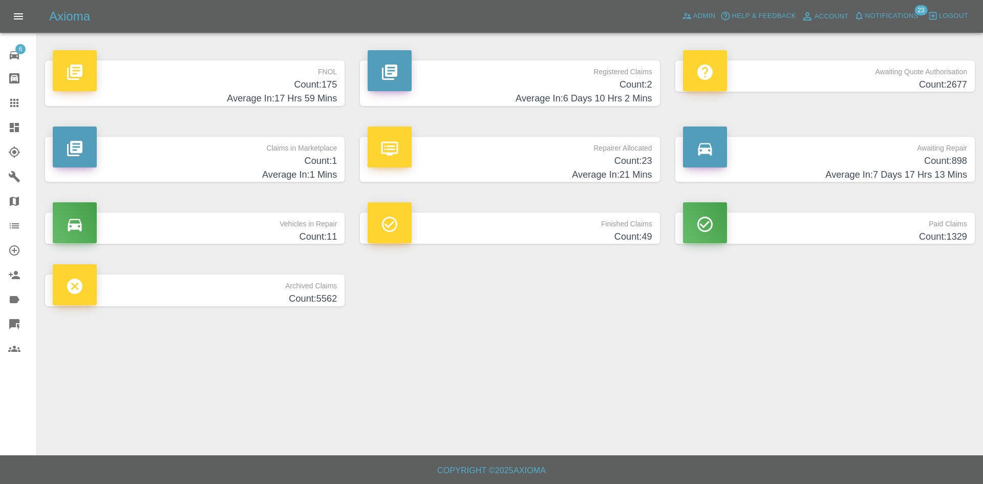
click at [493, 72] on p "Registered Claims" at bounding box center [510, 68] width 284 height 17
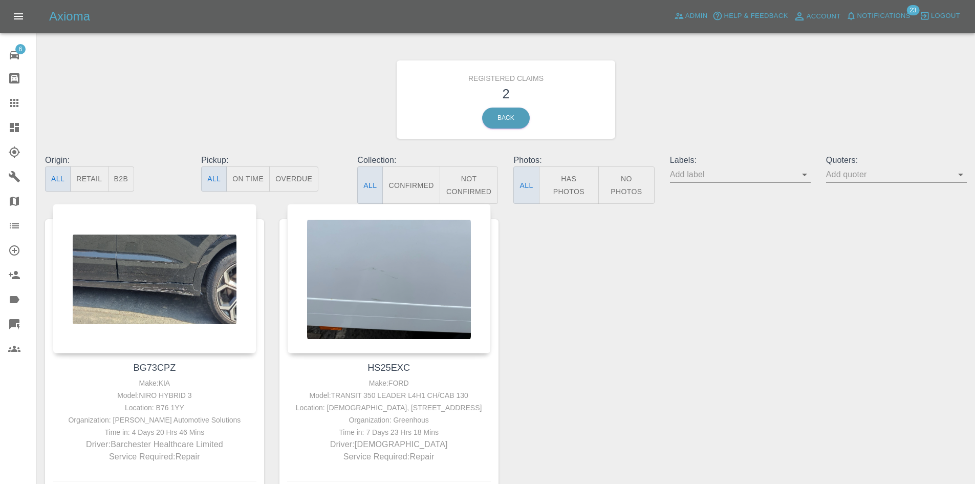
click at [0, 130] on link "Dashboard" at bounding box center [18, 127] width 36 height 25
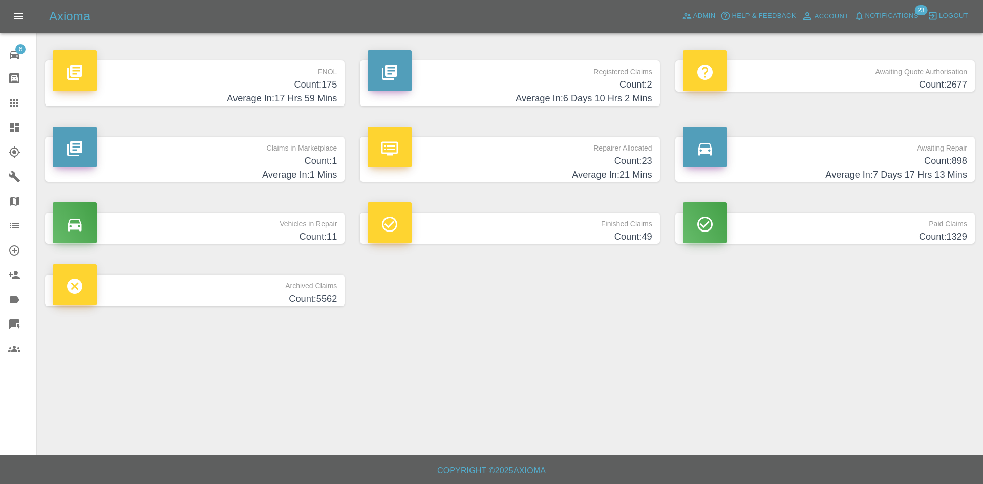
click at [868, 18] on span "Notifications" at bounding box center [891, 16] width 53 height 12
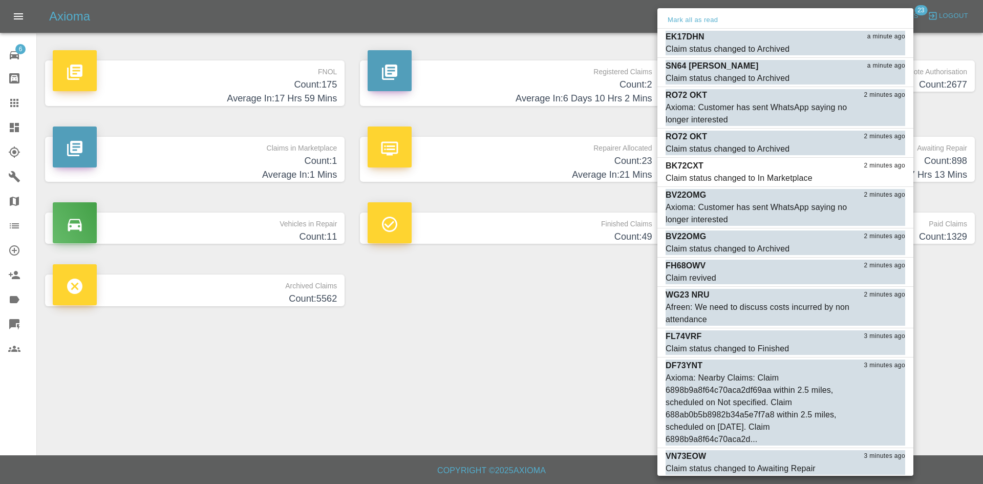
click at [601, 362] on div at bounding box center [491, 242] width 983 height 484
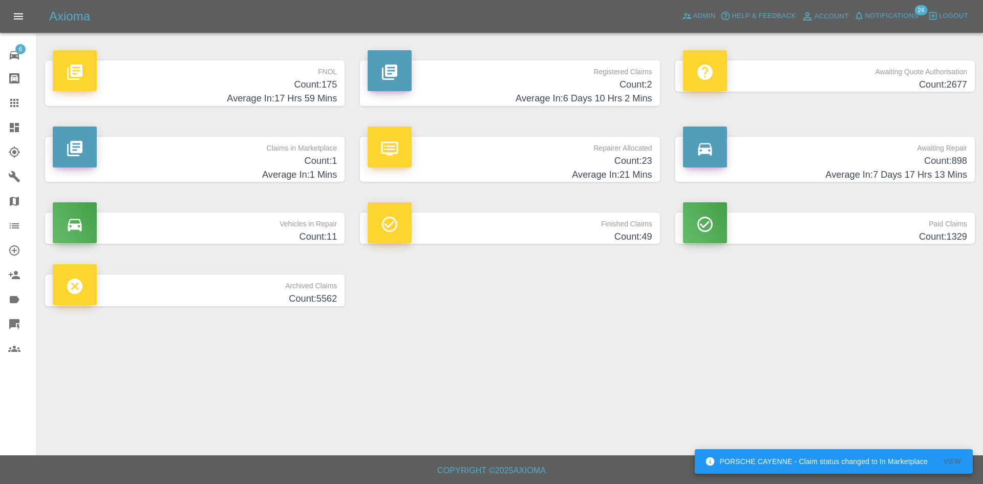
click at [1, 134] on link "Dashboard" at bounding box center [18, 127] width 36 height 25
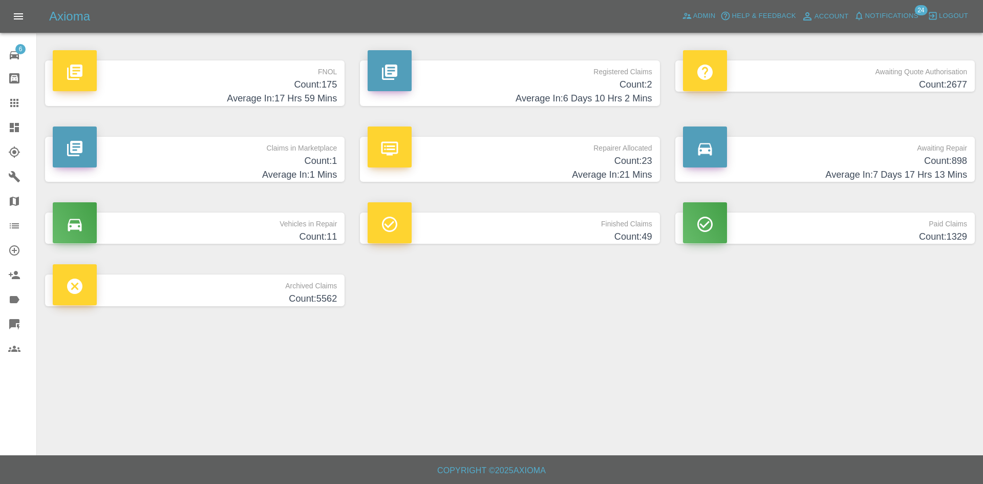
click at [241, 71] on p "FNOL" at bounding box center [195, 68] width 284 height 17
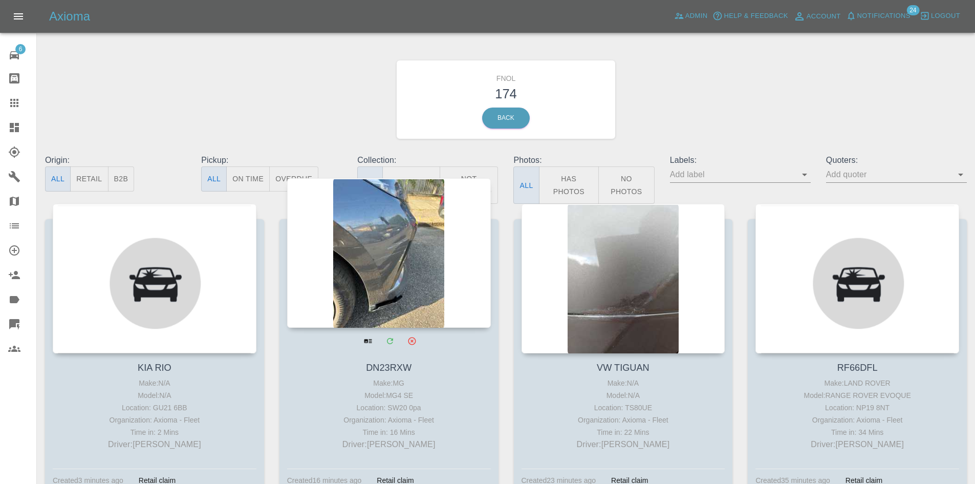
click at [366, 261] on div at bounding box center [389, 252] width 204 height 149
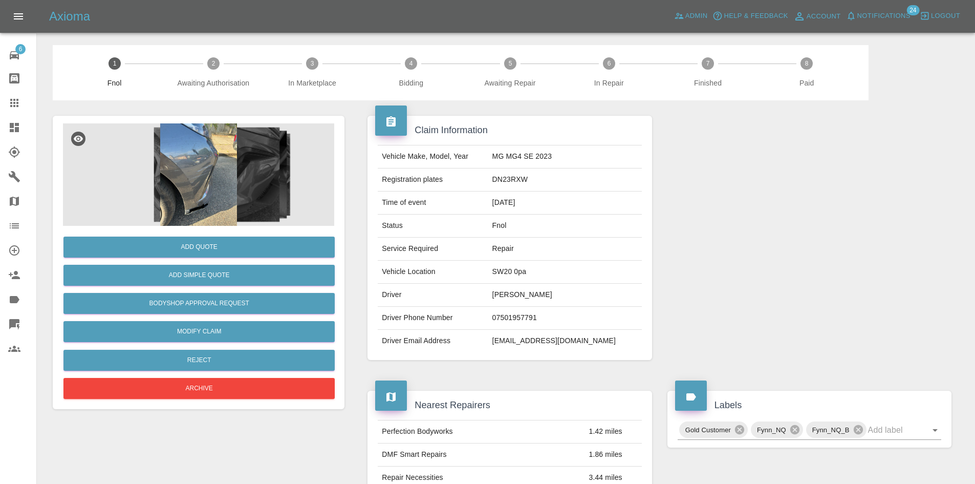
click at [174, 161] on img at bounding box center [198, 174] width 271 height 102
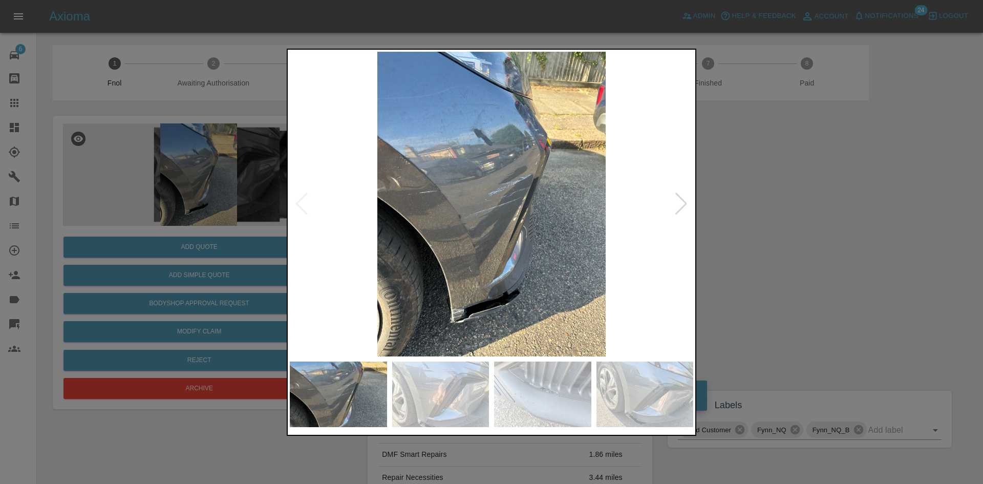
click at [675, 207] on div at bounding box center [681, 203] width 14 height 23
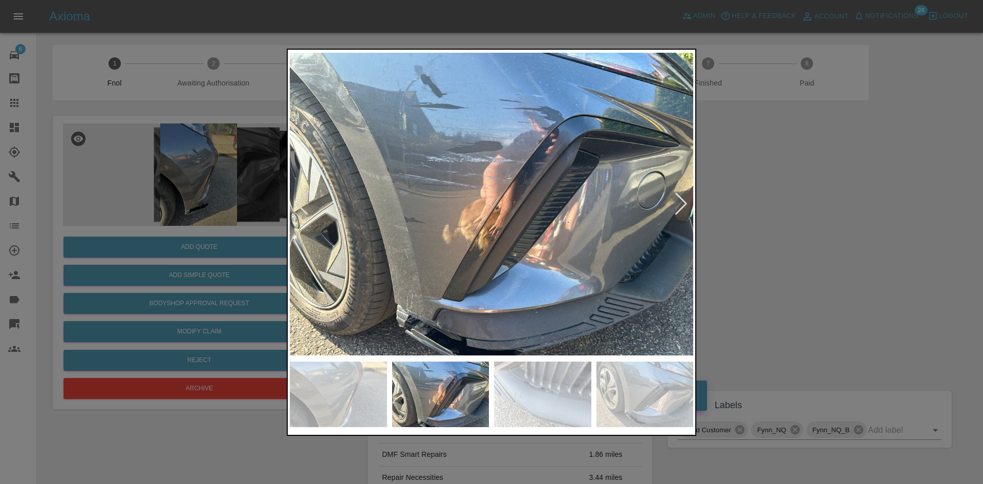
click at [675, 207] on div at bounding box center [681, 203] width 14 height 23
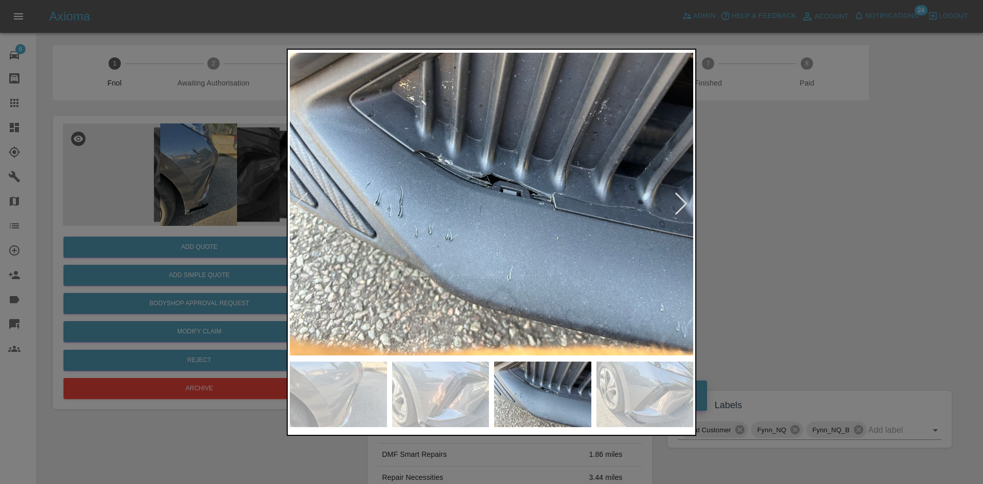
click at [675, 207] on div at bounding box center [681, 203] width 14 height 23
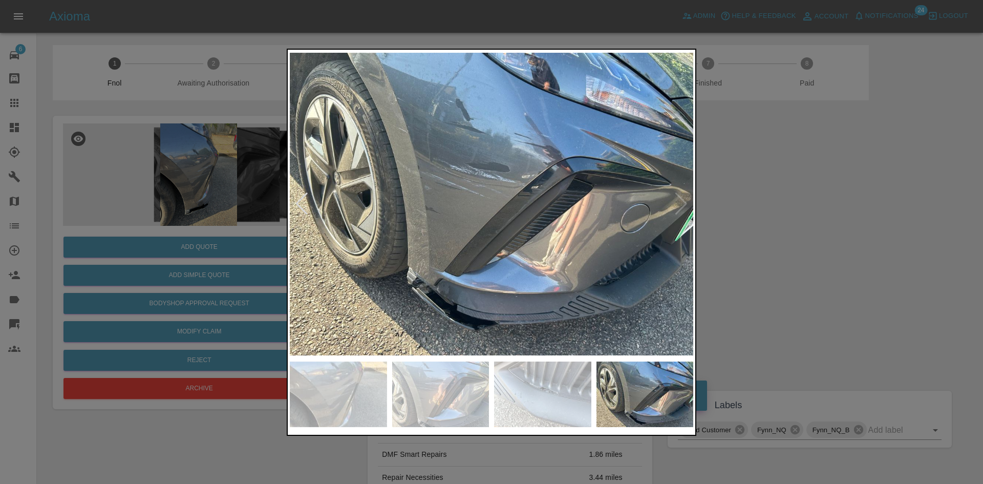
click at [790, 214] on div at bounding box center [491, 242] width 983 height 484
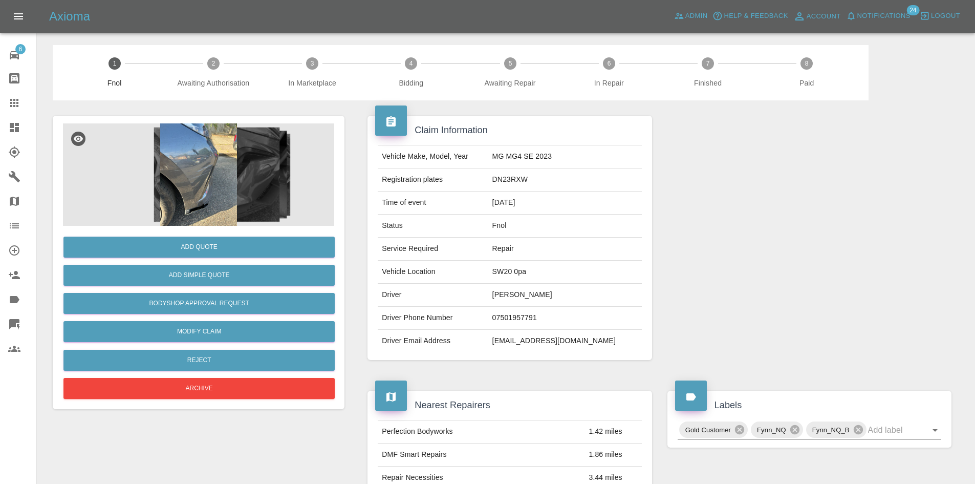
click at [1, 125] on link "Dashboard" at bounding box center [18, 127] width 36 height 25
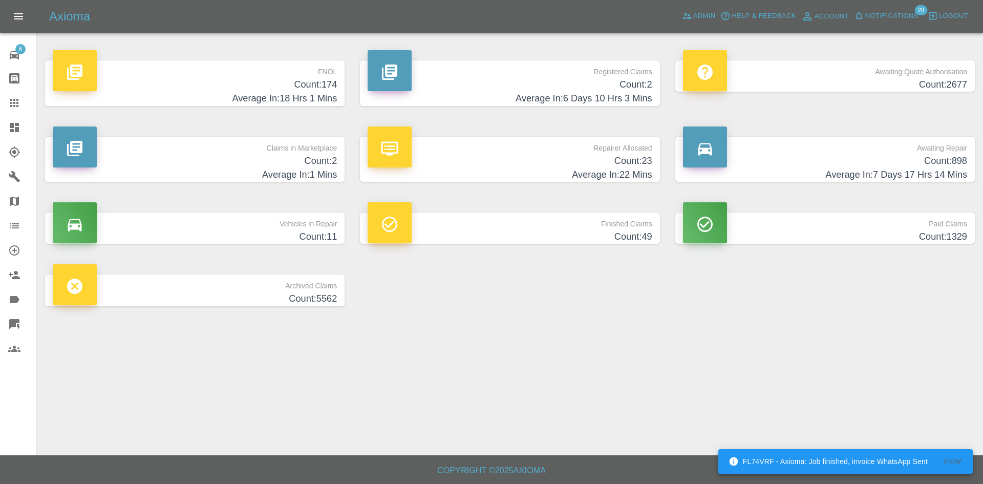
click at [8, 128] on icon at bounding box center [14, 127] width 12 height 12
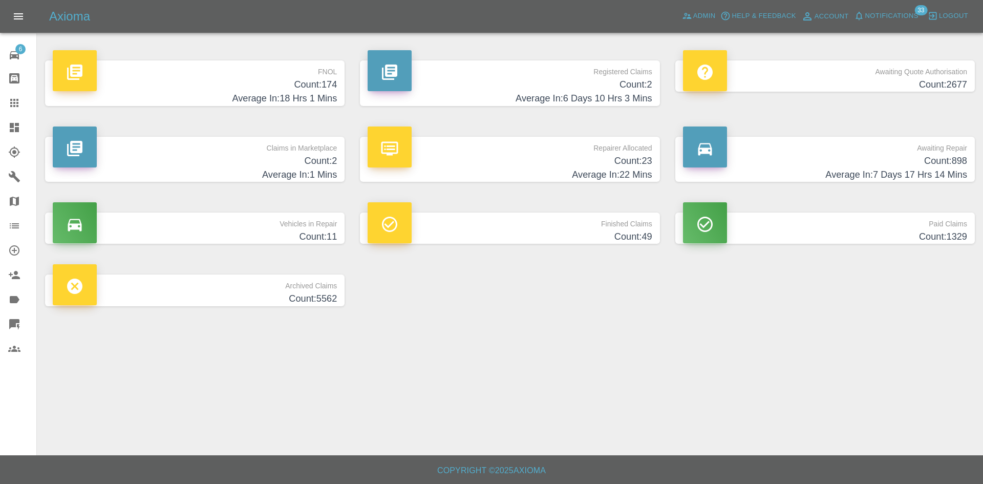
click at [573, 100] on h4 "Average In: 6 Days 10 Hrs 3 Mins" at bounding box center [510, 99] width 284 height 14
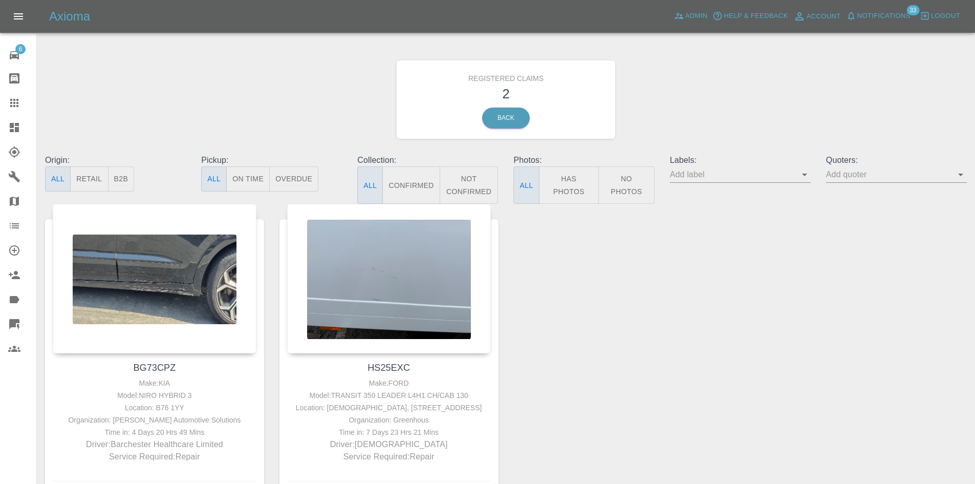
click at [14, 130] on icon at bounding box center [14, 127] width 12 height 12
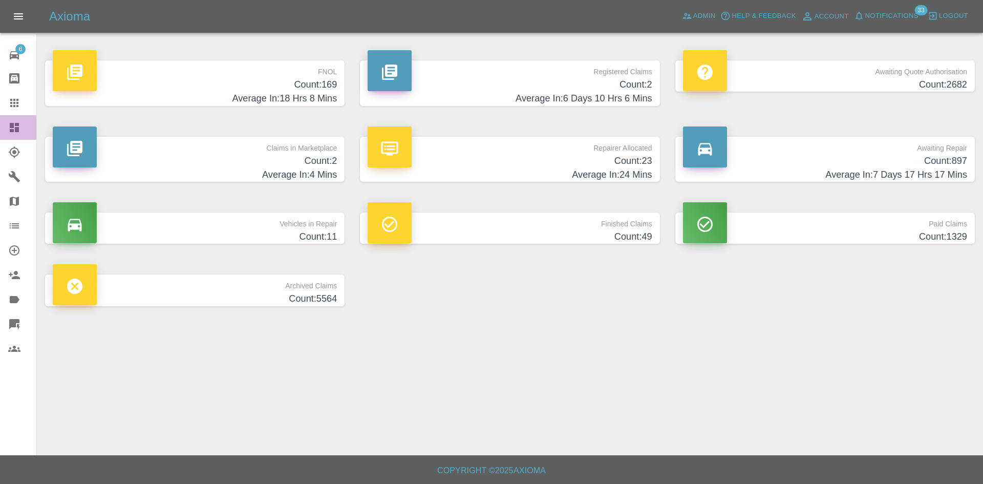
click at [3, 121] on link "Dashboard" at bounding box center [18, 127] width 36 height 25
click at [530, 84] on h4 "Count: 2" at bounding box center [510, 85] width 284 height 14
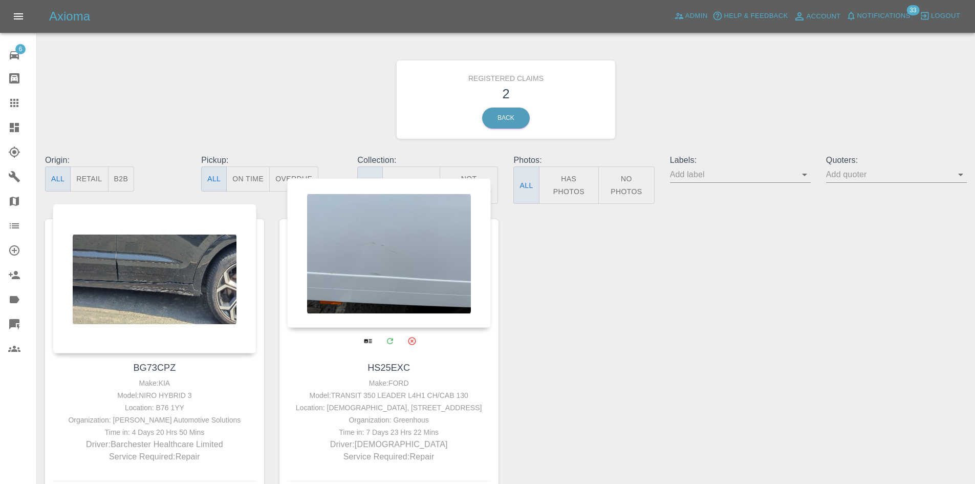
click at [426, 292] on div at bounding box center [389, 252] width 204 height 149
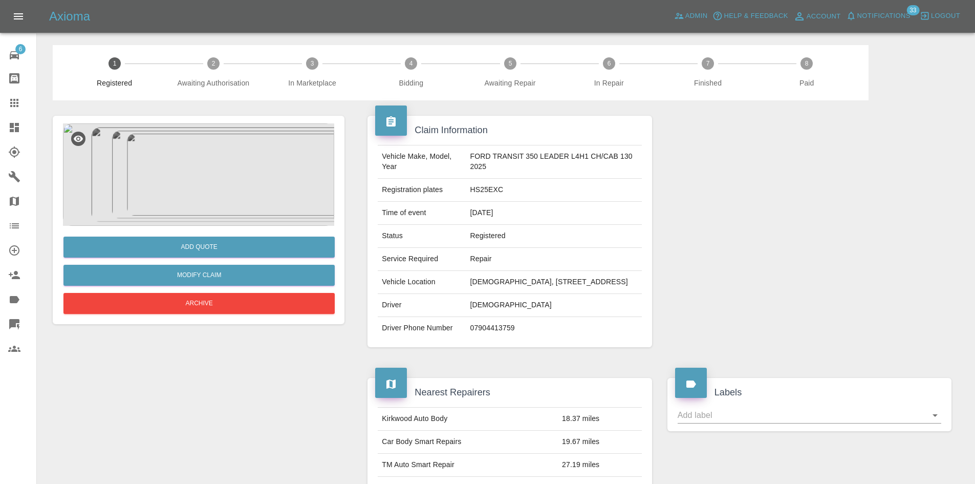
click at [207, 188] on img at bounding box center [198, 174] width 271 height 102
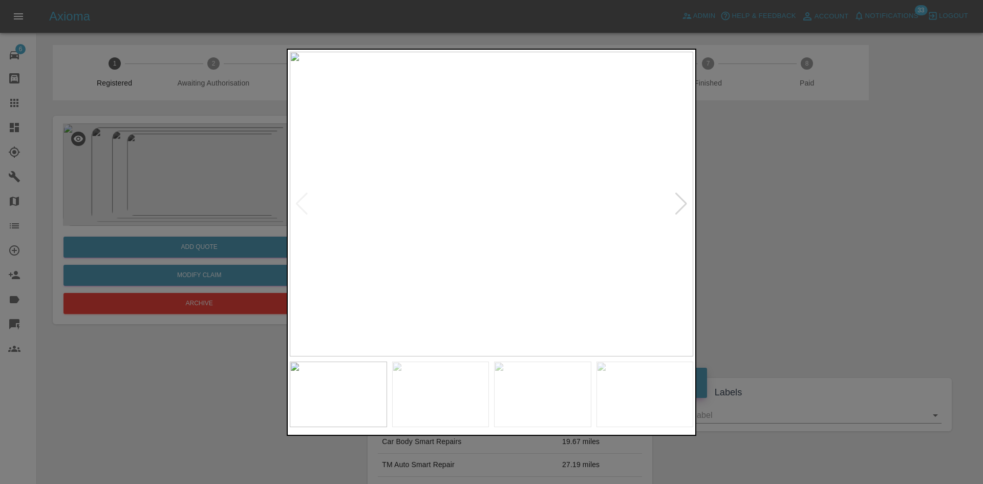
click at [688, 197] on img at bounding box center [491, 204] width 403 height 305
click at [679, 197] on div at bounding box center [681, 203] width 14 height 23
click at [679, 197] on img at bounding box center [491, 204] width 403 height 305
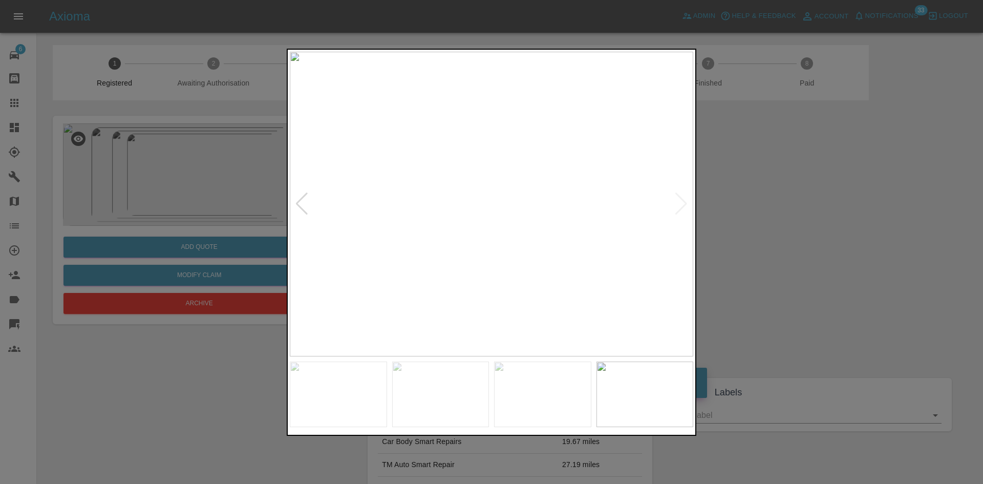
click at [742, 210] on div at bounding box center [491, 242] width 983 height 484
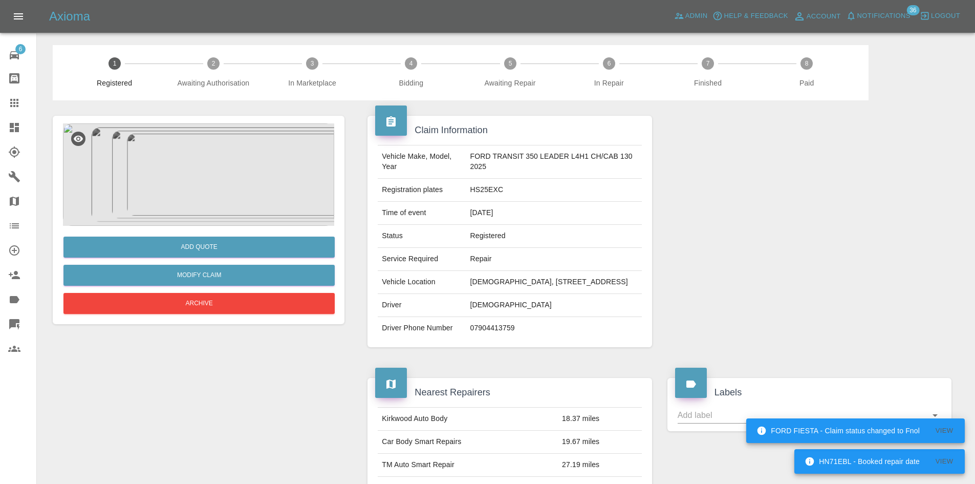
click at [490, 192] on td "HS25EXC" at bounding box center [554, 190] width 176 height 23
click at [489, 192] on td "HS25EXC" at bounding box center [554, 190] width 176 height 23
copy td "HS25EXC"
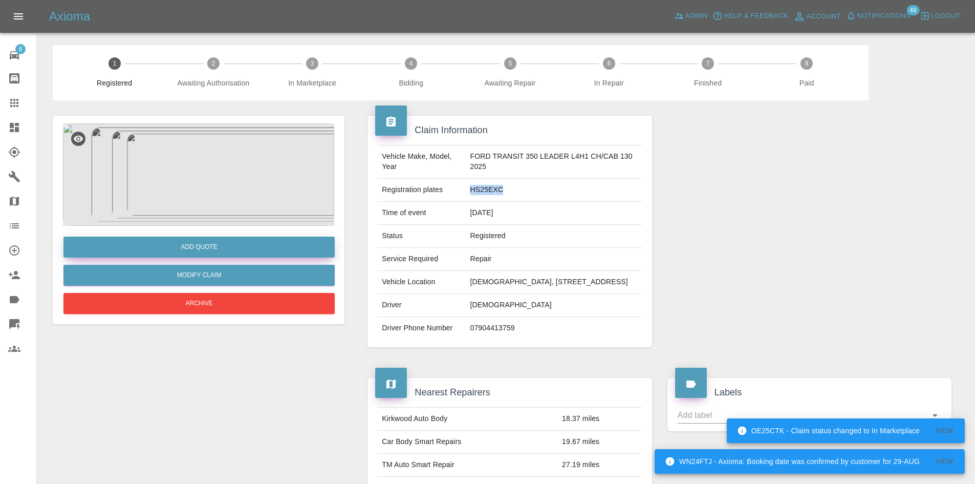
click at [217, 256] on button "Add Quote" at bounding box center [198, 246] width 271 height 21
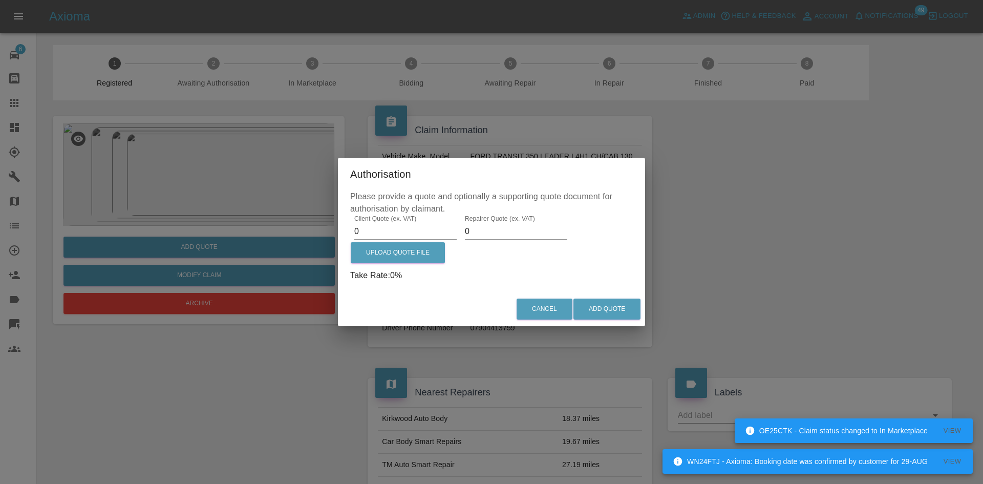
click at [414, 221] on label "Client Quote (ex. VAT)" at bounding box center [385, 218] width 62 height 9
click at [414, 223] on input "0" at bounding box center [405, 231] width 102 height 16
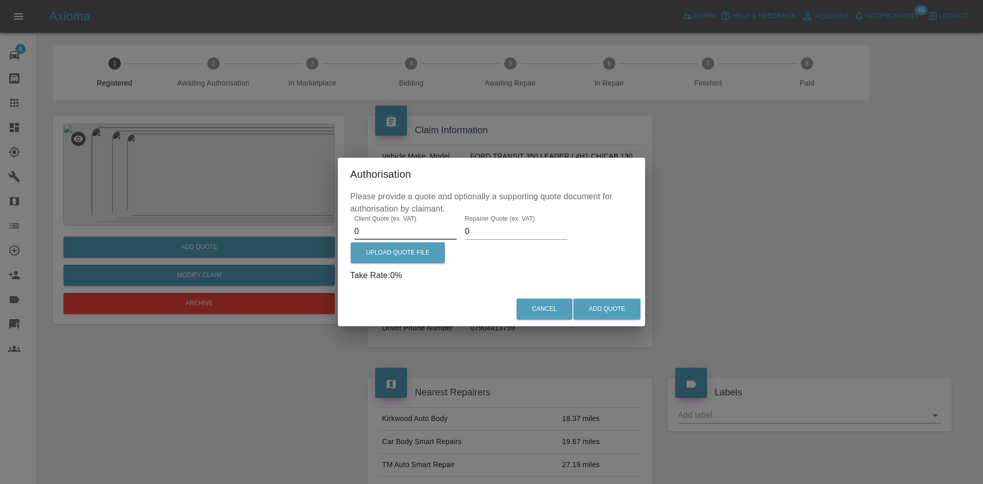
click at [383, 229] on input "0" at bounding box center [405, 231] width 102 height 16
type input "440"
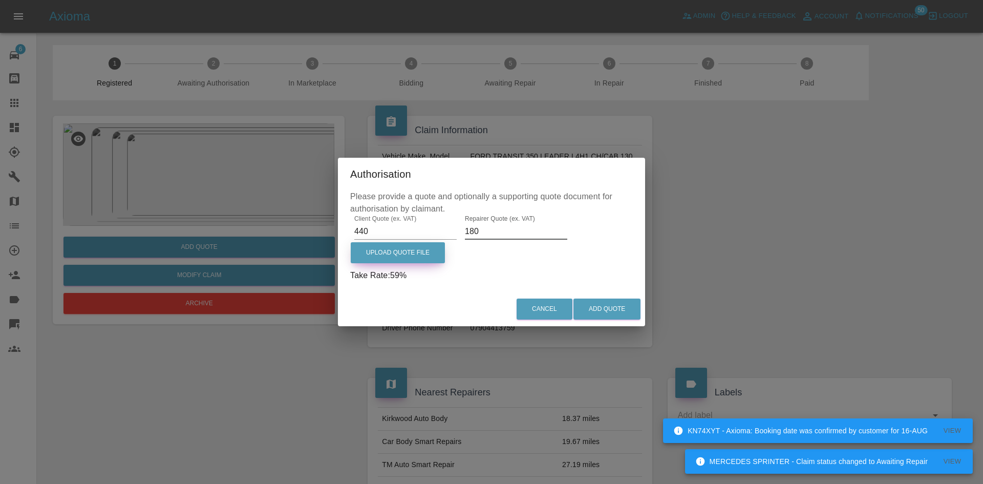
type input "180"
click at [417, 252] on label "Upload Quote File" at bounding box center [398, 252] width 94 height 21
click at [0, 0] on input "Upload Quote File" at bounding box center [0, 0] width 0 height 0
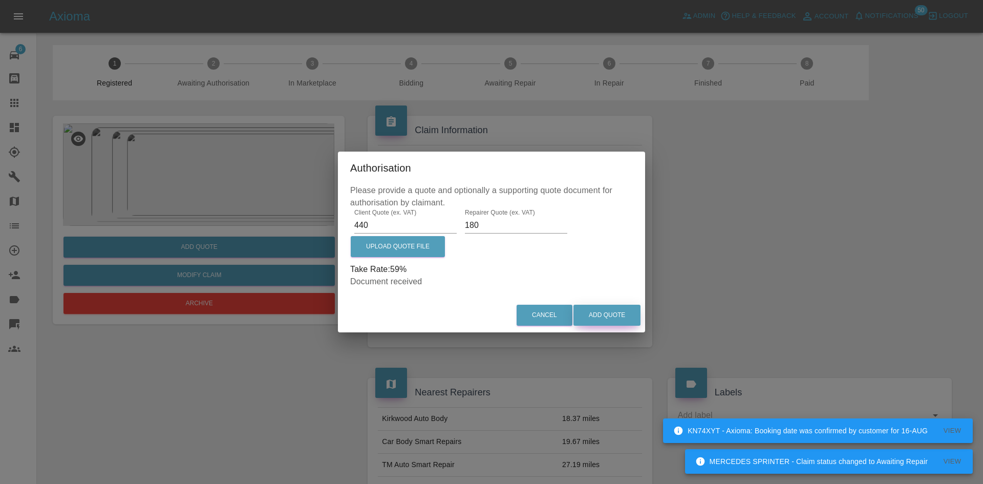
click at [630, 321] on button "Add Quote" at bounding box center [606, 315] width 67 height 21
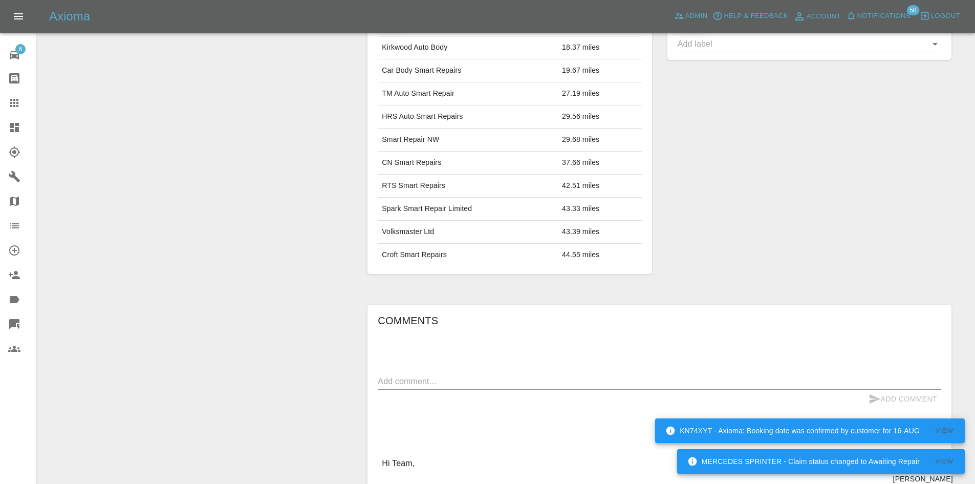
scroll to position [717, 0]
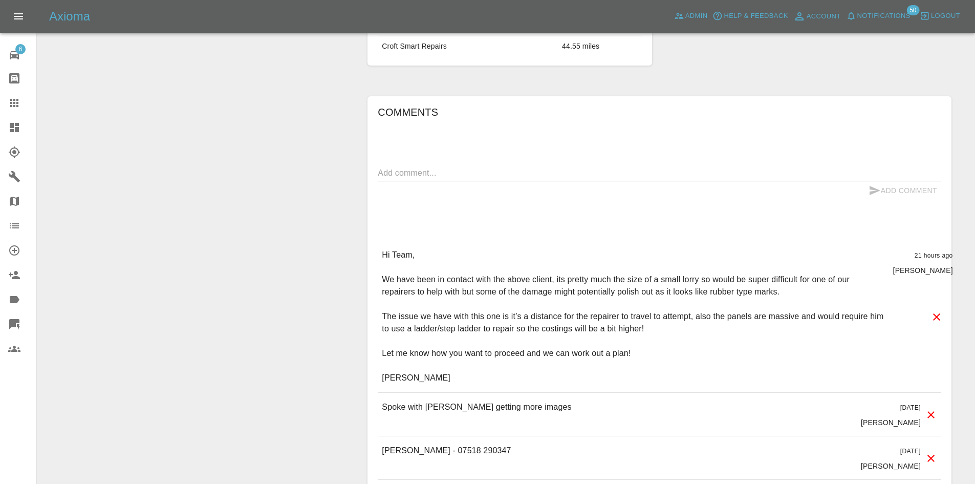
click at [434, 174] on div "Comments x Add Comment Hi Team, We have been in contact with the above client, …" at bounding box center [660, 313] width 564 height 419
click at [432, 179] on textarea at bounding box center [660, 173] width 564 height 12
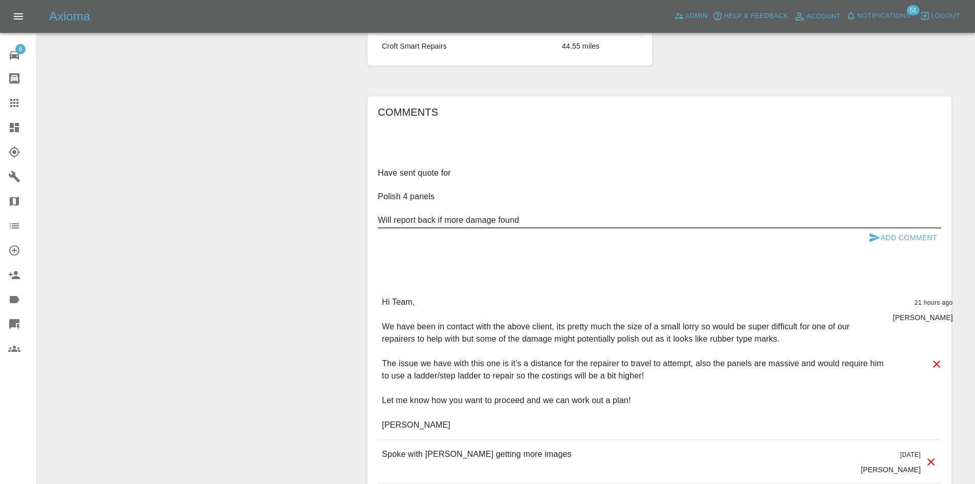
type textarea "Have sent quote for Polish 4 panels Will report back if more damage found"
click at [879, 240] on button "Add Comment" at bounding box center [903, 237] width 77 height 19
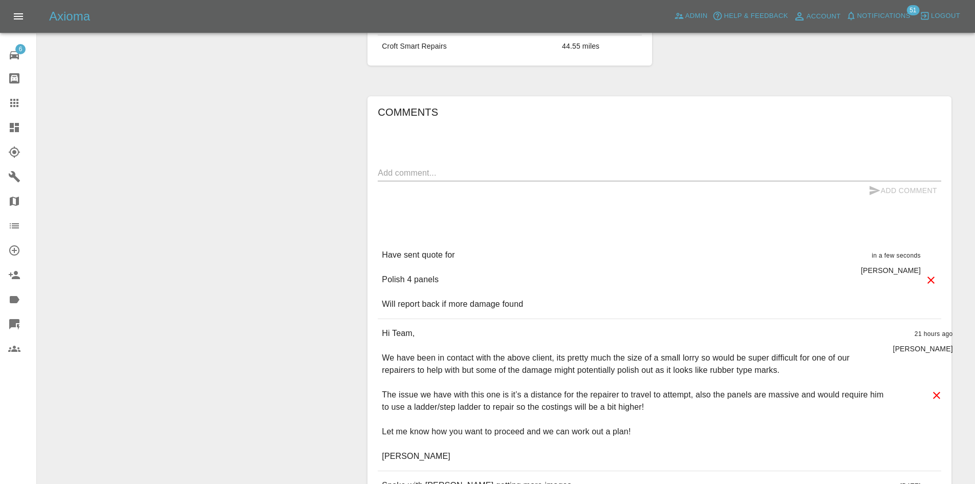
click at [884, 247] on div "Comments x Add Comment Have sent quote for Polish 4 panels Will report back if …" at bounding box center [660, 353] width 564 height 498
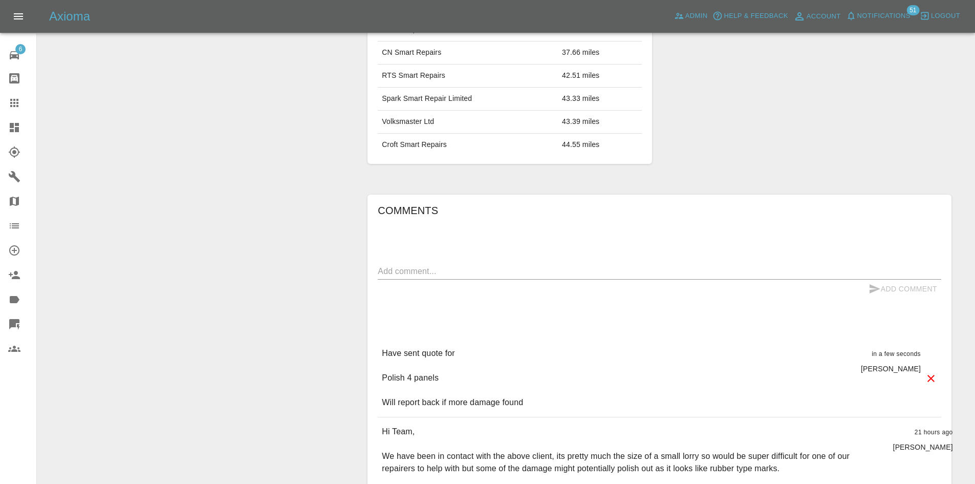
scroll to position [614, 0]
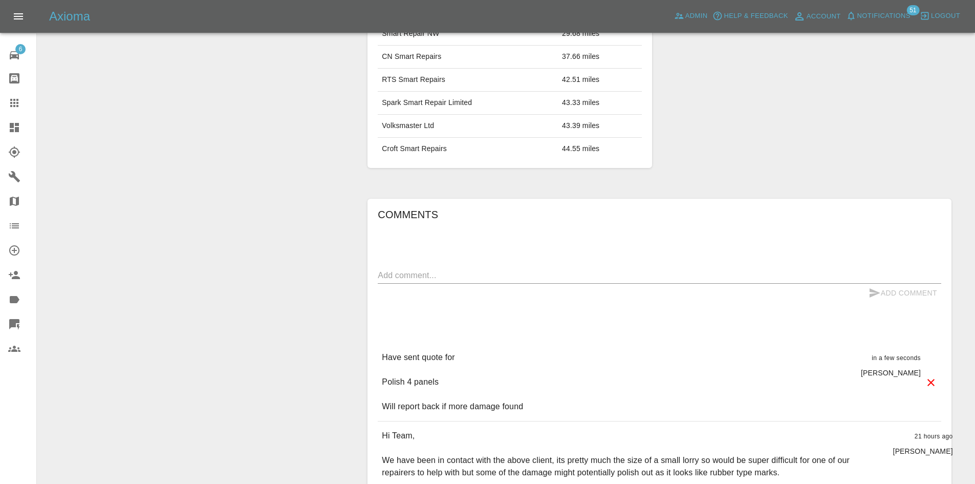
click at [20, 131] on icon at bounding box center [14, 127] width 12 height 12
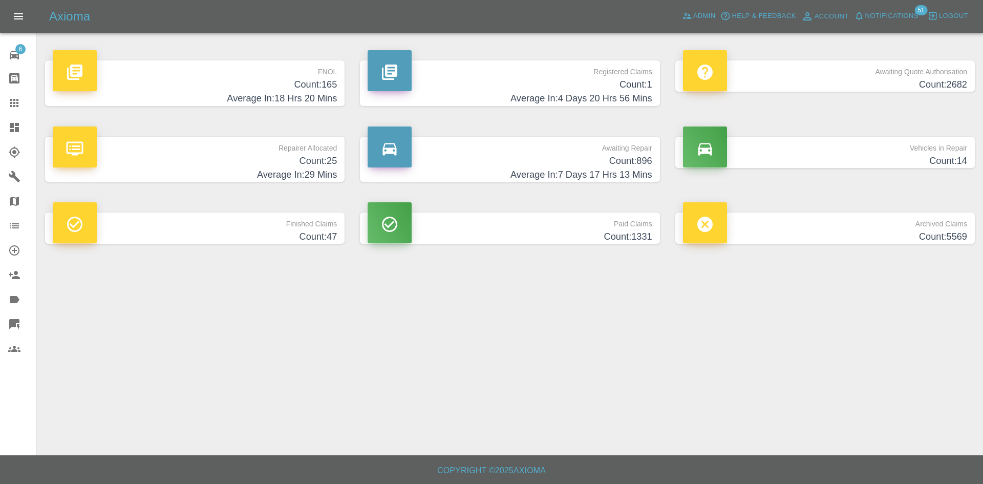
click at [215, 170] on h4 "Average In: 29 Mins" at bounding box center [195, 175] width 284 height 14
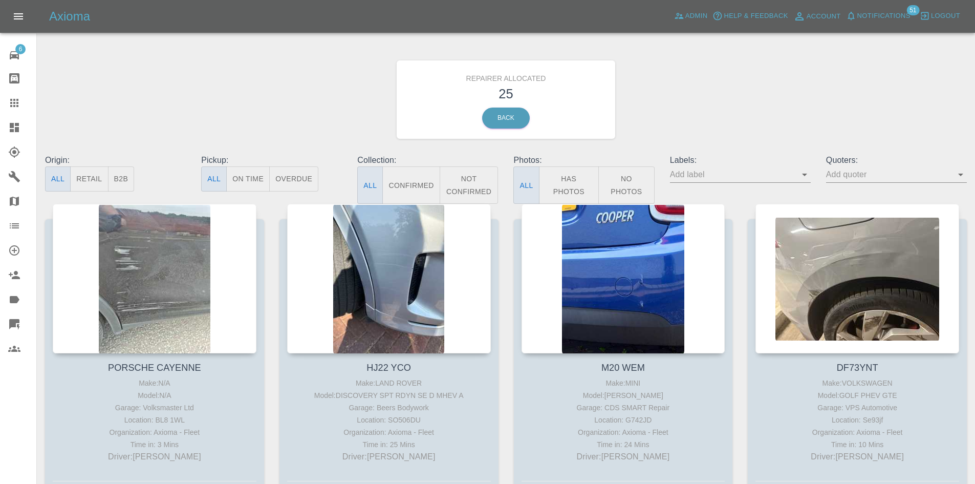
click at [129, 180] on button "B2B" at bounding box center [121, 178] width 27 height 25
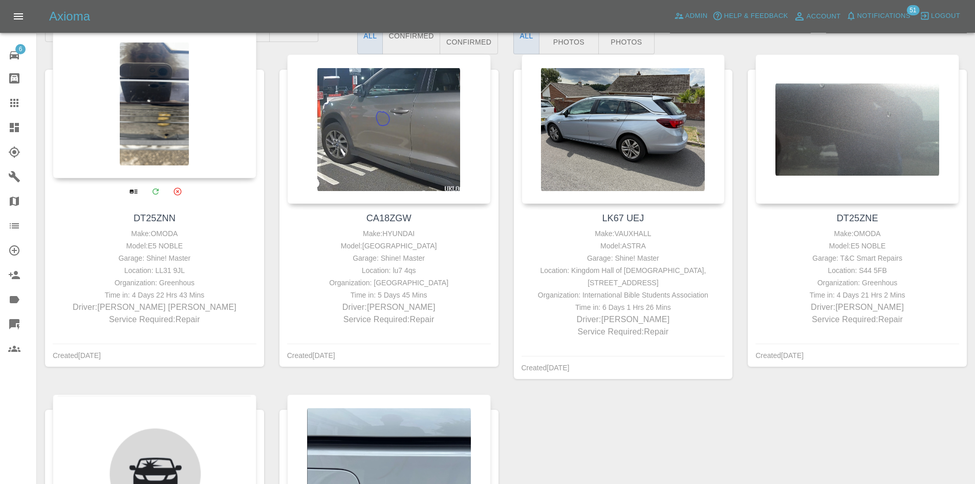
scroll to position [307, 0]
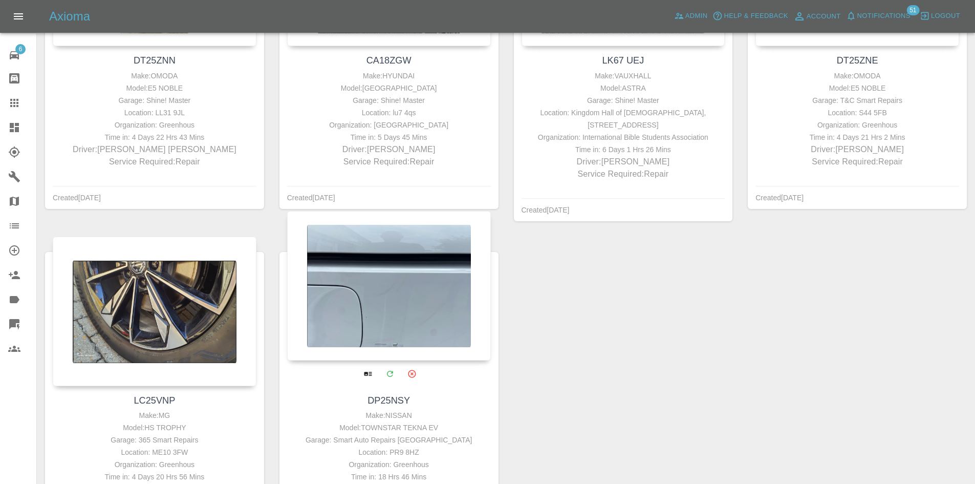
click at [349, 297] on div at bounding box center [389, 285] width 204 height 149
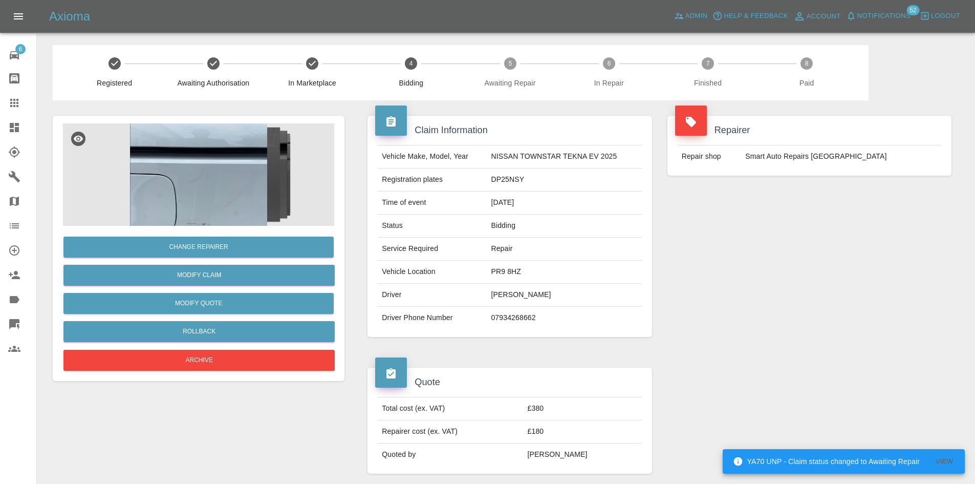
click at [483, 182] on td "Registration plates" at bounding box center [432, 179] width 109 height 23
click at [492, 181] on td "DP25NSY" at bounding box center [564, 179] width 155 height 23
copy td "DP25NSY"
click at [240, 287] on div "Change Repairer Modify Claim Modify Quote Rollback Archive" at bounding box center [198, 299] width 271 height 147
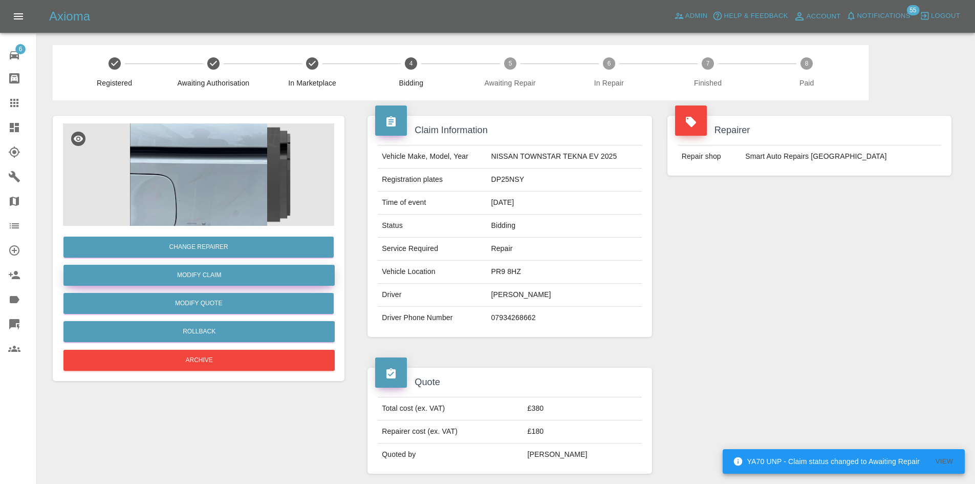
click at [246, 277] on link "Modify Claim" at bounding box center [198, 275] width 271 height 21
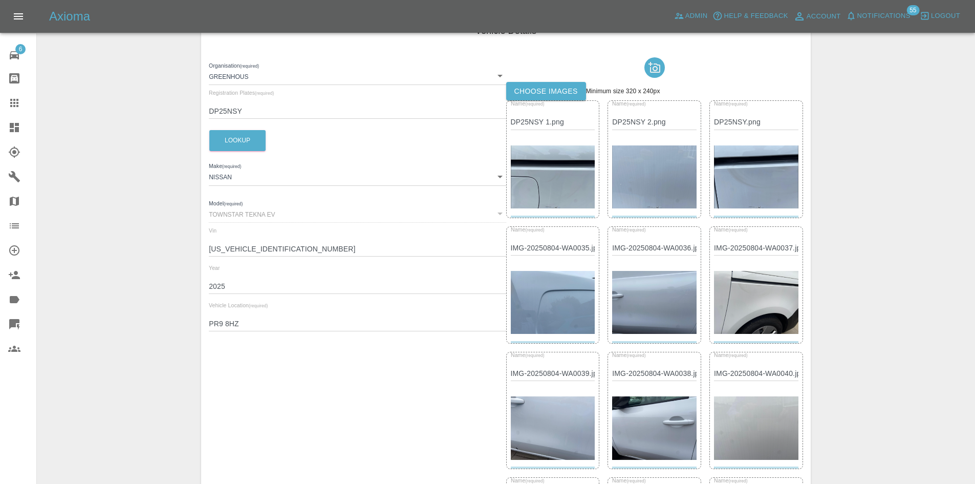
scroll to position [152, 0]
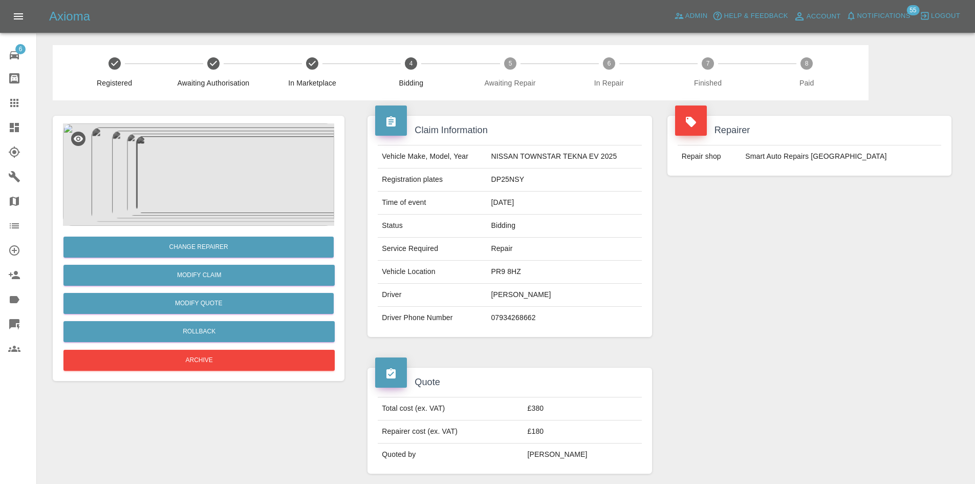
click at [13, 127] on icon at bounding box center [14, 127] width 9 height 9
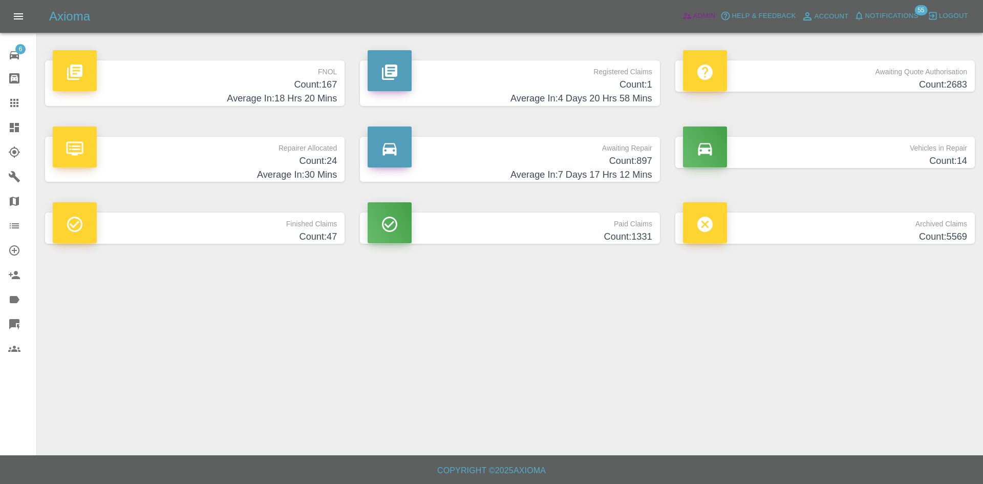
click at [700, 17] on span "Admin" at bounding box center [704, 16] width 23 height 12
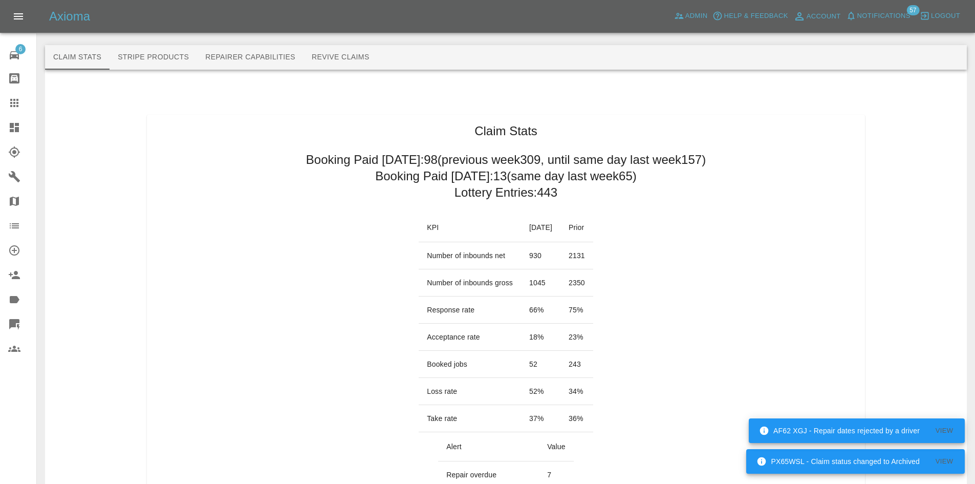
click at [21, 125] on div at bounding box center [22, 127] width 29 height 12
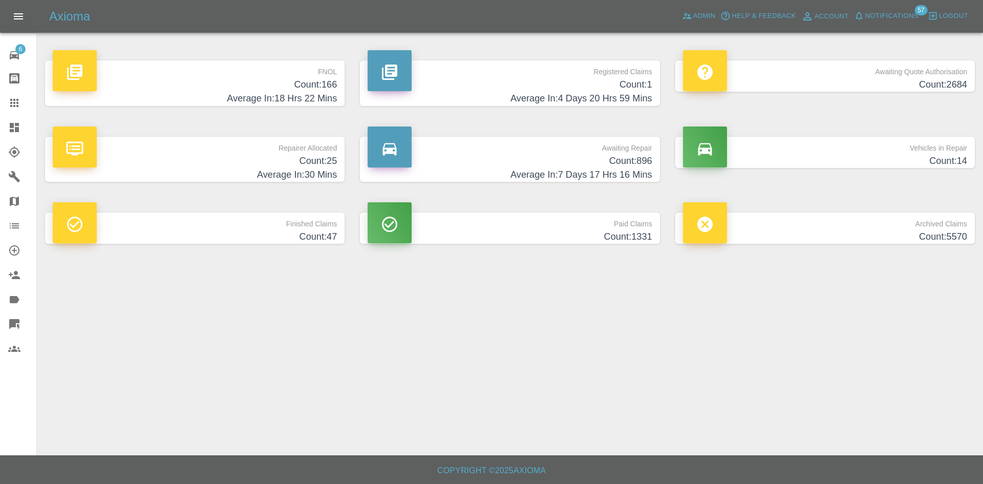
click at [527, 139] on p "Awaiting Repair" at bounding box center [510, 145] width 284 height 17
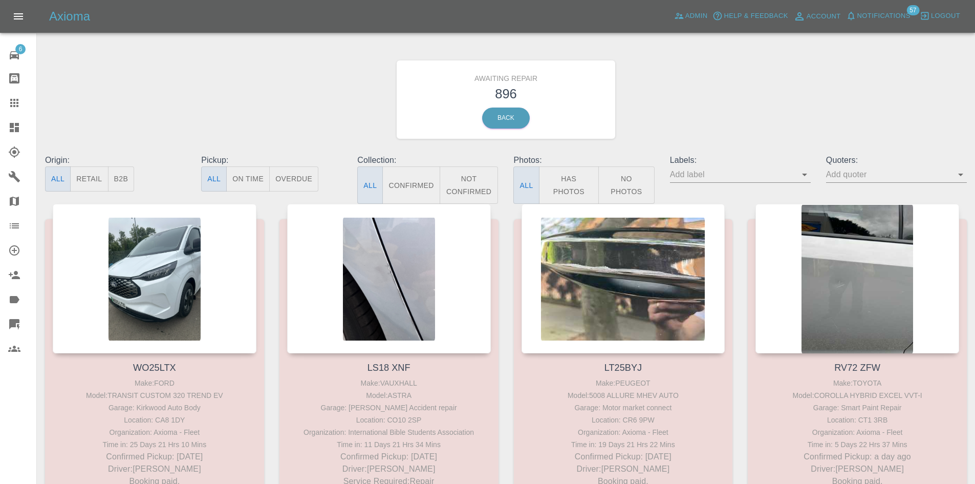
click at [127, 169] on button "B2B" at bounding box center [121, 178] width 27 height 25
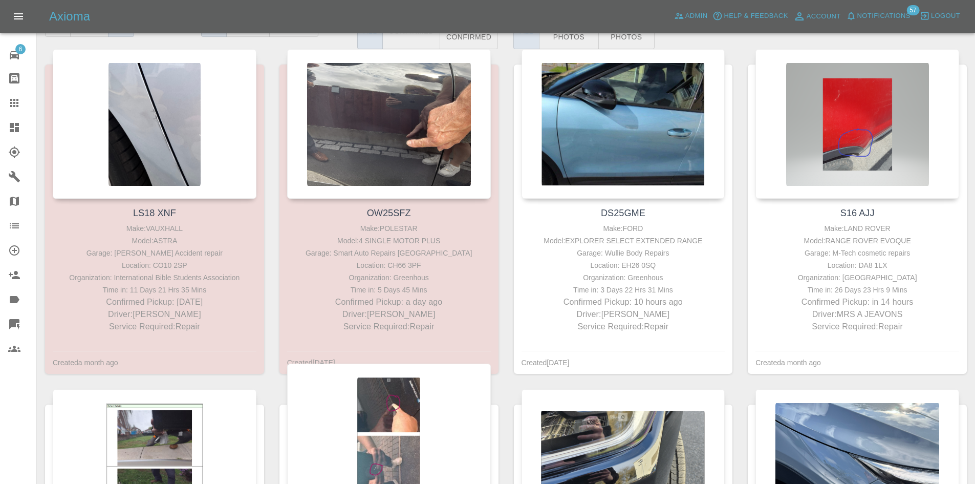
scroll to position [154, 0]
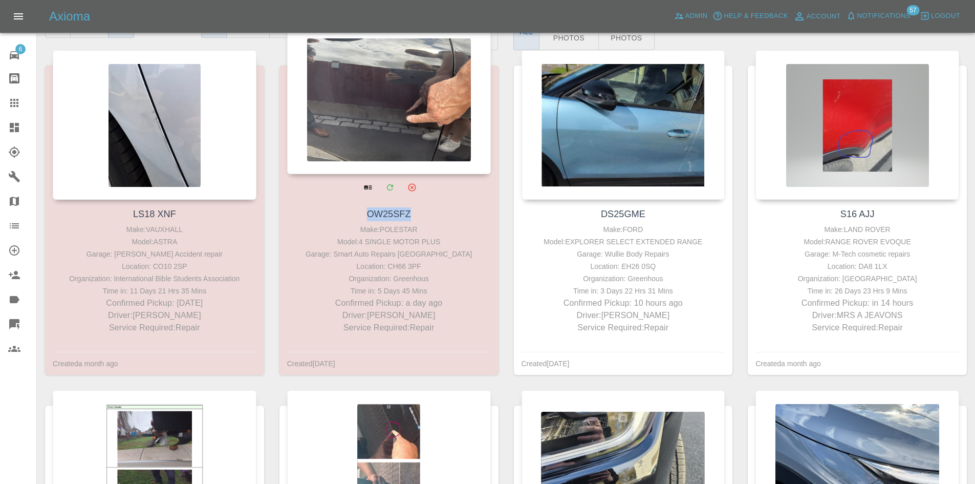
drag, startPoint x: 415, startPoint y: 209, endPoint x: 361, endPoint y: 211, distance: 53.8
click at [361, 211] on h4 "OW25SFZ" at bounding box center [389, 214] width 199 height 14
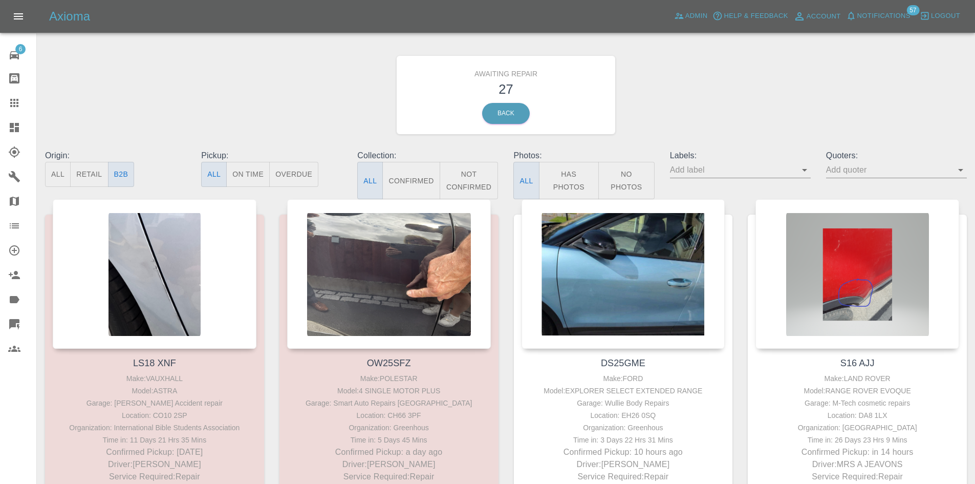
scroll to position [0, 0]
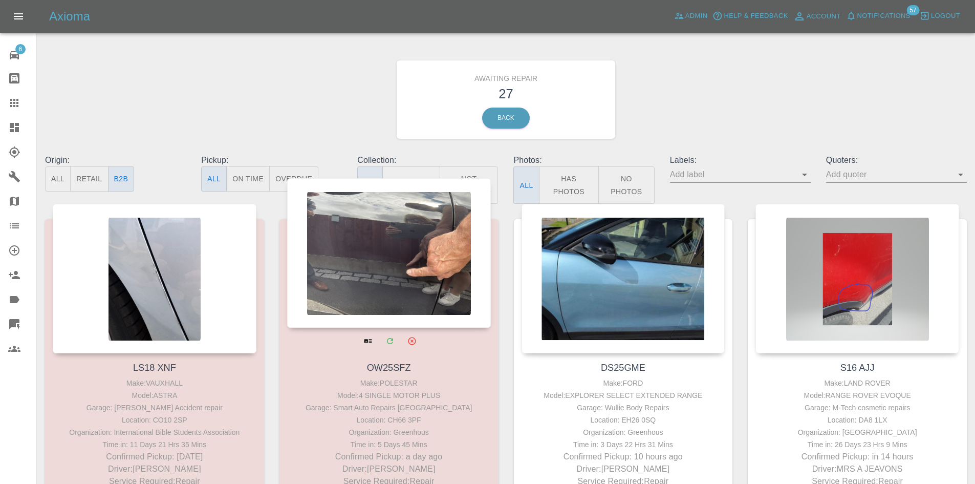
click at [405, 259] on div at bounding box center [389, 252] width 204 height 149
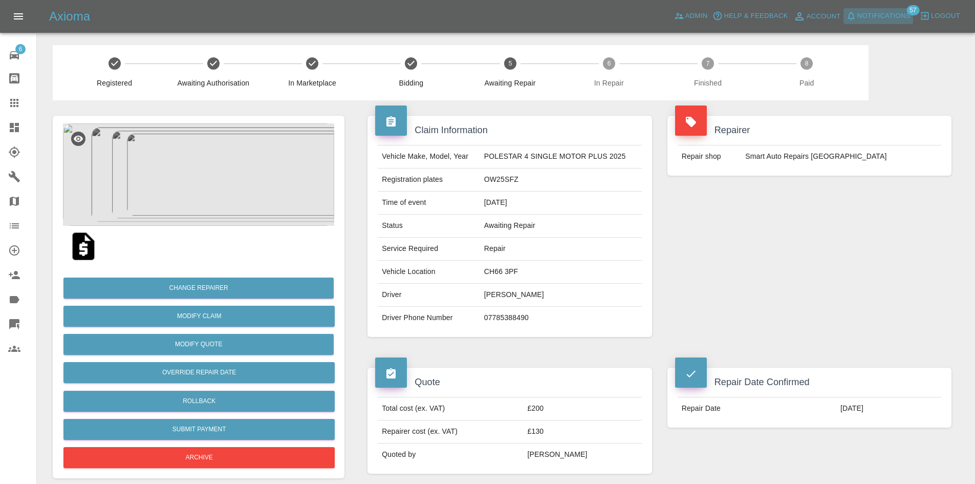
click at [897, 13] on span "Notifications" at bounding box center [883, 16] width 53 height 12
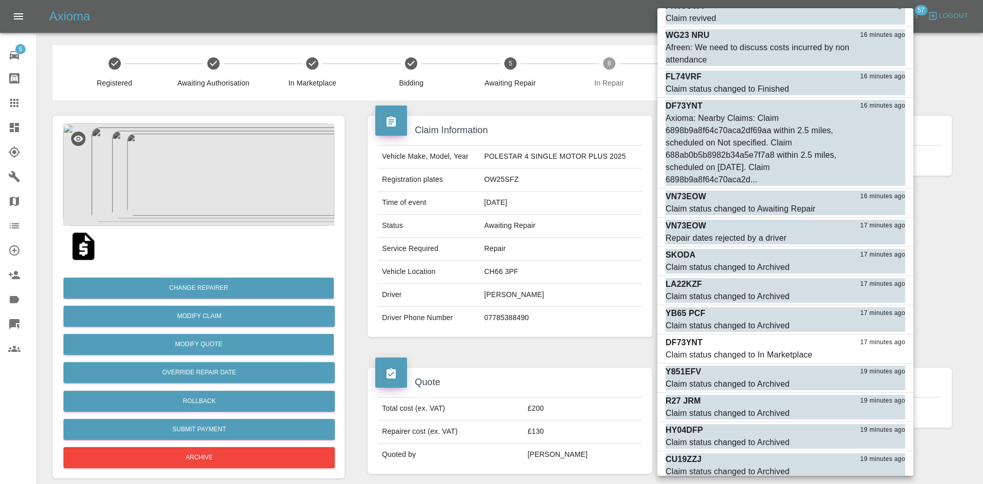
scroll to position [1539, 0]
click at [539, 251] on div at bounding box center [491, 242] width 983 height 484
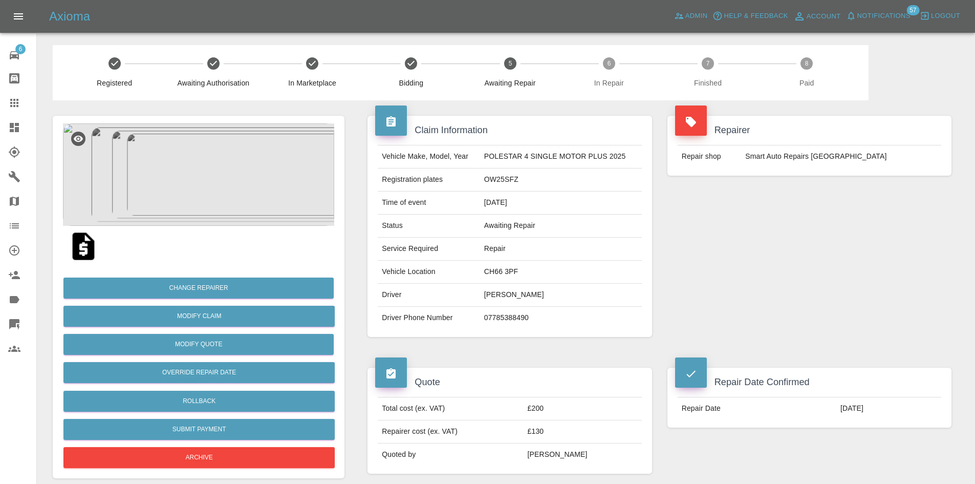
click at [506, 178] on div "Mark all as read AF62 XGJ a minute ago Repair dates rejected by a driver Mark a…" at bounding box center [487, 242] width 975 height 484
click at [506, 178] on td "OW25SFZ" at bounding box center [561, 179] width 162 height 23
copy td "OW25SFZ"
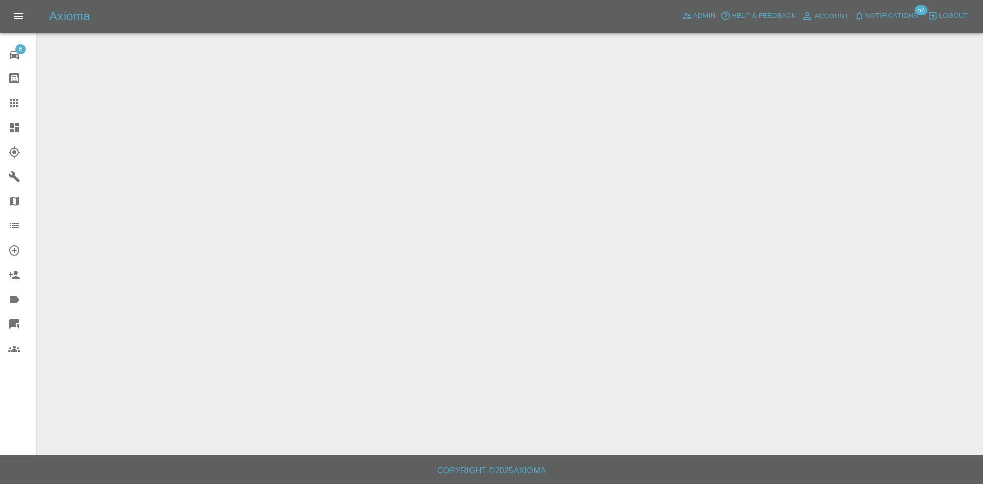
click at [0, 129] on link "Dashboard" at bounding box center [18, 127] width 36 height 25
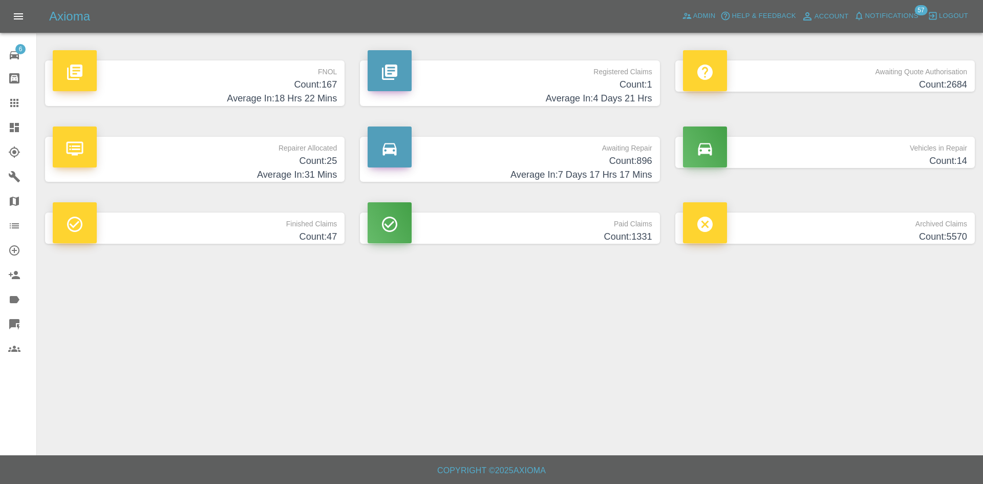
click at [14, 128] on icon at bounding box center [14, 127] width 9 height 9
click at [301, 224] on p "Finished Claims" at bounding box center [195, 220] width 284 height 17
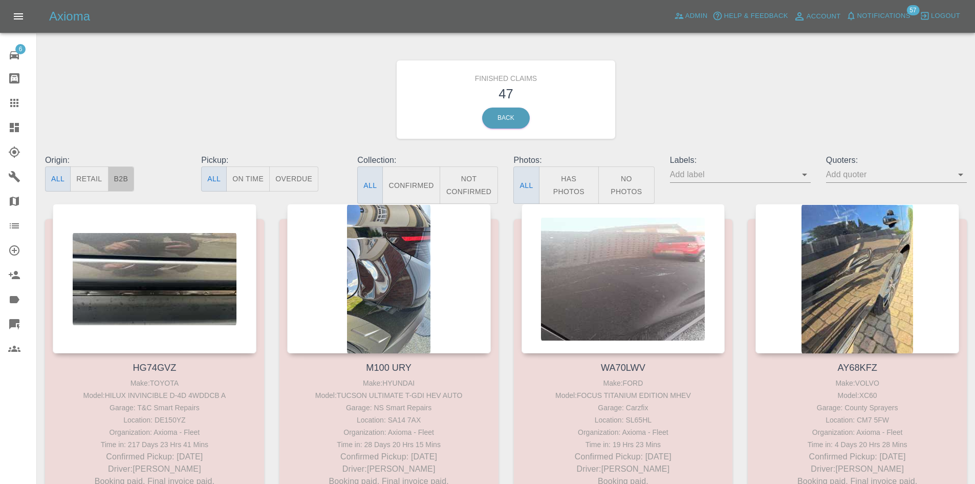
click at [120, 168] on button "B2B" at bounding box center [121, 178] width 27 height 25
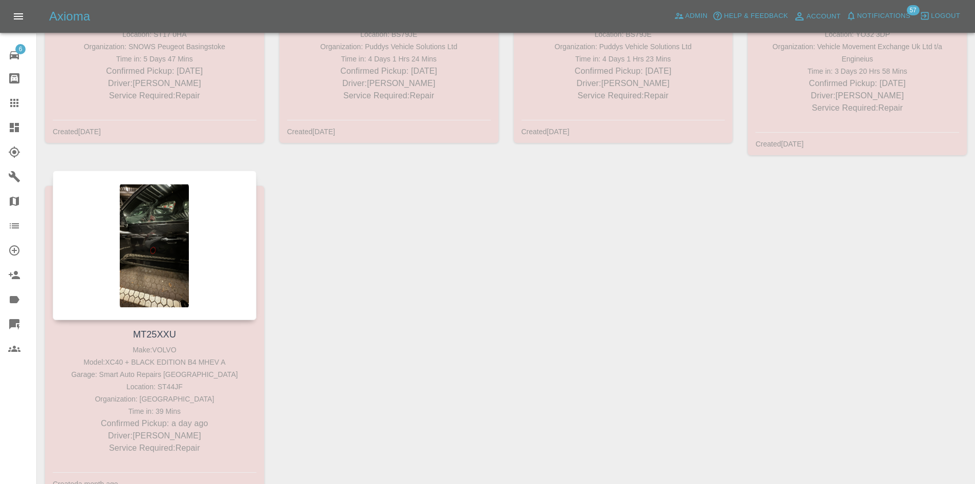
scroll to position [2111, 0]
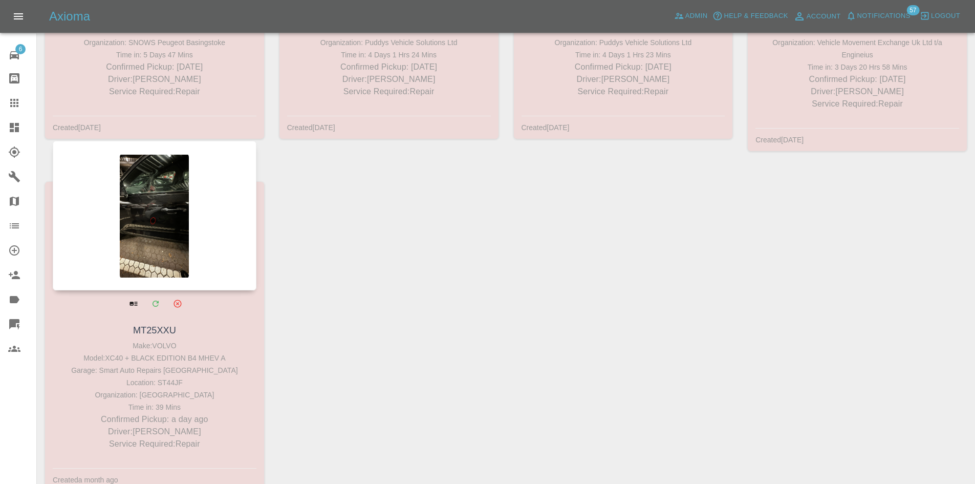
click at [185, 198] on div at bounding box center [155, 215] width 204 height 149
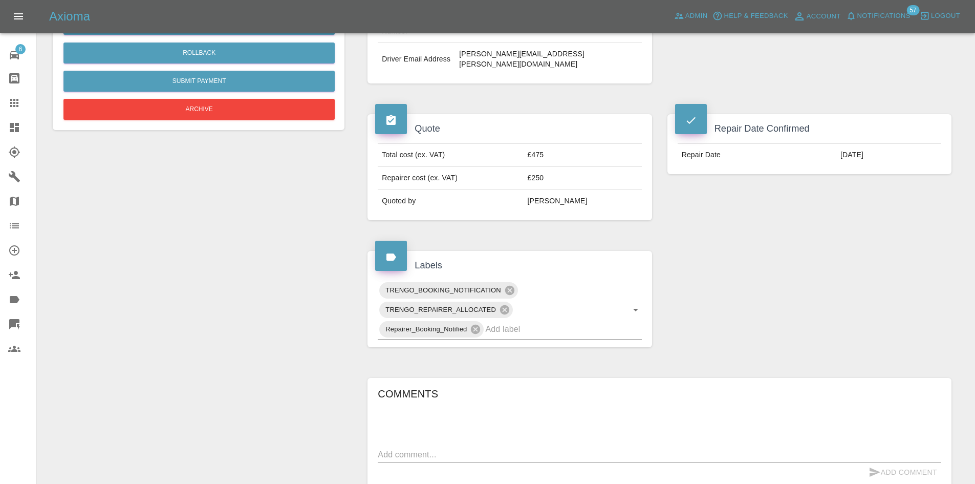
scroll to position [187, 0]
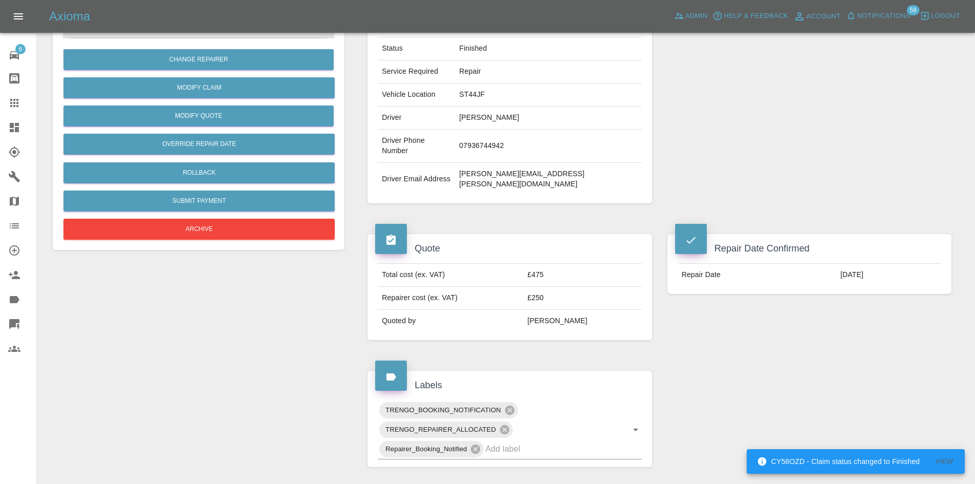
click at [13, 129] on icon at bounding box center [14, 127] width 9 height 9
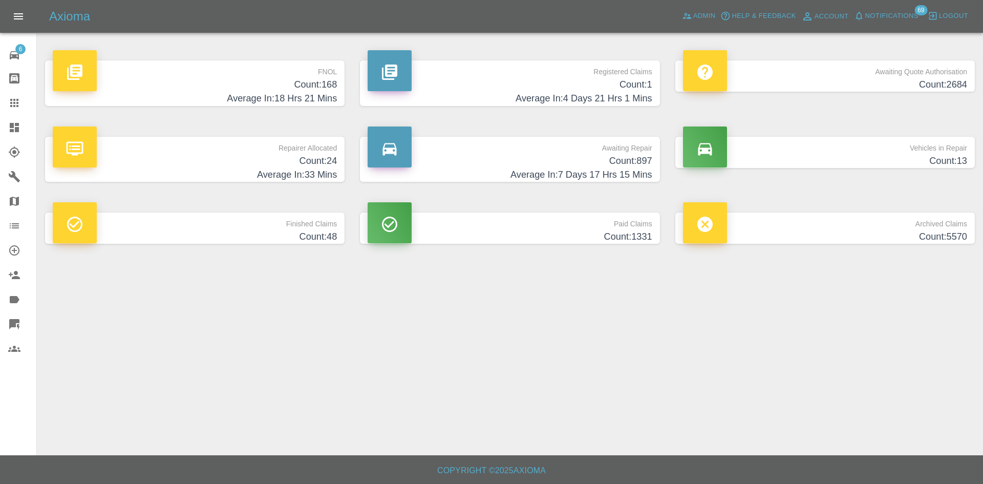
click at [254, 226] on p "Finished Claims" at bounding box center [195, 220] width 284 height 17
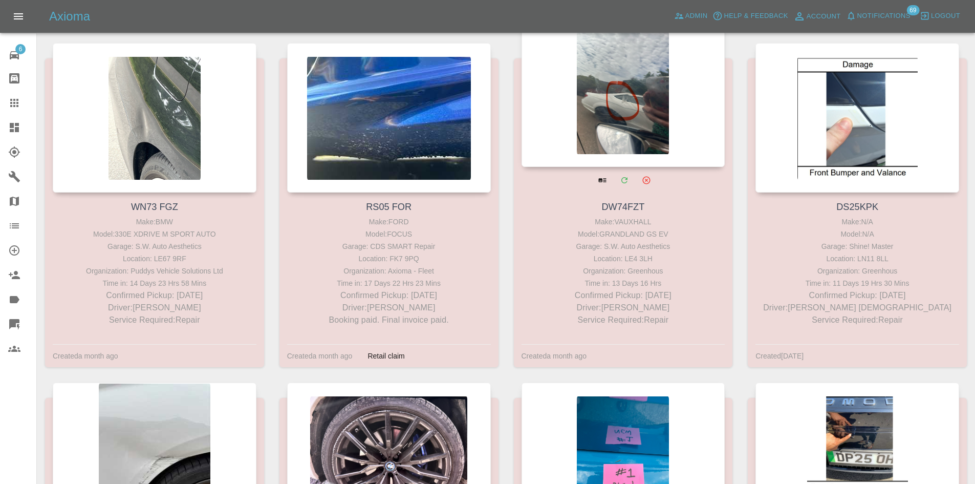
scroll to position [1482, 0]
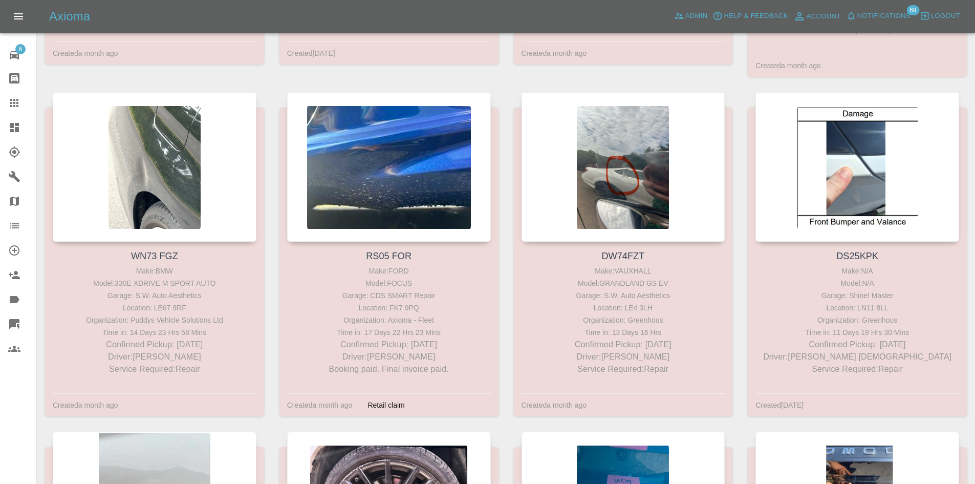
click at [10, 129] on icon at bounding box center [14, 127] width 9 height 9
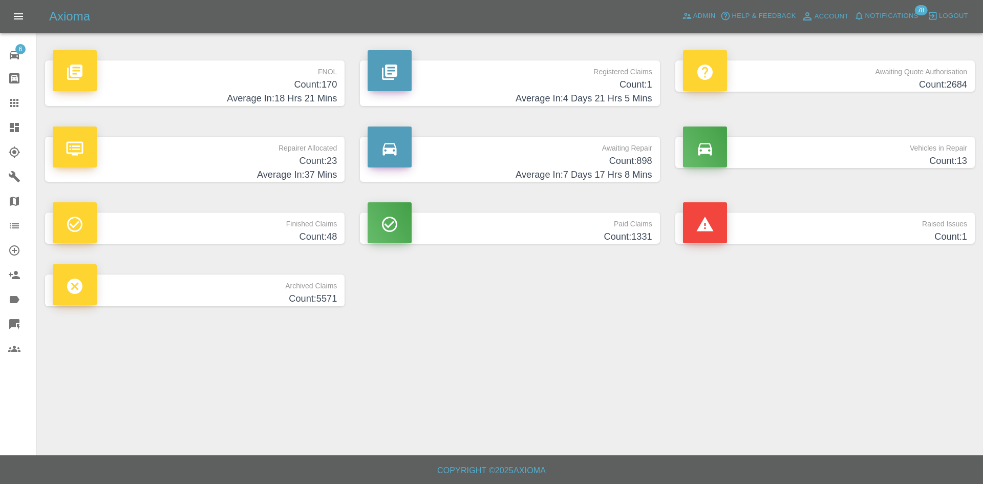
click at [278, 173] on h4 "Average In: 37 Mins" at bounding box center [195, 175] width 284 height 14
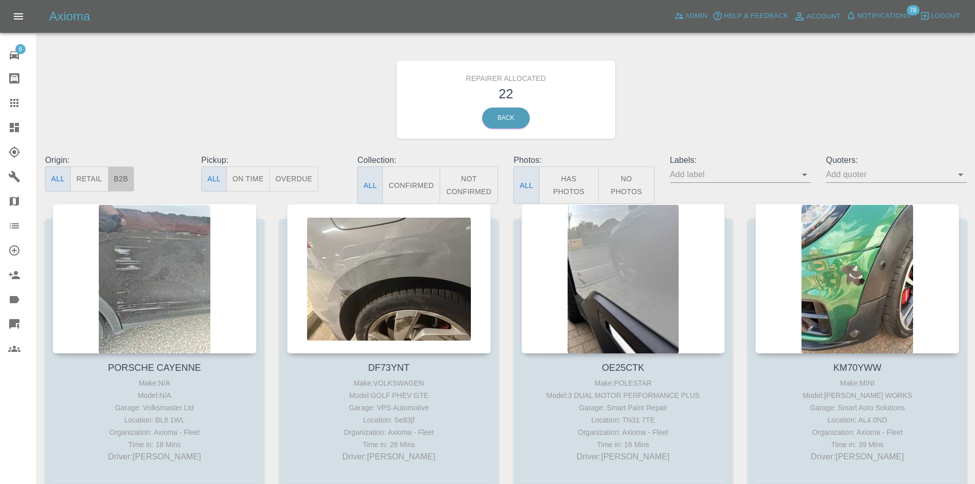
click at [131, 177] on button "B2B" at bounding box center [121, 178] width 27 height 25
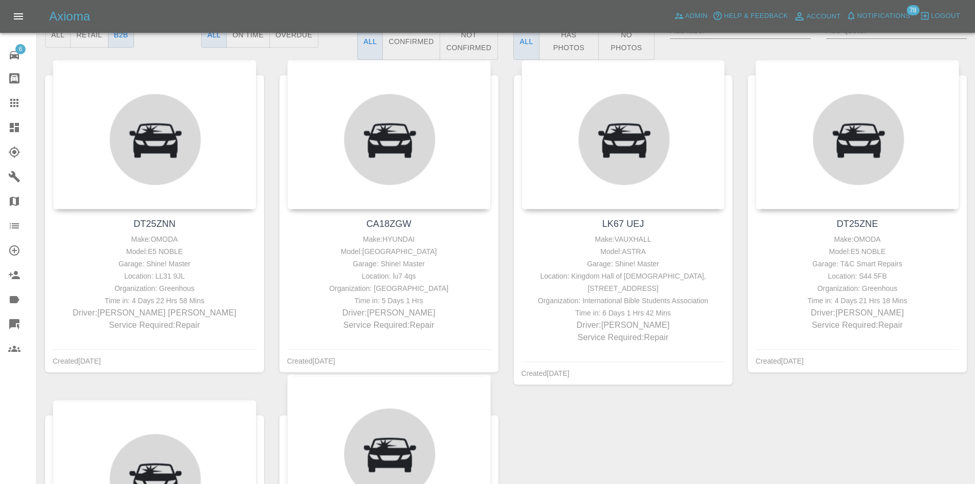
scroll to position [371, 0]
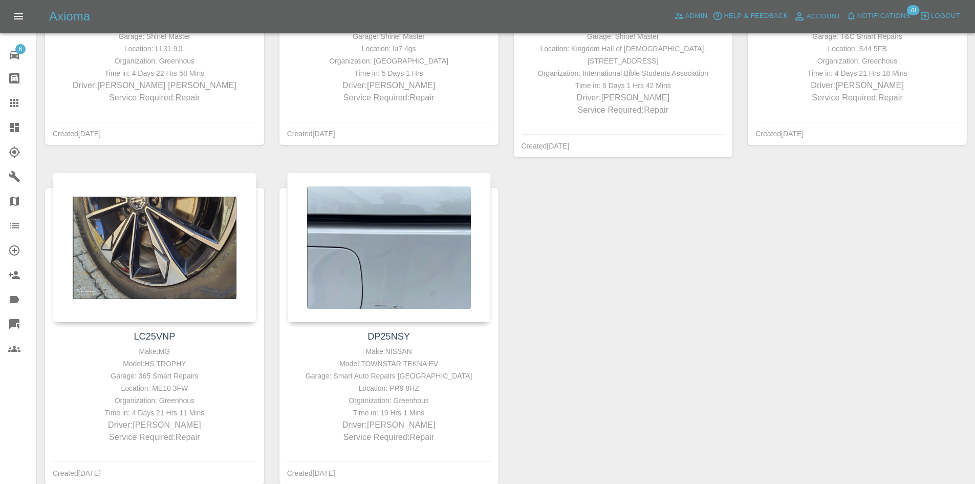
click at [12, 135] on link "Dashboard" at bounding box center [18, 127] width 36 height 25
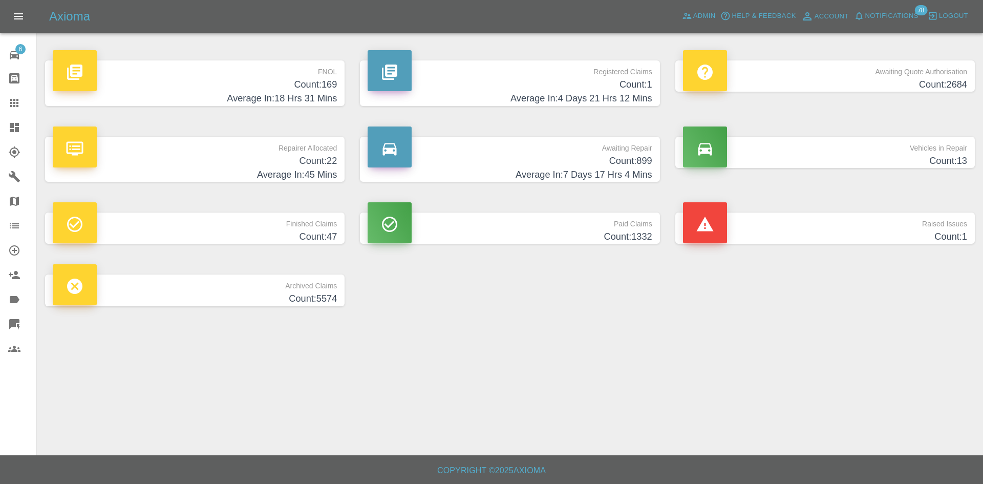
click at [530, 91] on h4 "Count: 1" at bounding box center [510, 85] width 284 height 14
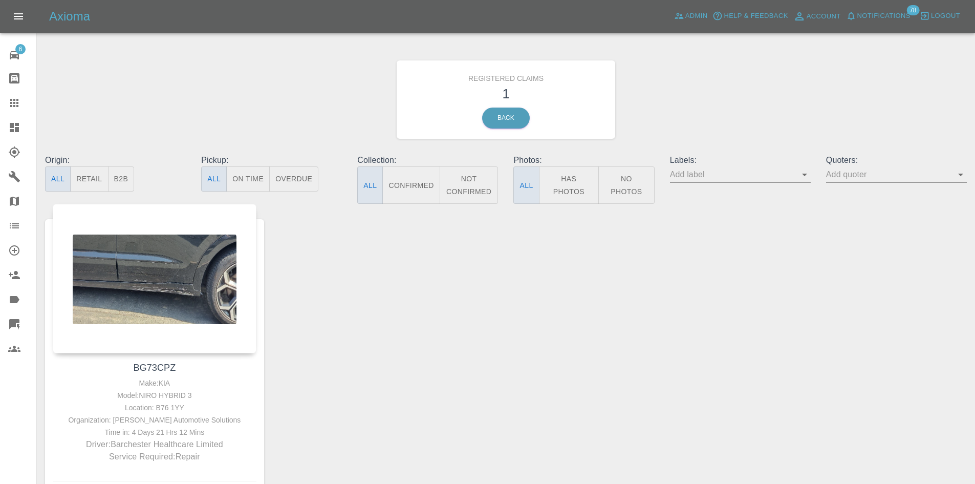
click at [917, 13] on span "78" at bounding box center [912, 10] width 13 height 10
click at [882, 12] on span "Notifications" at bounding box center [883, 16] width 53 height 12
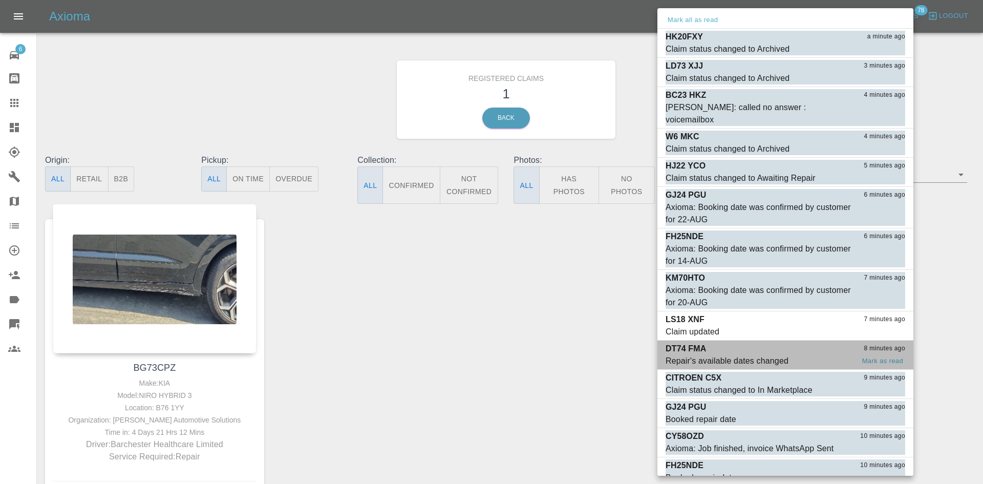
click at [751, 355] on div "Repair's available dates changed" at bounding box center [726, 361] width 123 height 12
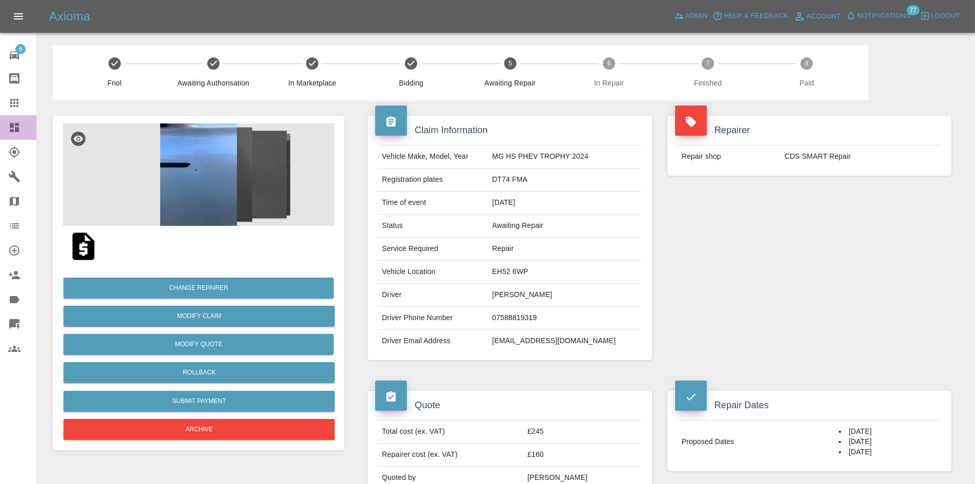
click at [15, 131] on icon at bounding box center [14, 127] width 9 height 9
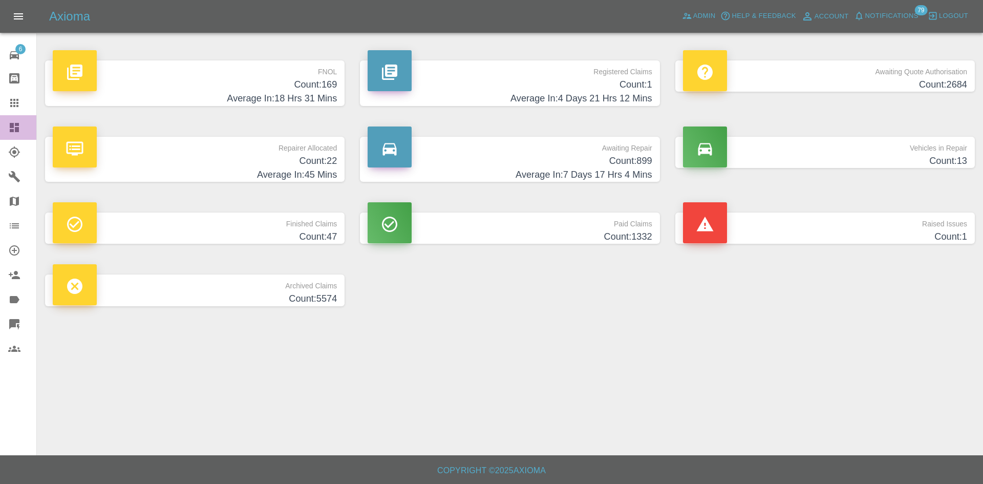
click at [1, 128] on link "Dashboard" at bounding box center [18, 127] width 36 height 25
click at [478, 165] on h4 "Count: 899" at bounding box center [510, 161] width 284 height 14
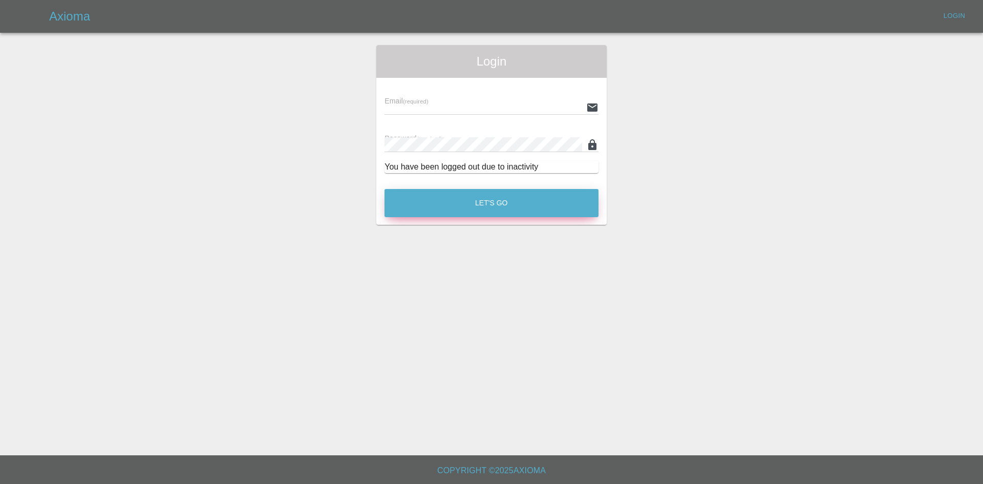
type input "[PERSON_NAME][EMAIL_ADDRESS][PERSON_NAME][DOMAIN_NAME]"
click at [518, 193] on button "Let's Go" at bounding box center [491, 203] width 214 height 28
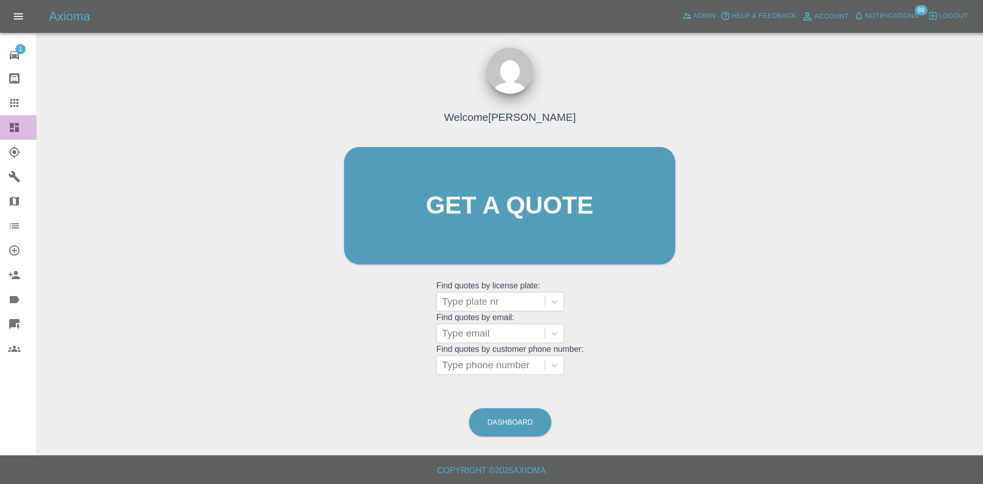
click at [4, 130] on link "Dashboard" at bounding box center [18, 127] width 36 height 25
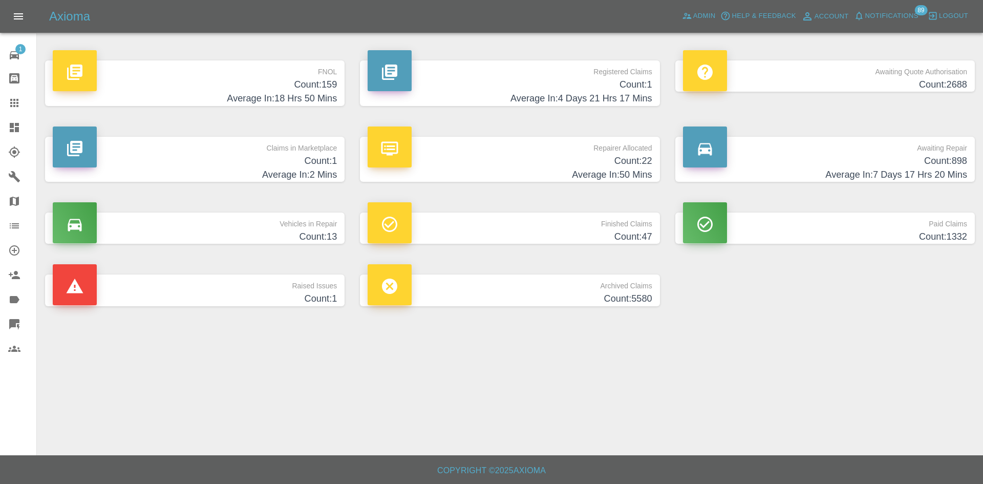
click at [871, 155] on h4 "Count: 898" at bounding box center [825, 161] width 284 height 14
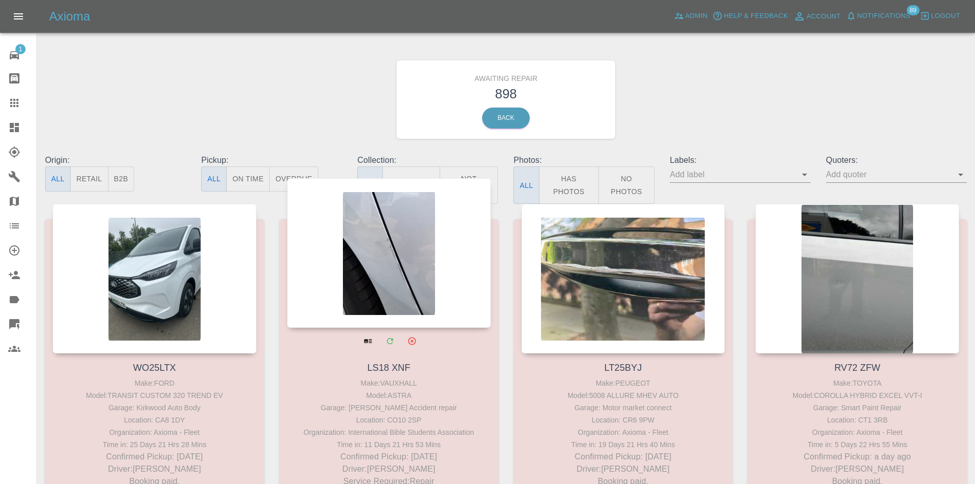
click at [418, 242] on div at bounding box center [389, 252] width 204 height 149
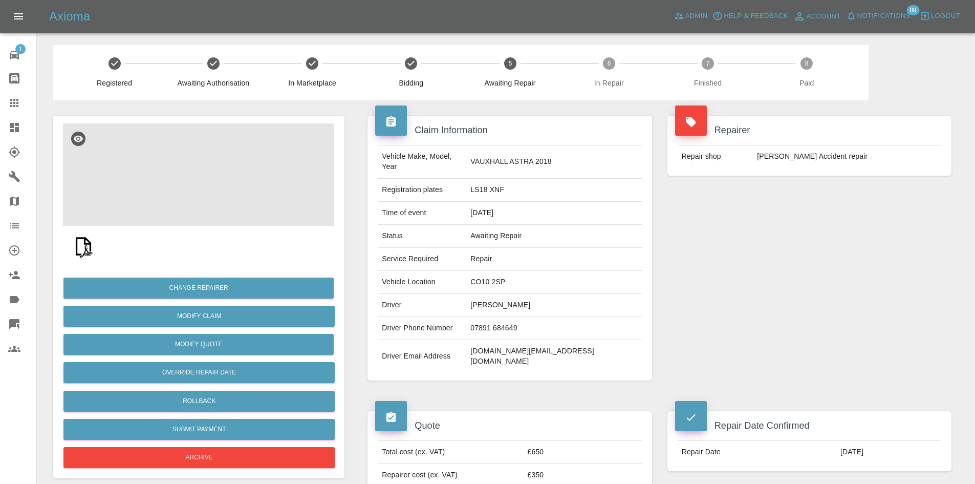
click at [147, 169] on img at bounding box center [198, 174] width 271 height 102
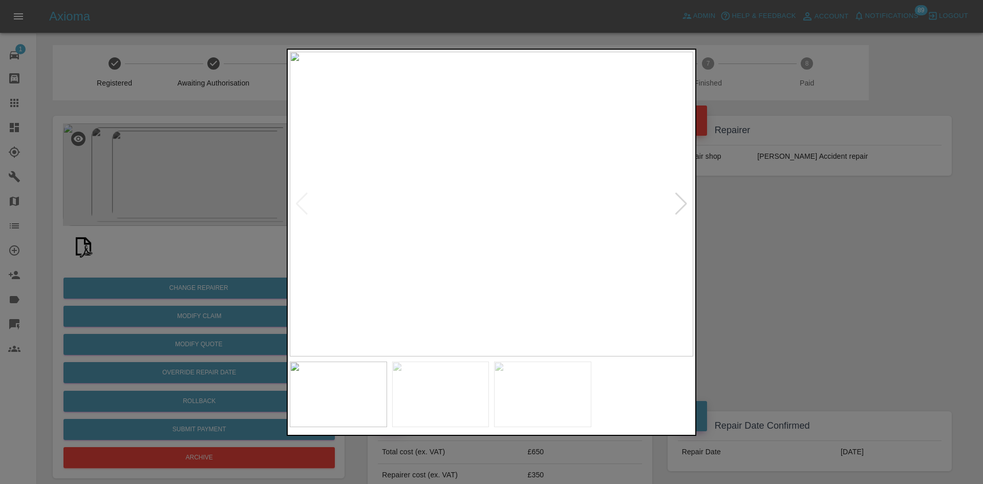
click at [684, 193] on div at bounding box center [681, 203] width 14 height 23
click at [682, 200] on div at bounding box center [681, 203] width 14 height 23
click at [486, 228] on img at bounding box center [491, 204] width 403 height 305
click at [929, 316] on div at bounding box center [491, 242] width 983 height 484
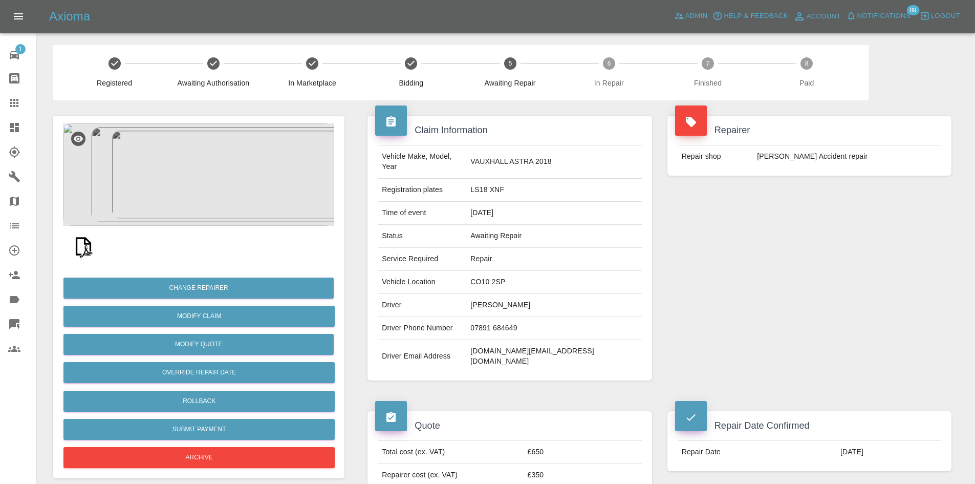
click at [563, 464] on td "£350" at bounding box center [583, 475] width 118 height 23
click at [562, 464] on td "£350" at bounding box center [583, 475] width 118 height 23
copy td "£350"
click at [207, 288] on button "Change Repairer" at bounding box center [198, 287] width 270 height 21
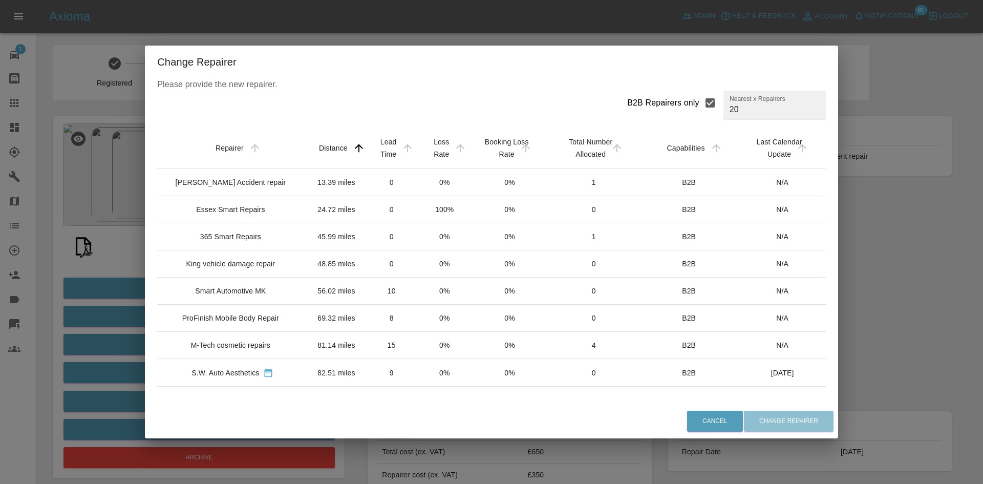
click at [699, 104] on input "B2B Repairers only" at bounding box center [709, 102] width 21 height 21
checkbox input "false"
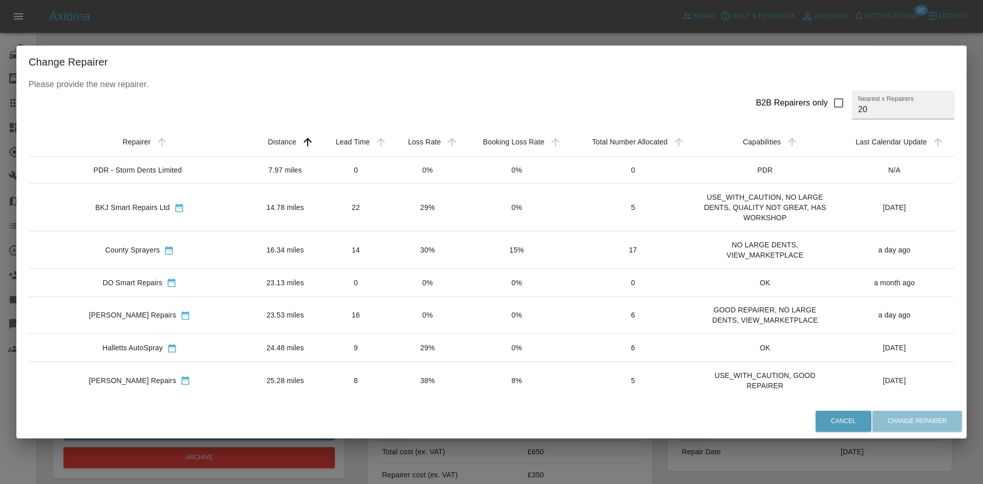
click at [869, 28] on div "Change Repairer Please provide the new repairer. B2B Repairers only Nearest x R…" at bounding box center [491, 242] width 983 height 484
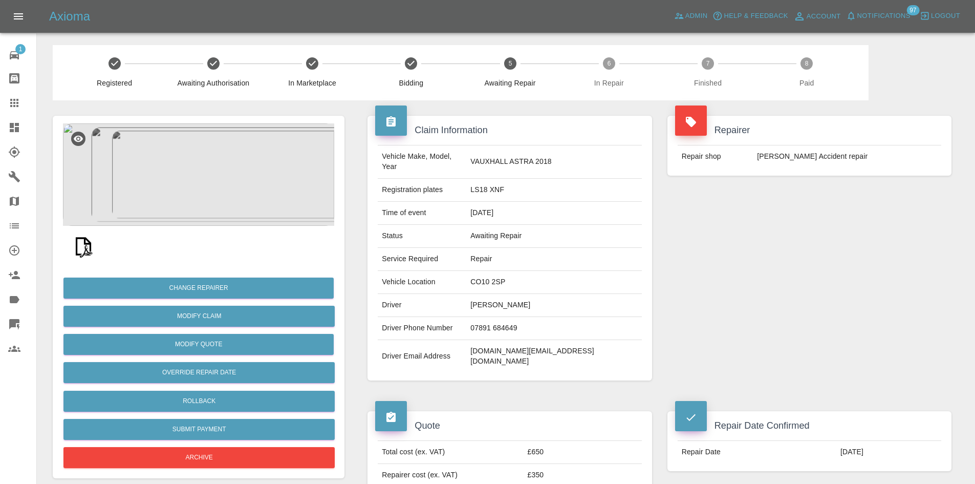
click at [17, 137] on link "Dashboard" at bounding box center [18, 127] width 36 height 25
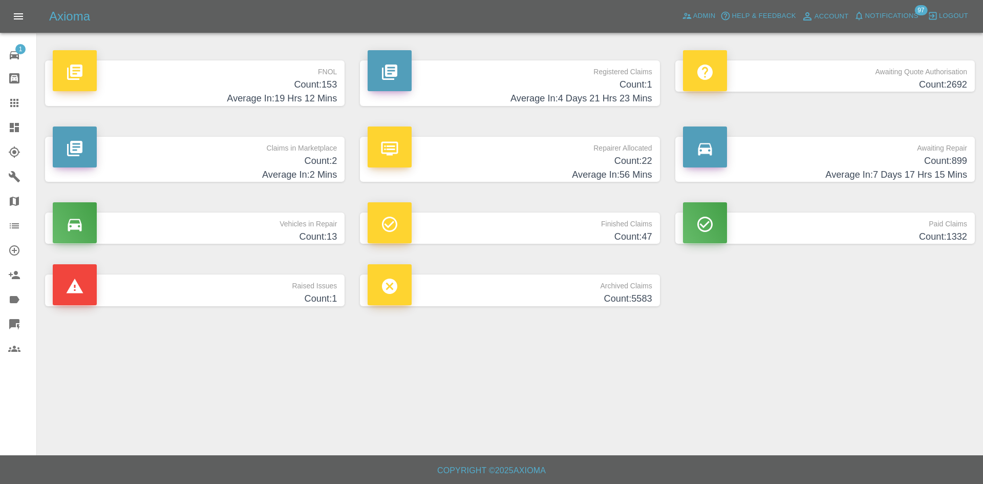
click at [253, 154] on h4 "Count: 2" at bounding box center [195, 161] width 284 height 14
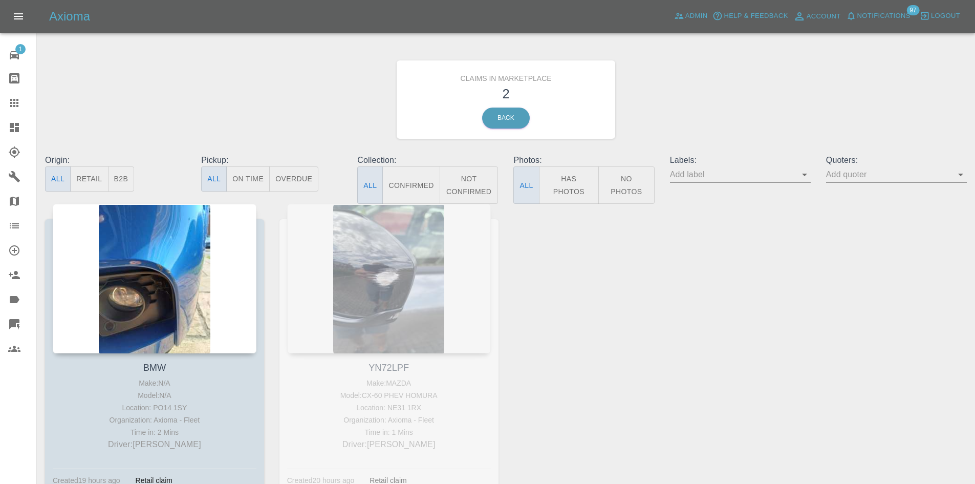
click at [1, 134] on link "Dashboard" at bounding box center [18, 127] width 36 height 25
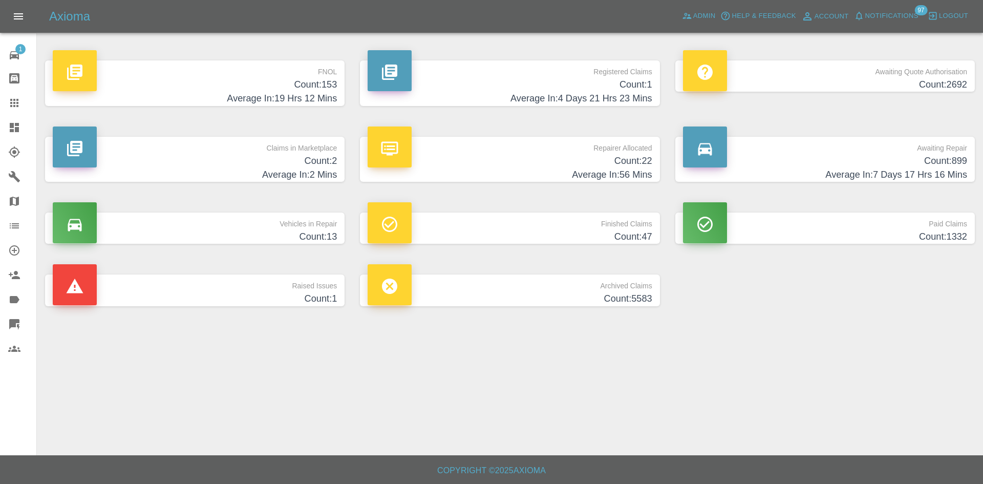
click at [837, 178] on h4 "Average In: 7 Days 17 Hrs 16 Mins" at bounding box center [825, 175] width 284 height 14
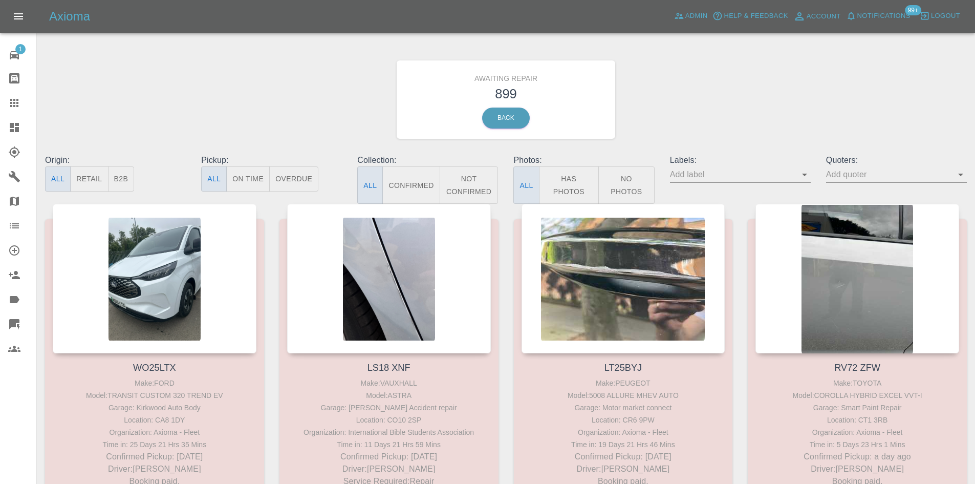
click at [116, 183] on button "B2B" at bounding box center [121, 178] width 27 height 25
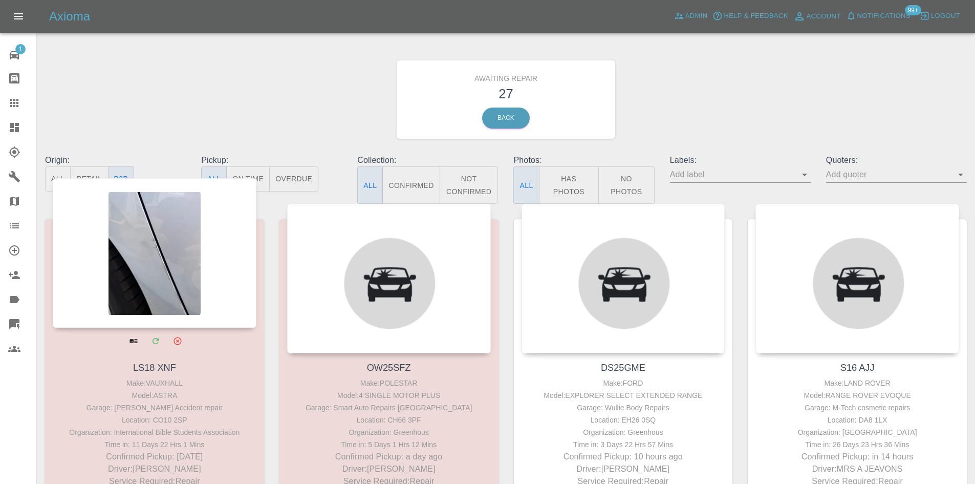
click at [139, 274] on div at bounding box center [155, 252] width 204 height 149
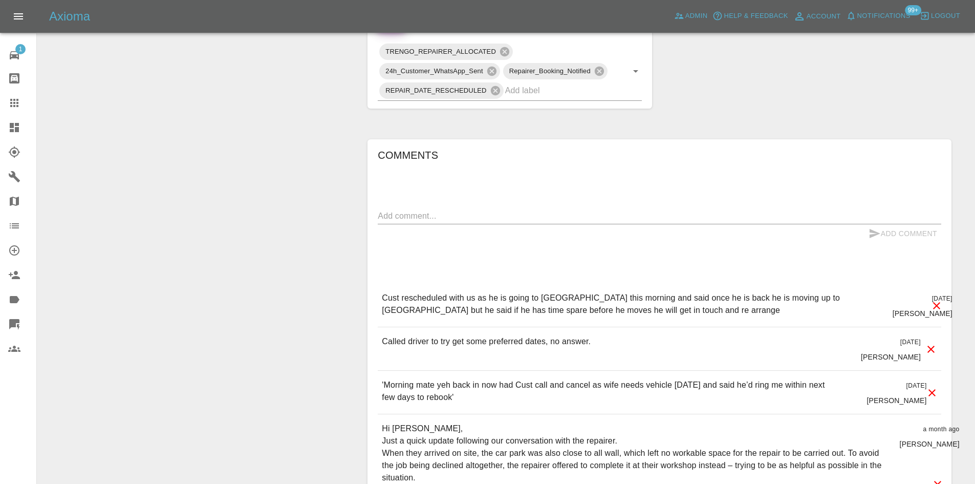
scroll to position [358, 0]
